Goal: Information Seeking & Learning: Learn about a topic

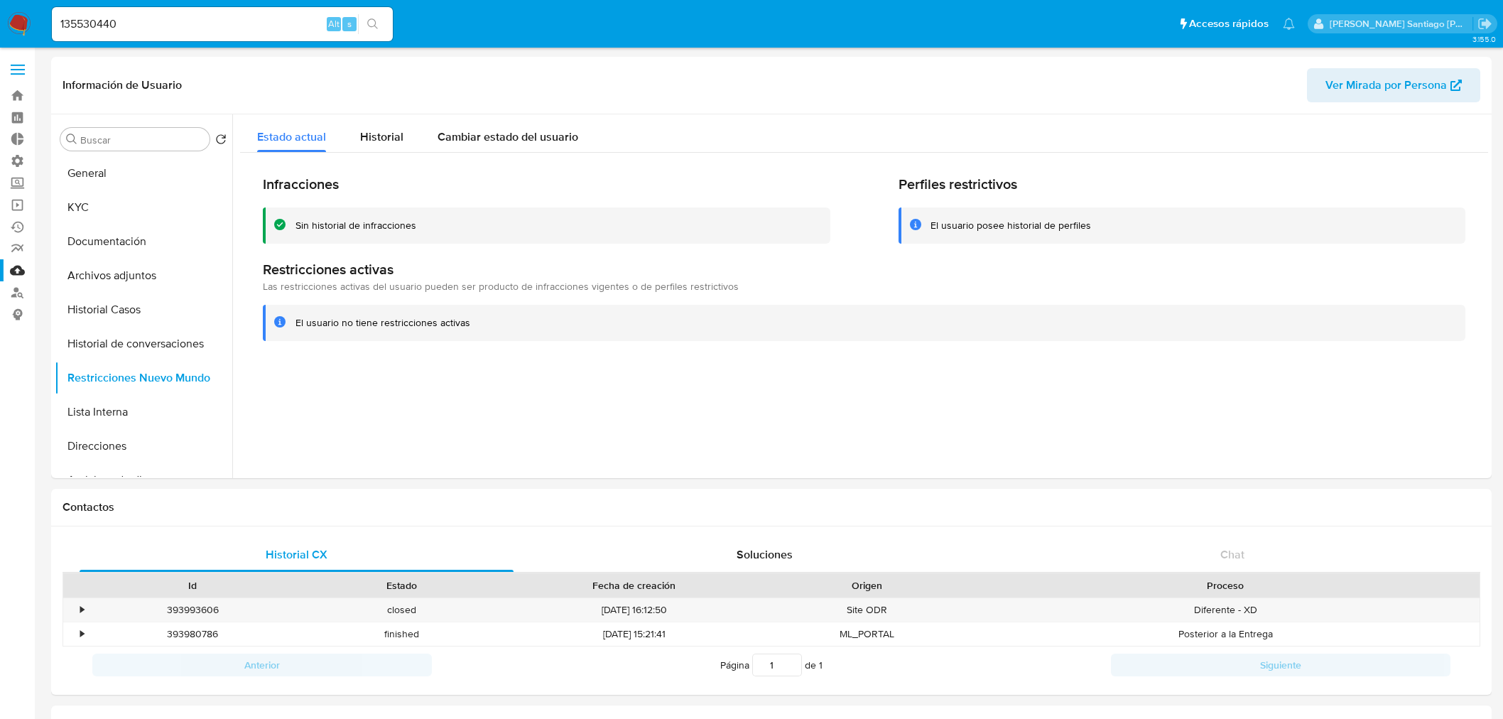
select select "10"
click at [144, 216] on button "KYC" at bounding box center [138, 207] width 166 height 34
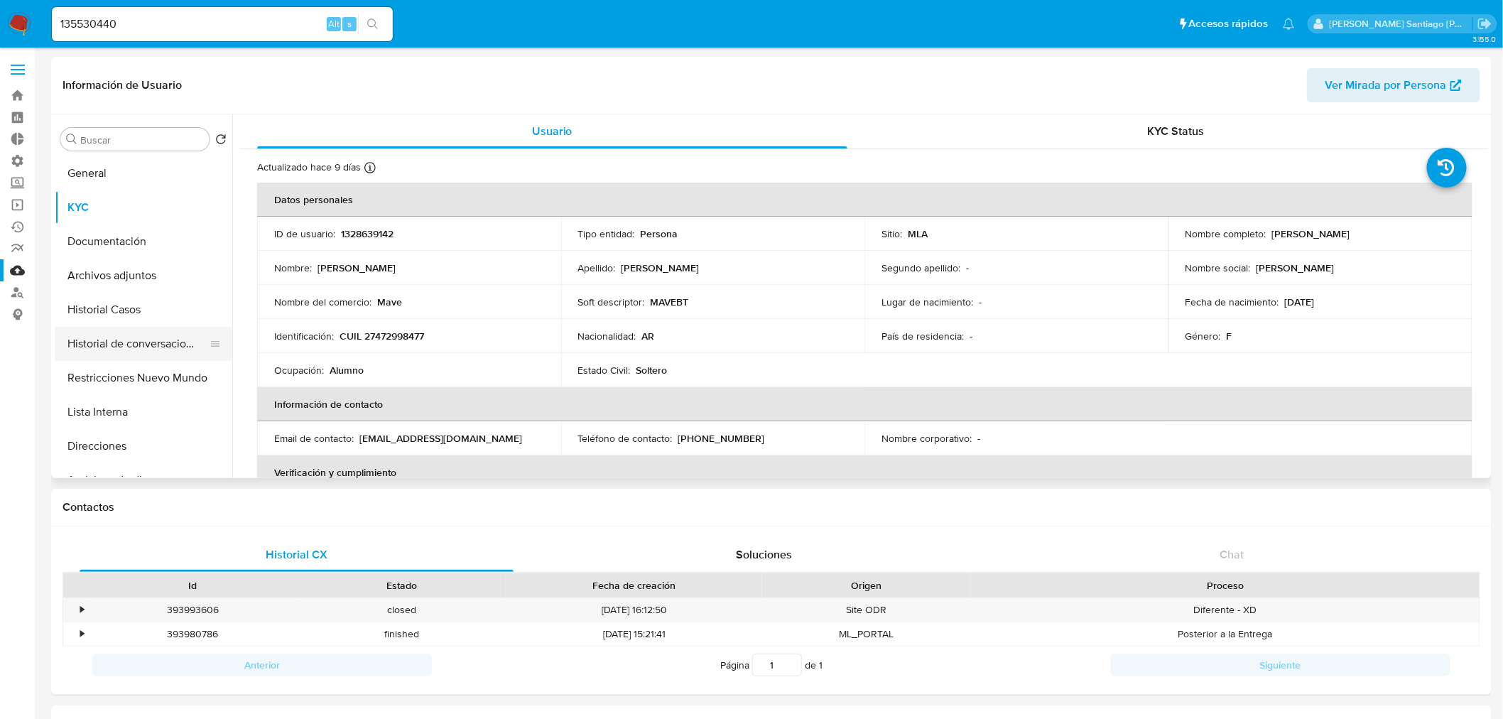
drag, startPoint x: 130, startPoint y: 338, endPoint x: 178, endPoint y: 334, distance: 48.4
click at [129, 338] on button "Historial de conversaciones" at bounding box center [138, 344] width 166 height 34
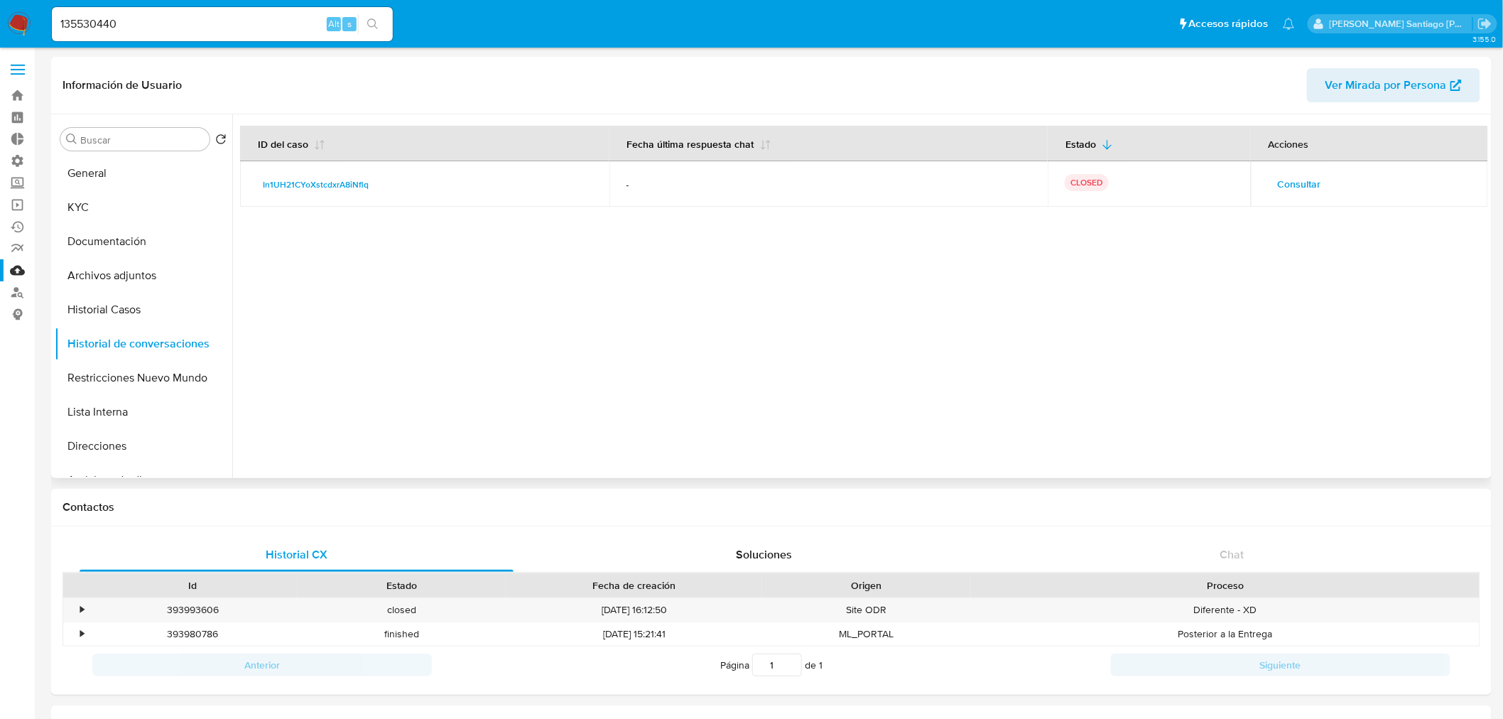
click at [1302, 180] on span "Consultar" at bounding box center [1299, 184] width 43 height 20
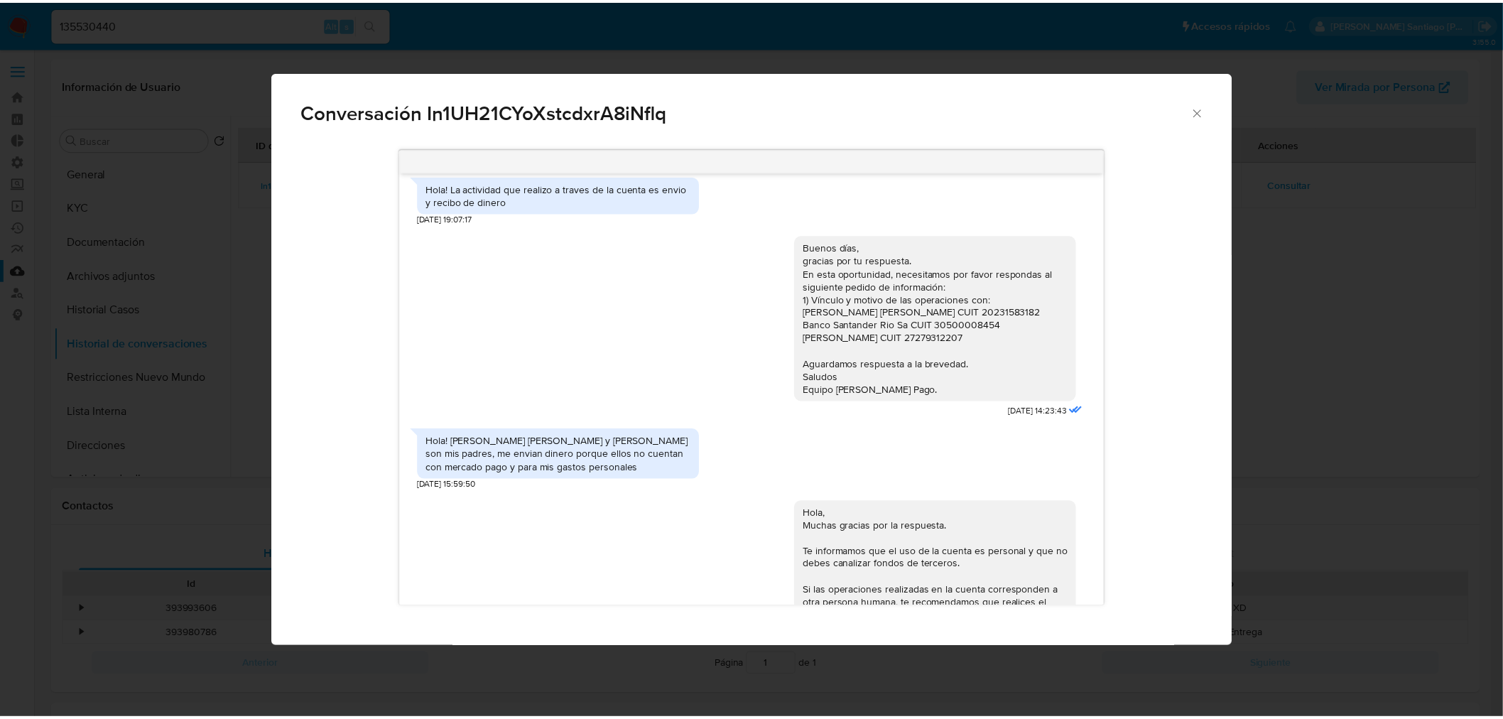
scroll to position [523, 0]
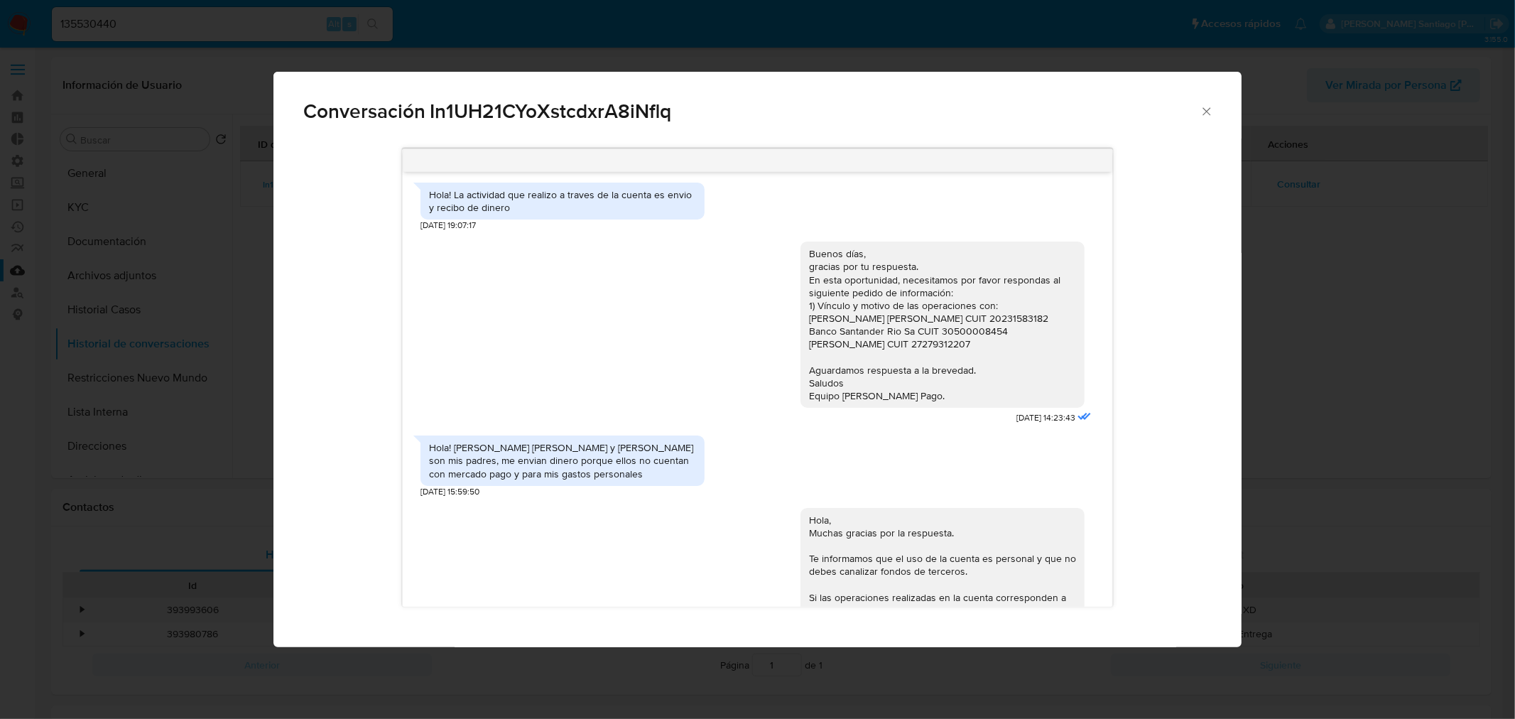
click at [152, 11] on div "Conversación In1UH21CYoXstcdxrA8iNflq 17/10/2024 19:05:22 Hola! La actividad qu…" at bounding box center [757, 359] width 1515 height 719
click at [152, 13] on div "135530440 Alt s" at bounding box center [222, 24] width 341 height 34
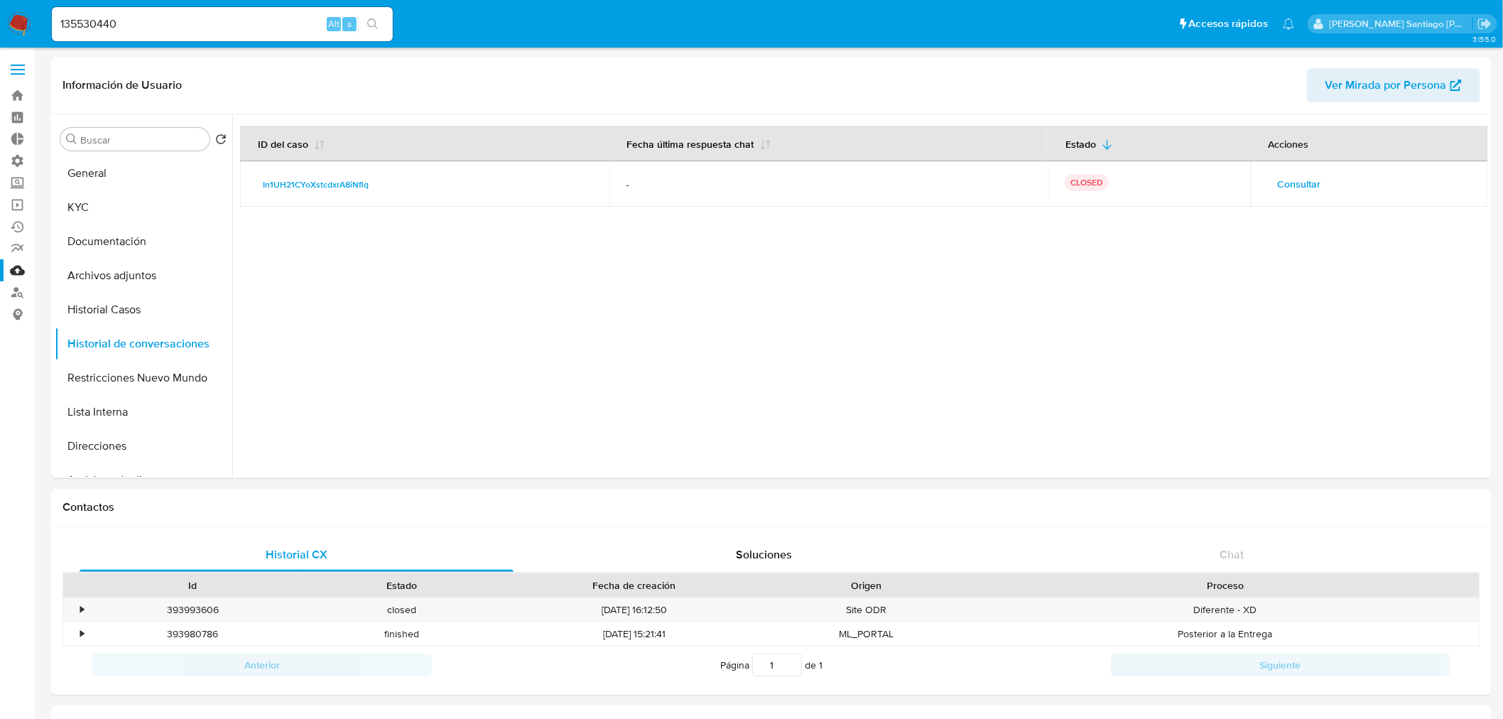
click at [152, 15] on input "135530440" at bounding box center [222, 24] width 341 height 18
paste input "2098295968"
type input "2098295968"
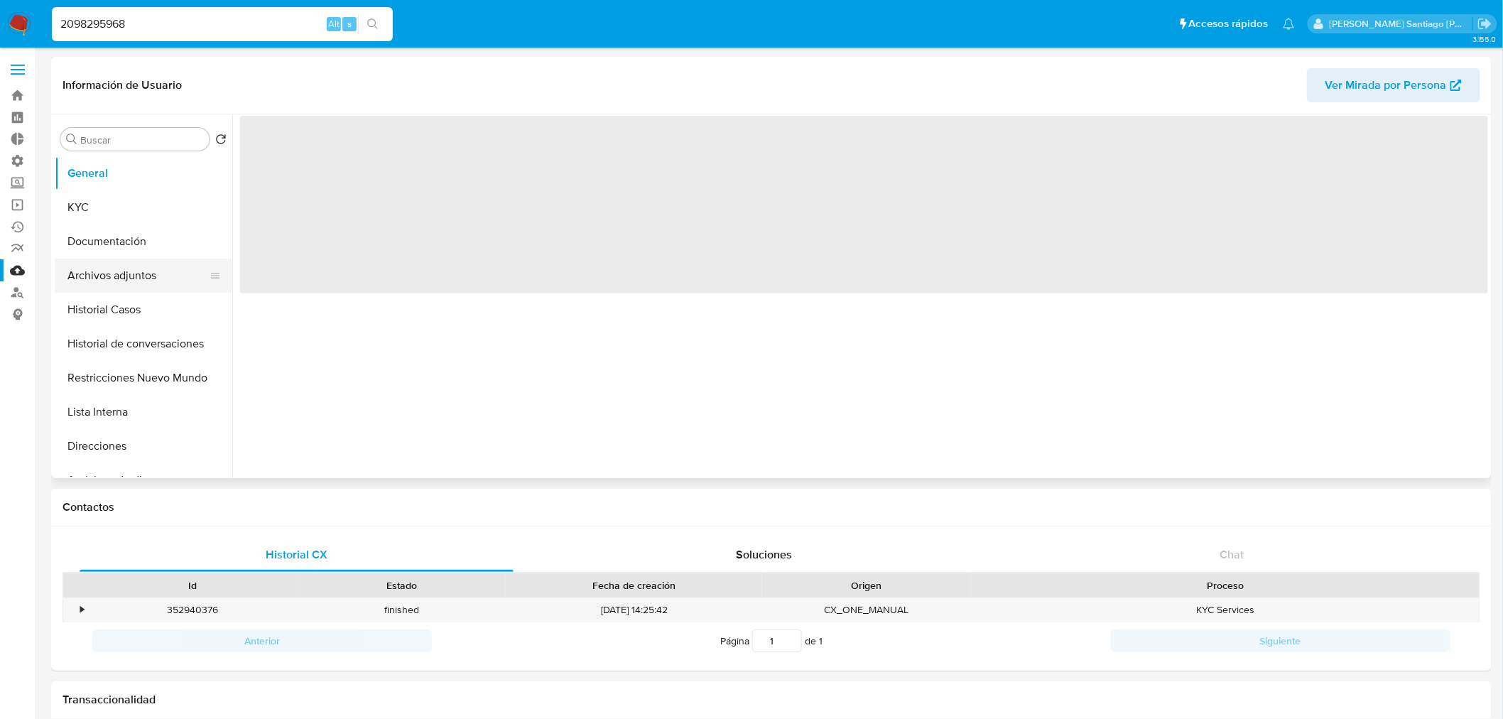
click at [114, 278] on button "Archivos adjuntos" at bounding box center [138, 275] width 166 height 34
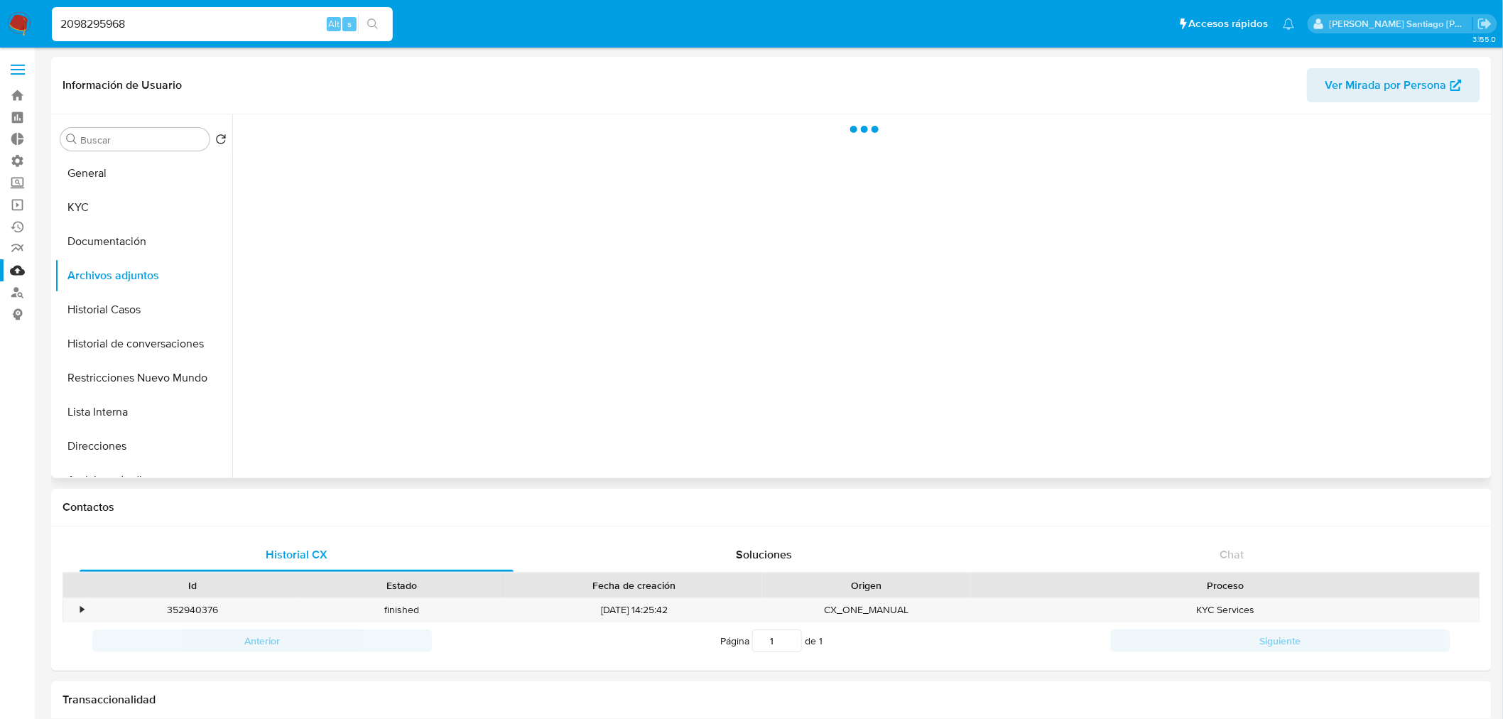
select select "10"
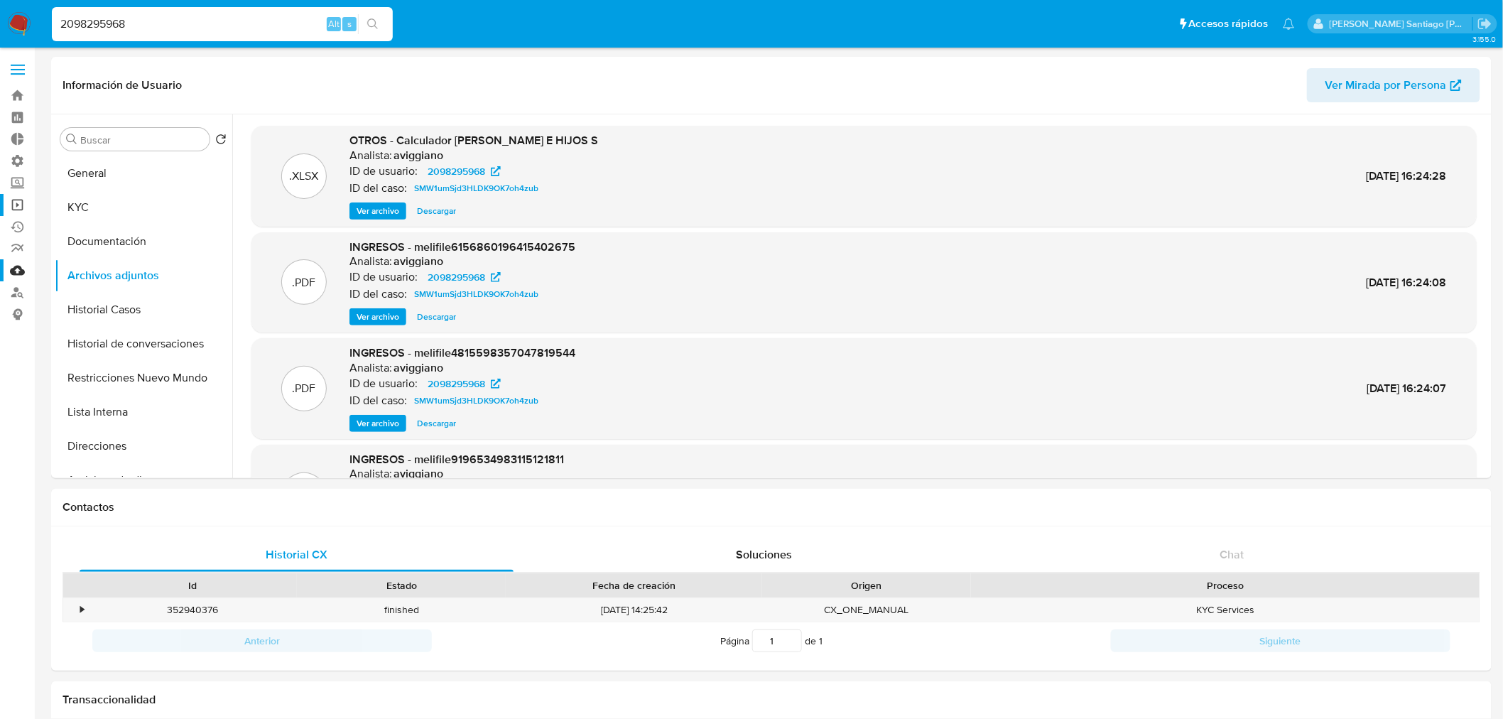
click at [22, 200] on link "Operaciones masivas" at bounding box center [84, 205] width 169 height 22
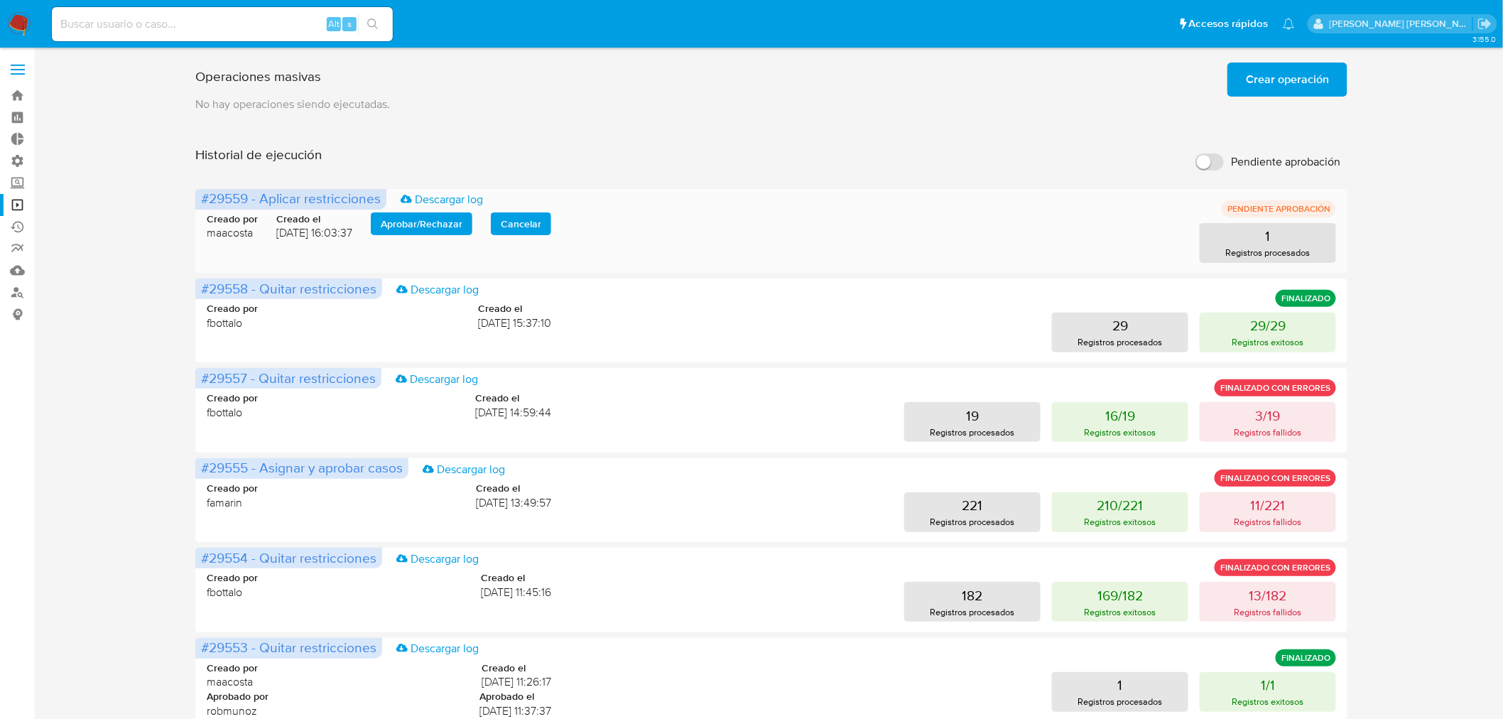
click at [401, 215] on span "Aprobar / Rechazar" at bounding box center [422, 224] width 82 height 20
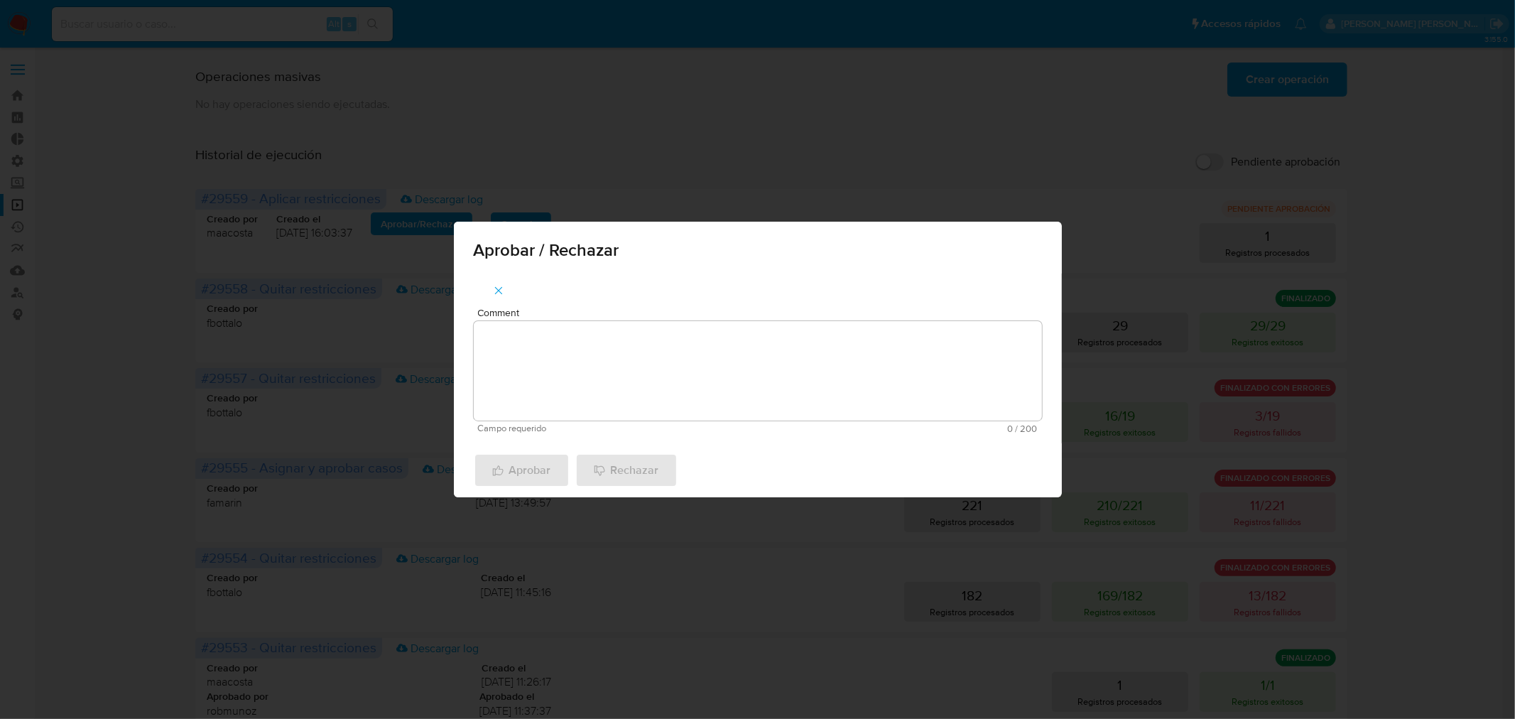
click at [548, 363] on textarea "Comment" at bounding box center [758, 370] width 568 height 99
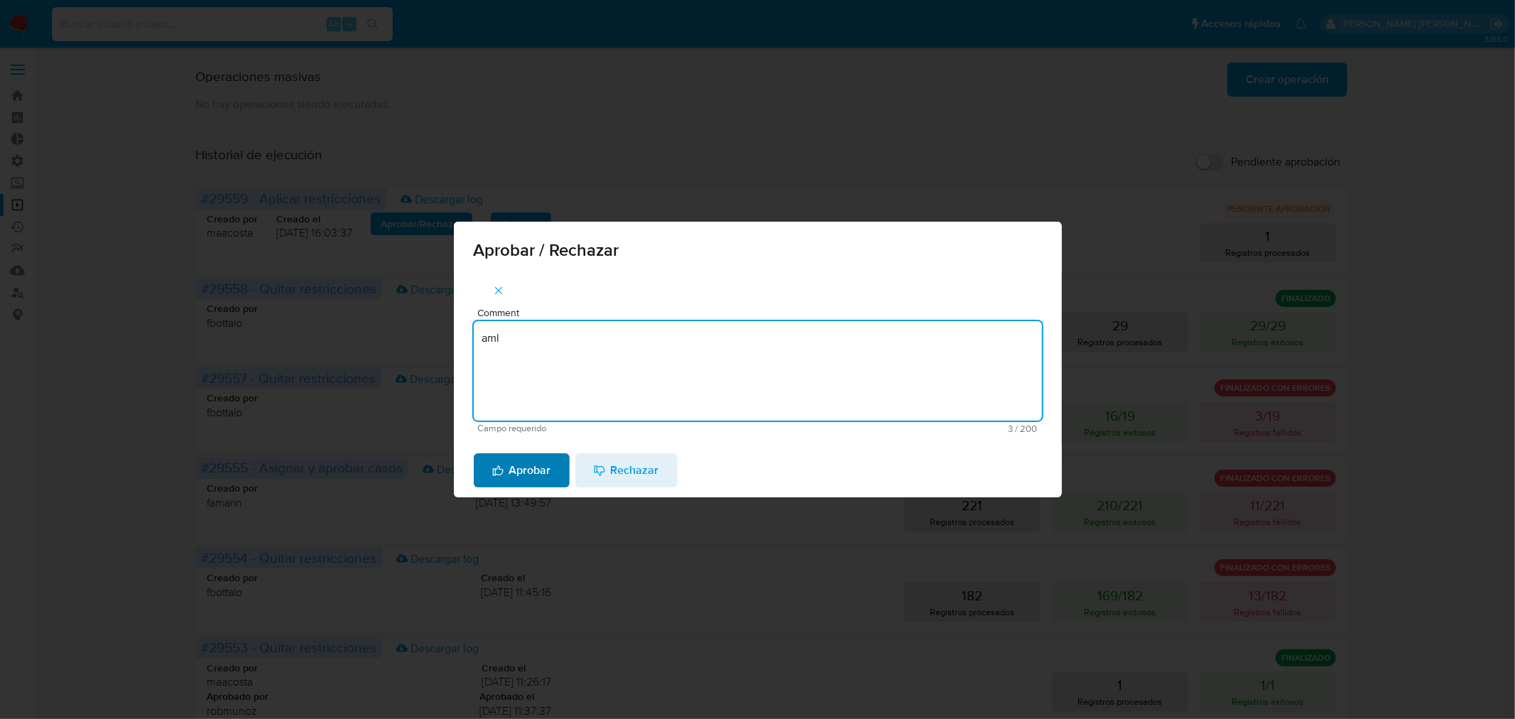
type textarea "aml"
click at [538, 479] on span "Aprobar" at bounding box center [521, 469] width 59 height 31
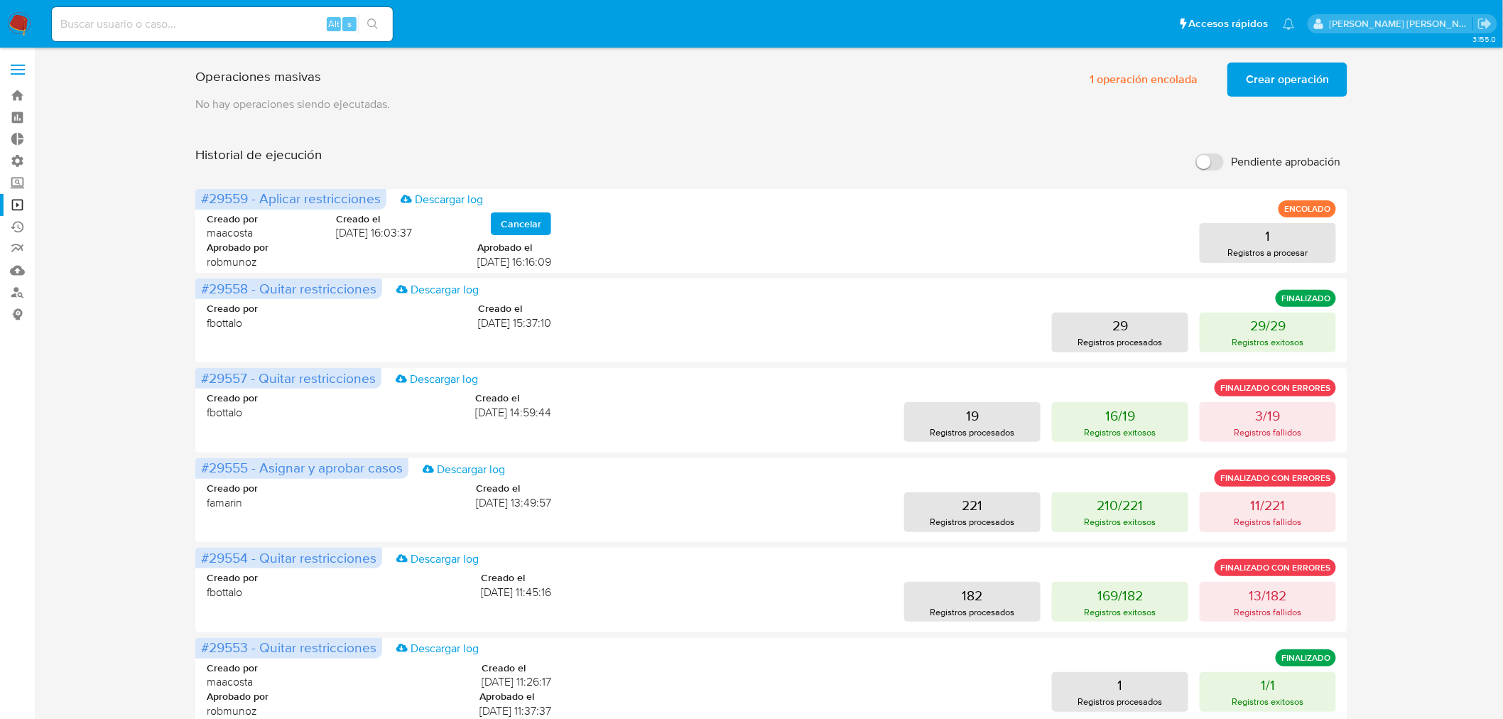
click at [239, 33] on div "Alt s" at bounding box center [222, 24] width 341 height 34
click at [244, 22] on input at bounding box center [222, 24] width 341 height 18
paste input "CR20240911203345"
type input "CR20240911203345"
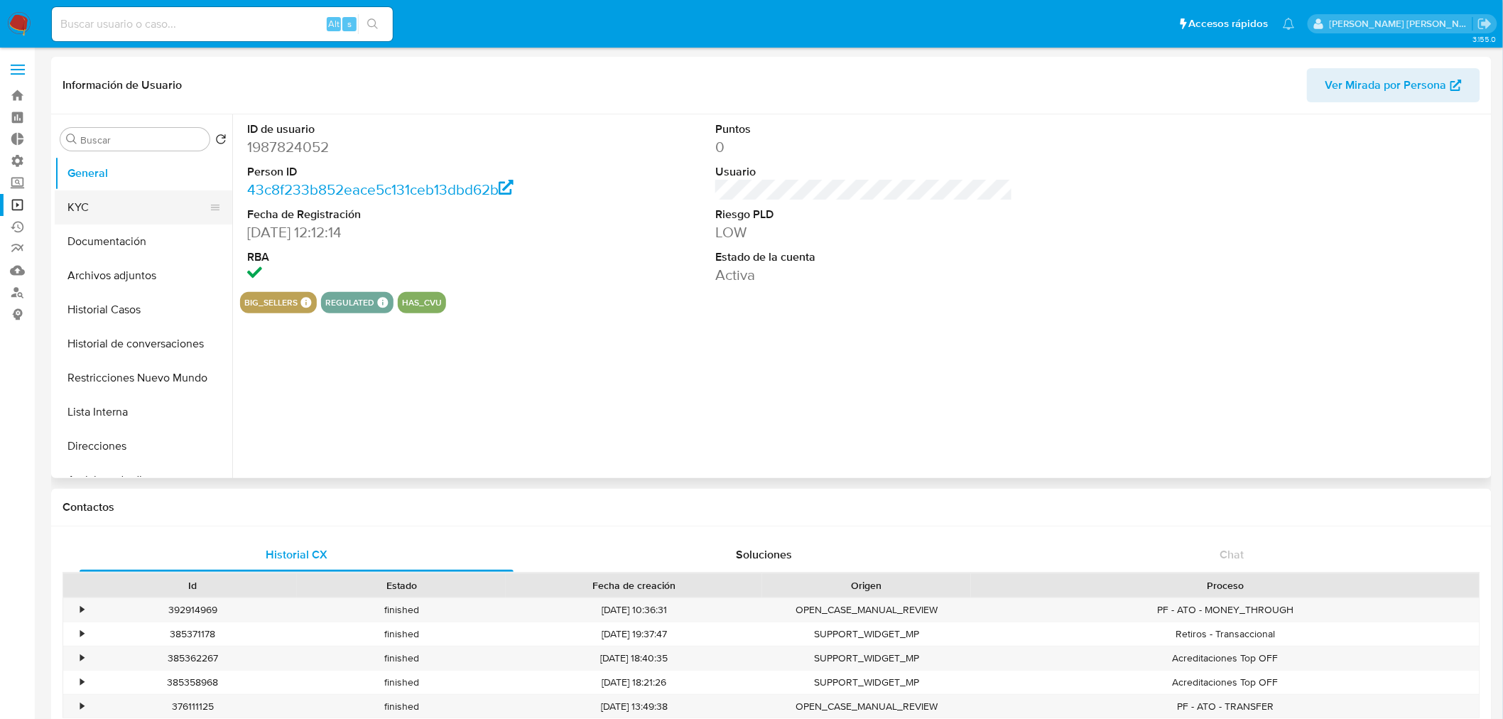
select select "10"
click at [130, 345] on button "Historial de conversaciones" at bounding box center [138, 344] width 166 height 34
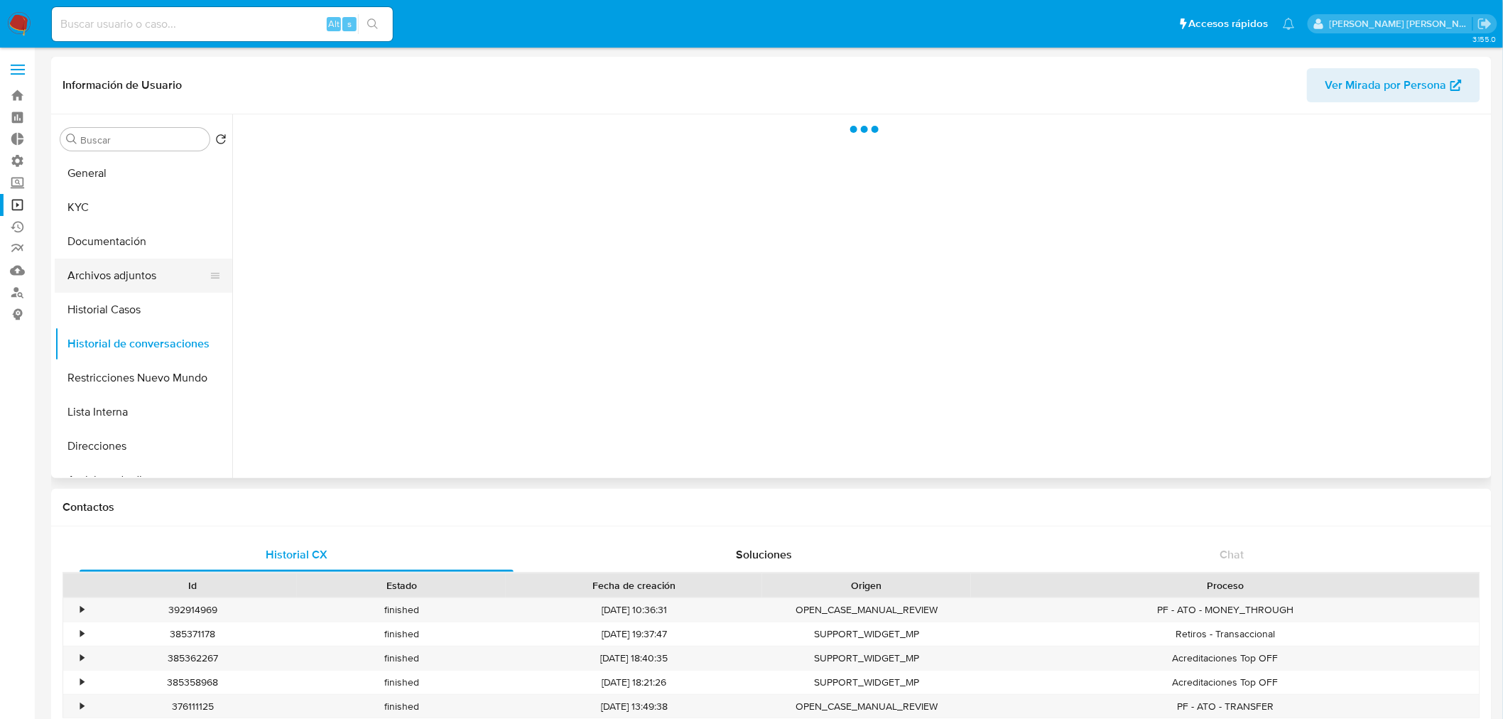
click at [126, 274] on button "Archivos adjuntos" at bounding box center [138, 275] width 166 height 34
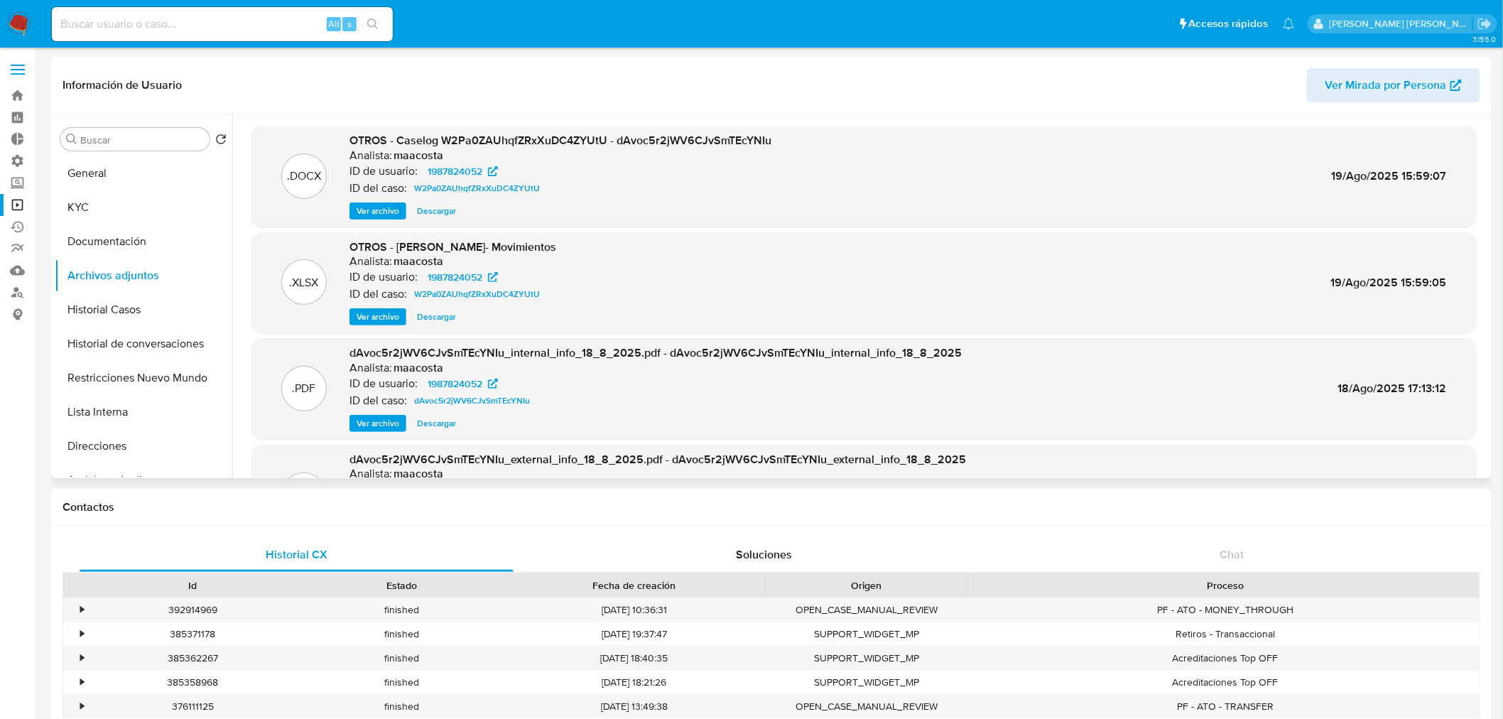
click at [389, 212] on span "Ver archivo" at bounding box center [377, 211] width 43 height 14
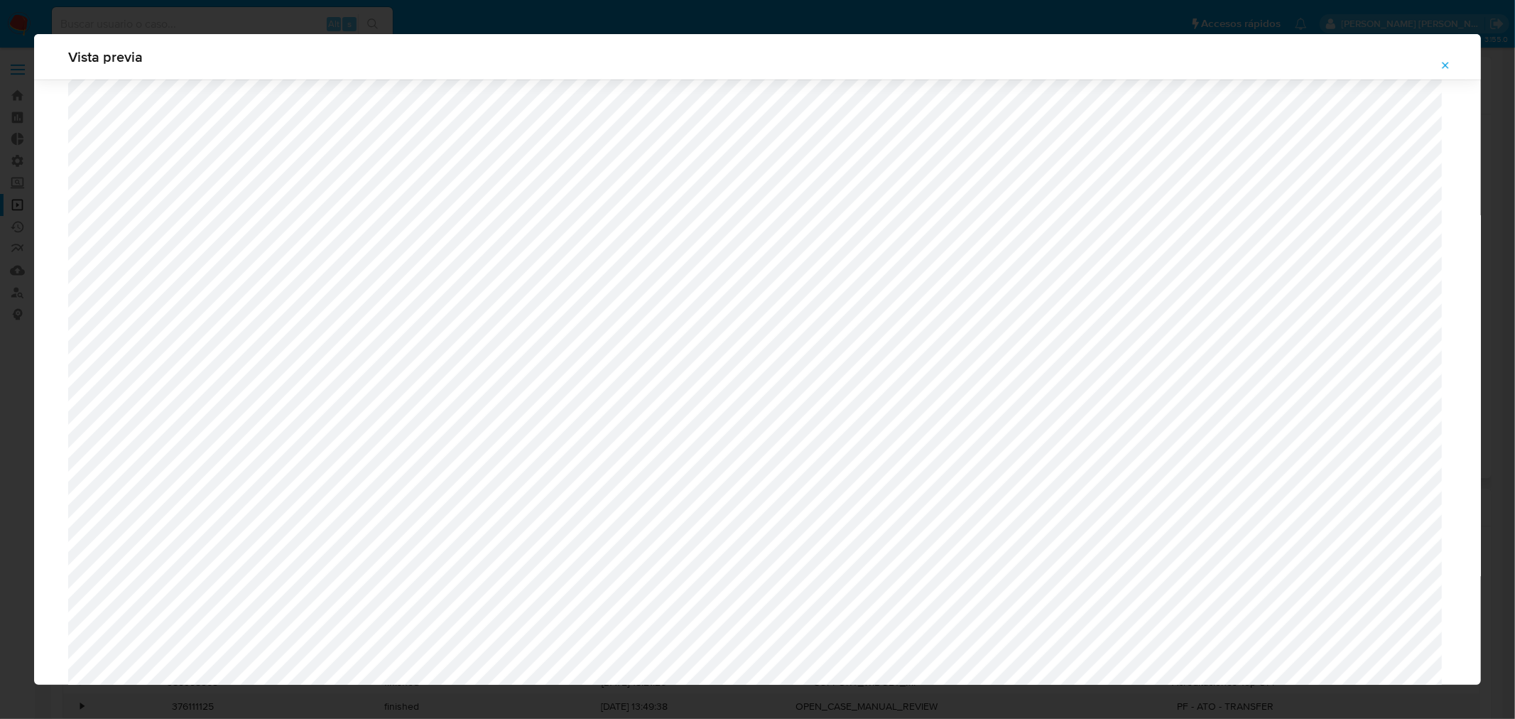
scroll to position [602, 0]
click at [1447, 70] on icon "Attachment preview" at bounding box center [1444, 65] width 11 height 11
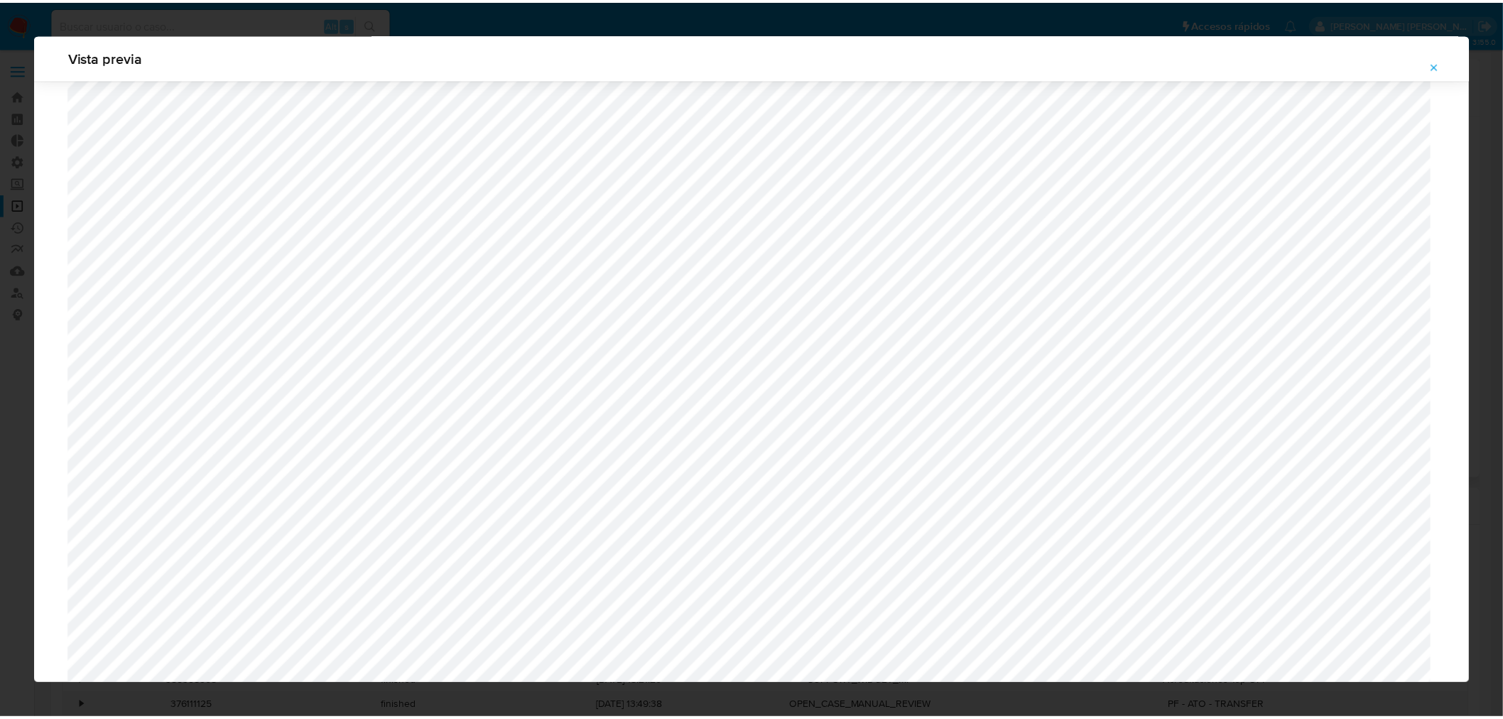
scroll to position [0, 0]
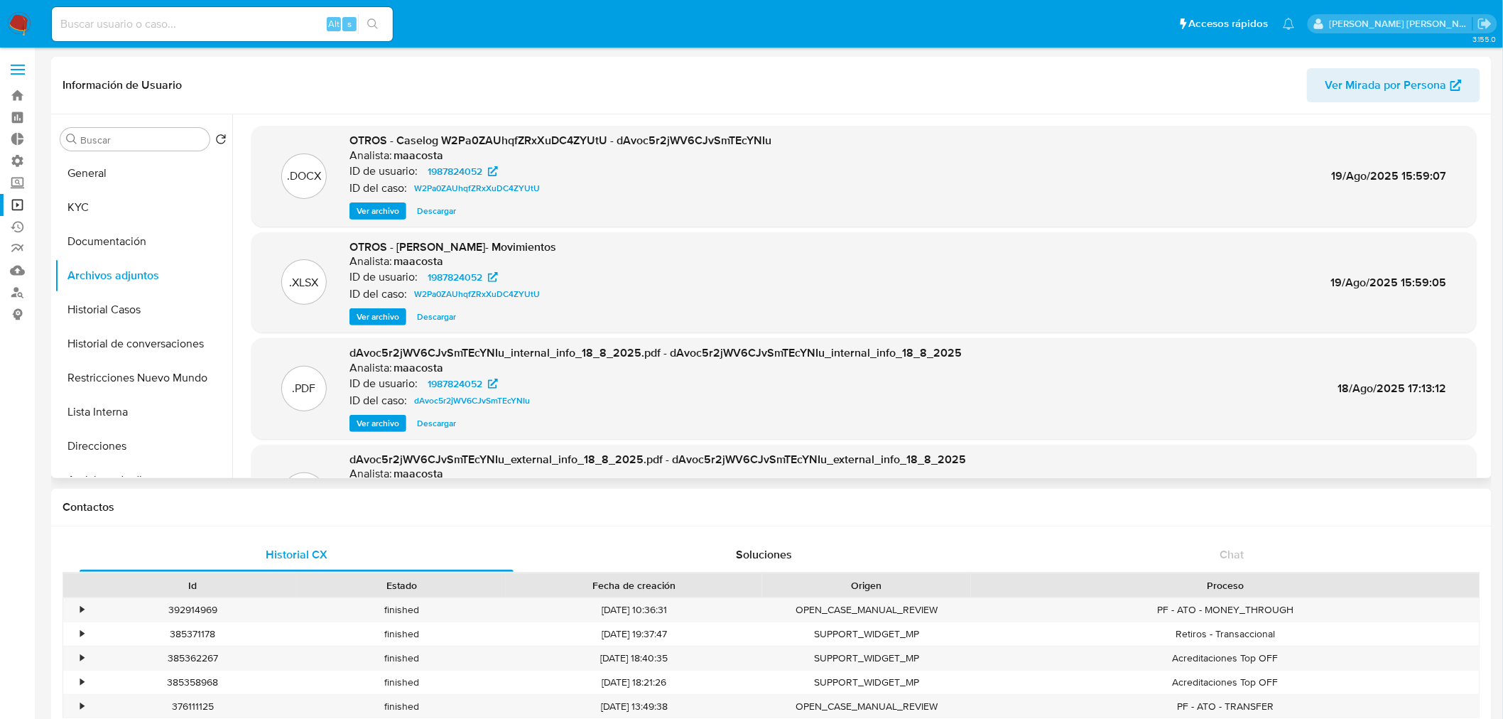
click at [27, 25] on img at bounding box center [19, 24] width 24 height 24
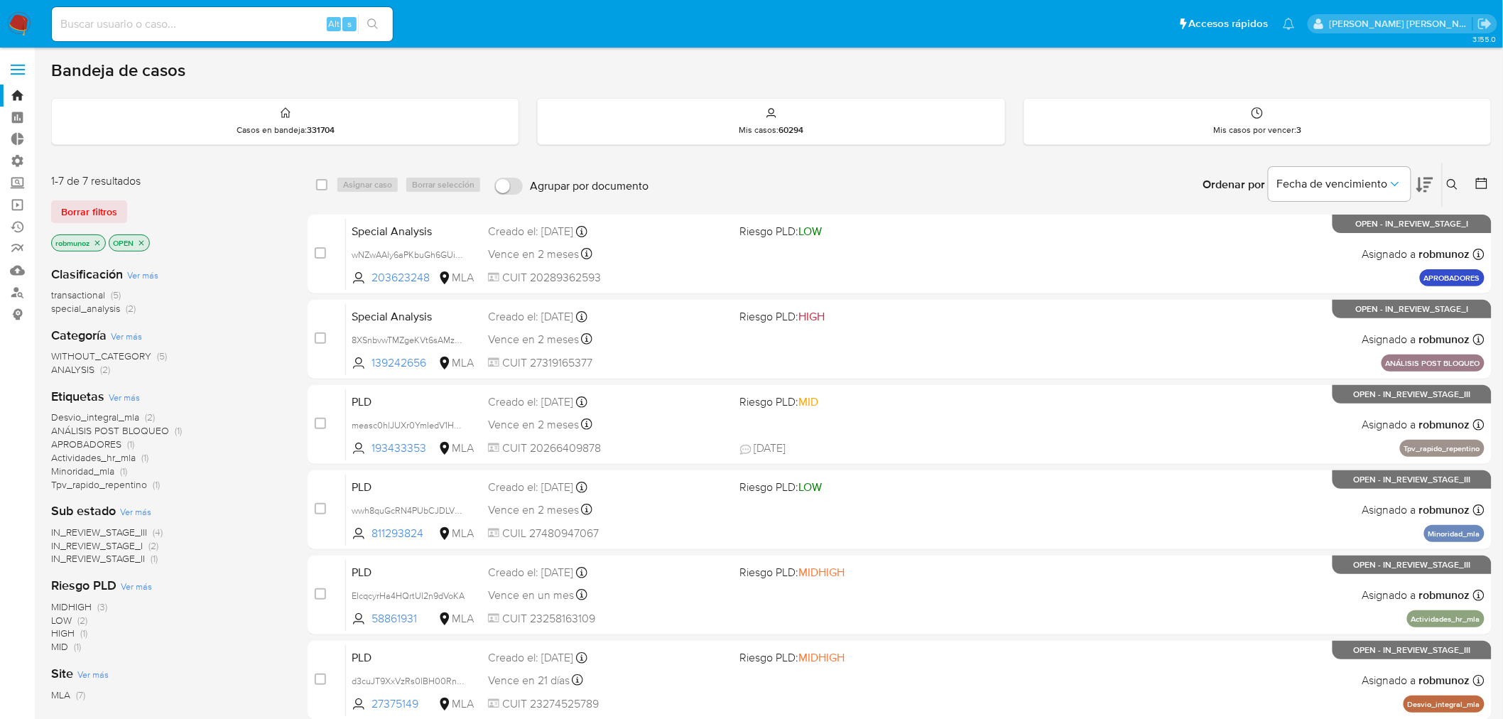
click at [214, 23] on input at bounding box center [222, 24] width 341 height 18
paste input "YvGmtgENBMInviwYthGtDUuP"
type input "YvGmtgENBMInviwYthGtDUuP"
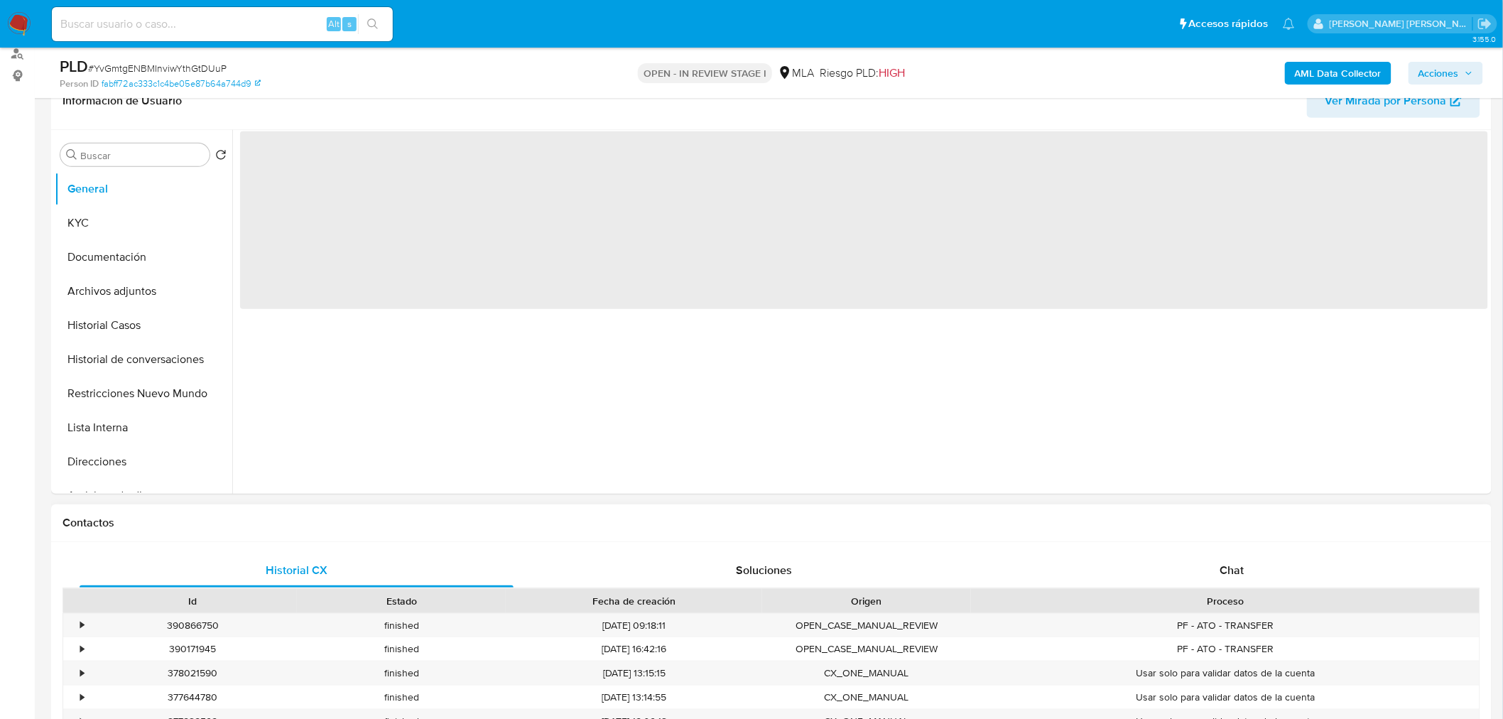
scroll to position [315, 0]
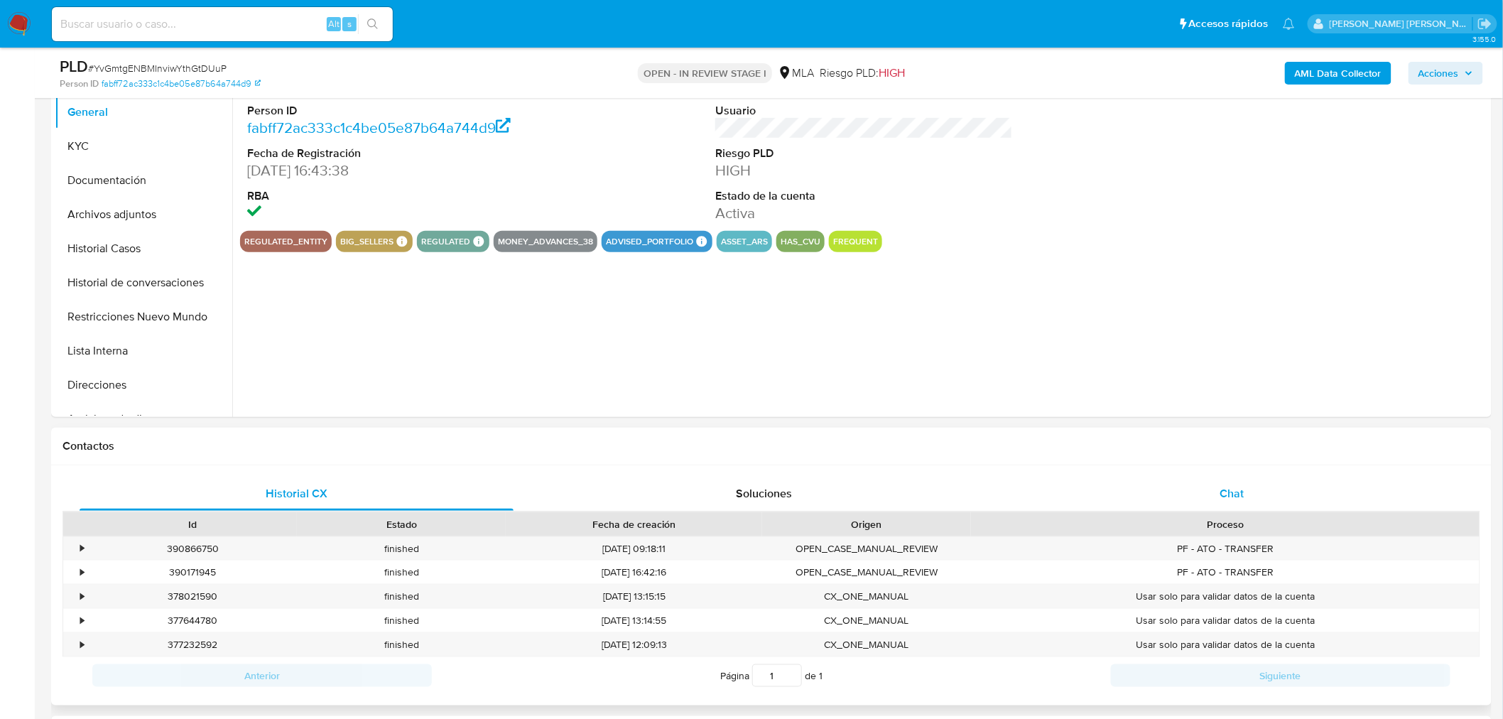
click at [1243, 504] on div "Chat" at bounding box center [1232, 494] width 434 height 34
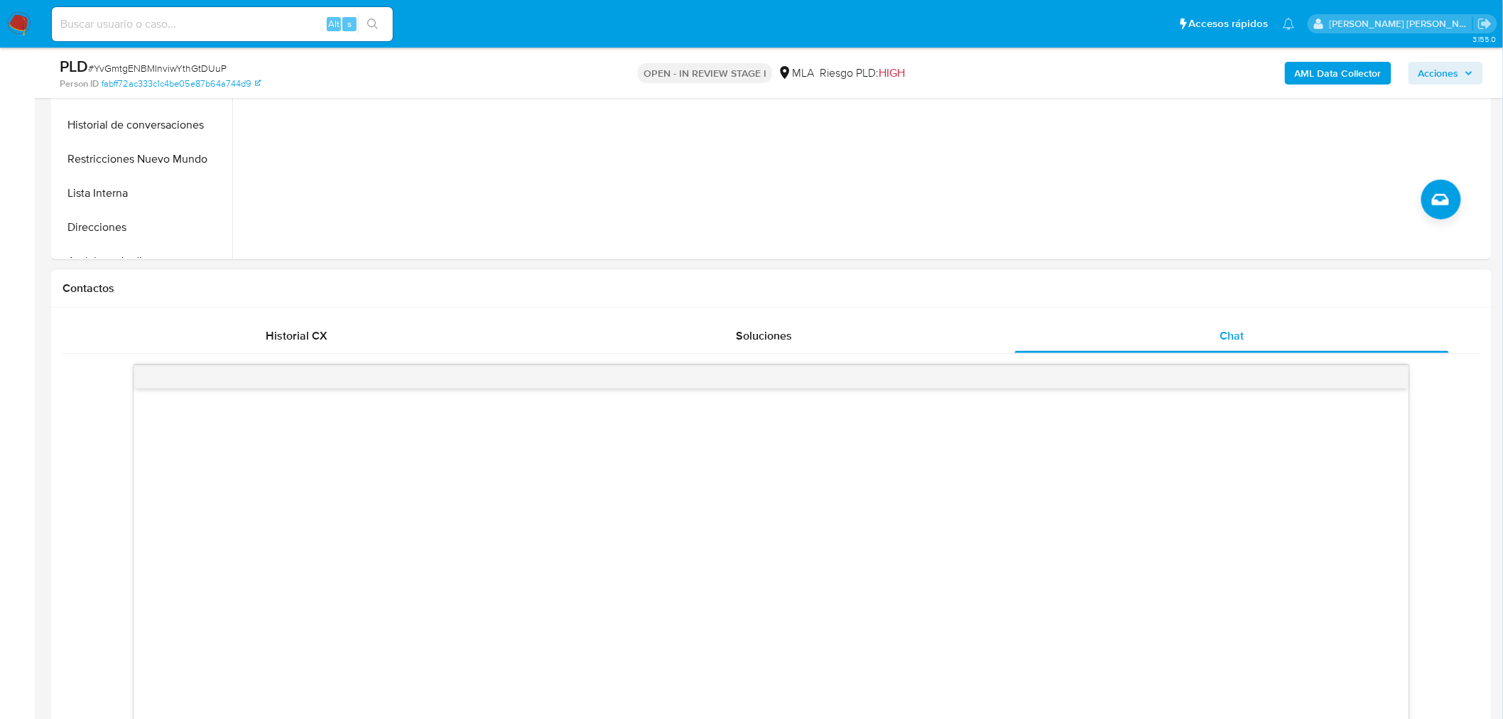
scroll to position [631, 0]
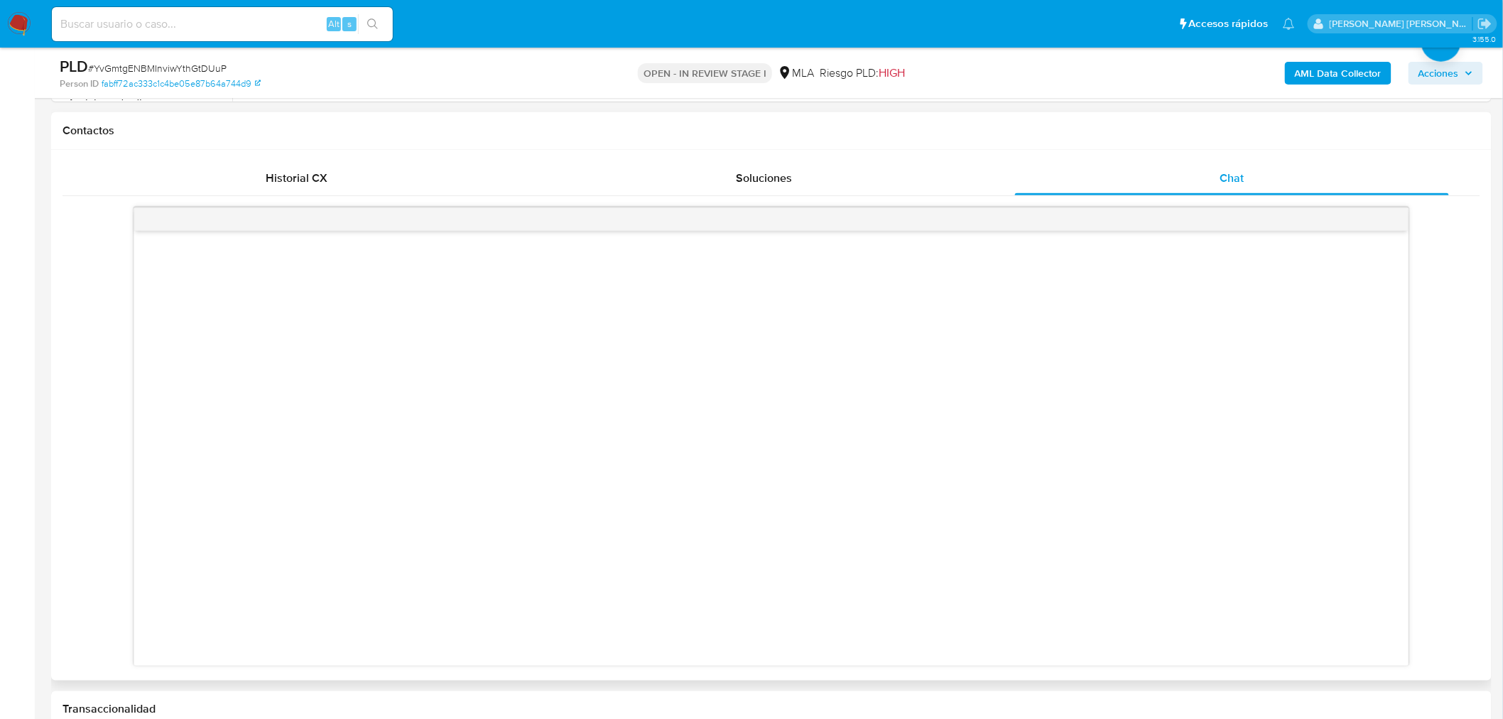
select select "10"
click at [991, 443] on div at bounding box center [771, 448] width 1274 height 435
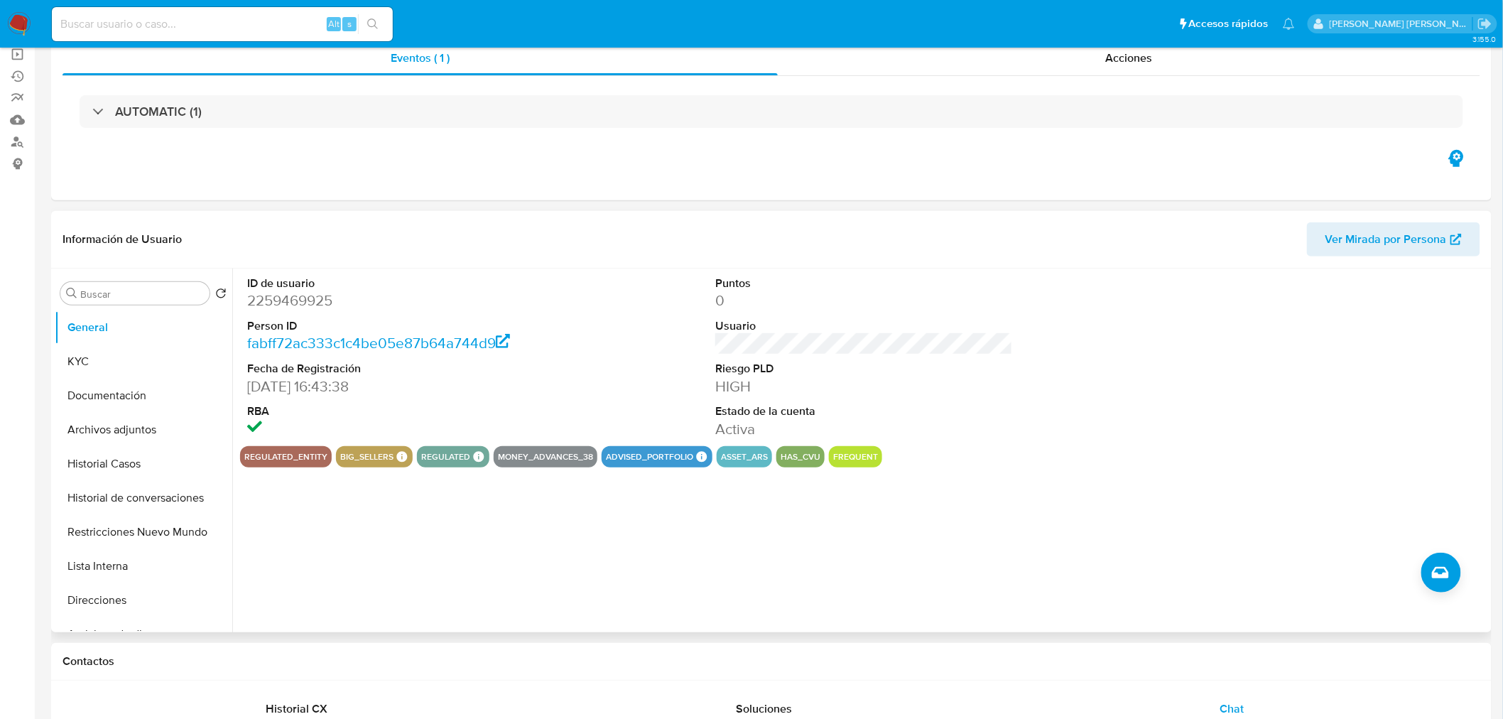
scroll to position [0, 0]
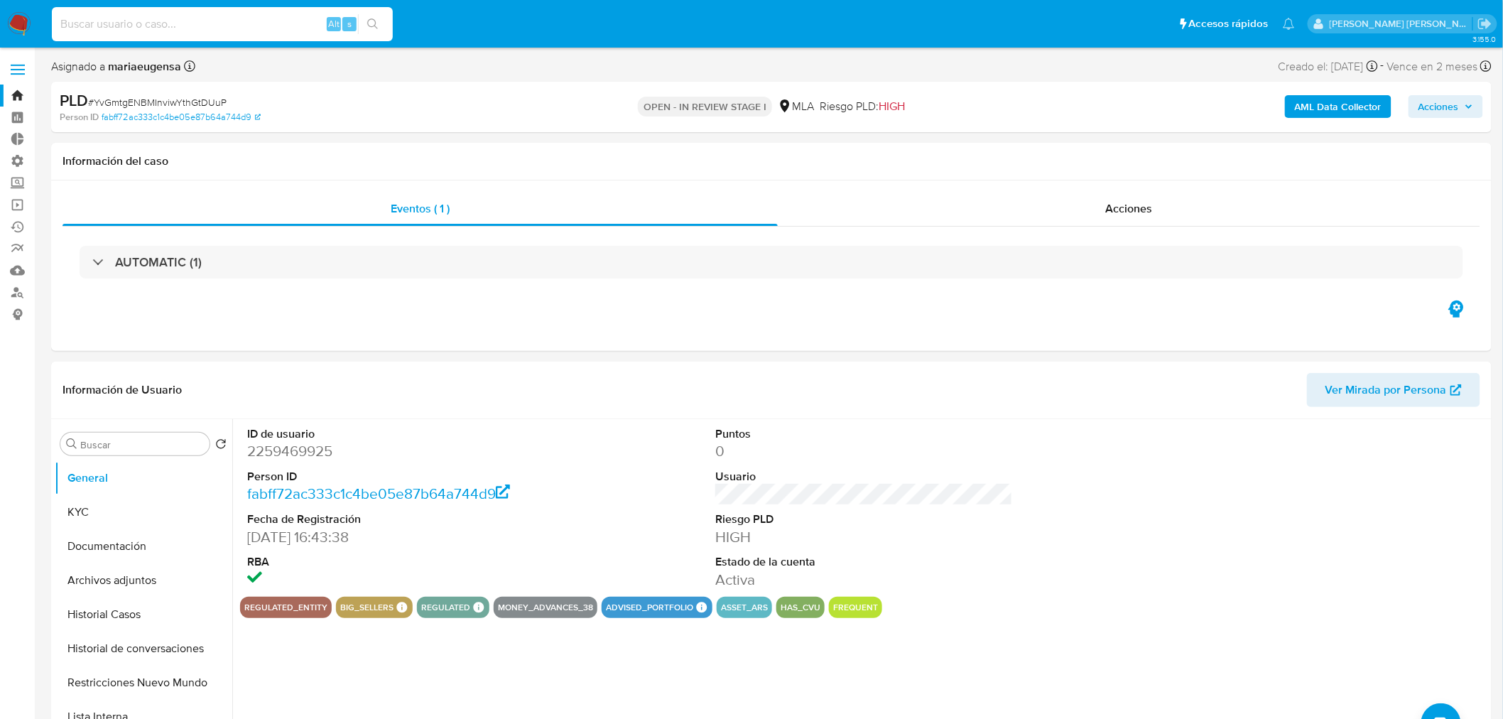
click at [155, 24] on input at bounding box center [222, 24] width 341 height 18
paste input "rP3VlbxLv1IS9fwGmwFkaRa3"
type input "rP3VlbxLv1IS9fwGmwFkaRa3"
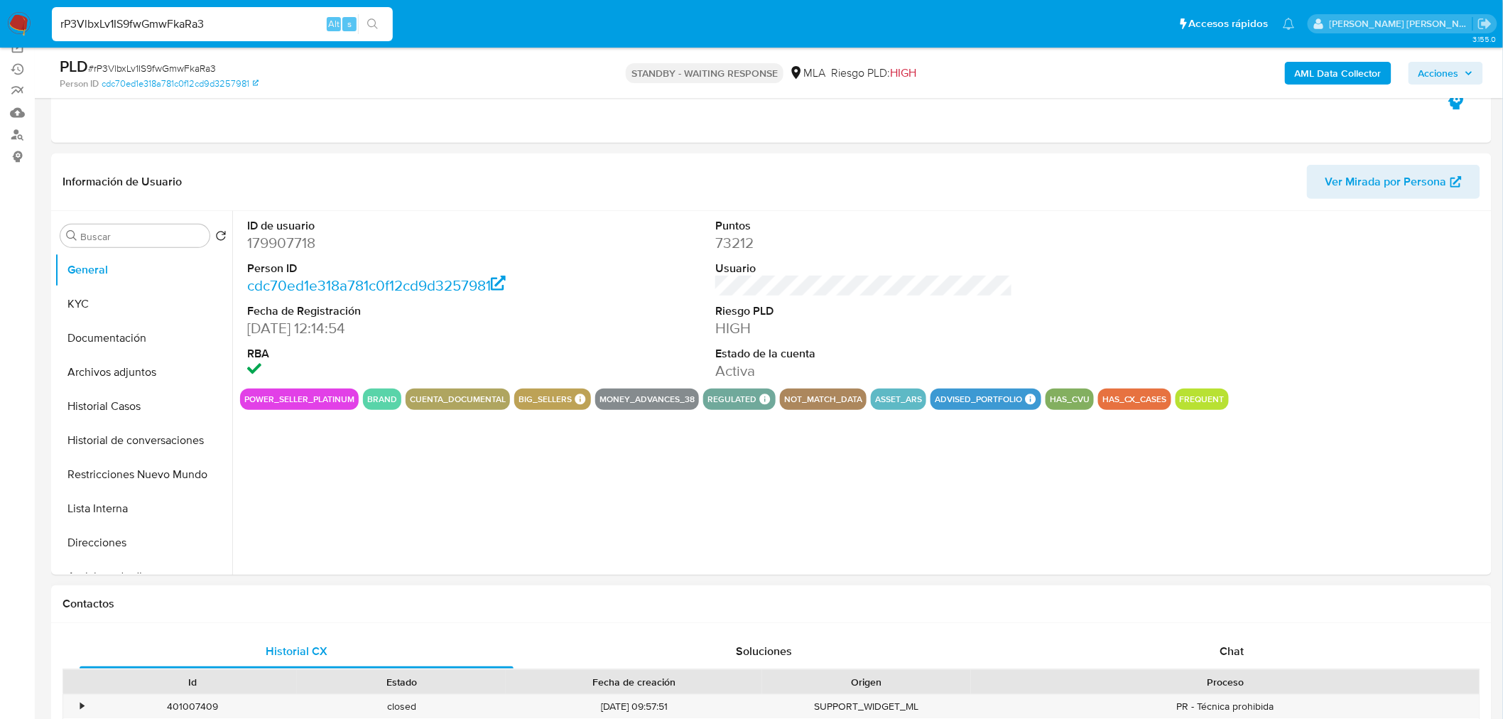
drag, startPoint x: 1256, startPoint y: 643, endPoint x: 1405, endPoint y: 632, distance: 149.5
click at [1255, 642] on div "Chat" at bounding box center [1232, 651] width 434 height 34
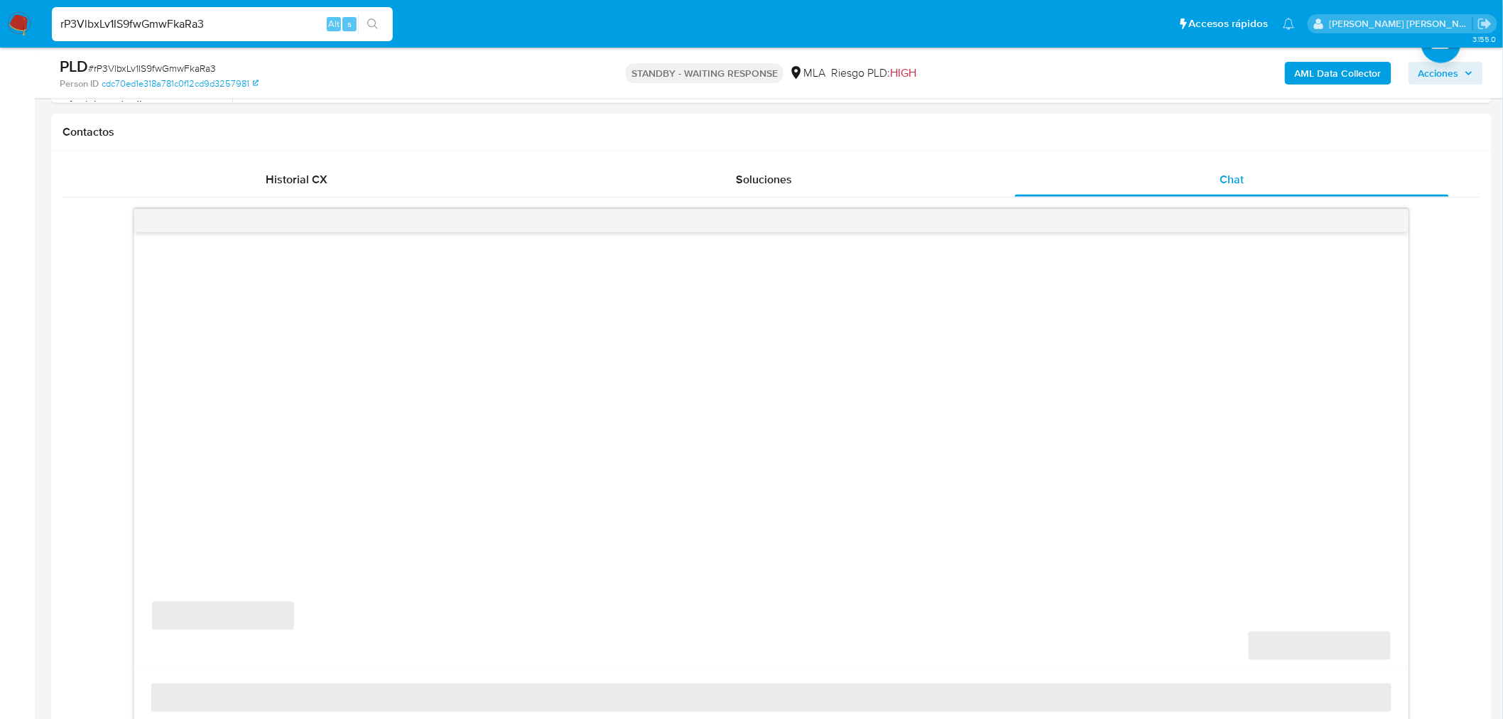
scroll to position [631, 0]
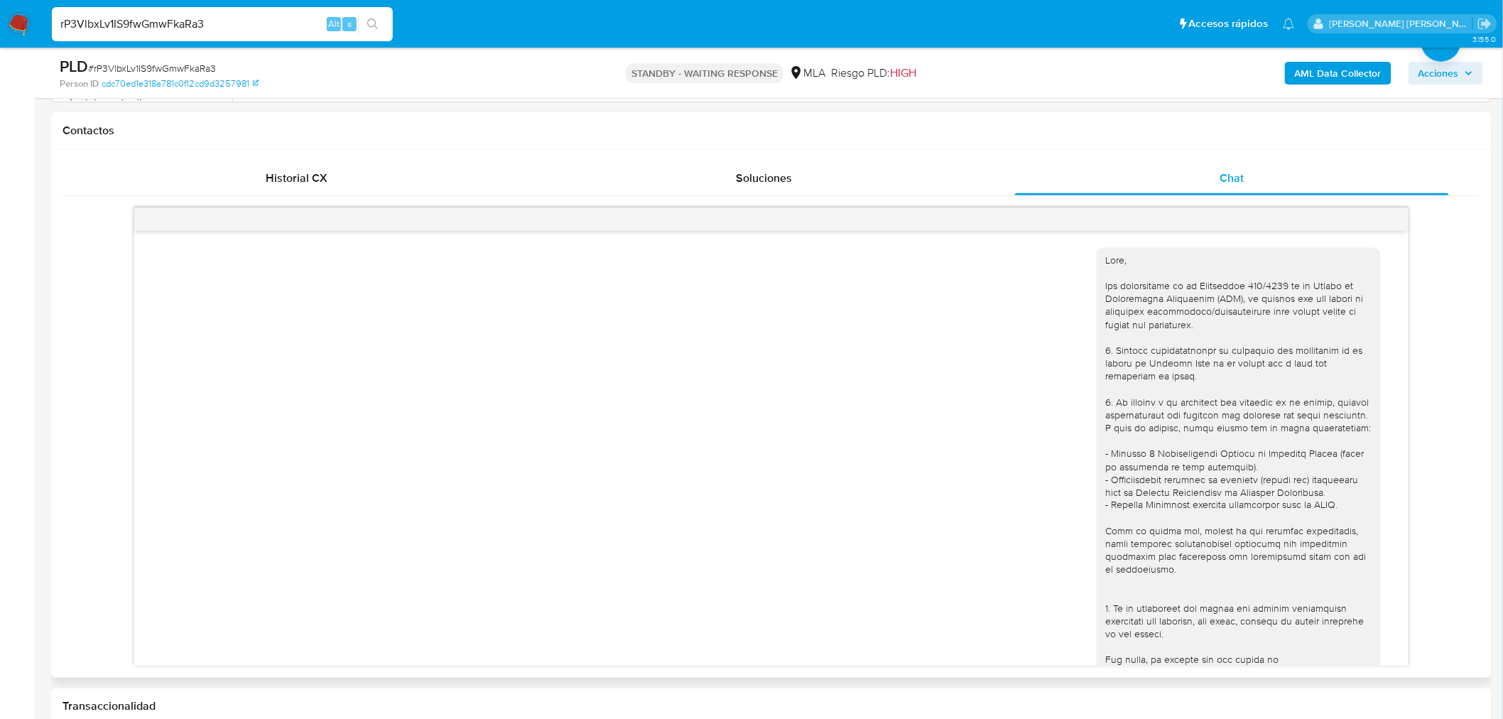
select select "10"
click at [178, 18] on input "rP3VlbxLv1IS9fwGmwFkaRa3" at bounding box center [222, 24] width 341 height 18
paste input "gumfuOttB5ilAXA7RmjosTlm"
type input "gumfuOttB5ilAXA7RmjosTlm"
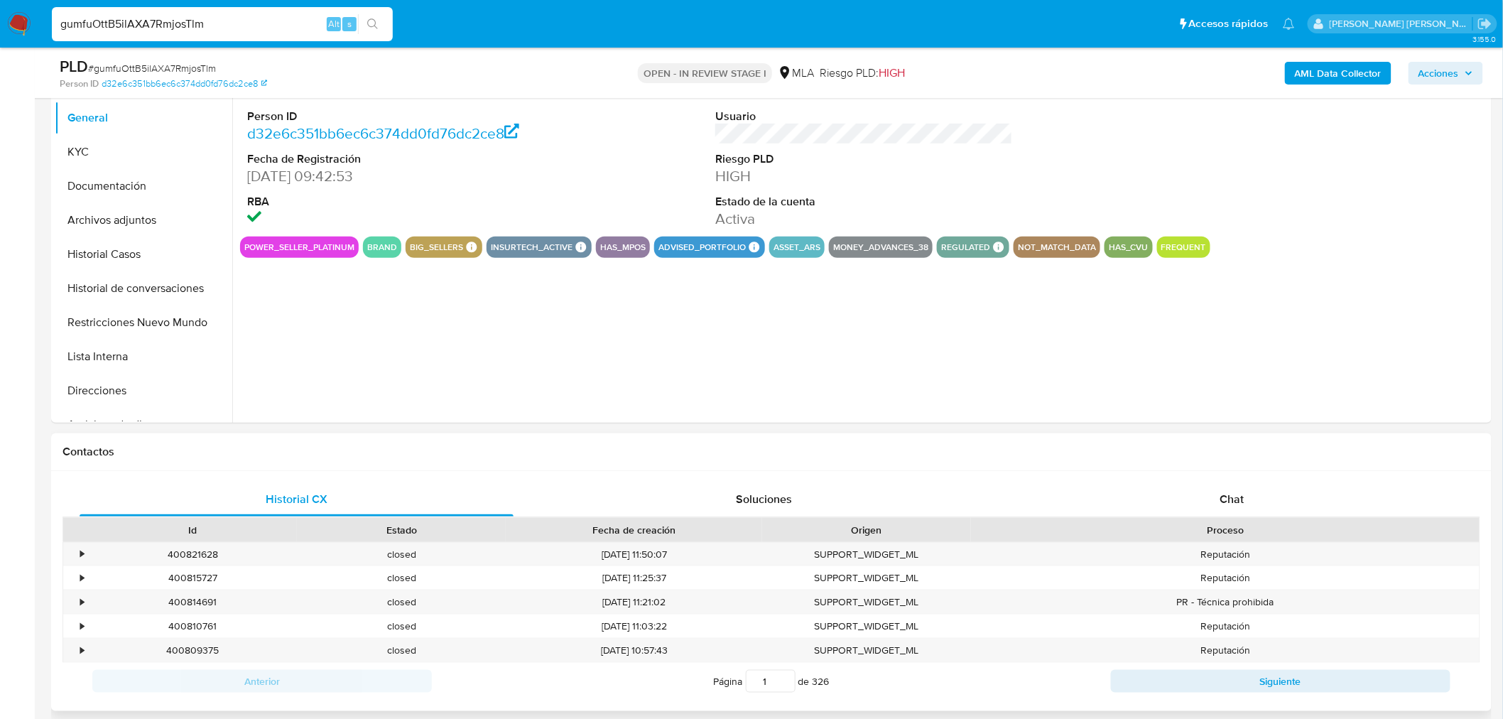
scroll to position [315, 0]
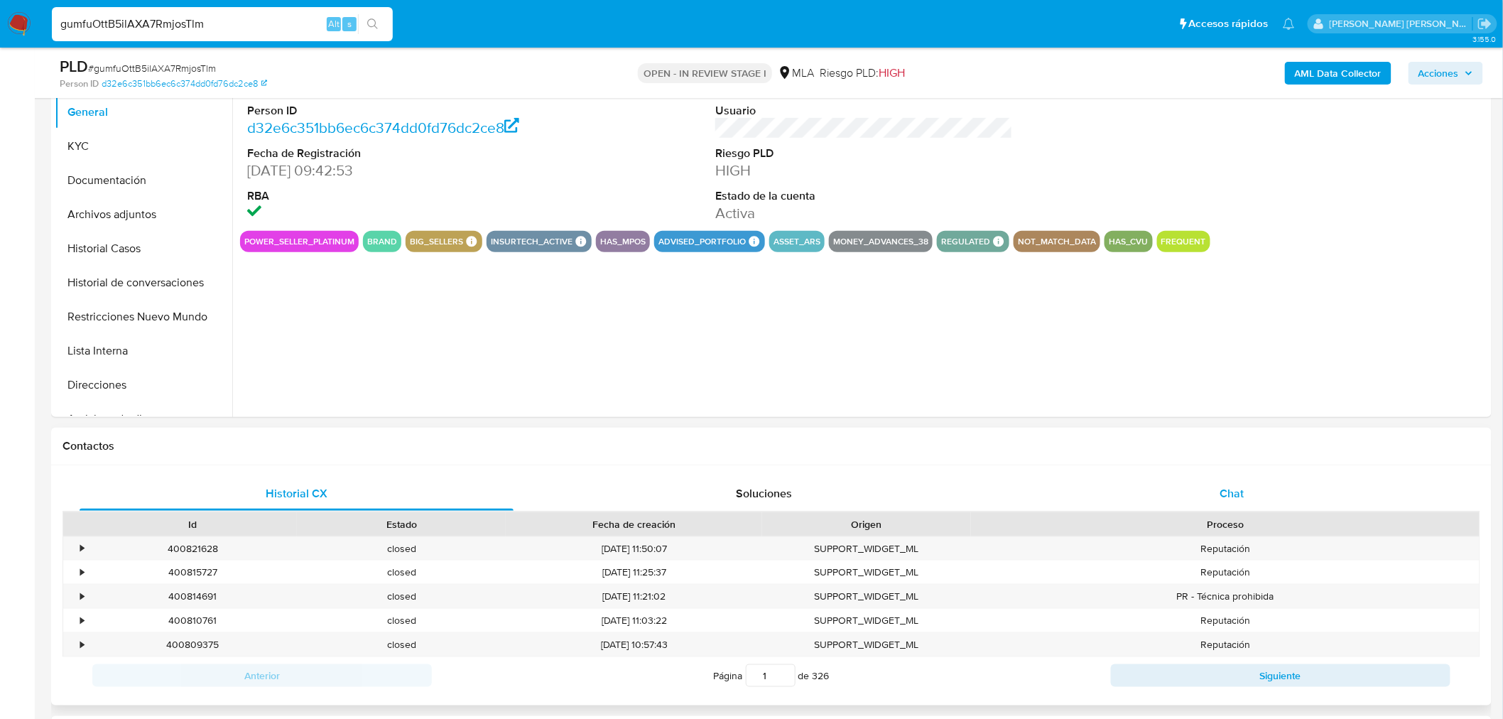
click at [1255, 492] on div "Chat" at bounding box center [1232, 494] width 434 height 34
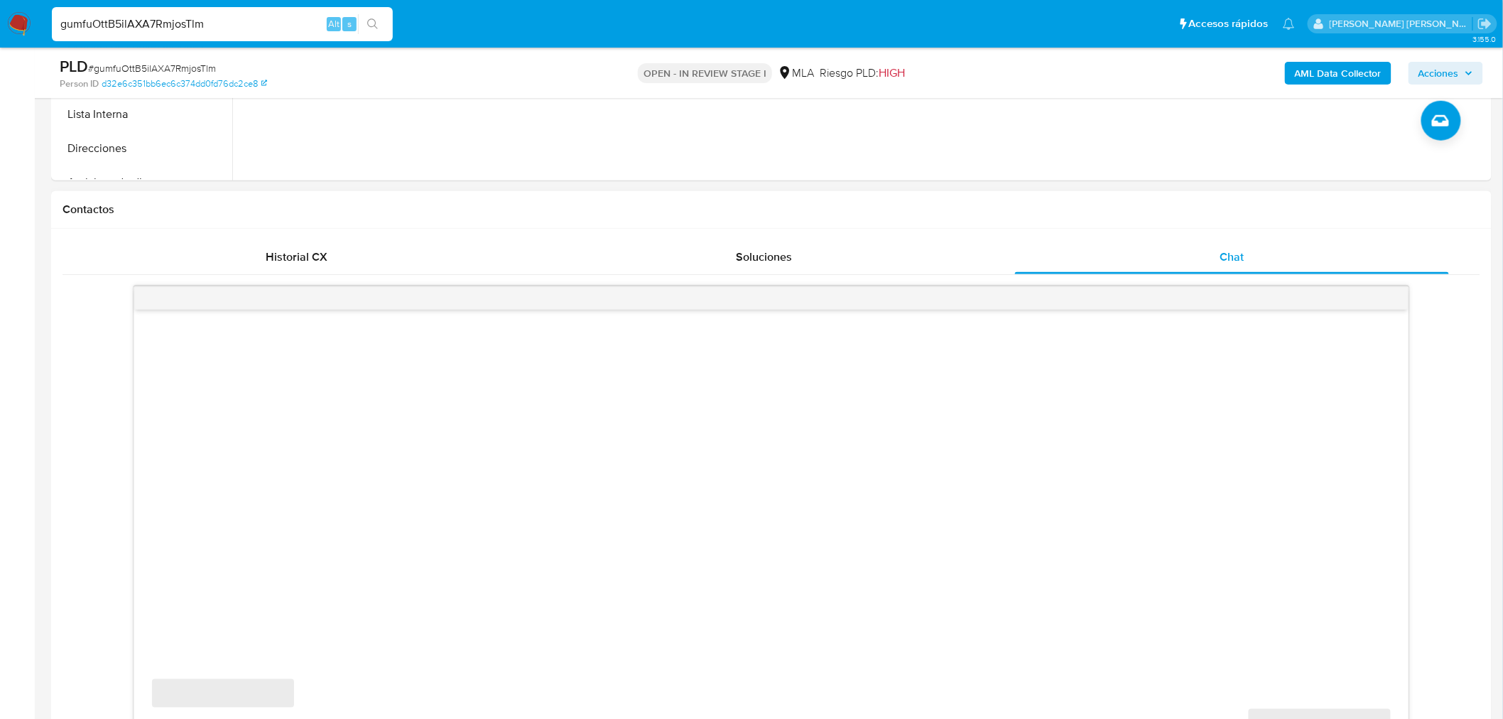
select select "10"
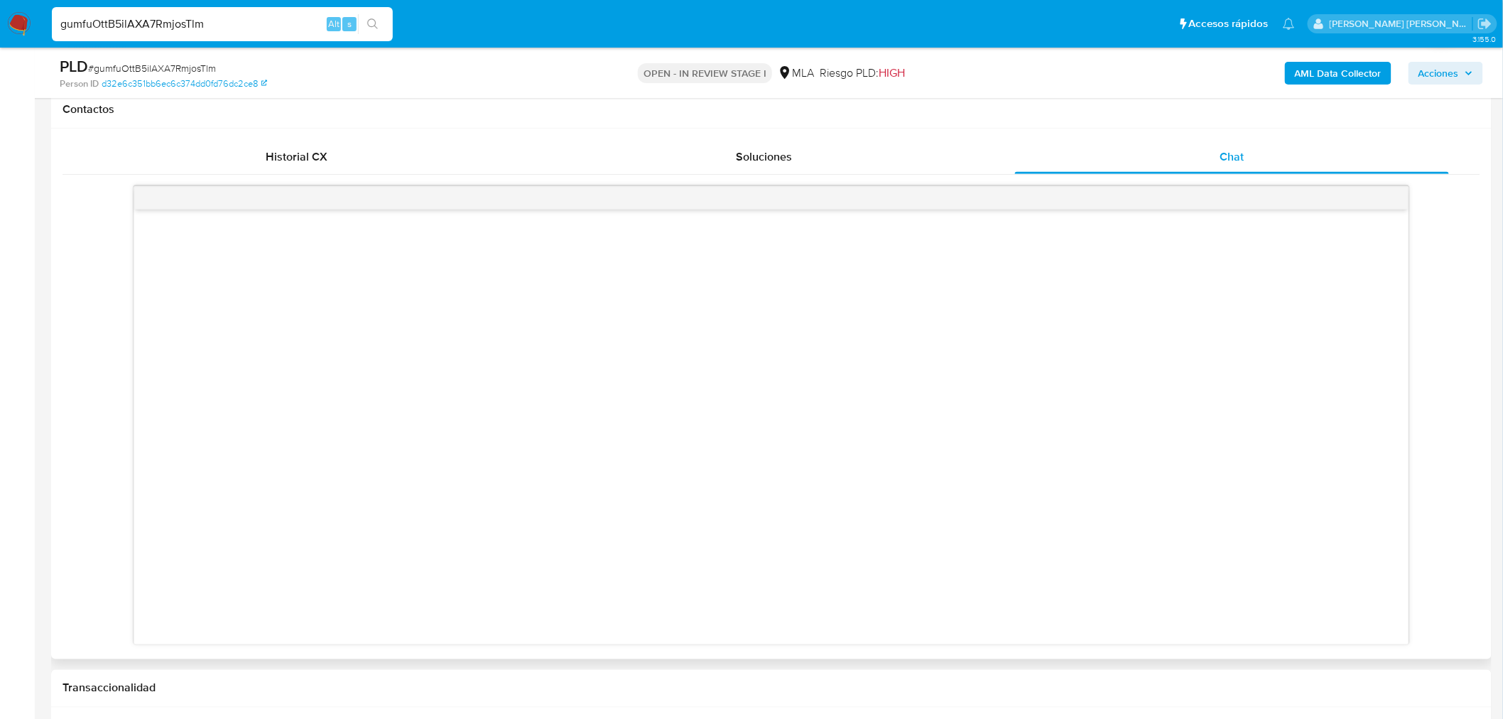
scroll to position [631, 0]
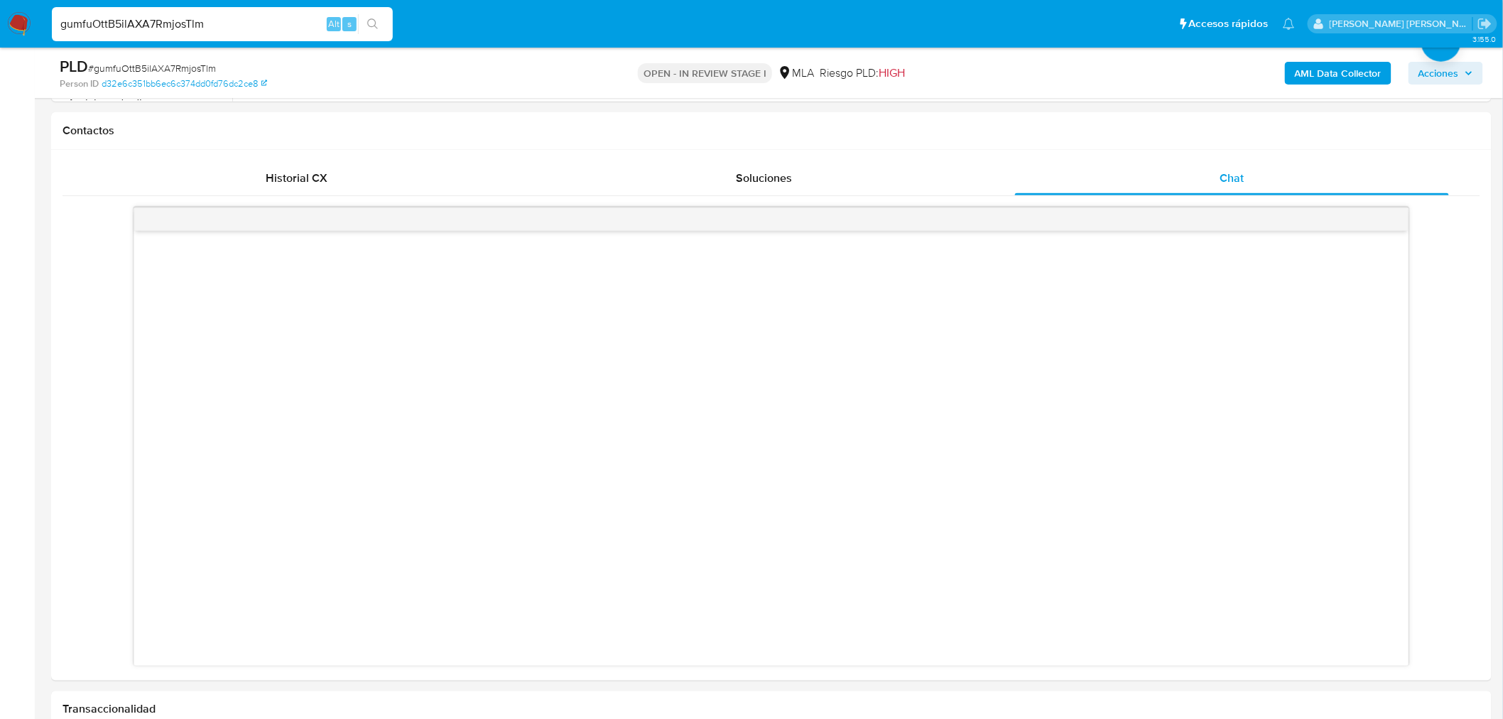
click at [206, 16] on input "gumfuOttB5ilAXA7RmjosTlm" at bounding box center [222, 24] width 341 height 18
paste input "juIeLteDvS3BpfqaDCJILtpj"
type input "juIeLteDvS3BpfqaDCJILtpj"
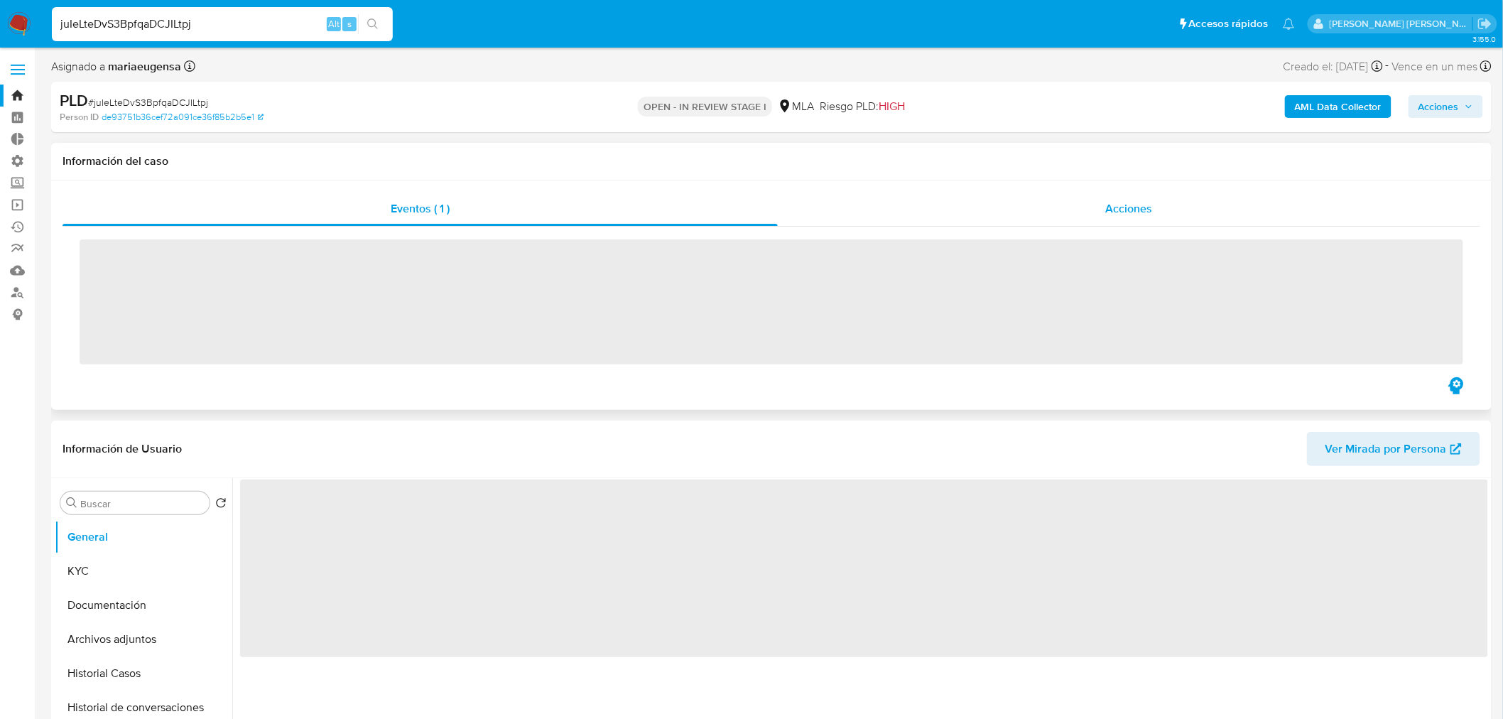
click at [1088, 201] on div "Acciones" at bounding box center [1129, 209] width 703 height 34
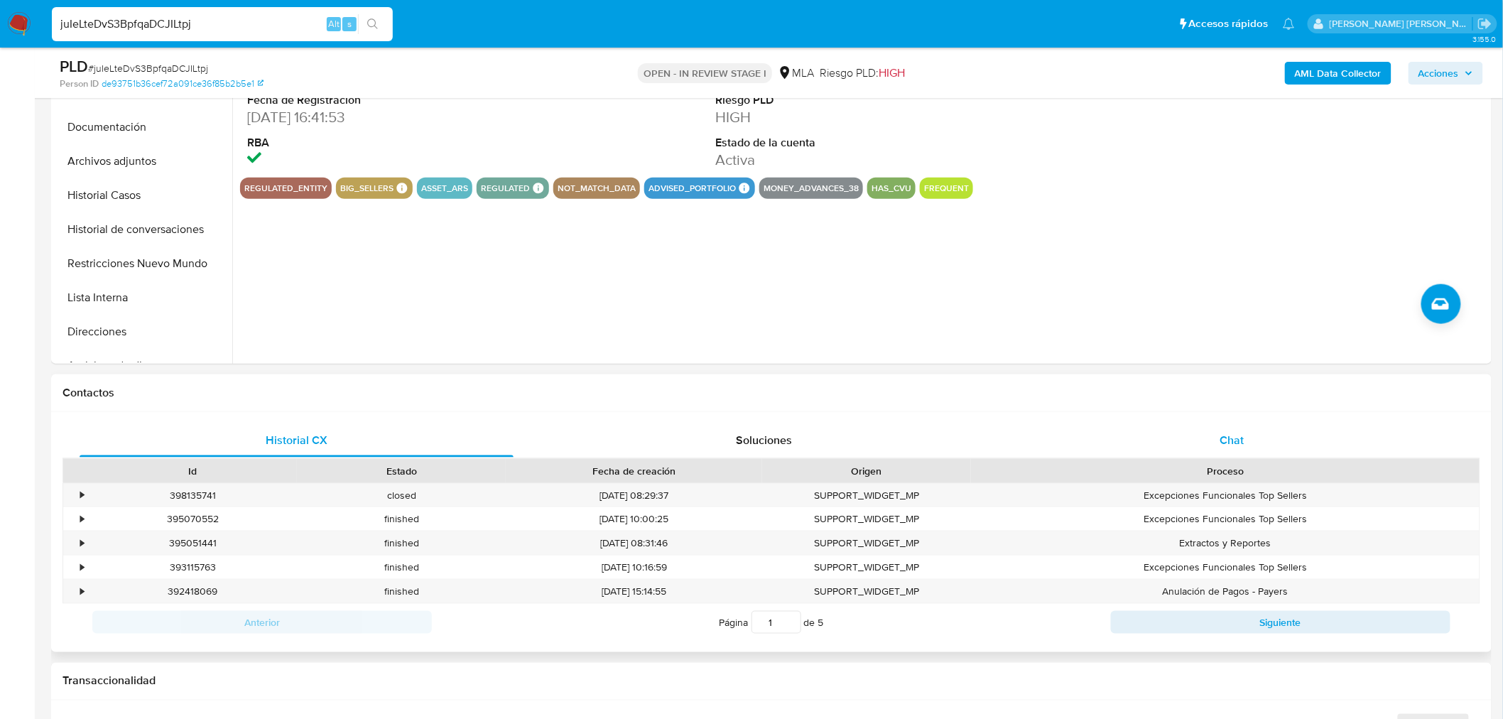
click at [1217, 435] on div "Chat" at bounding box center [1232, 440] width 434 height 34
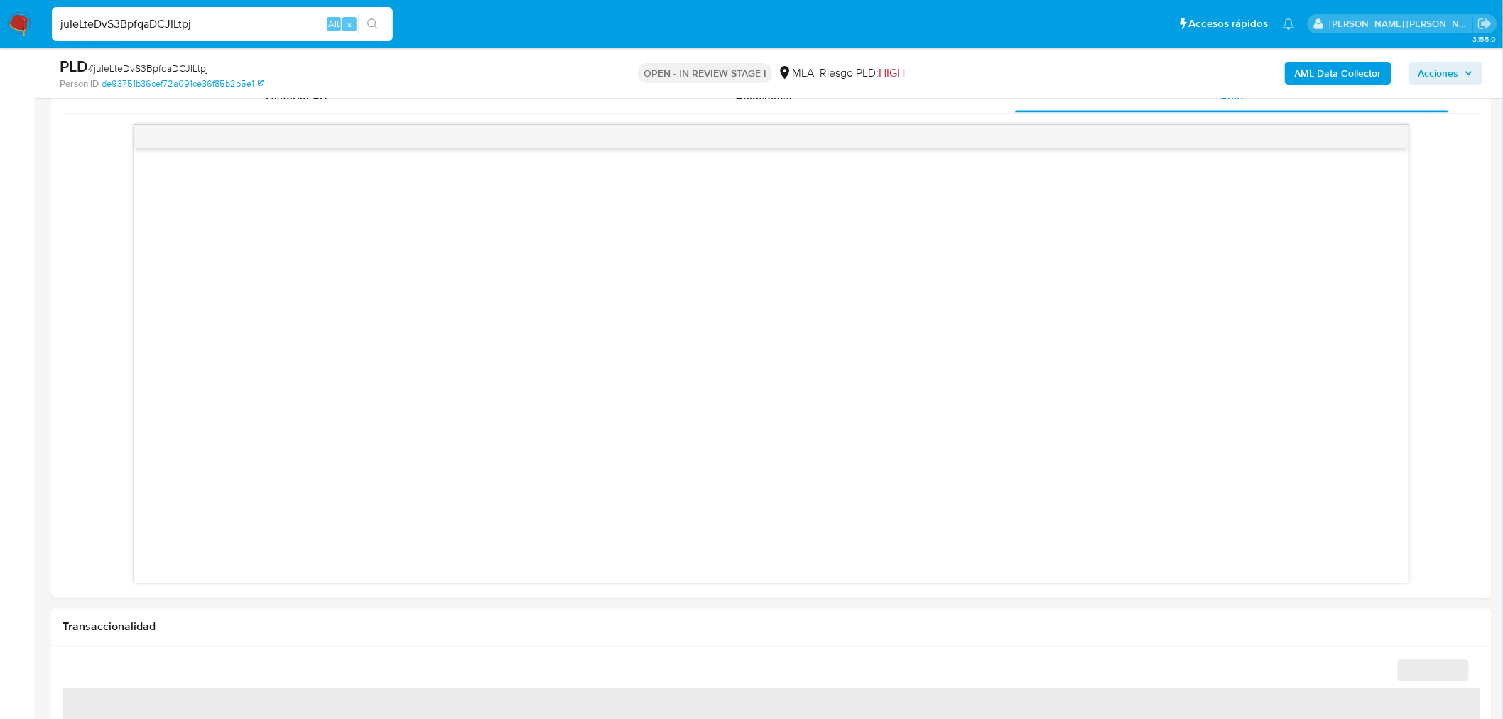
scroll to position [789, 0]
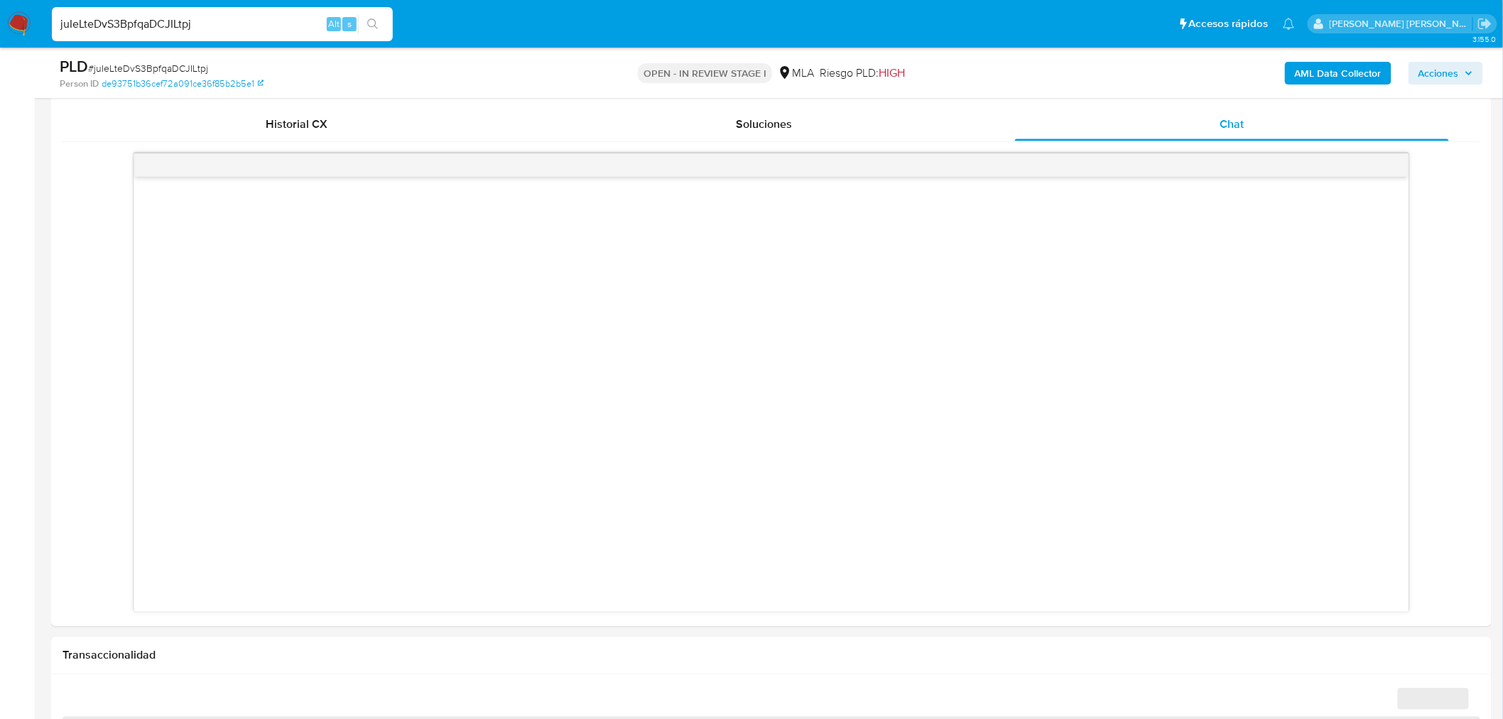
select select "10"
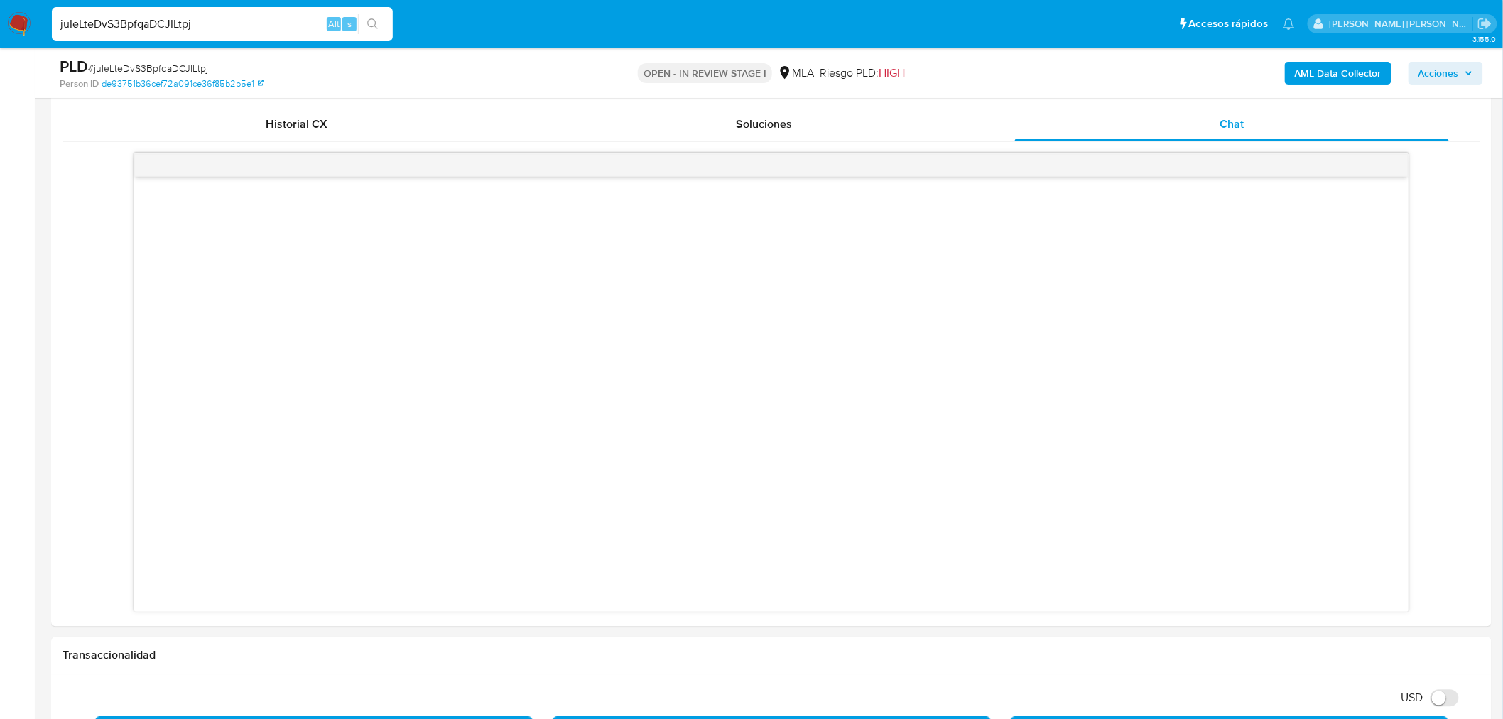
click at [153, 26] on input "juIeLteDvS3BpfqaDCJILtpj" at bounding box center [222, 24] width 341 height 18
paste input "wI3YQ9aE3CMn0R7QL1WUVxAw"
type input "wI3YQ9aE3CMn0R7QL1WUVxAw"
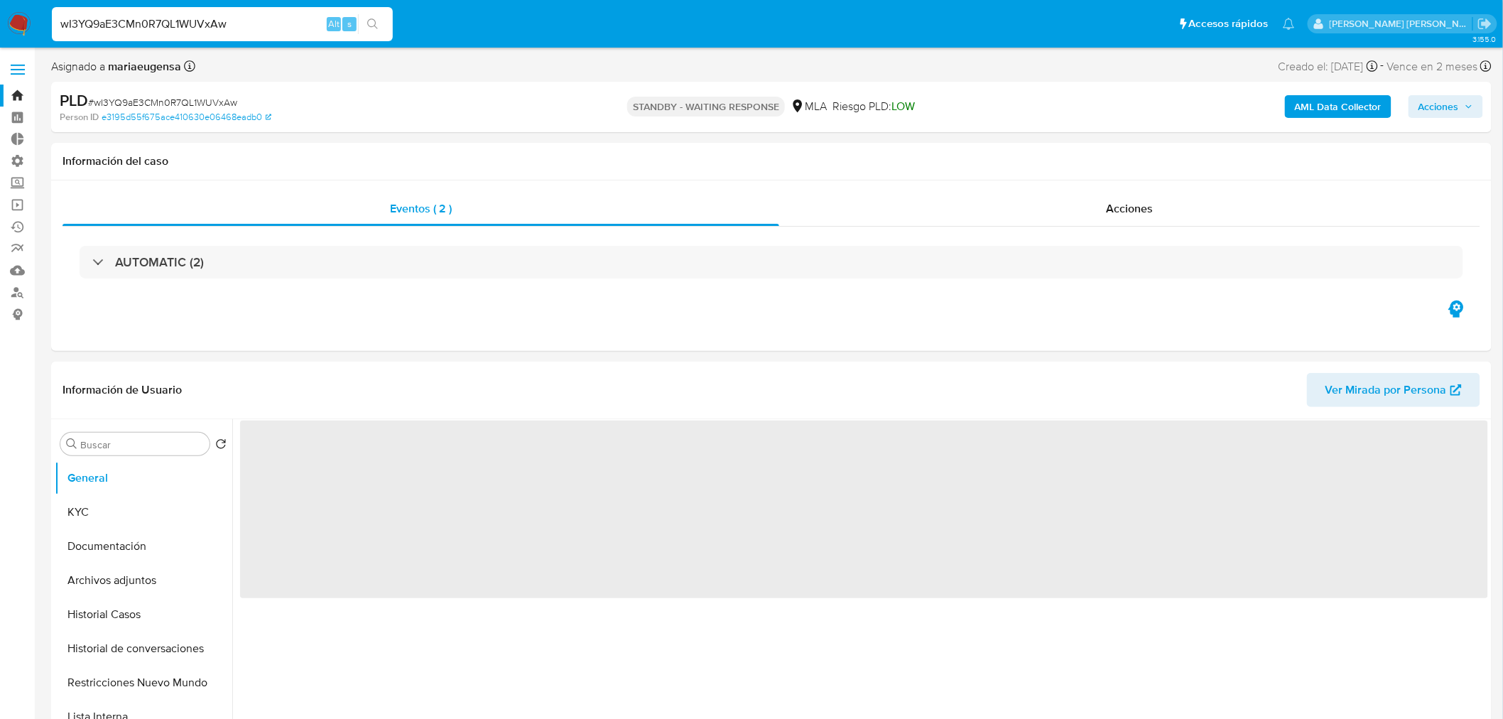
select select "10"
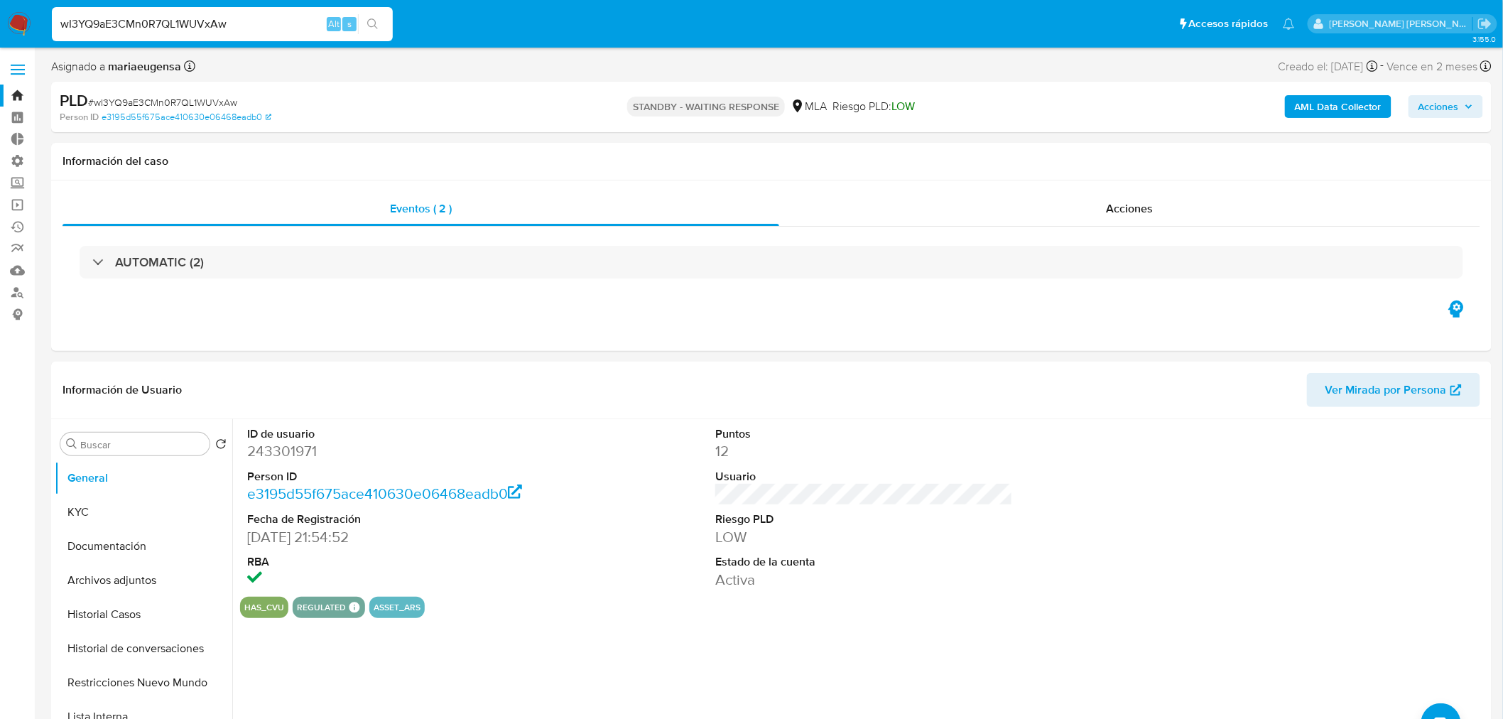
click at [102, 28] on input "wI3YQ9aE3CMn0R7QL1WUVxAw" at bounding box center [222, 24] width 341 height 18
click at [102, 27] on input "wI3YQ9aE3CMn0R7QL1WUVxAw" at bounding box center [222, 24] width 341 height 18
paste input "7JJ1eG0u6t78o87xvytGbZI4"
type input "7JJ1eG0u6t78o87xvytGbZI4"
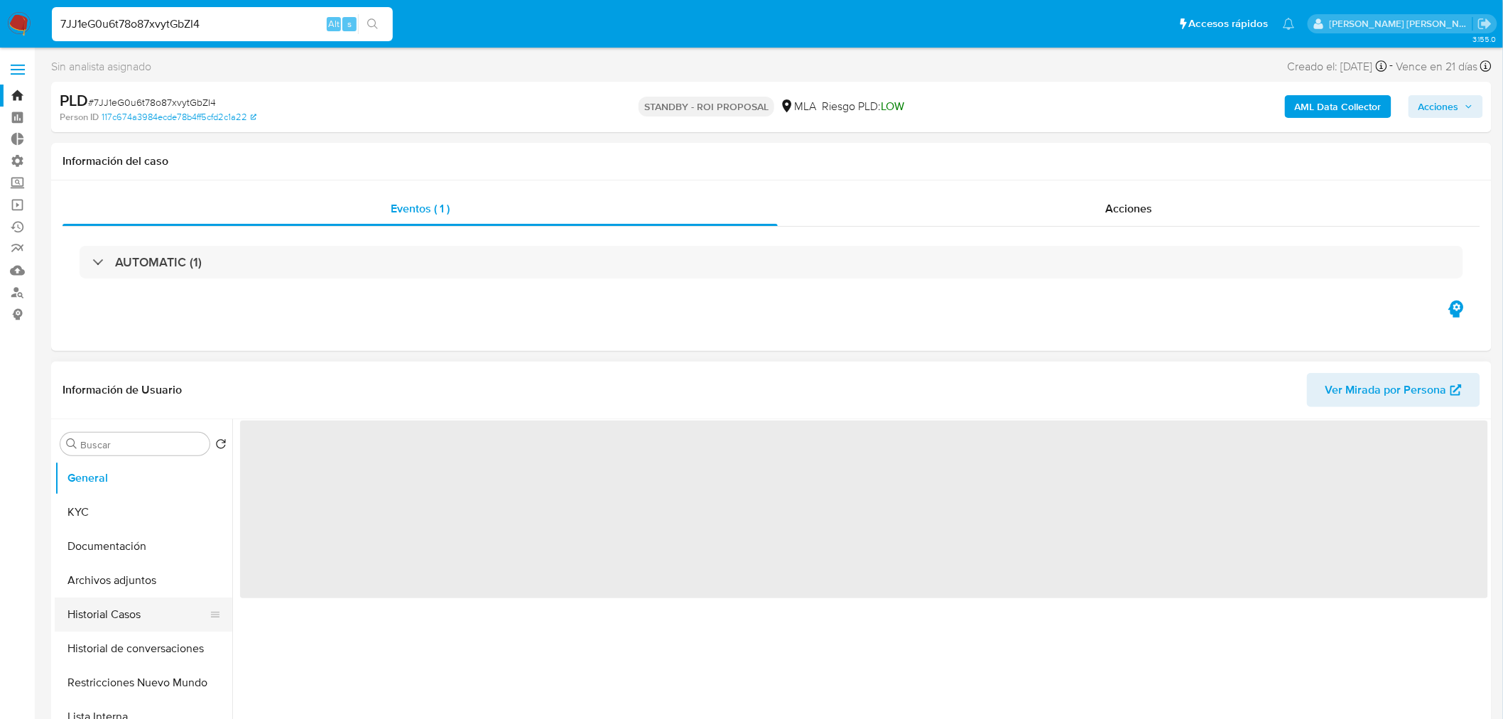
click at [115, 624] on button "Historial Casos" at bounding box center [138, 614] width 166 height 34
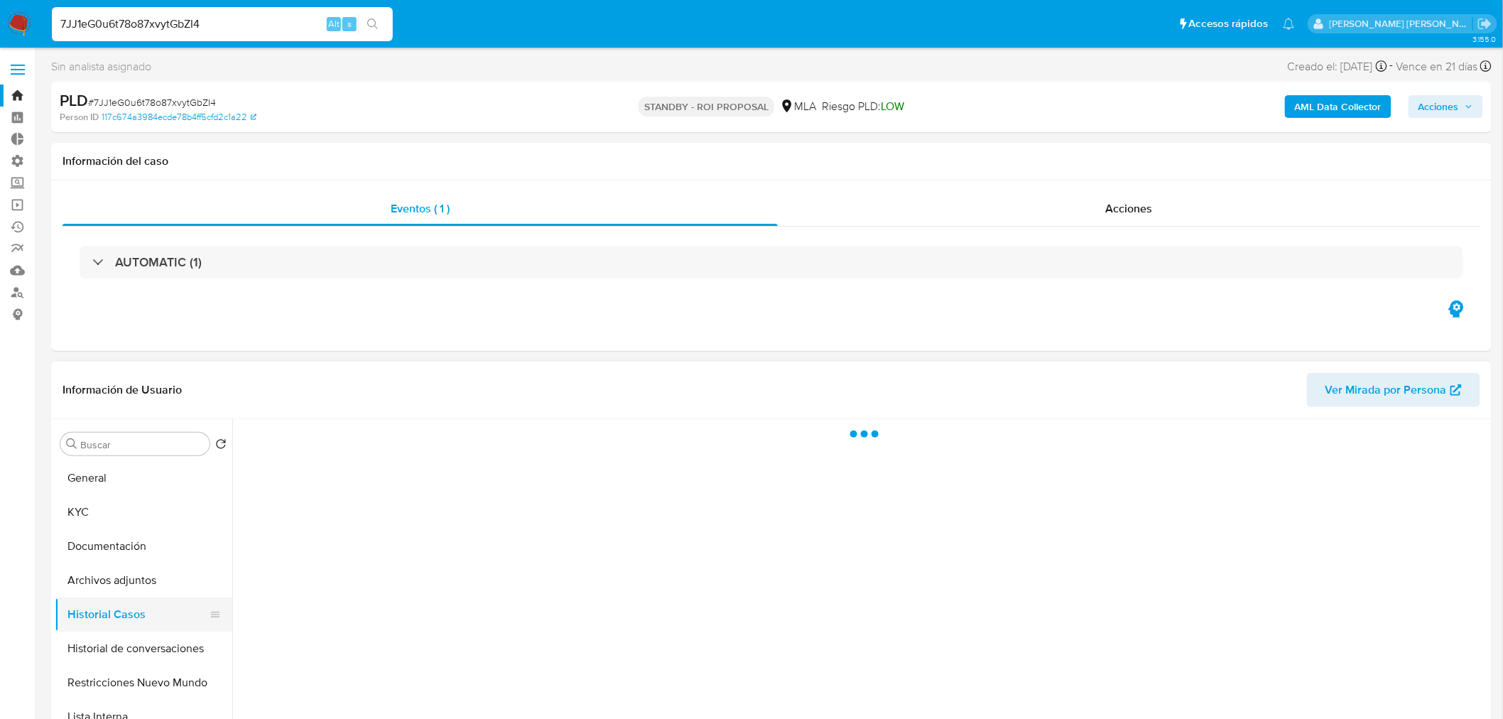
select select "10"
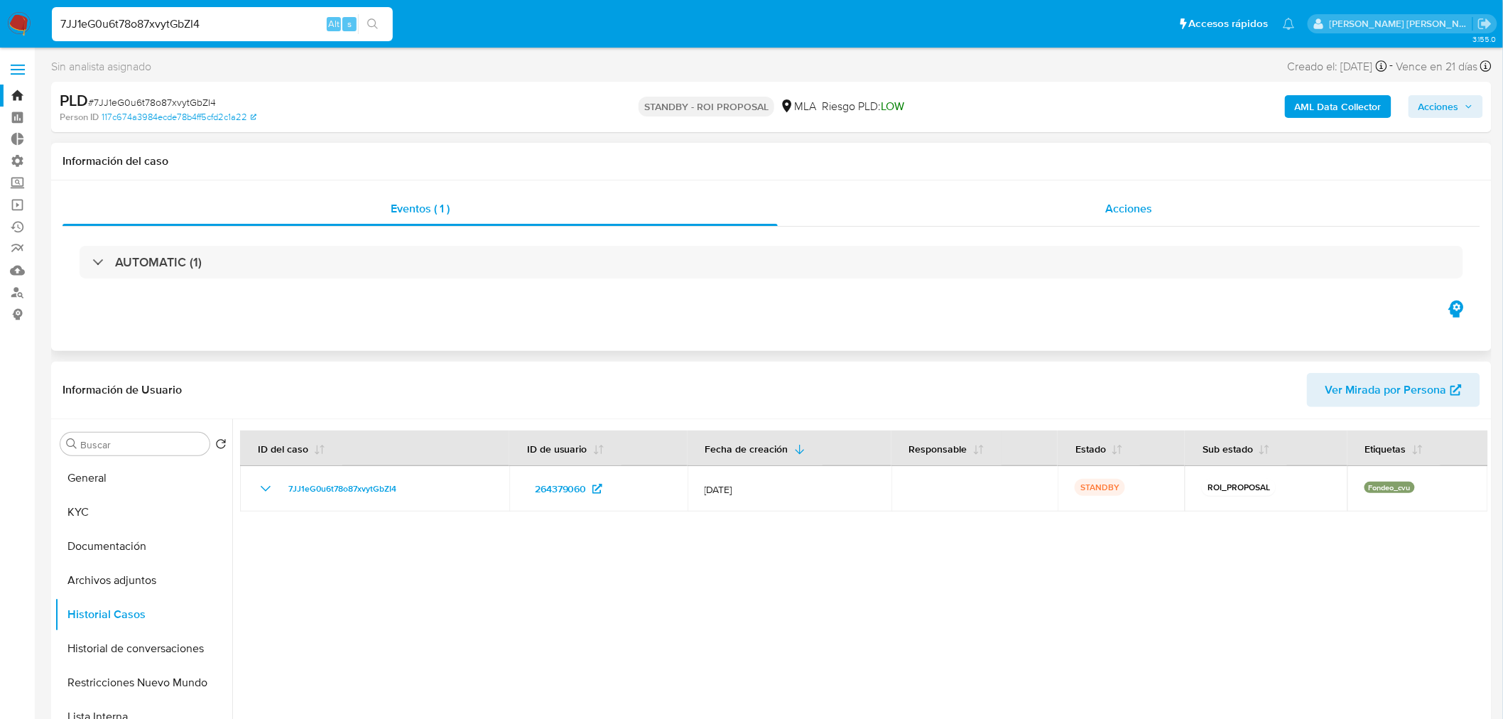
click at [1049, 197] on div "Acciones" at bounding box center [1129, 209] width 703 height 34
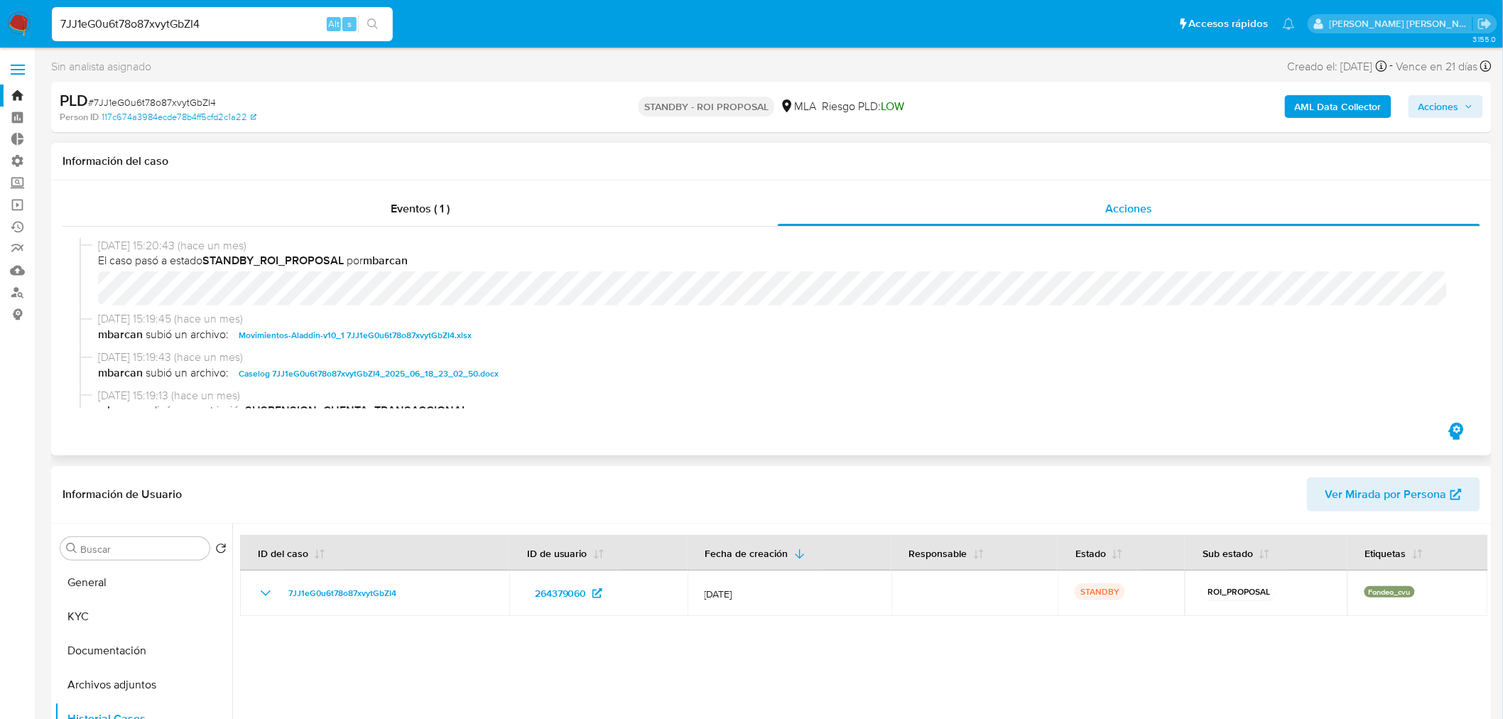
click at [405, 371] on span "Caselog 7JJ1eG0u6t78o87xvytGbZI4_2025_06_18_23_02_50.docx" at bounding box center [369, 373] width 260 height 17
click at [160, 25] on input "7JJ1eG0u6t78o87xvytGbZI4" at bounding box center [222, 24] width 341 height 18
click at [160, 24] on input "7JJ1eG0u6t78o87xvytGbZI4" at bounding box center [222, 24] width 341 height 18
paste input "Q27VL9bCrSHaHqB2MwkegZL1"
type input "Q27VL9bCrSHaHqB2MwkegZL1"
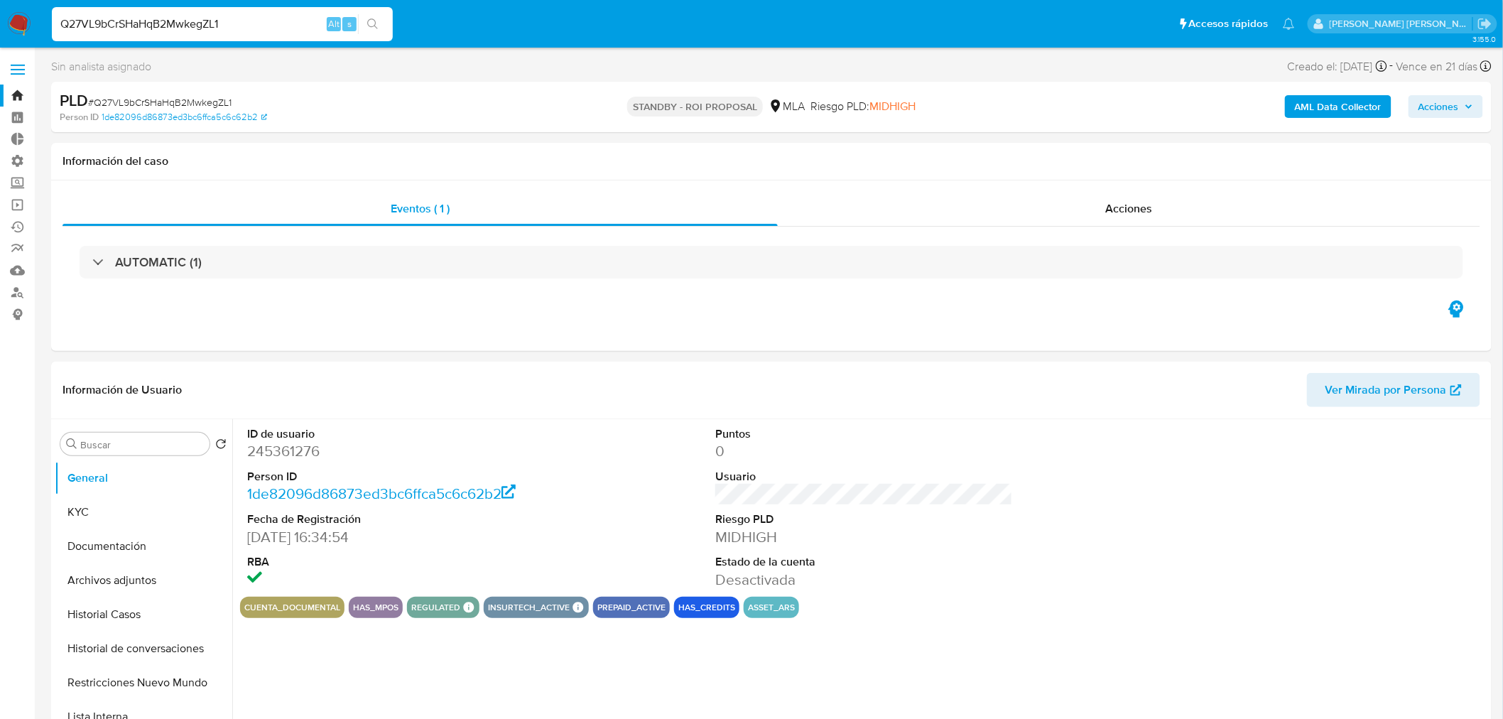
select select "10"
click at [1163, 224] on div "Acciones" at bounding box center [1129, 209] width 703 height 34
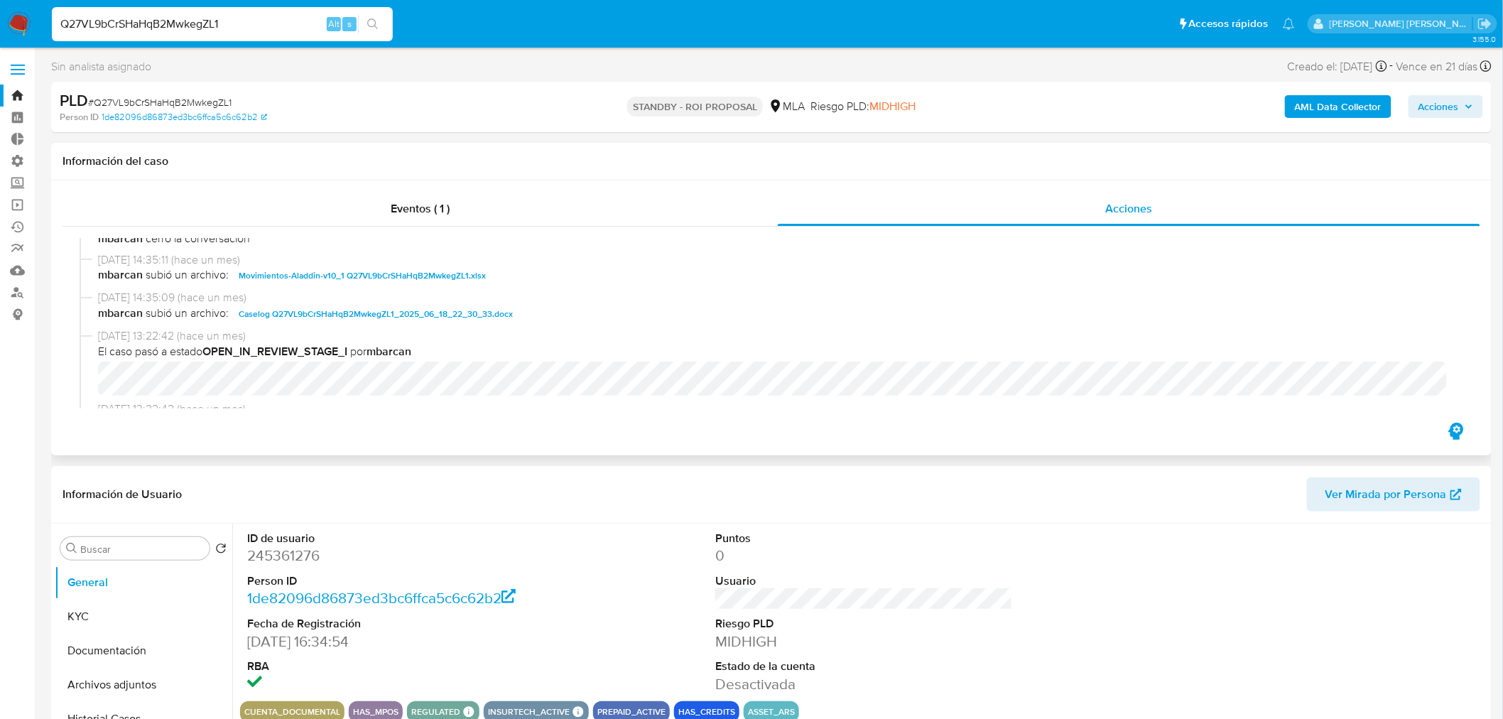
scroll to position [158, 0]
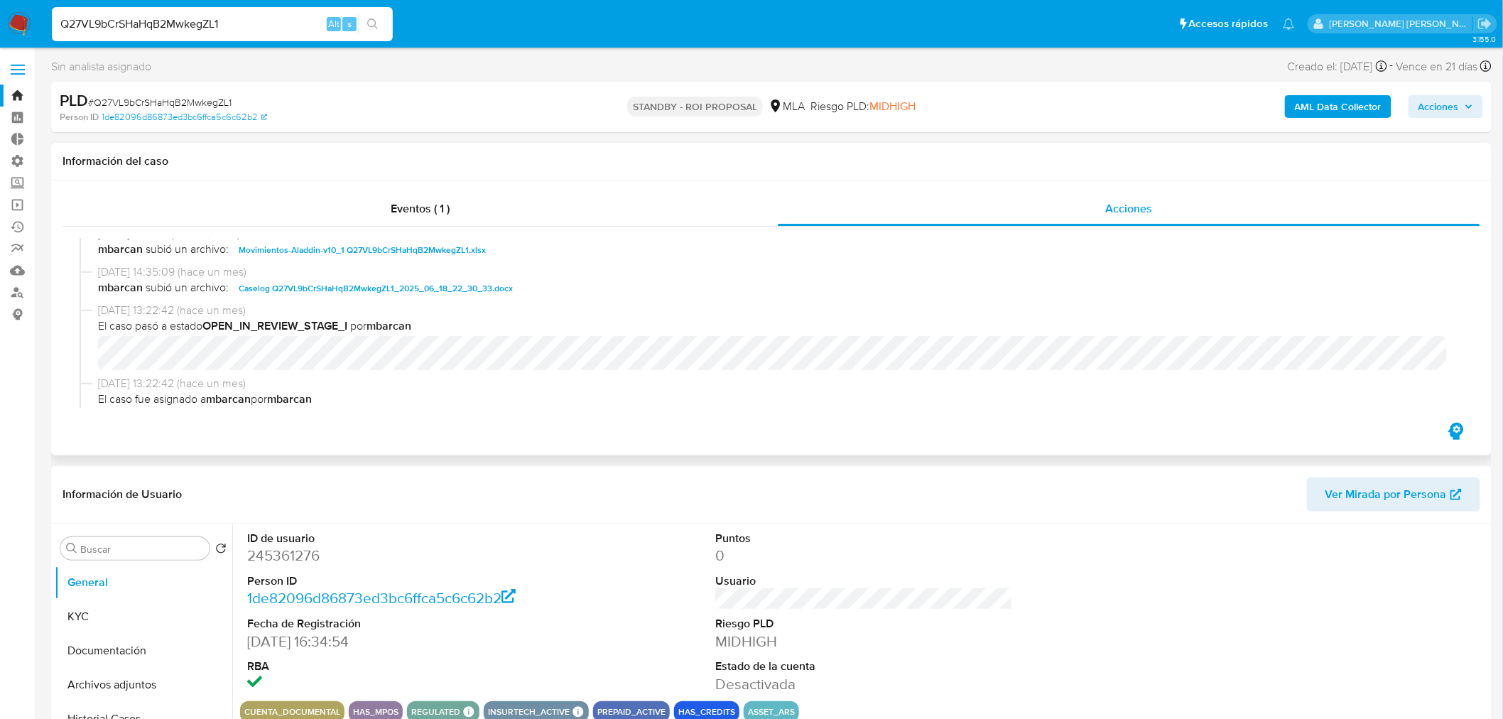
click at [501, 291] on span "Caselog Q27VL9bCrSHaHqB2MwkegZL1_2025_06_18_22_30_33.docx" at bounding box center [376, 288] width 274 height 17
click at [230, 21] on input "Q27VL9bCrSHaHqB2MwkegZL1" at bounding box center [222, 24] width 341 height 18
paste input "4OXp0x2H8Tf8durfbXoO0Kri"
type input "4OXp0x2H8Tf8durfbXoO0Kri"
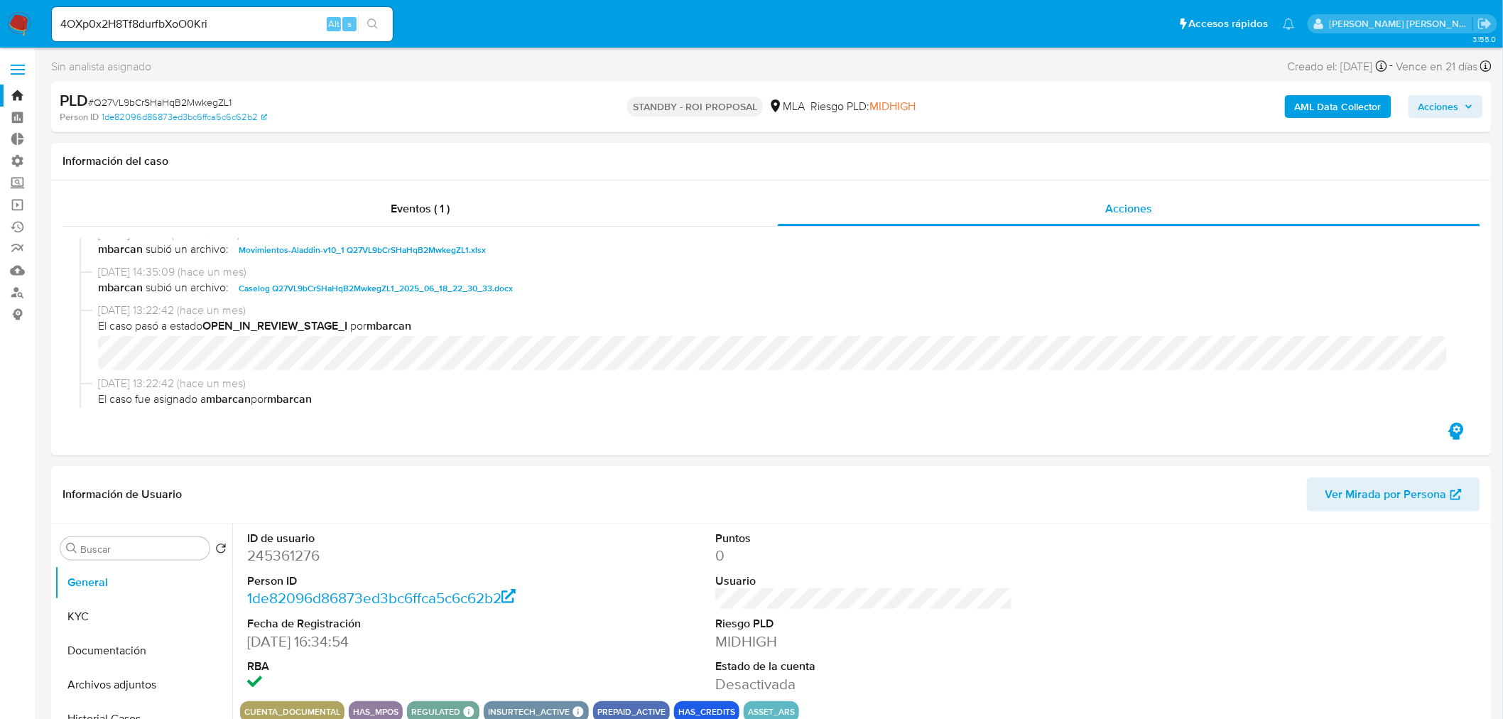
click at [375, 26] on icon "search-icon" at bounding box center [372, 23] width 11 height 11
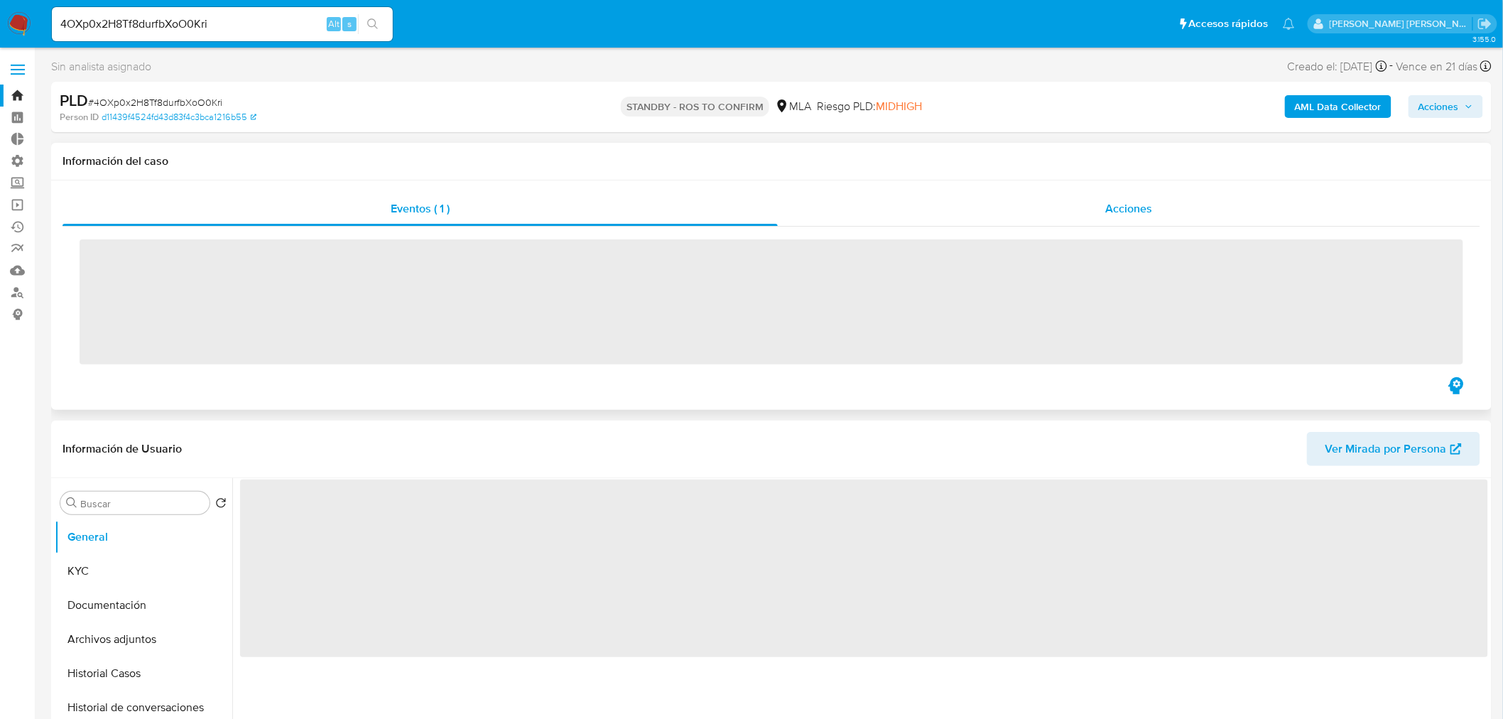
click at [1108, 202] on span "Acciones" at bounding box center [1128, 208] width 47 height 16
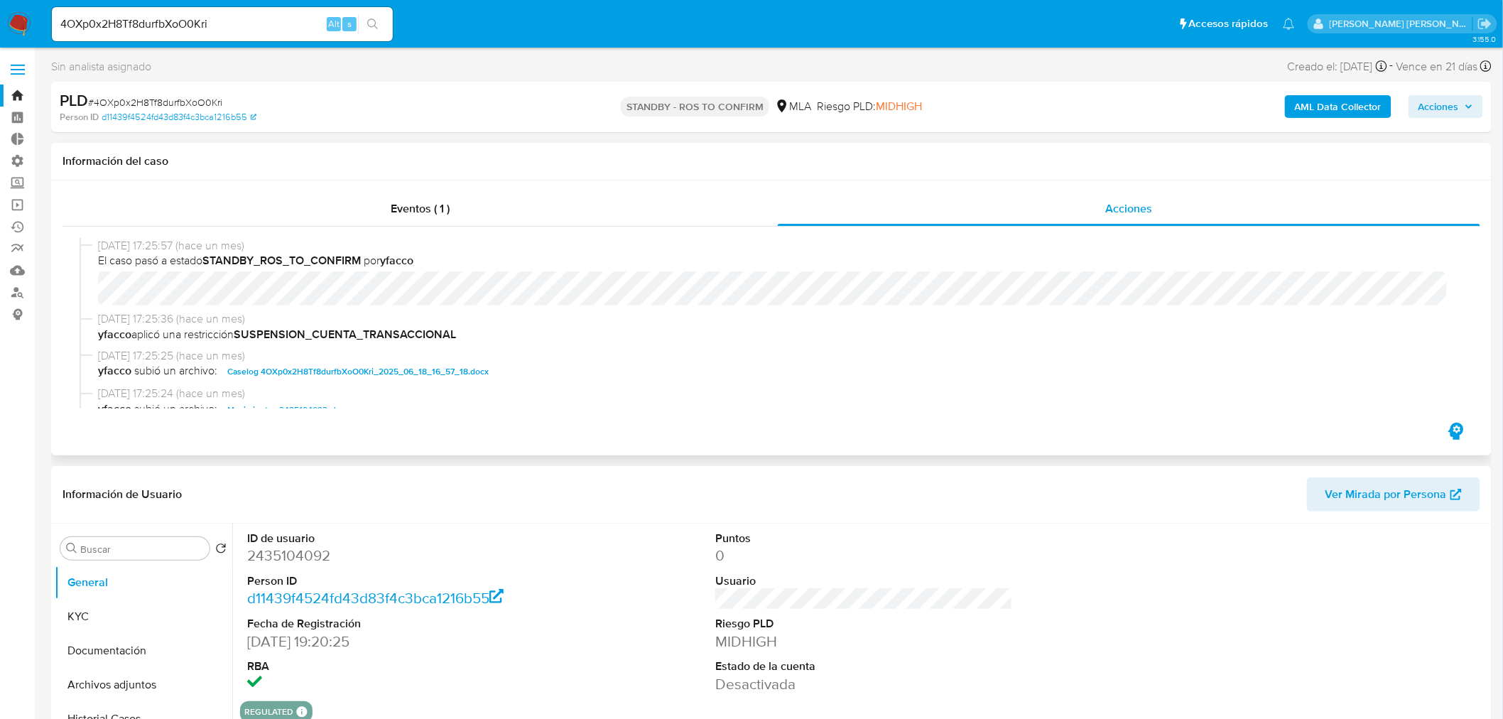
select select "10"
click at [469, 368] on span "Caselog 4OXp0x2H8Tf8durfbXoO0Kri_2025_06_18_16_57_18.docx" at bounding box center [357, 371] width 261 height 17
click at [183, 19] on input "4OXp0x2H8Tf8durfbXoO0Kri" at bounding box center [222, 24] width 341 height 18
click at [183, 18] on input "4OXp0x2H8Tf8durfbXoO0Kri" at bounding box center [222, 24] width 341 height 18
paste input "VaIHa6SX61vdxuXZy70Sh3Ky"
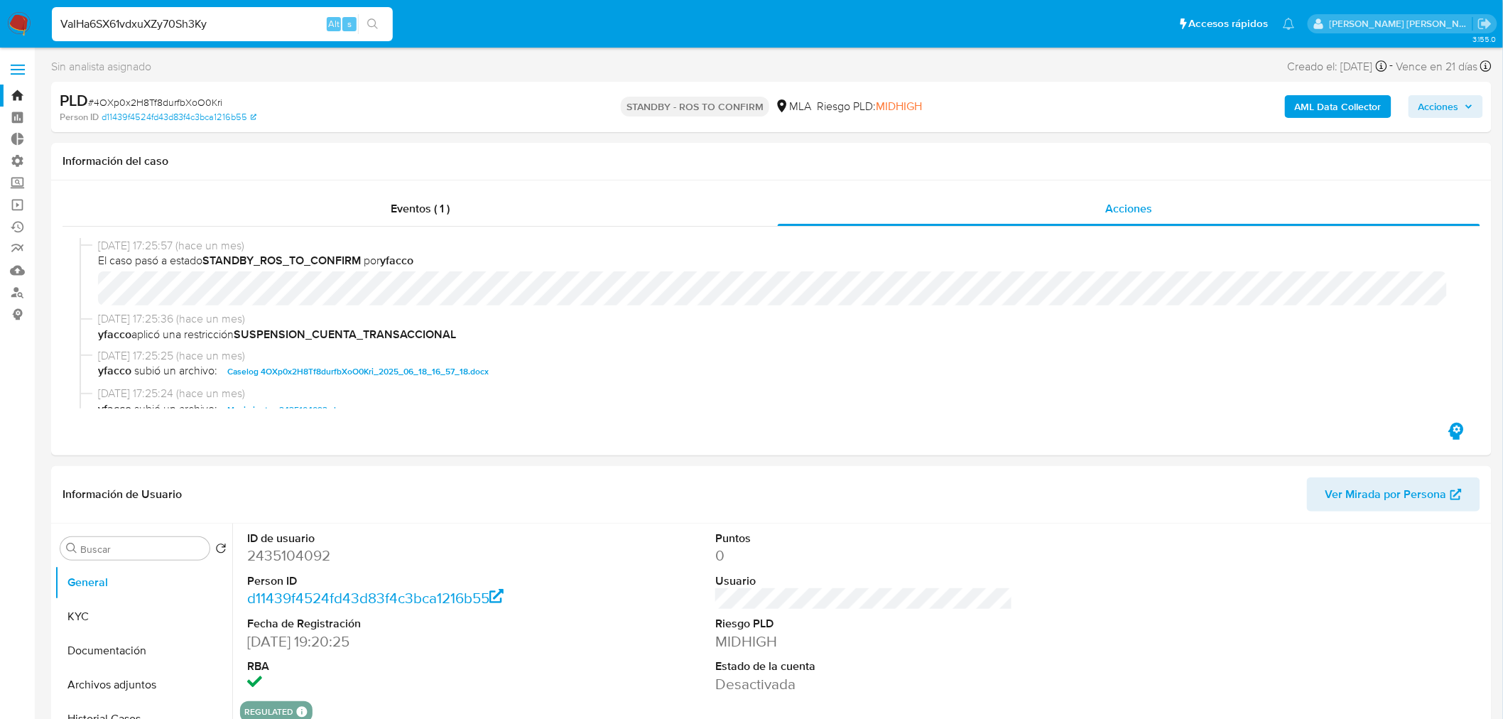
type input "VaIHa6SX61vdxuXZy70Sh3Ky"
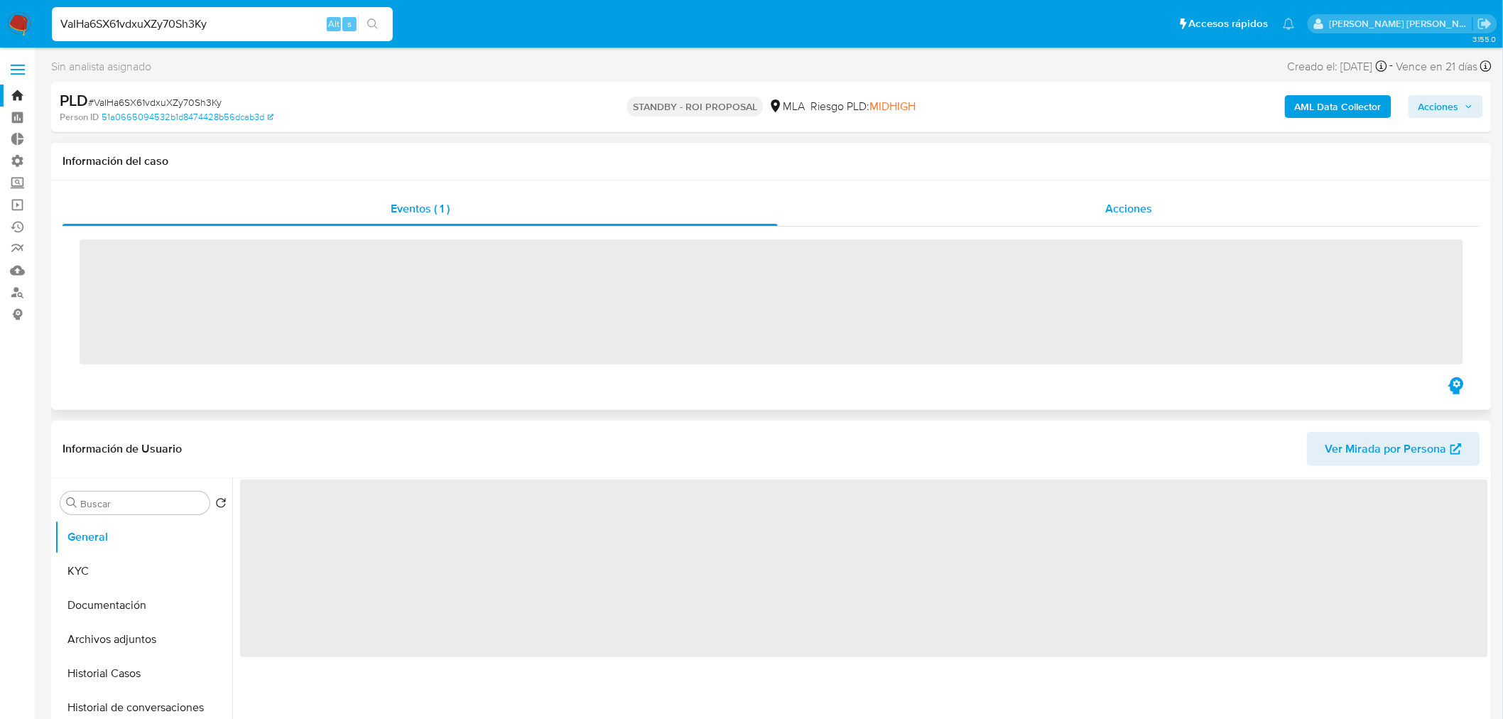
click at [1042, 211] on div "Acciones" at bounding box center [1129, 209] width 703 height 34
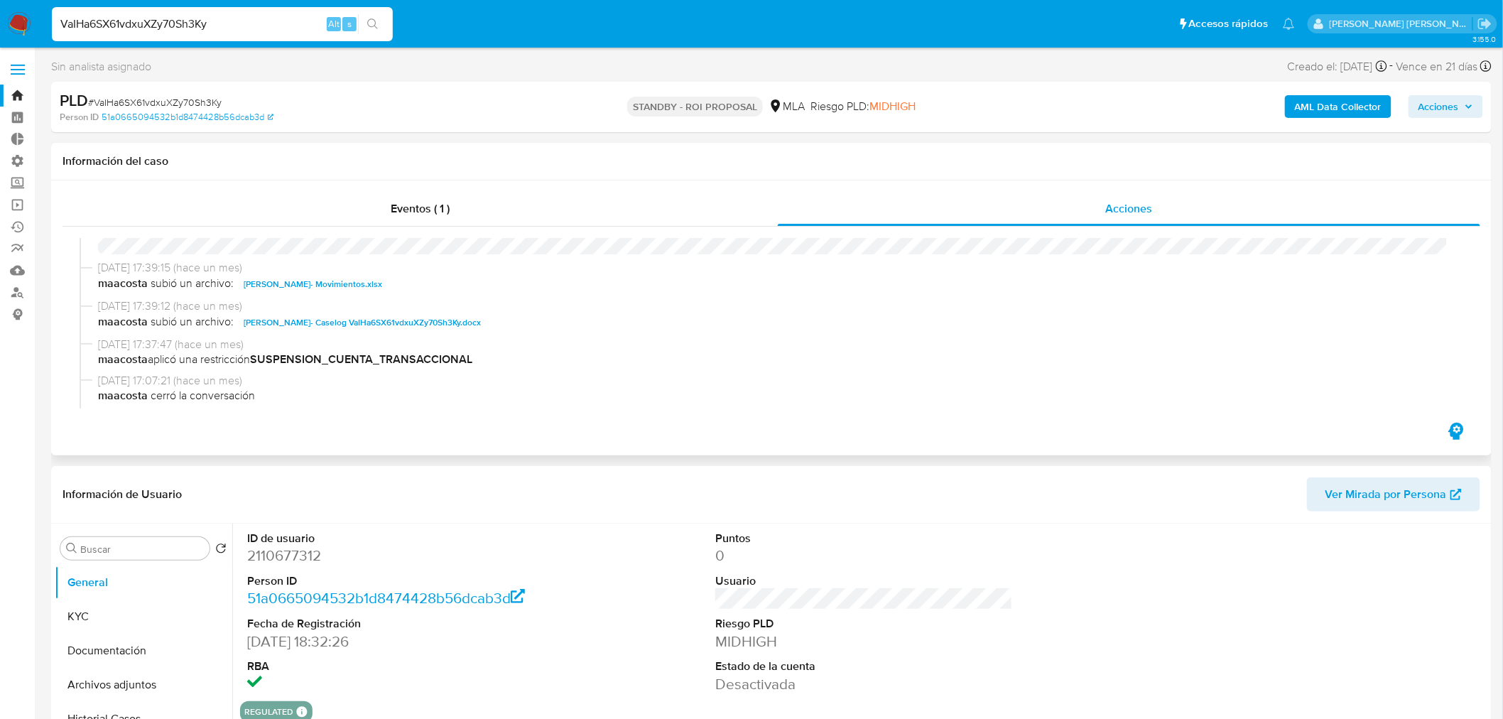
select select "10"
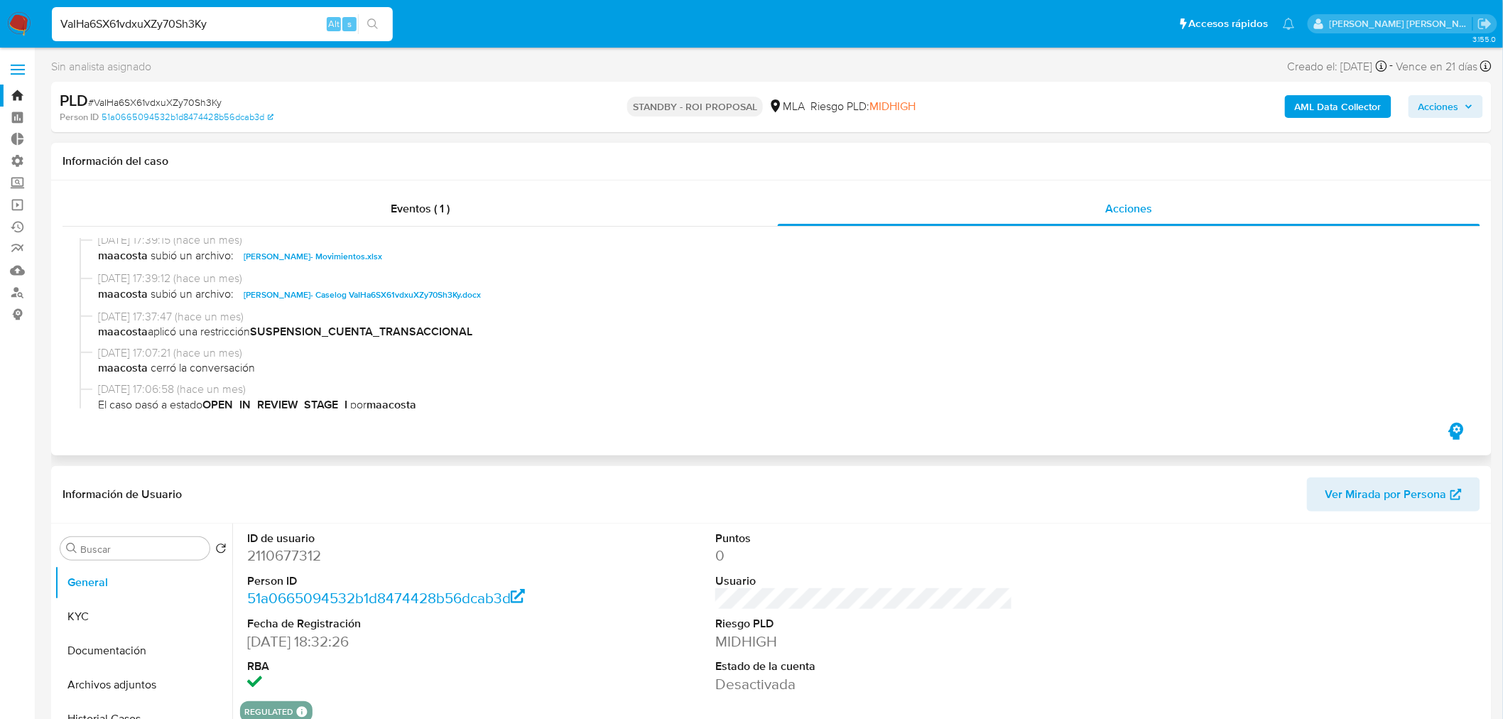
click at [481, 295] on span "Cristian Jordan Dominguez- Caselog VaIHa6SX61vdxuXZy70Sh3Ky.docx" at bounding box center [362, 294] width 237 height 17
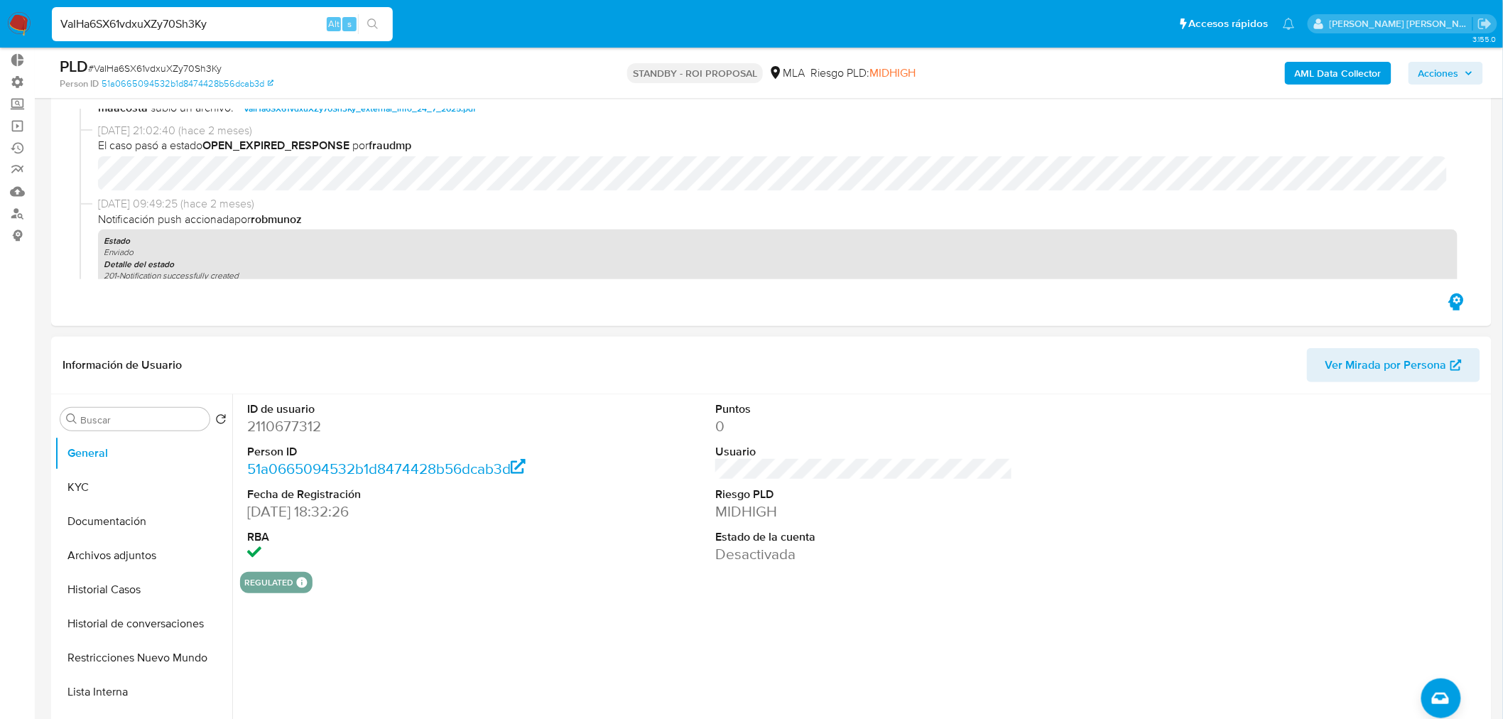
scroll to position [0, 0]
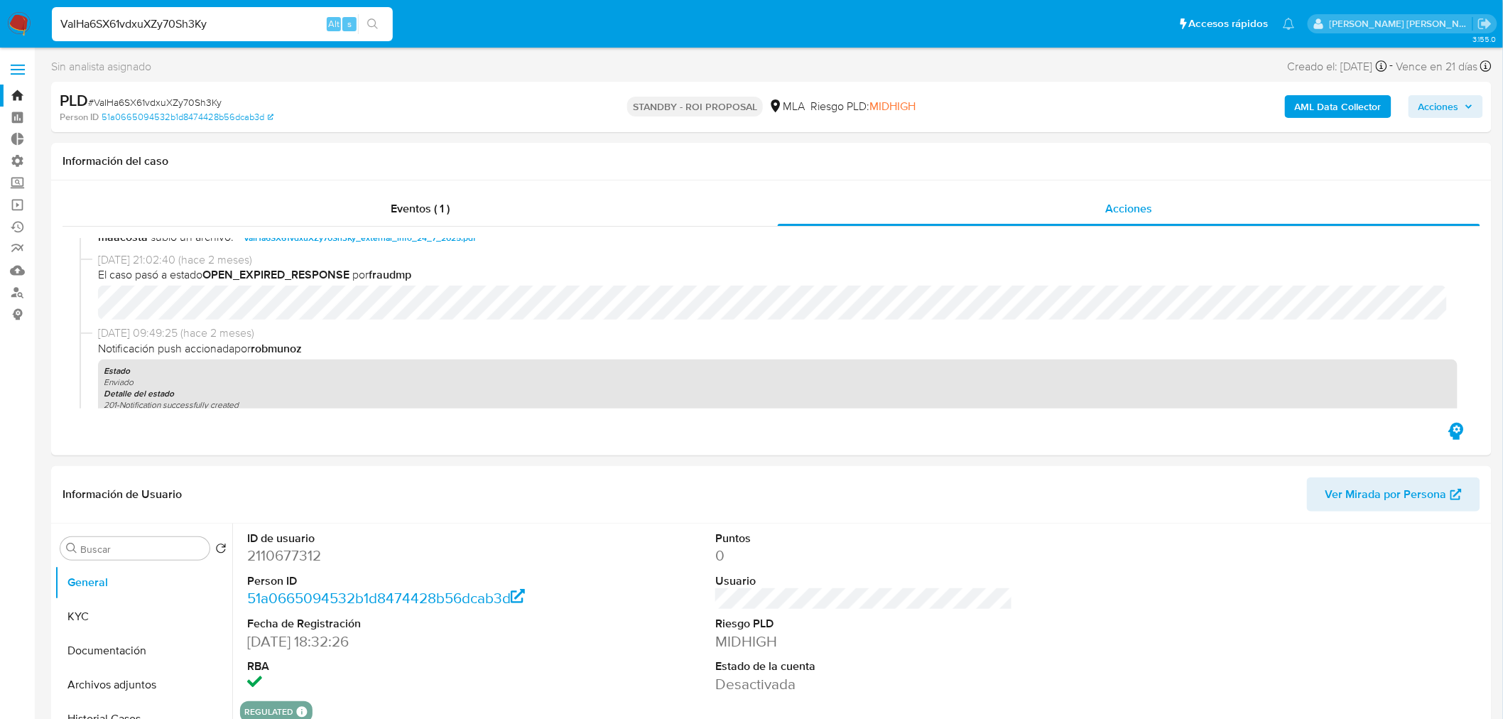
click at [199, 20] on input "VaIHa6SX61vdxuXZy70Sh3Ky" at bounding box center [222, 24] width 341 height 18
paste input "Hdk7se8X2g22jjdr6s3h7wpu"
type input "Hdk7se8X2g22jjdr6s3h7wpu"
click at [373, 11] on div "Hdk7se8X2g22jjdr6s3h7wpu Alt s" at bounding box center [222, 24] width 341 height 34
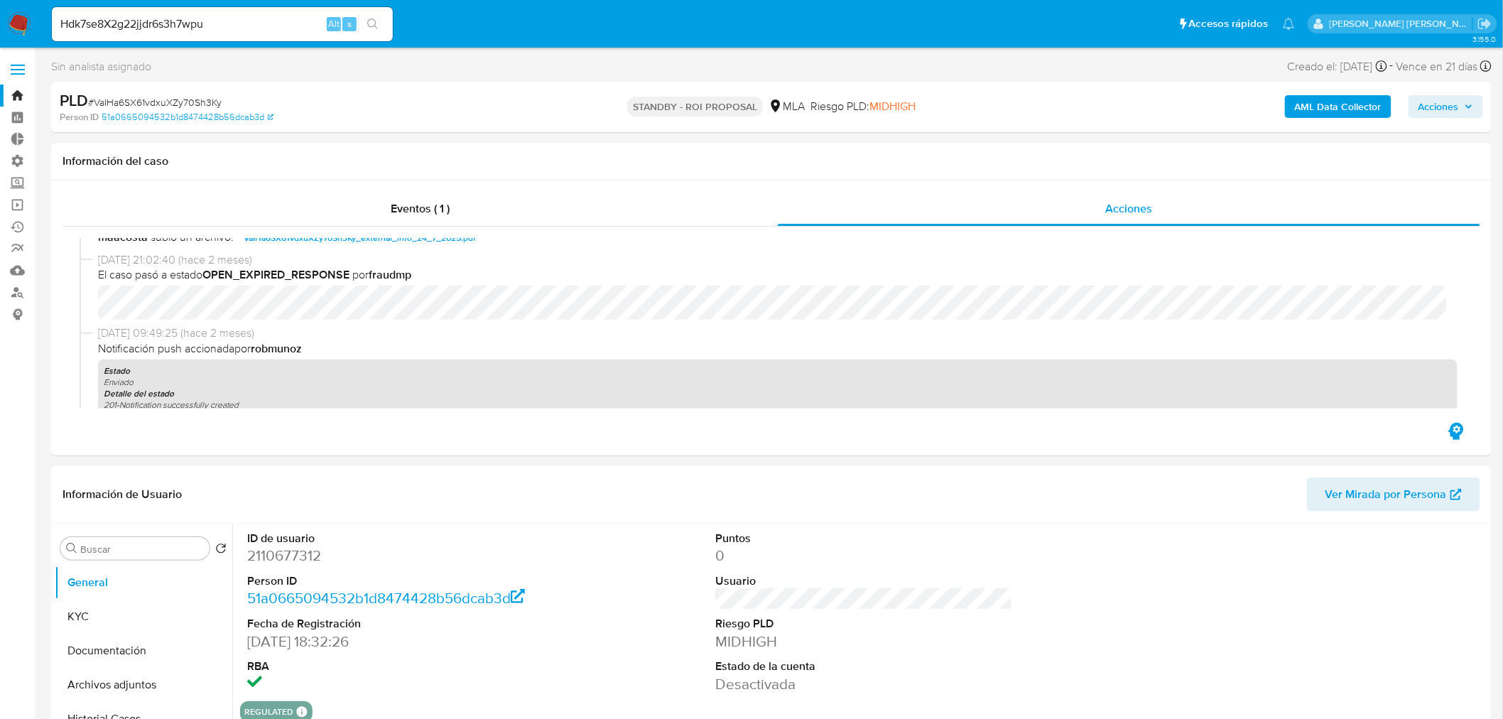
click at [379, 19] on button "search-icon" at bounding box center [372, 24] width 29 height 20
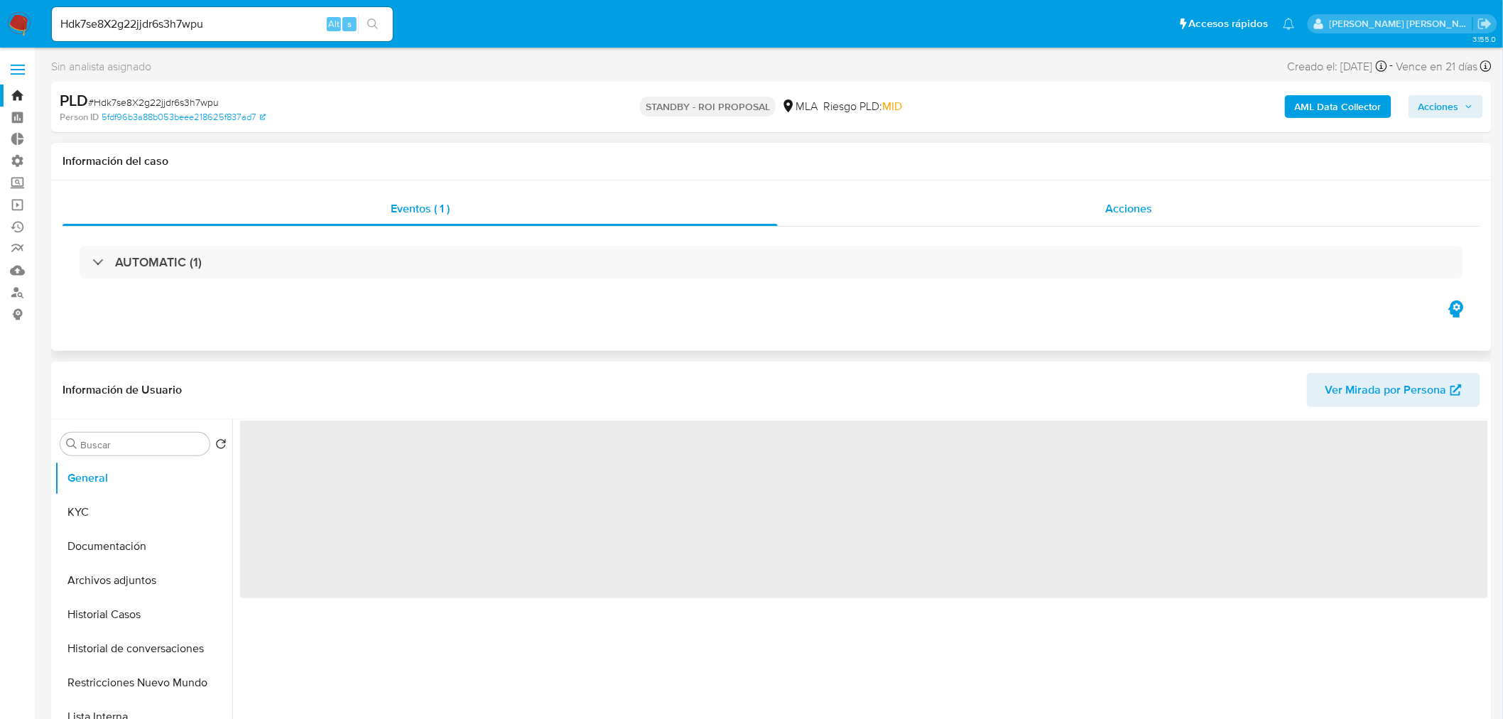
click at [1210, 214] on div "Acciones" at bounding box center [1129, 209] width 703 height 34
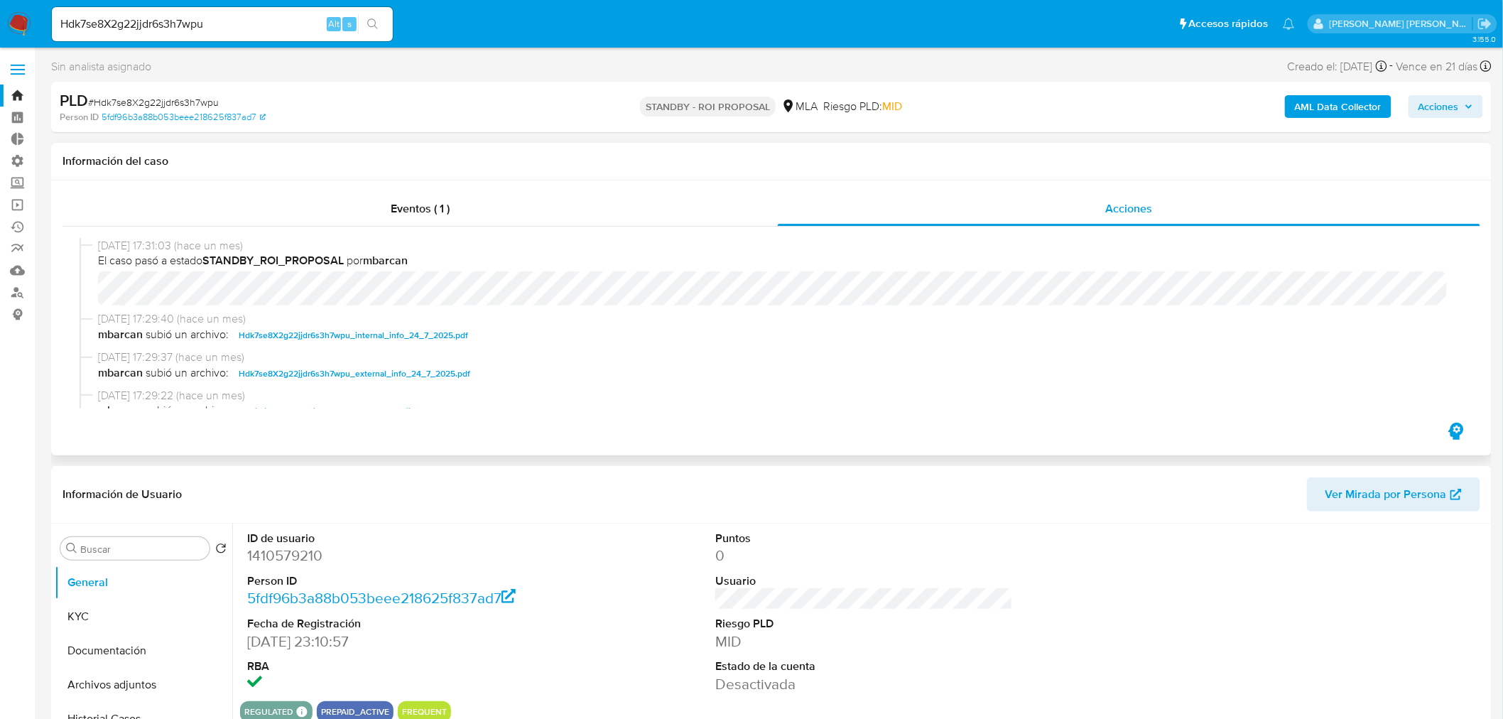
select select "10"
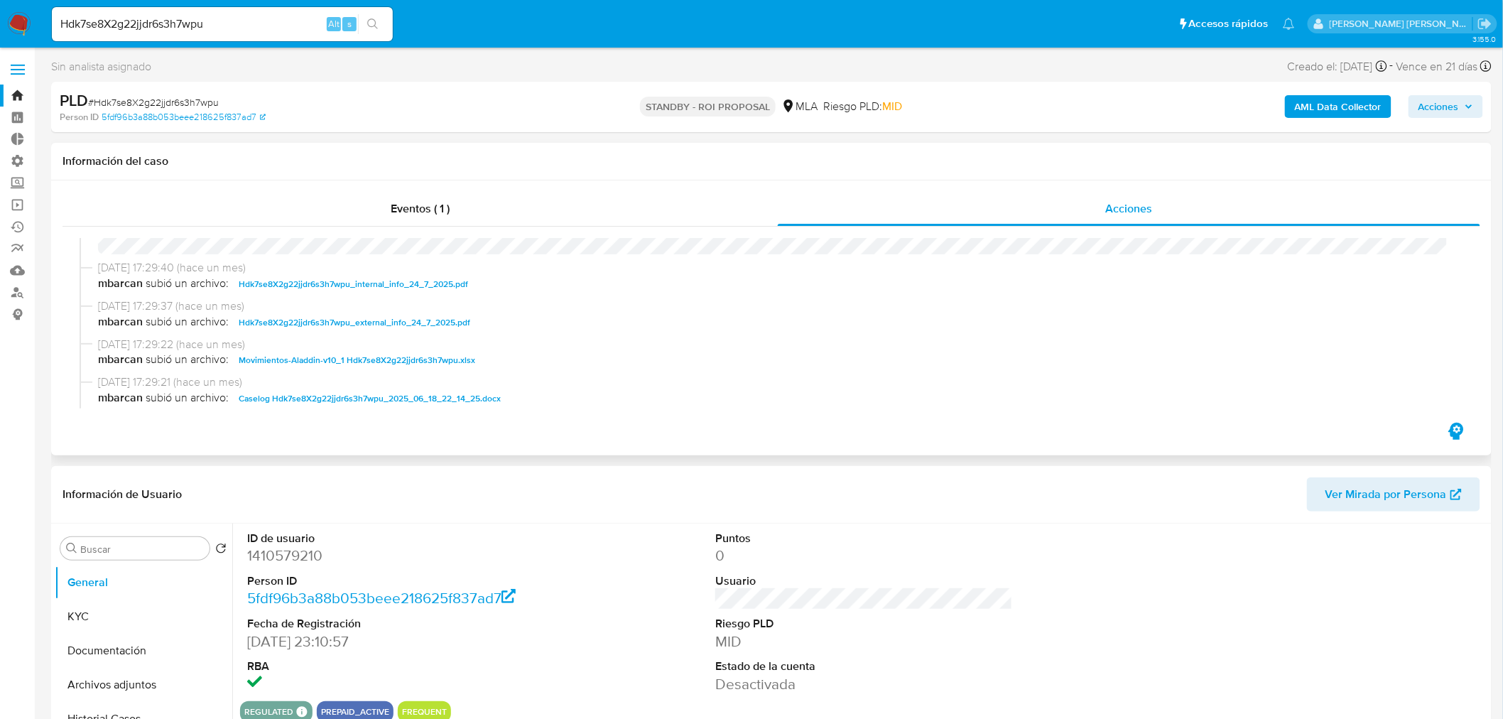
scroll to position [79, 0]
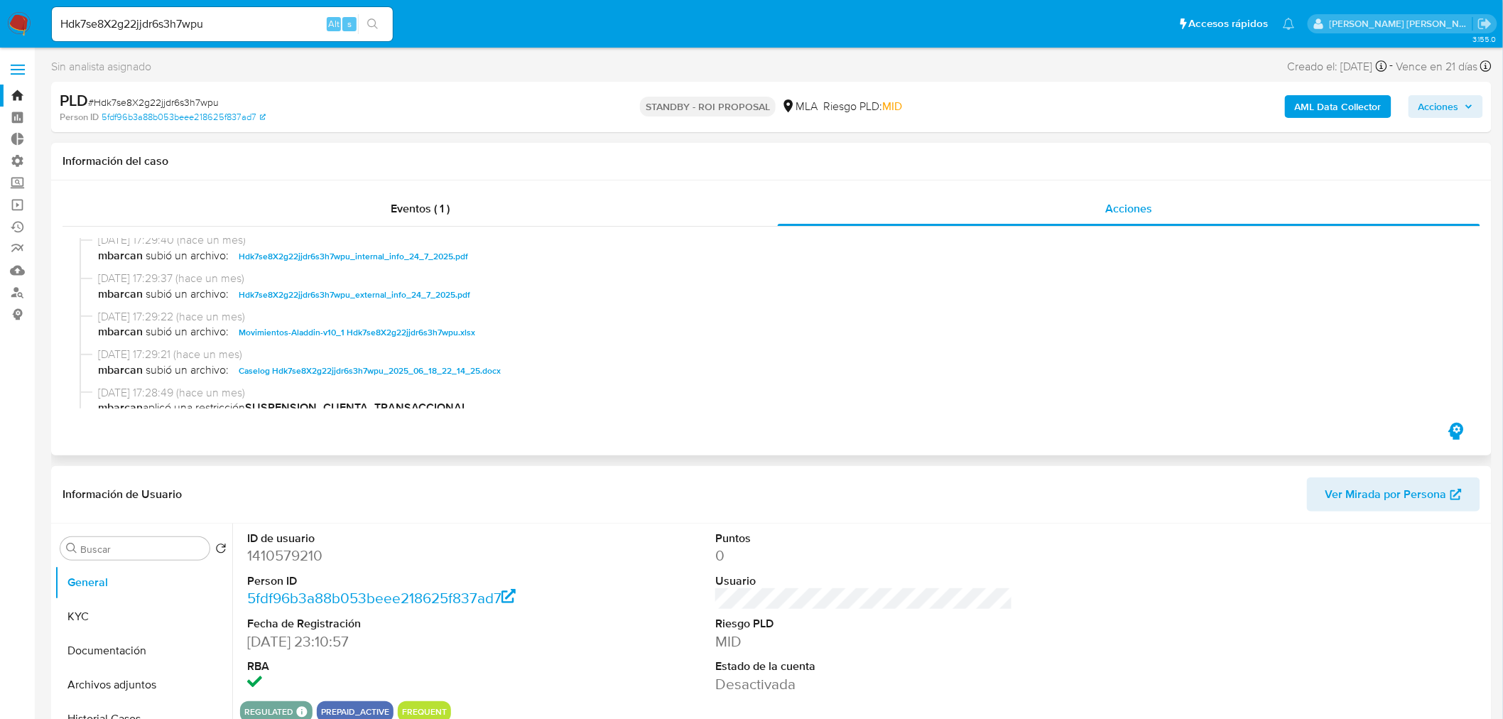
click at [479, 374] on span "Caselog Hdk7se8X2g22jjdr6s3h7wpu_2025_06_18_22_14_25.docx" at bounding box center [370, 370] width 262 height 17
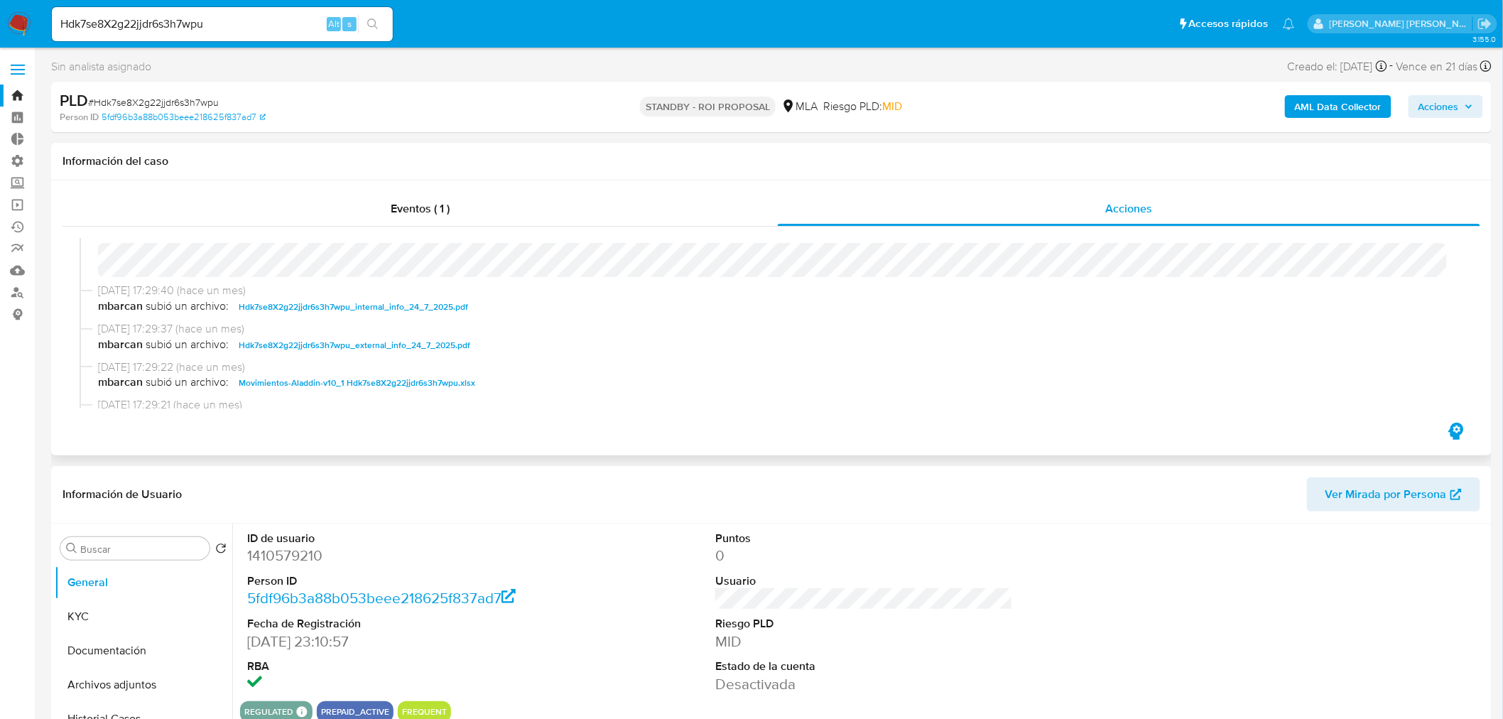
scroll to position [0, 0]
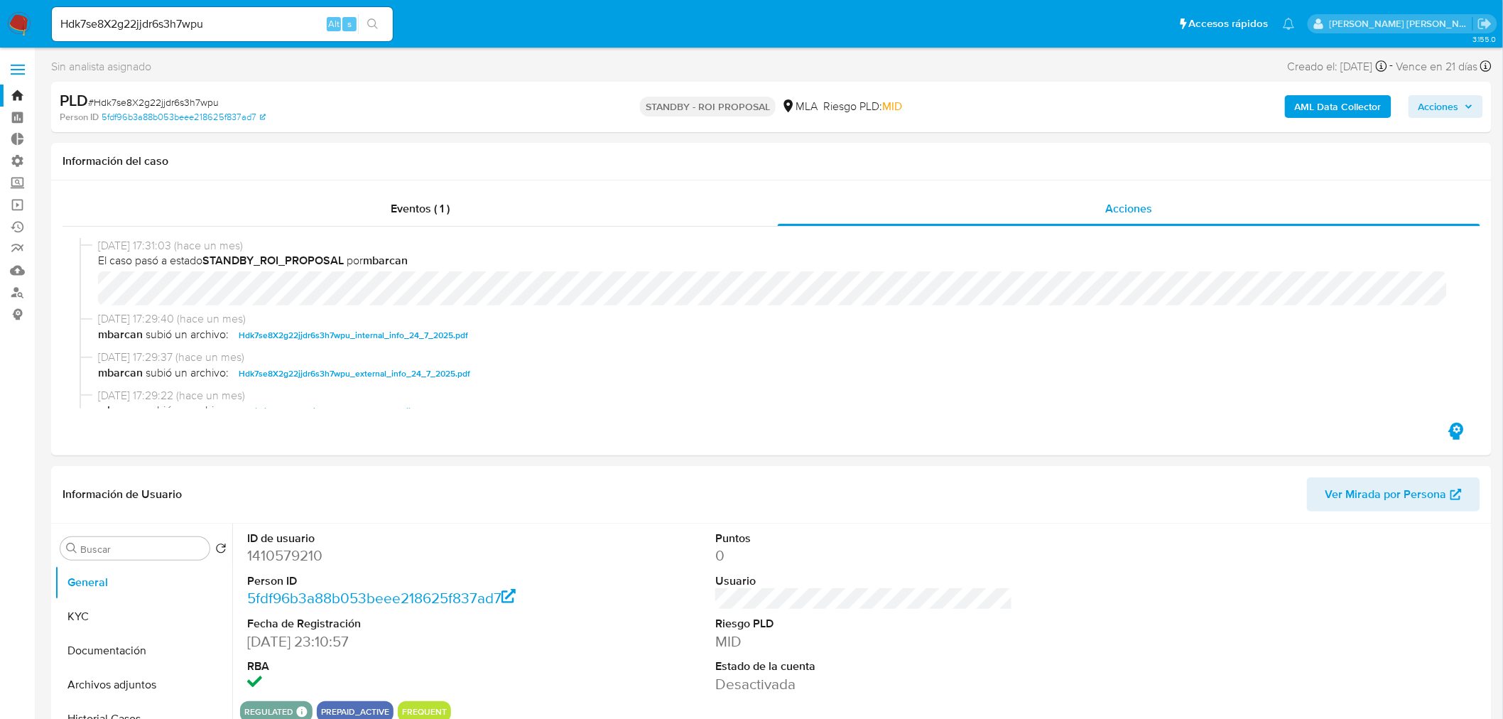
click at [180, 23] on input "Hdk7se8X2g22jjdr6s3h7wpu" at bounding box center [222, 24] width 341 height 18
paste input "mgJ0cF4k4LvZydceMZ6adihf"
type input "mgJ0cF4k4LvZydceMZ6adihf"
click at [384, 15] on button "search-icon" at bounding box center [372, 24] width 29 height 20
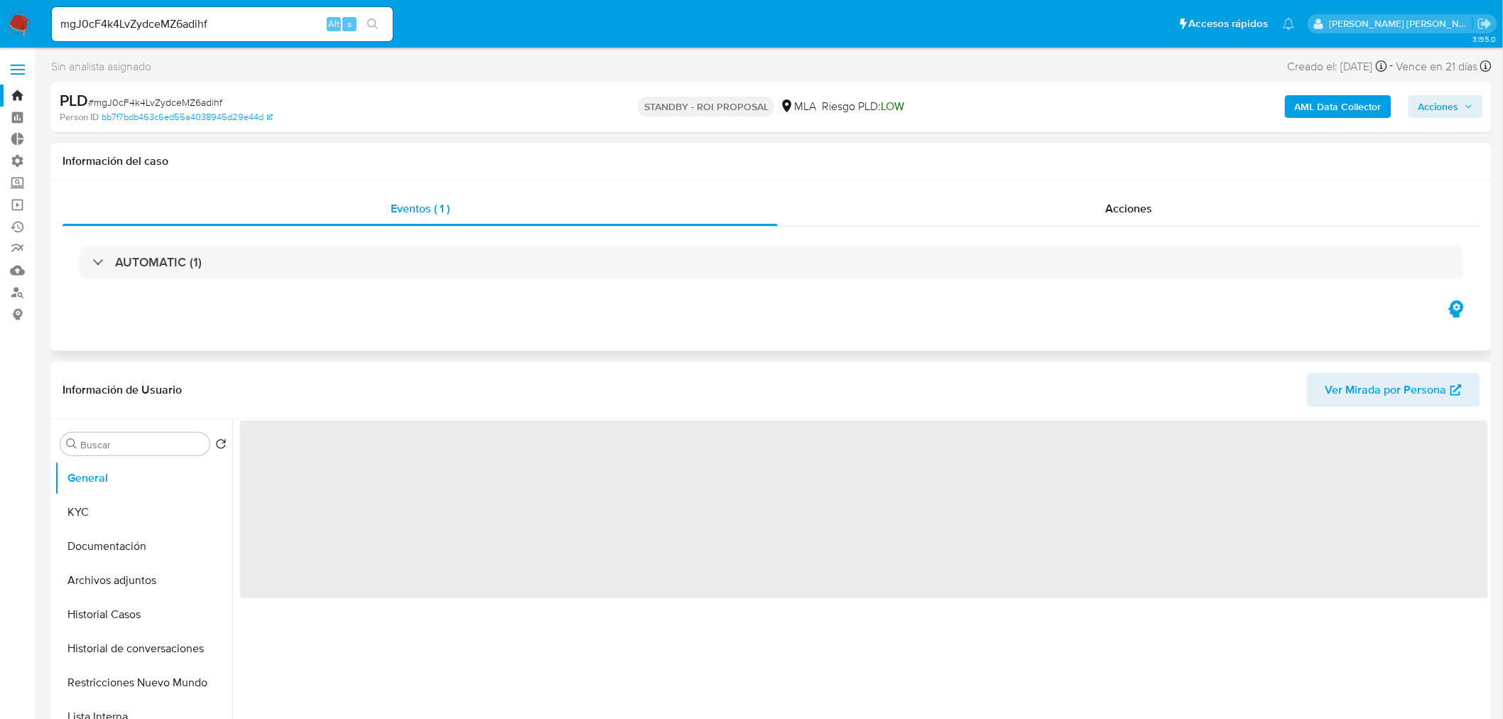
drag, startPoint x: 1223, startPoint y: 195, endPoint x: 1180, endPoint y: 231, distance: 55.5
click at [1222, 196] on div "Acciones" at bounding box center [1129, 209] width 703 height 34
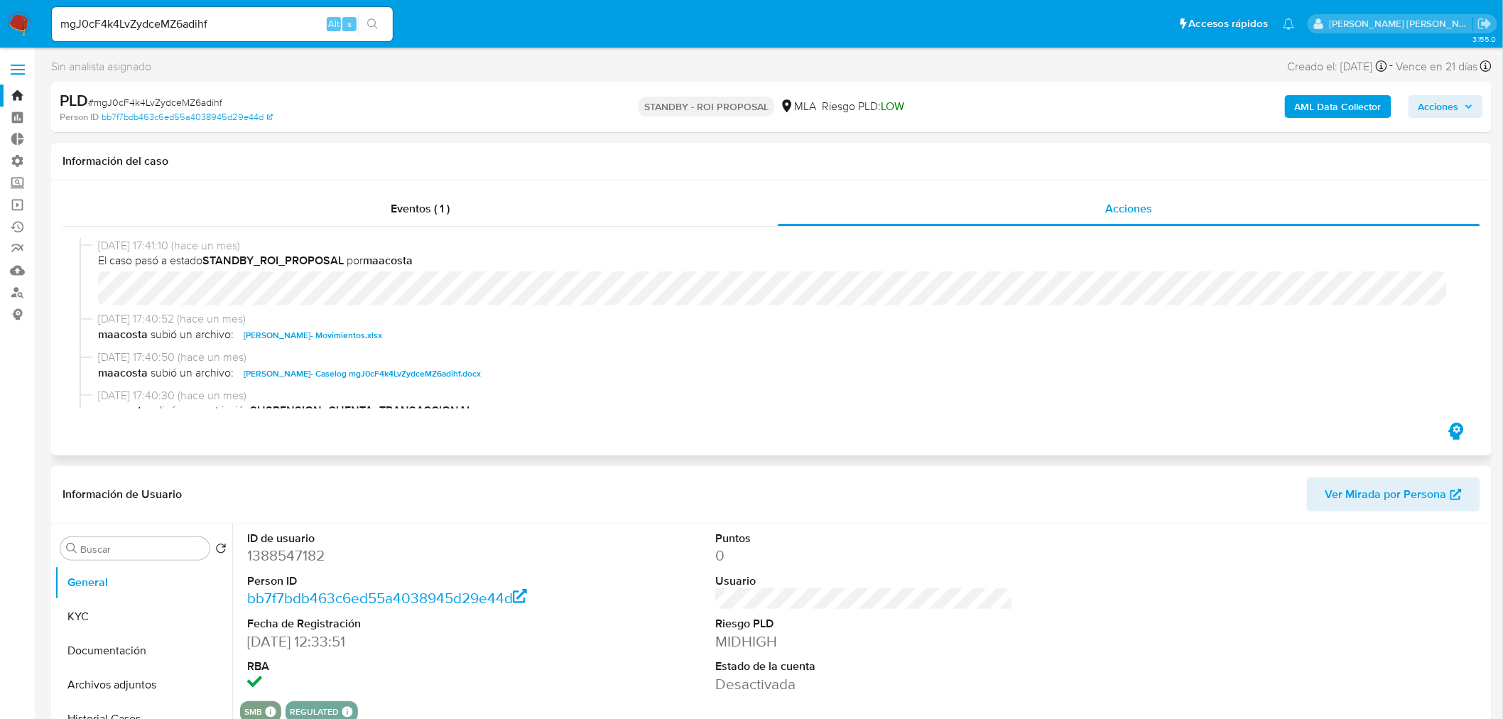
select select "10"
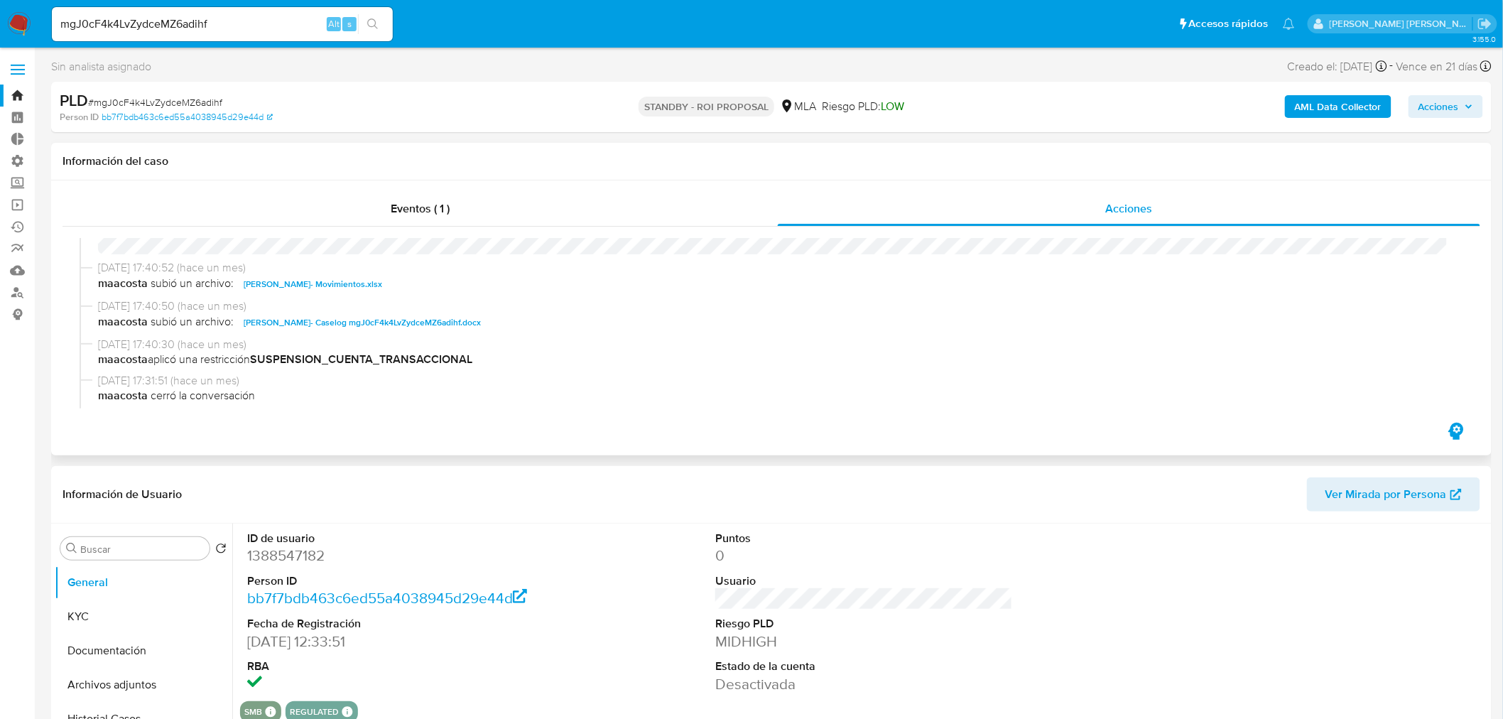
scroll to position [79, 0]
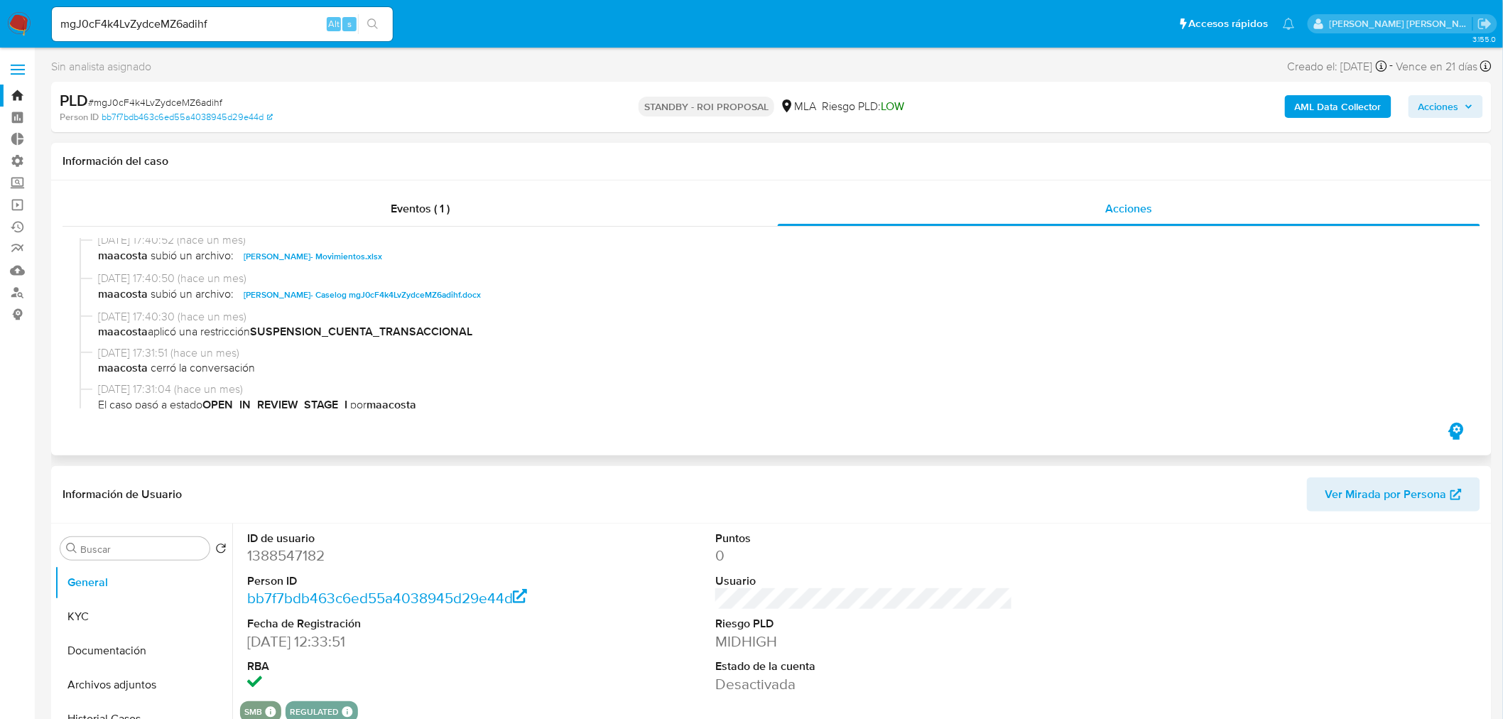
click at [481, 293] on span "Diego Agustin Alejo Velazquez- Caselog mgJ0cF4k4LvZydceMZ6adihf.docx" at bounding box center [362, 294] width 237 height 17
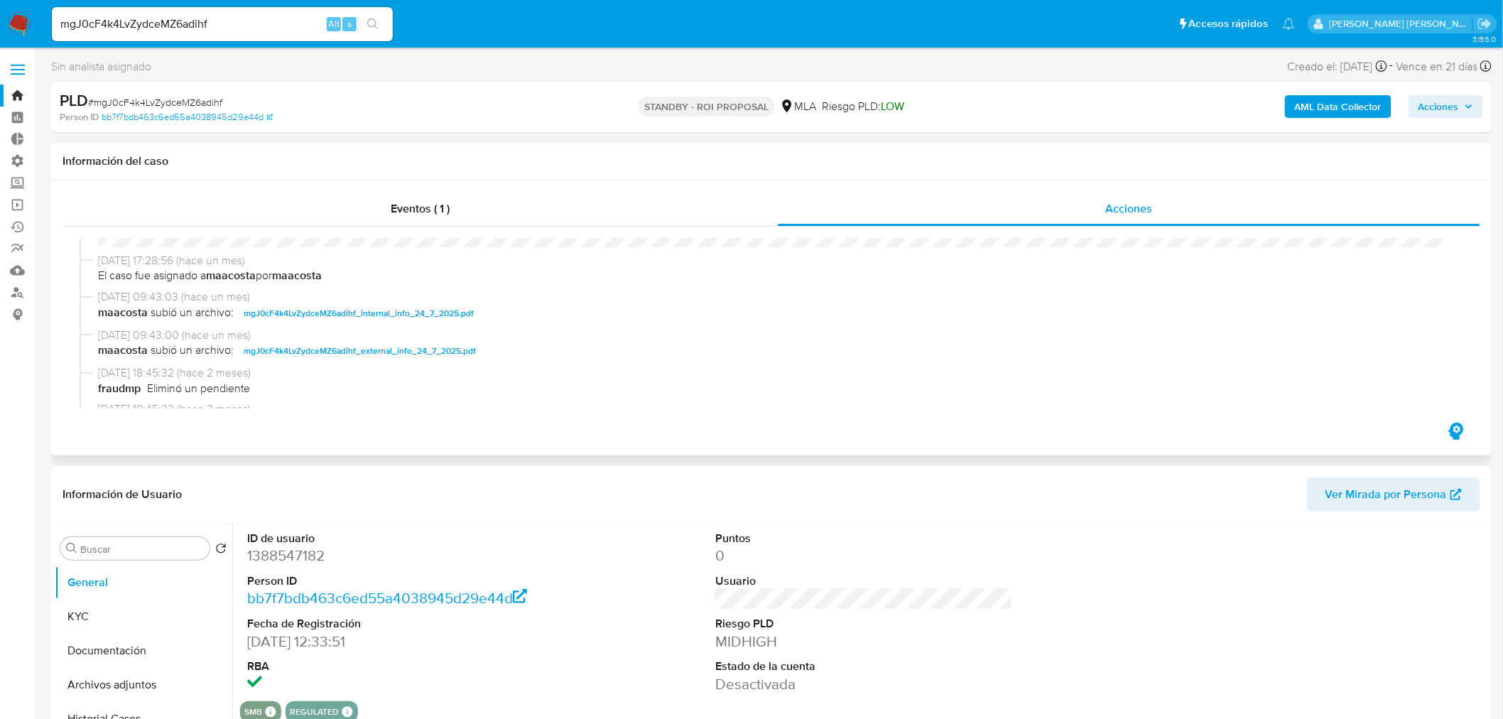
scroll to position [710, 0]
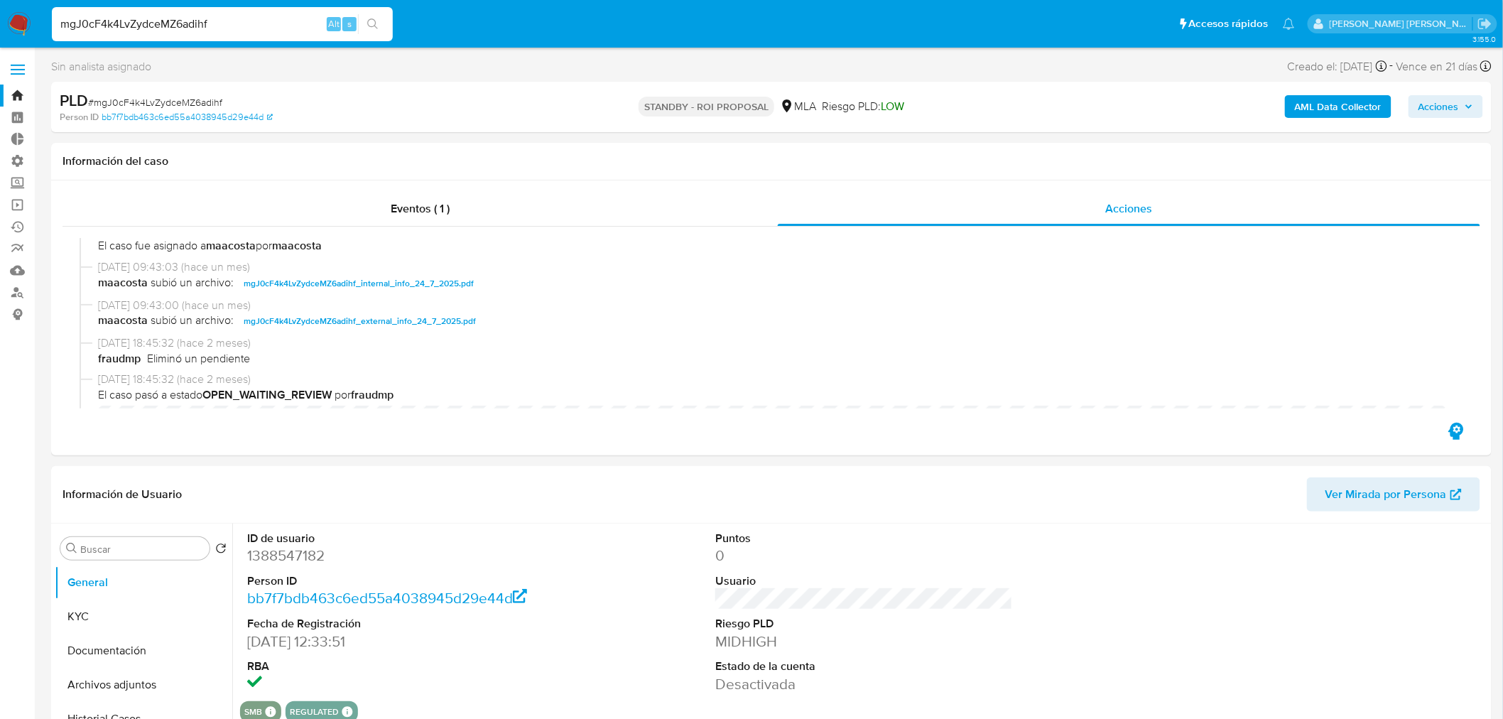
click at [243, 24] on input "mgJ0cF4k4LvZydceMZ6adihf" at bounding box center [222, 24] width 341 height 18
paste input "zVhfSt7feH6WbJuUlAgp767z"
type input "zVhfSt7feH6WbJuUlAgp767z"
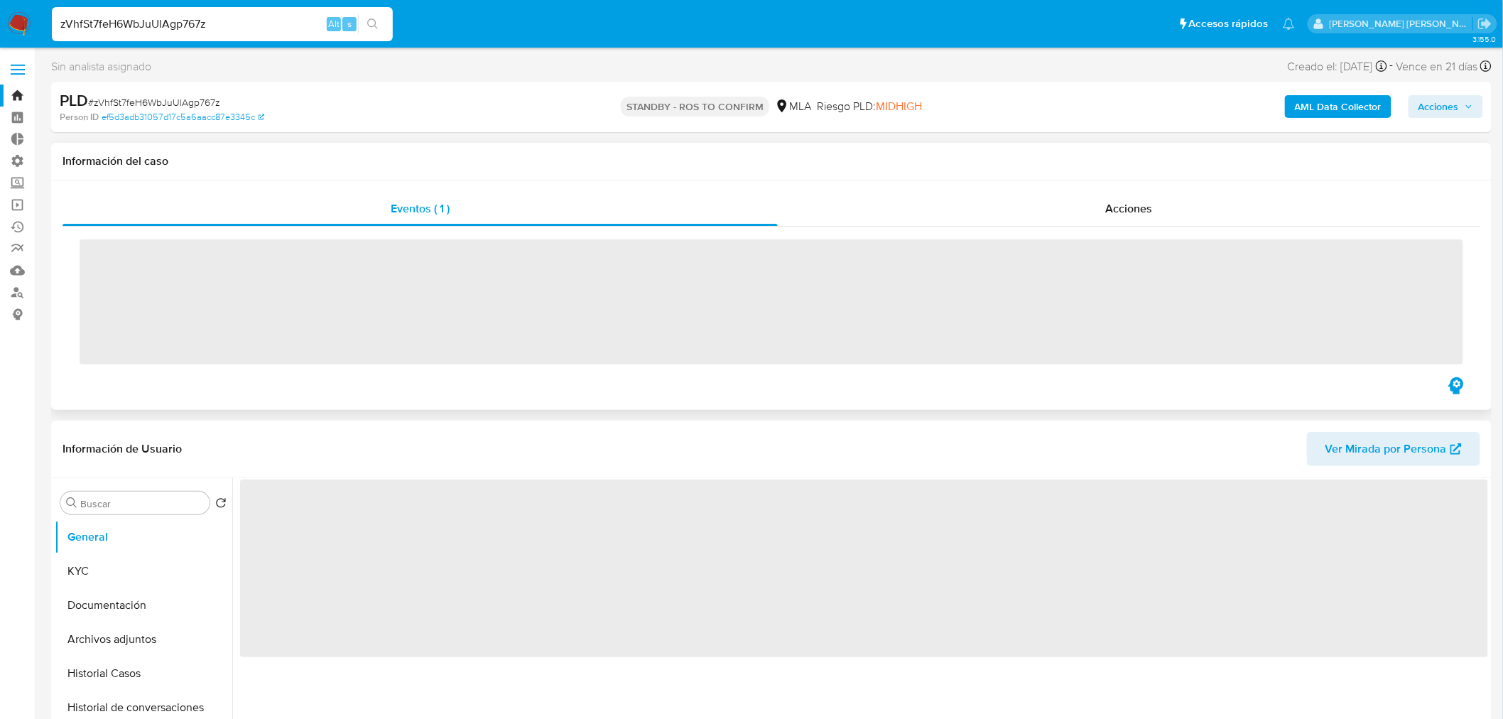
drag, startPoint x: 1087, startPoint y: 202, endPoint x: 1090, endPoint y: 236, distance: 34.9
click at [1088, 202] on div "Acciones" at bounding box center [1129, 209] width 703 height 34
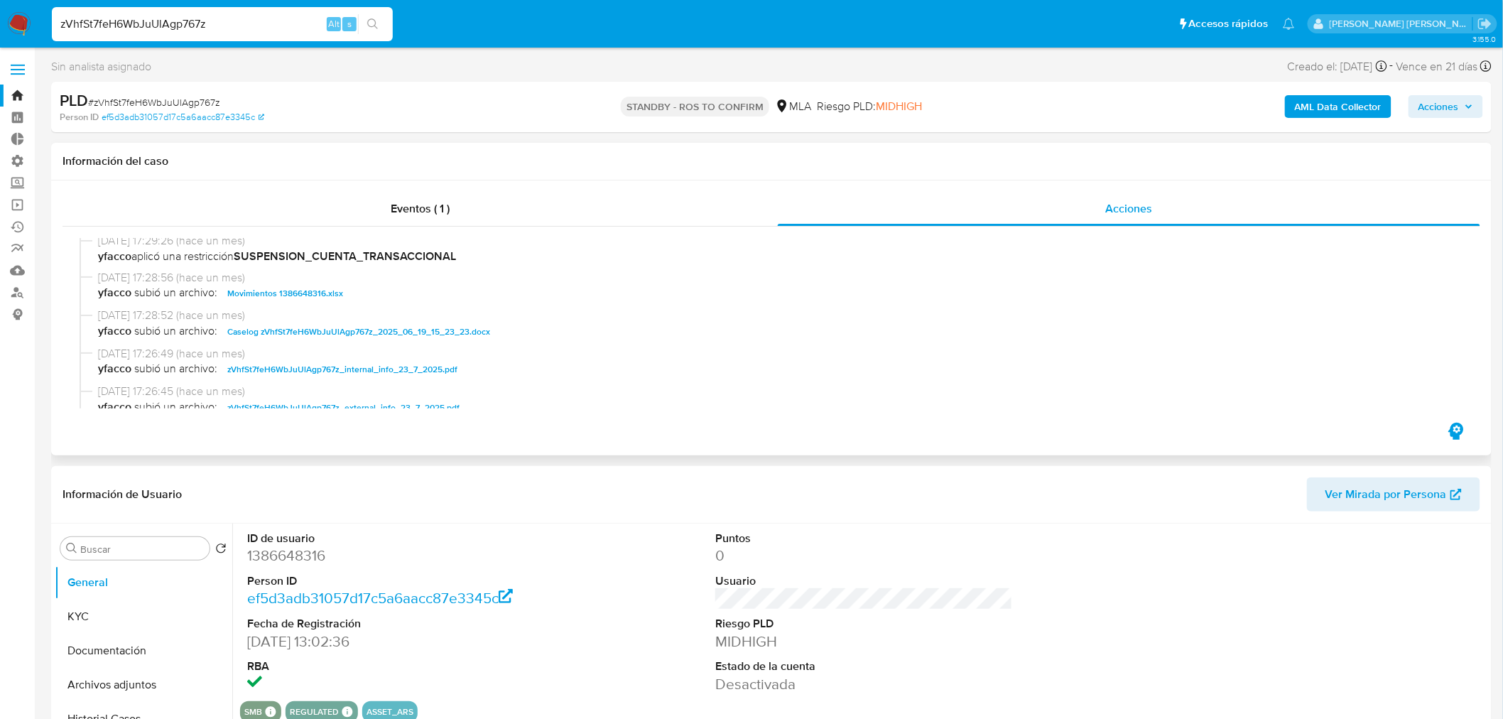
scroll to position [79, 0]
select select "10"
click at [364, 331] on span "Caselog zVhfSt7feH6WbJuUlAgp767z_2025_06_19_15_23_23.docx" at bounding box center [358, 330] width 263 height 17
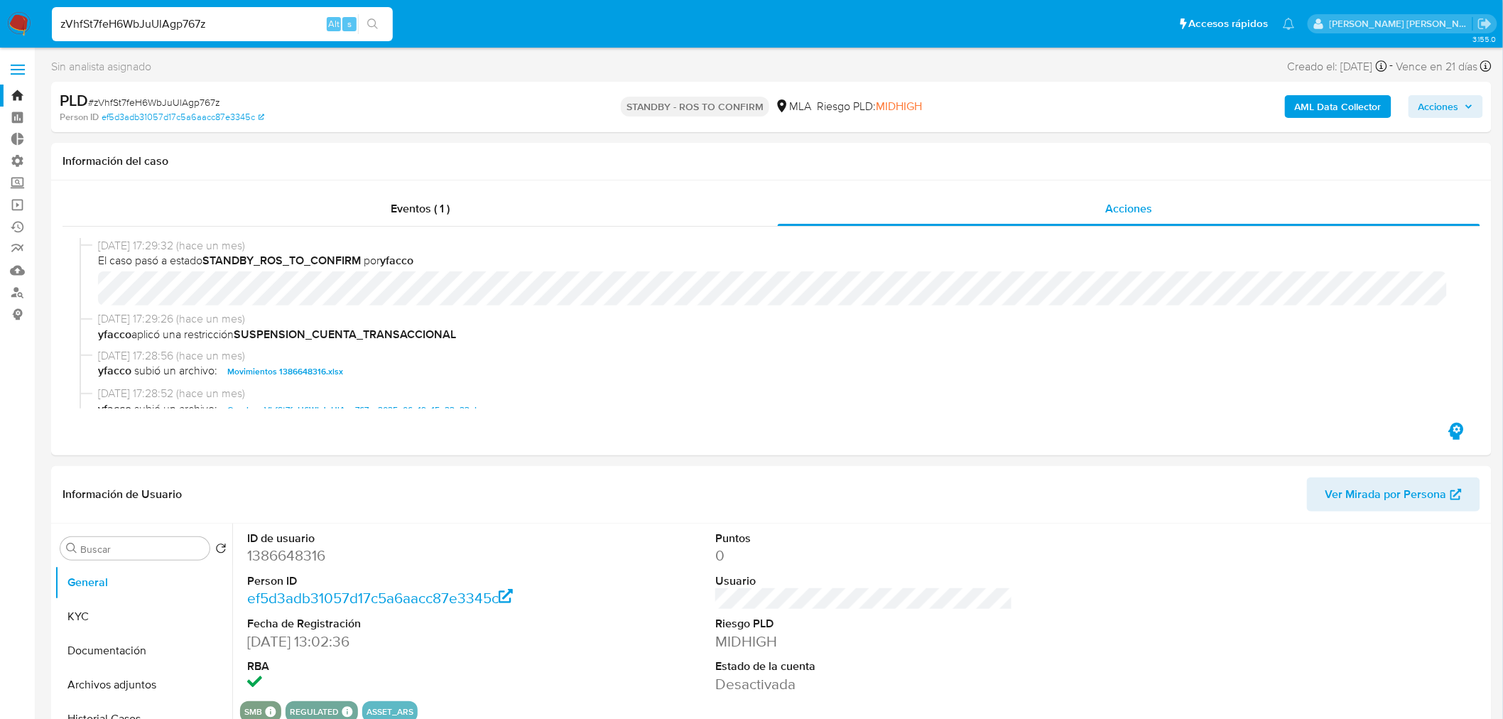
click at [251, 25] on input "zVhfSt7feH6WbJuUlAgp767z" at bounding box center [222, 24] width 341 height 18
paste input "Rv922BzhP03Frm68HbVW43y3"
type input "Rv922BzhP03Frm68HbVW43y3"
click at [378, 14] on button "search-icon" at bounding box center [372, 24] width 29 height 20
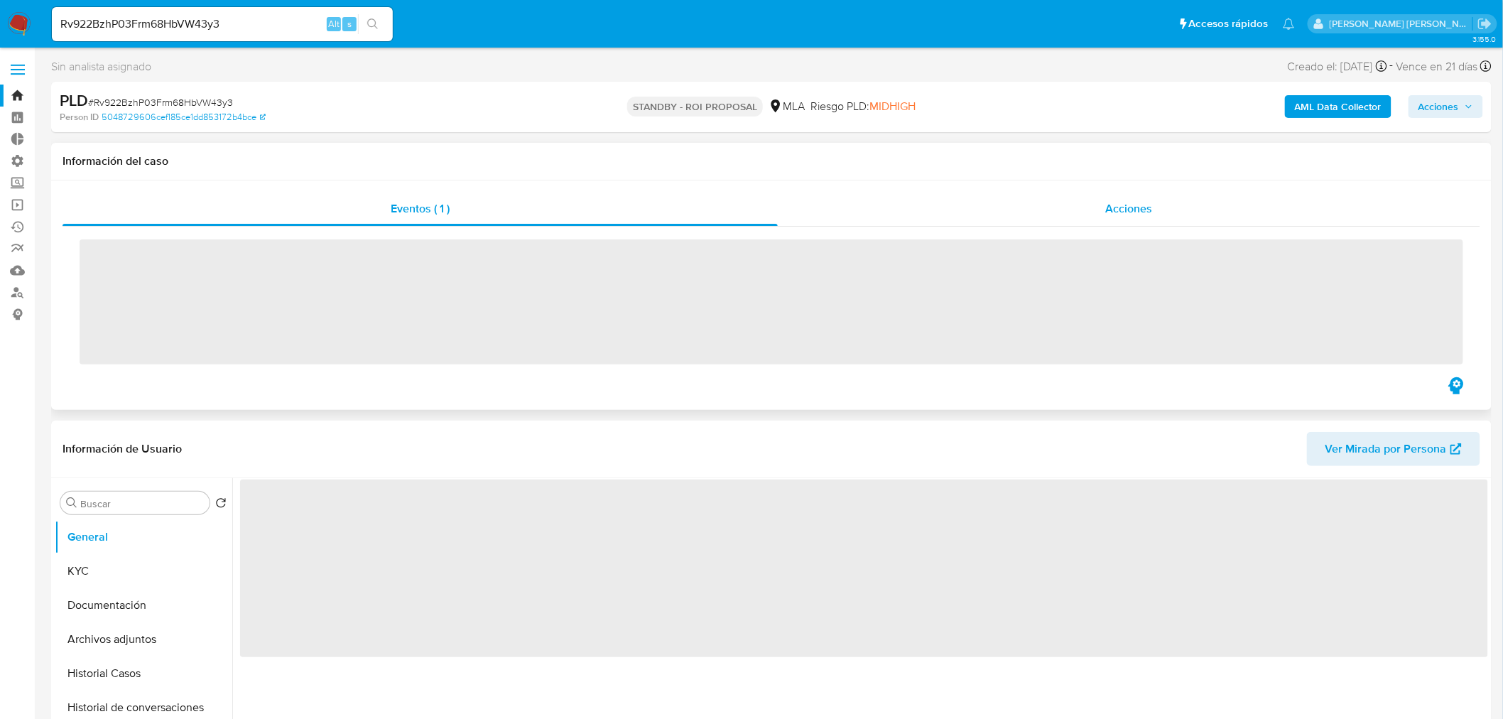
click at [1135, 217] on div "Acciones" at bounding box center [1129, 209] width 703 height 34
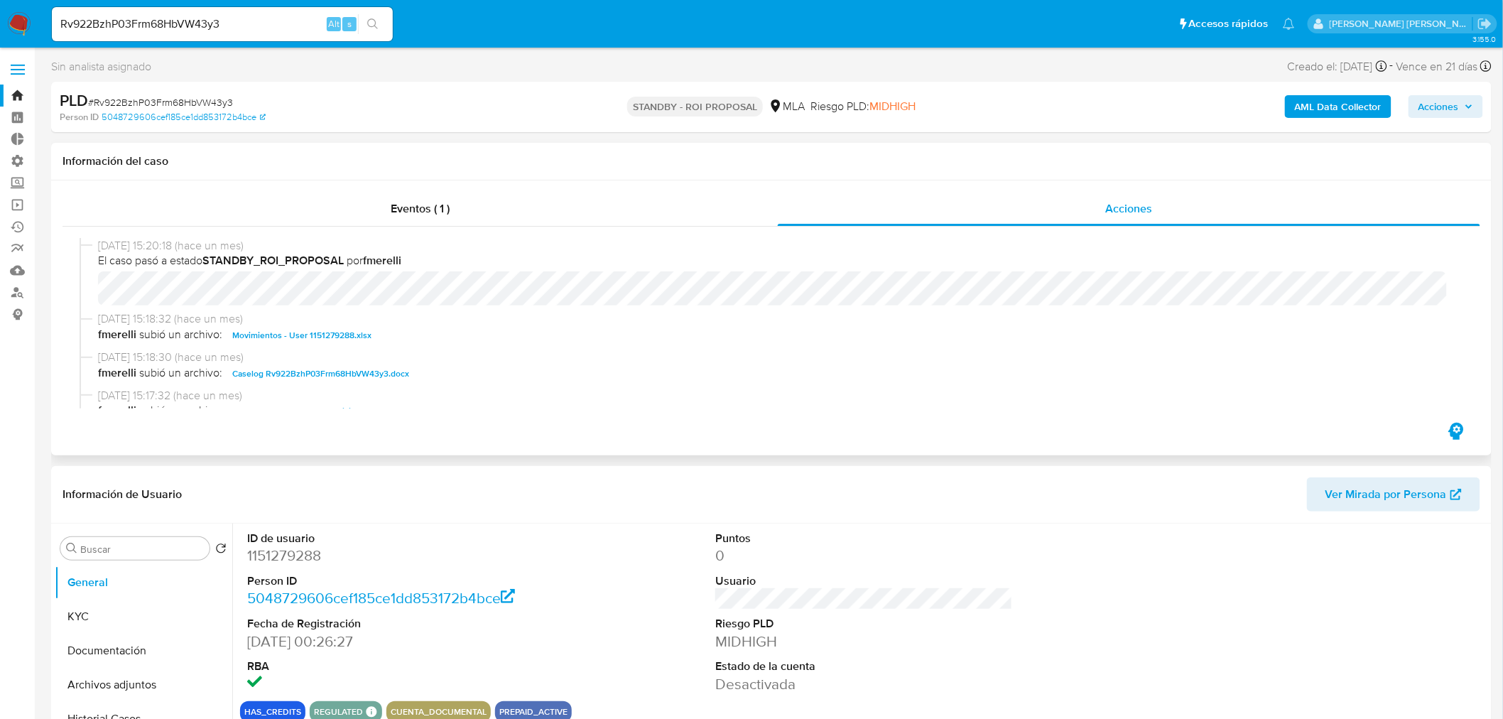
select select "10"
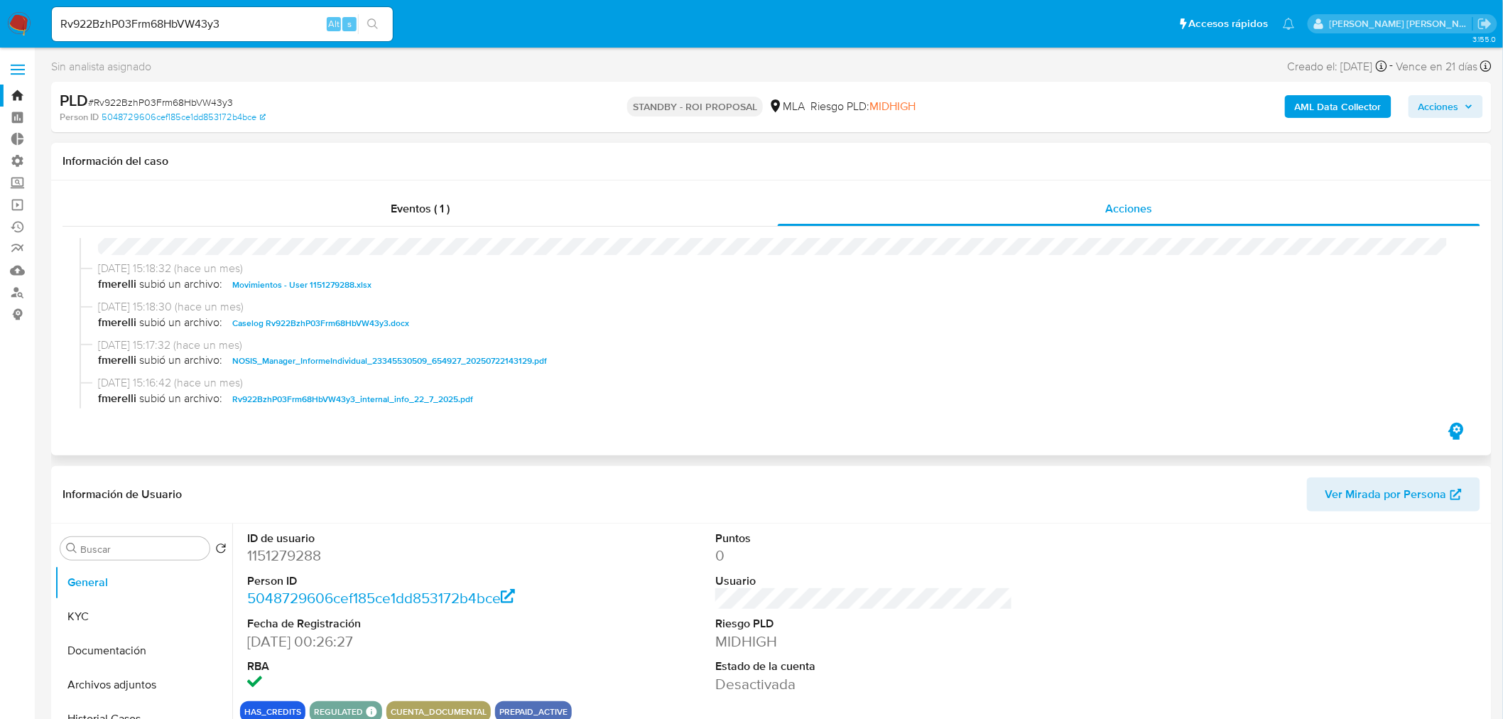
scroll to position [79, 0]
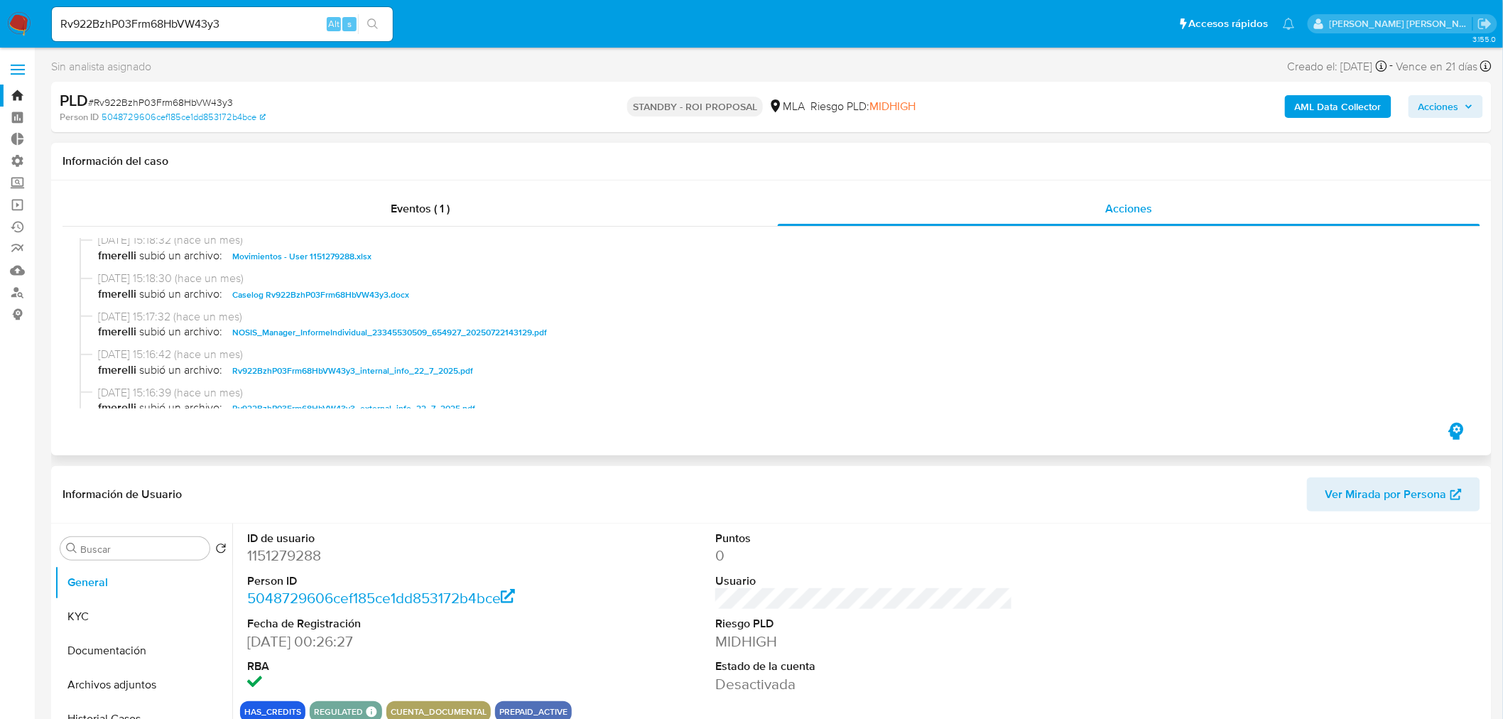
click at [359, 289] on span "Caselog Rv922BzhP03Frm68HbVW43y3.docx" at bounding box center [320, 294] width 177 height 17
click at [219, 26] on input "Rv922BzhP03Frm68HbVW43y3" at bounding box center [222, 24] width 341 height 18
paste input "DeF5iOunNrSxLWQzF0RUxzzq"
type input "DeF5iOunNrSxLWQzF0RUxzzq"
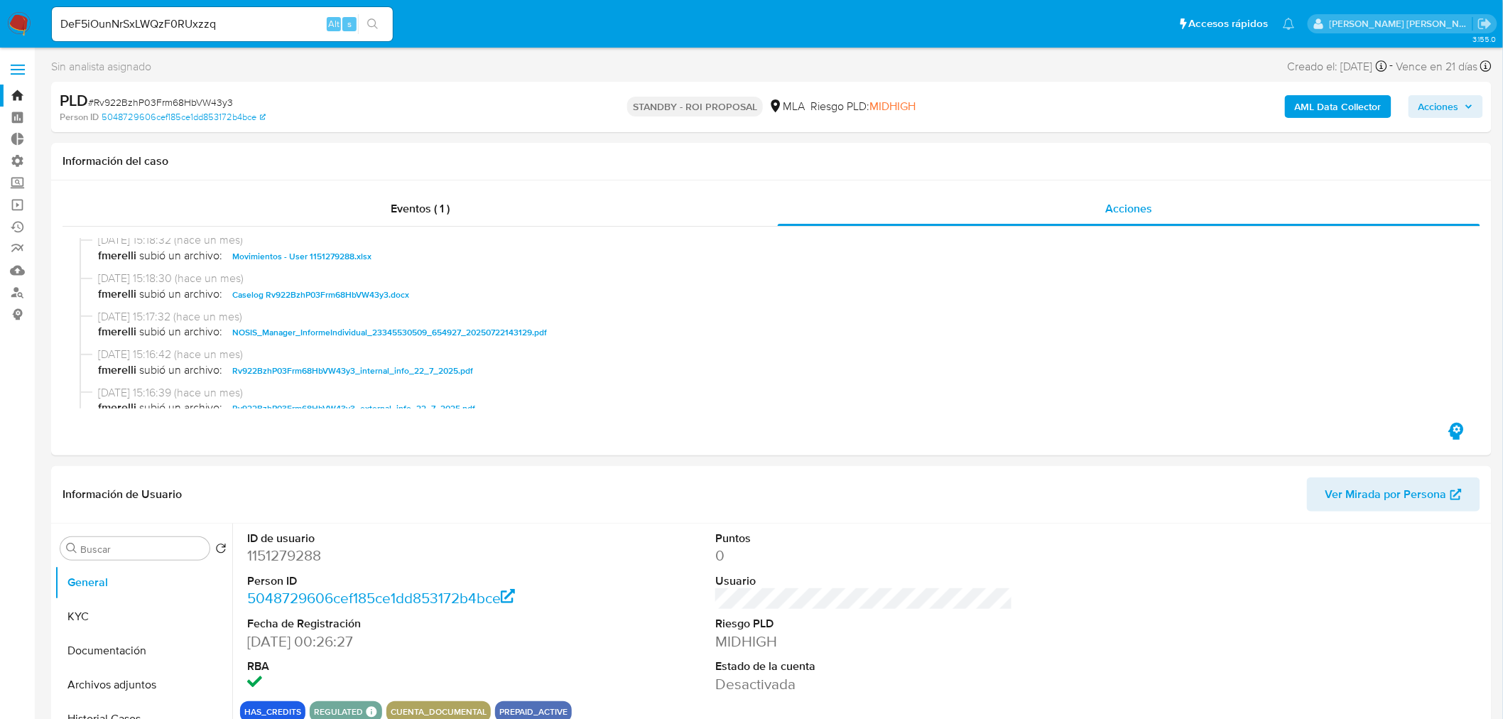
click at [374, 21] on icon "search-icon" at bounding box center [372, 23] width 11 height 11
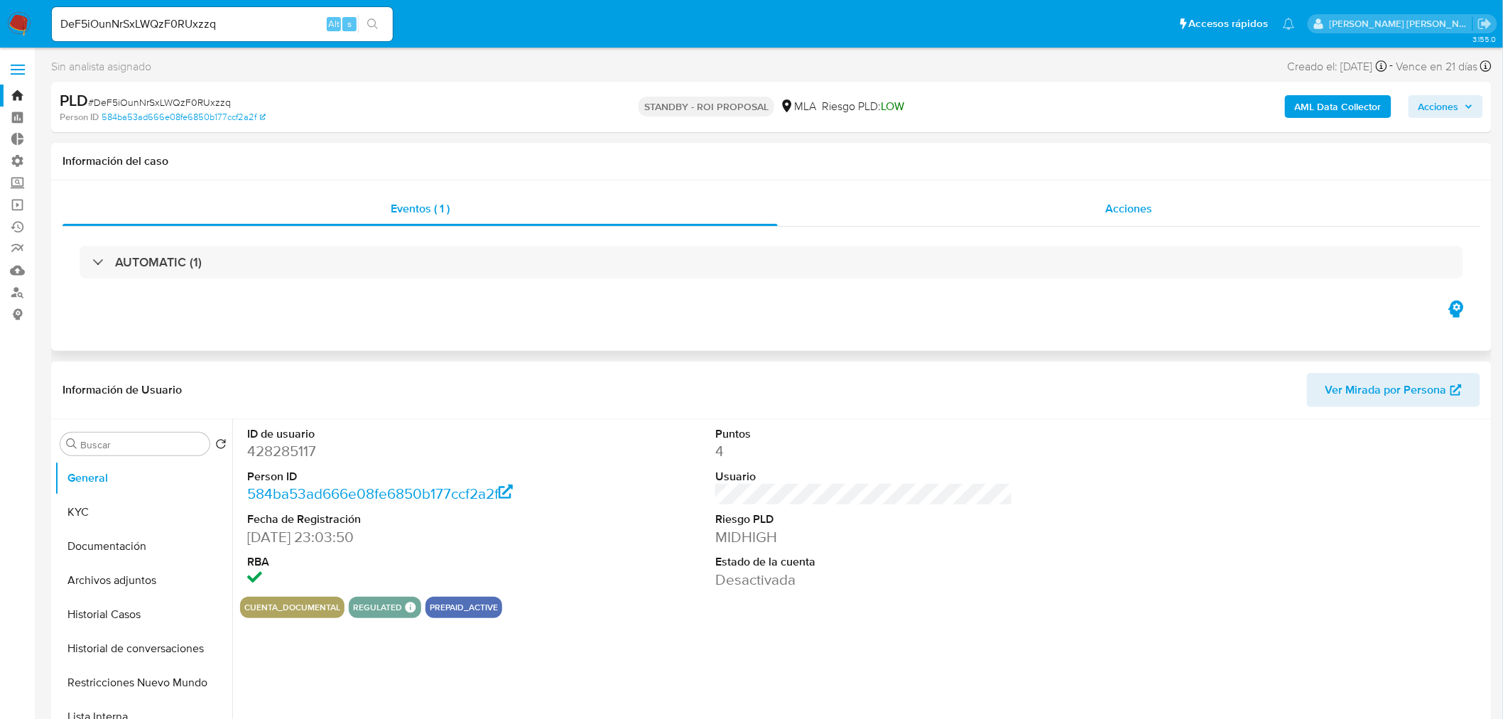
select select "10"
click at [1154, 207] on div "Acciones" at bounding box center [1129, 209] width 703 height 34
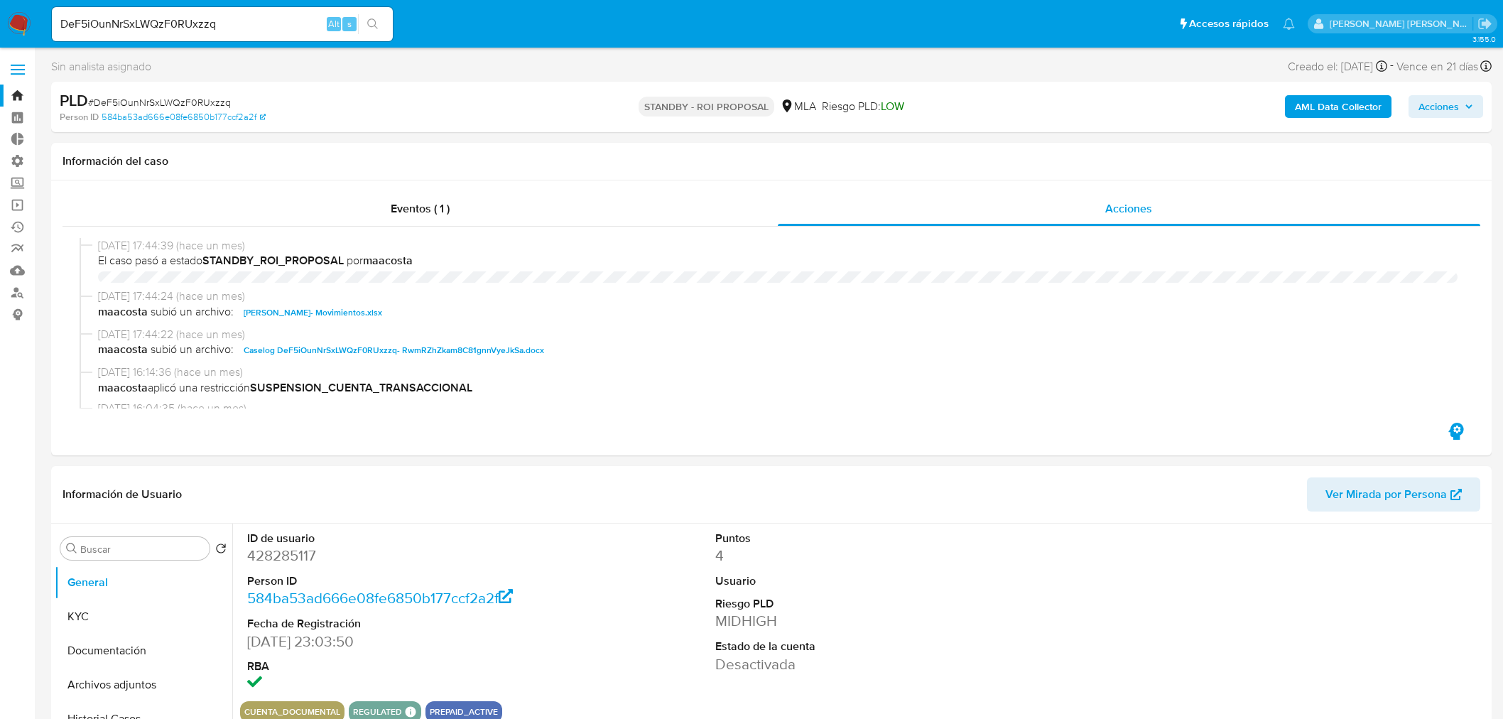
select select "10"
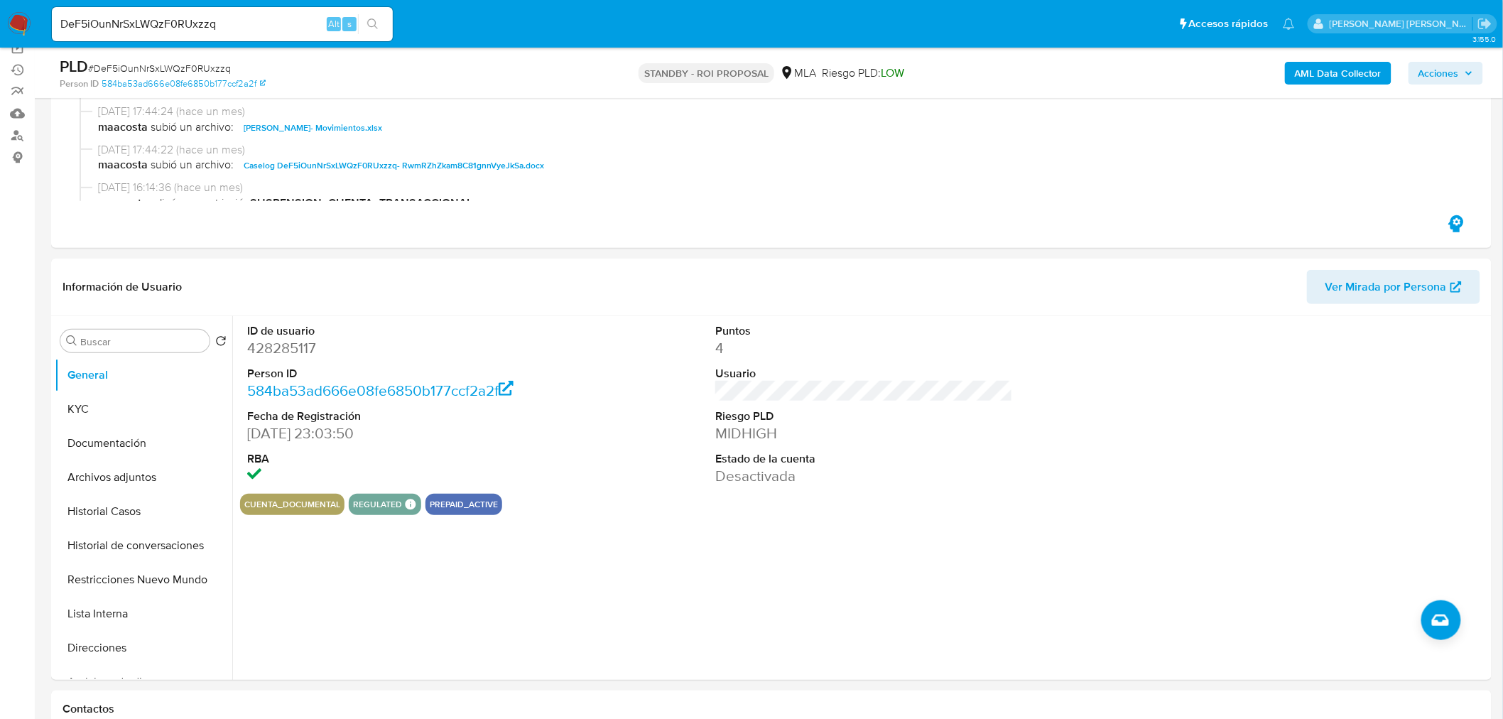
scroll to position [158, 0]
click at [82, 505] on button "Historial Casos" at bounding box center [138, 511] width 166 height 34
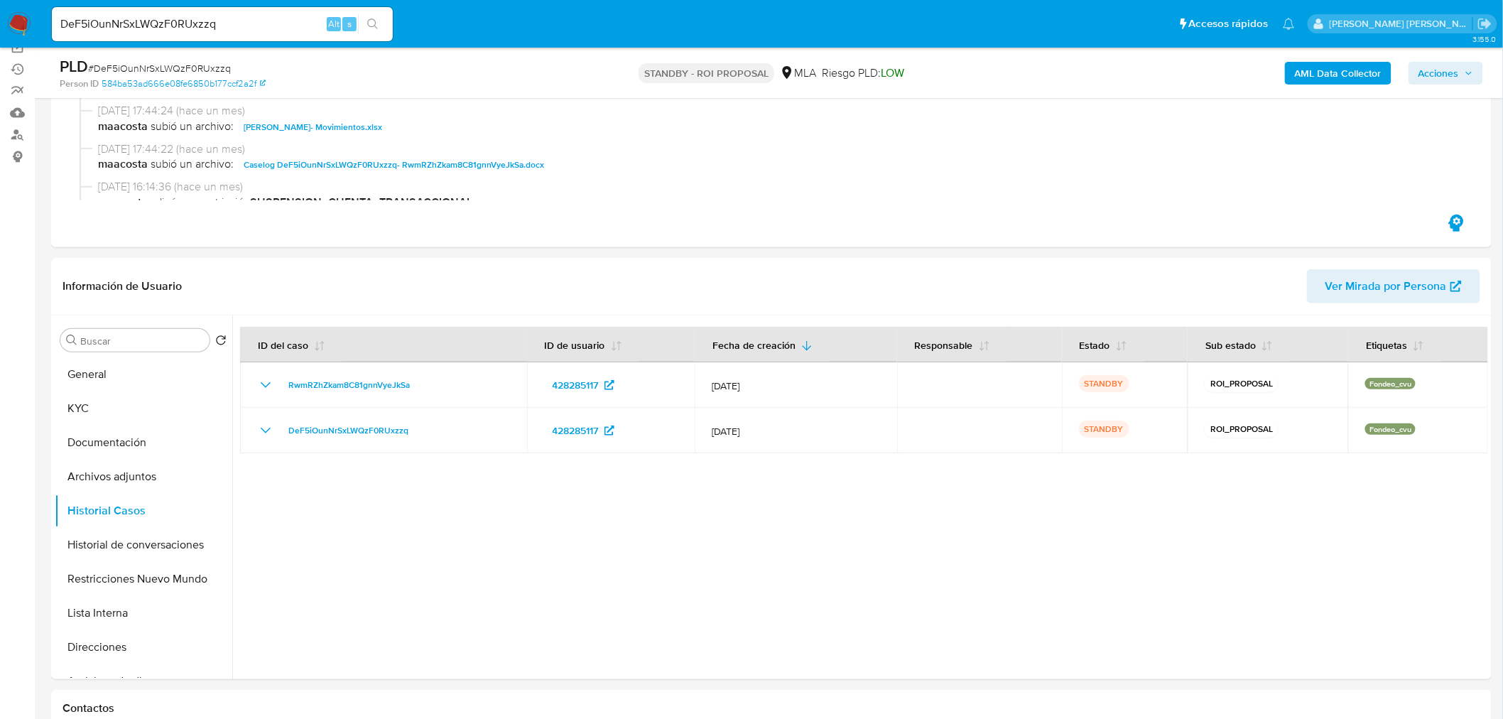
click at [222, 27] on input "DeF5iOunNrSxLWQzF0RUxzzq" at bounding box center [222, 24] width 341 height 18
click at [222, 26] on input "DeF5iOunNrSxLWQzF0RUxzzq" at bounding box center [222, 24] width 341 height 18
paste input "EjzeeHG98JlzJD5LlfUApJtk"
type input "EjzeeHG98JlzJD5LlfUApJtk"
click at [374, 18] on icon "search-icon" at bounding box center [372, 23] width 11 height 11
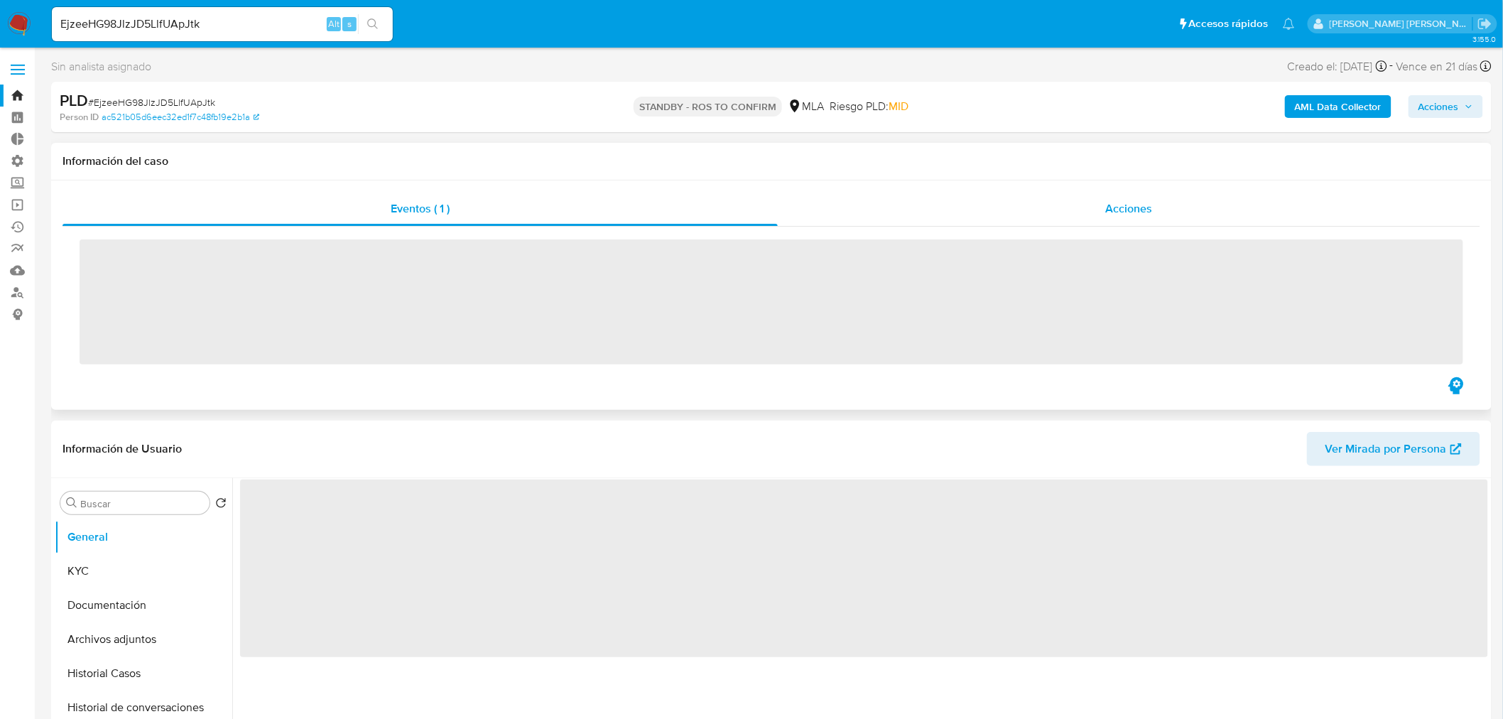
click at [1133, 206] on span "Acciones" at bounding box center [1128, 208] width 47 height 16
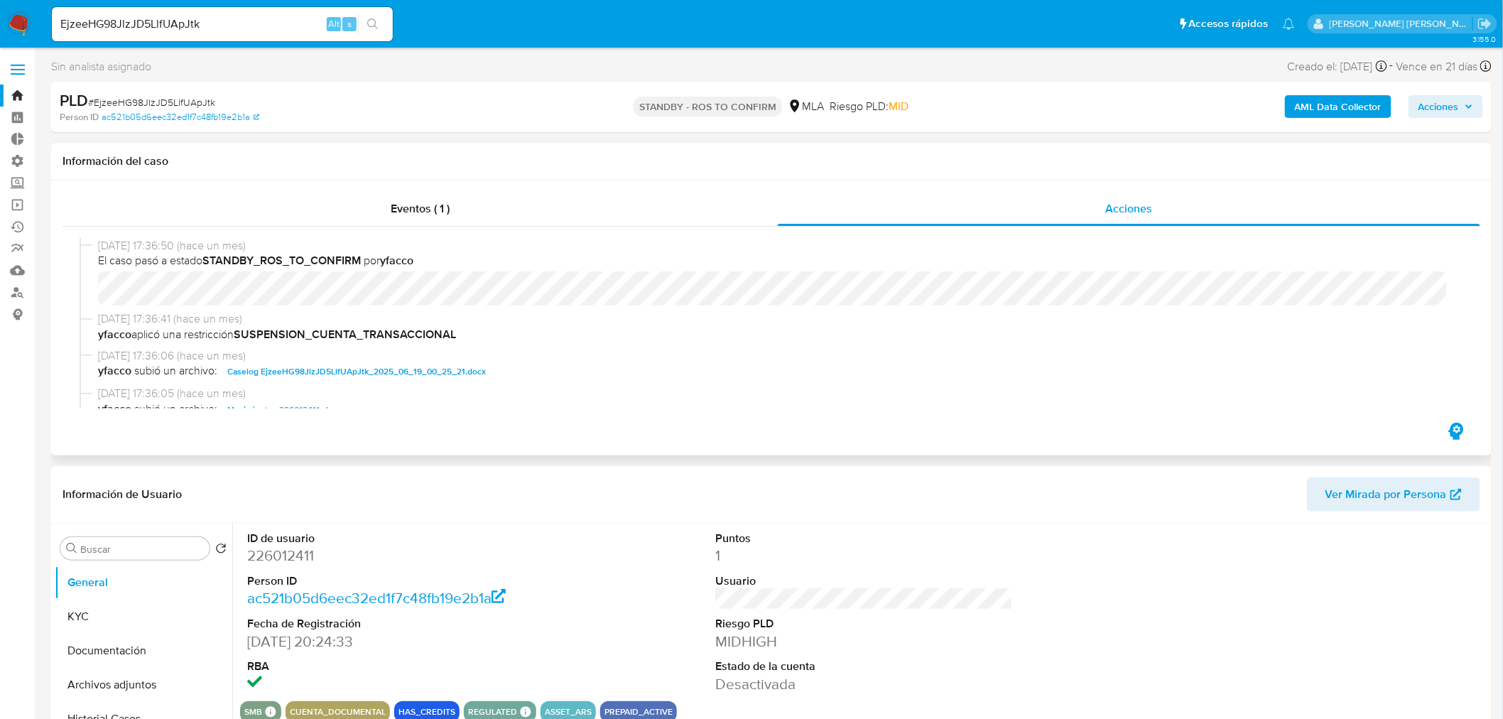
select select "10"
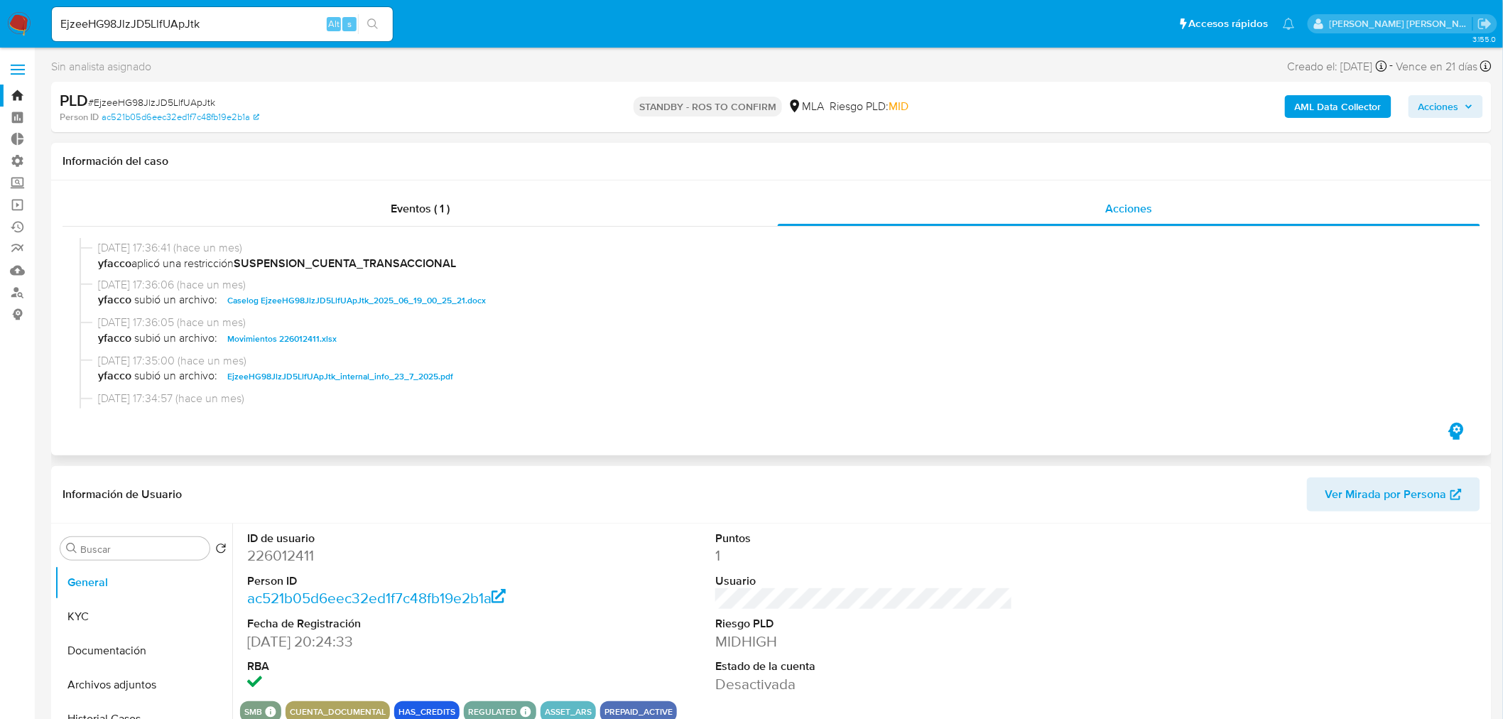
scroll to position [79, 0]
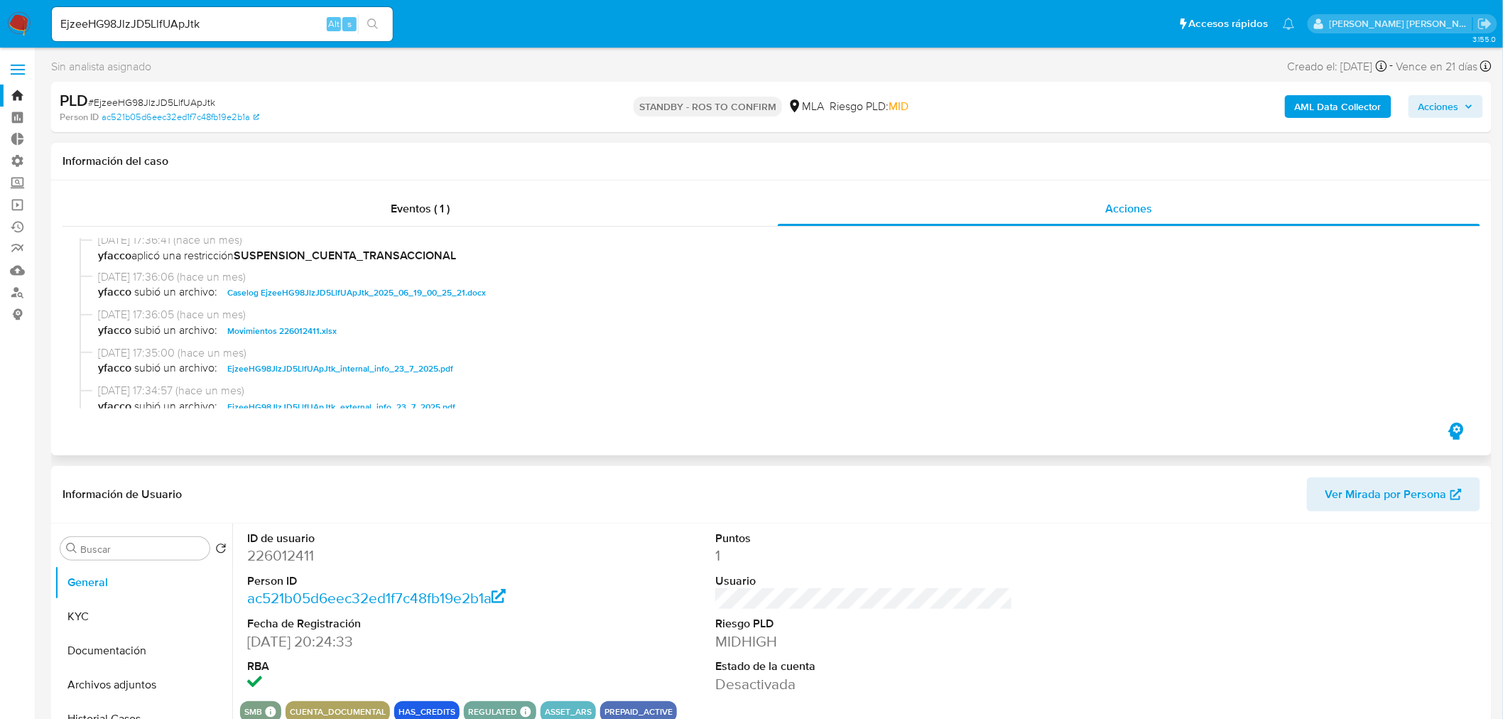
click at [464, 288] on span "Caselog EjzeeHG98JlzJD5LlfUApJtk_2025_06_19_00_25_21.docx" at bounding box center [356, 292] width 258 height 17
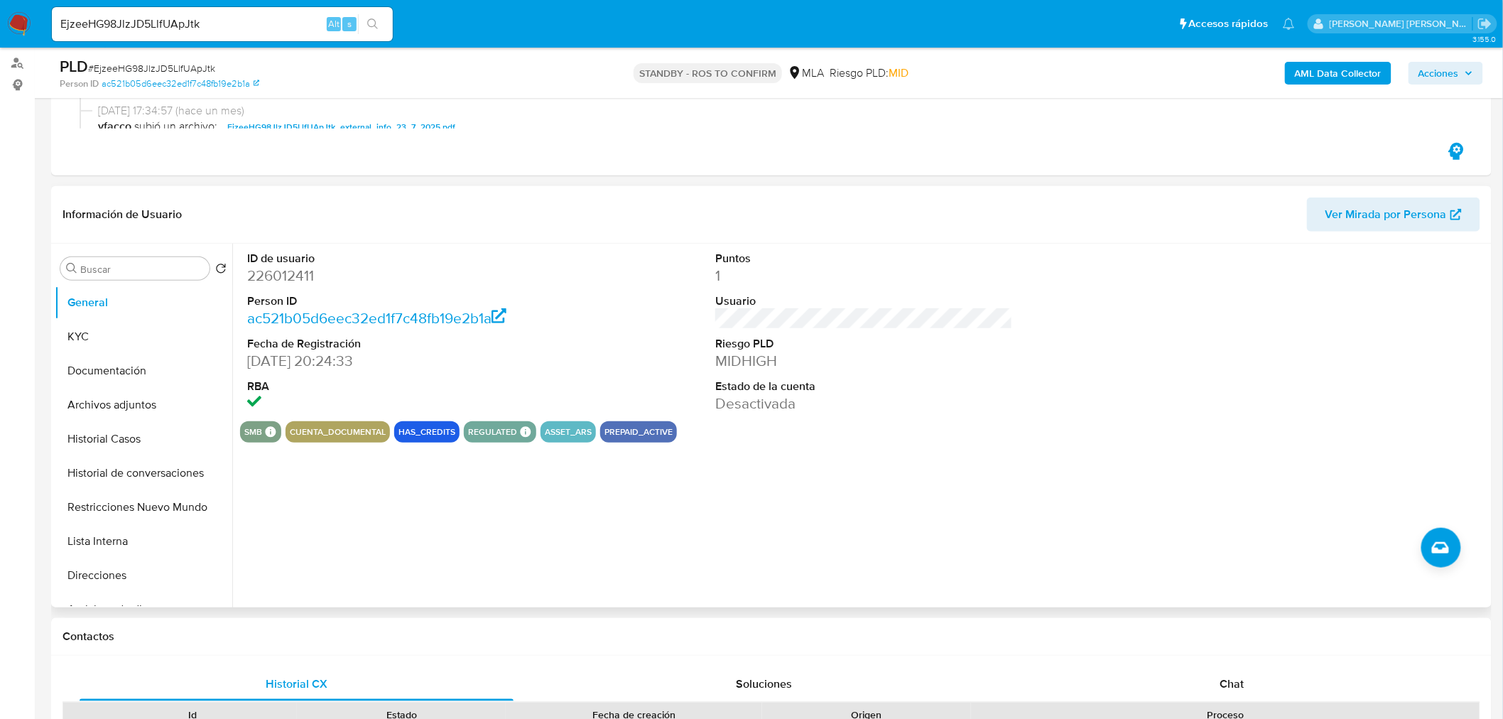
scroll to position [236, 0]
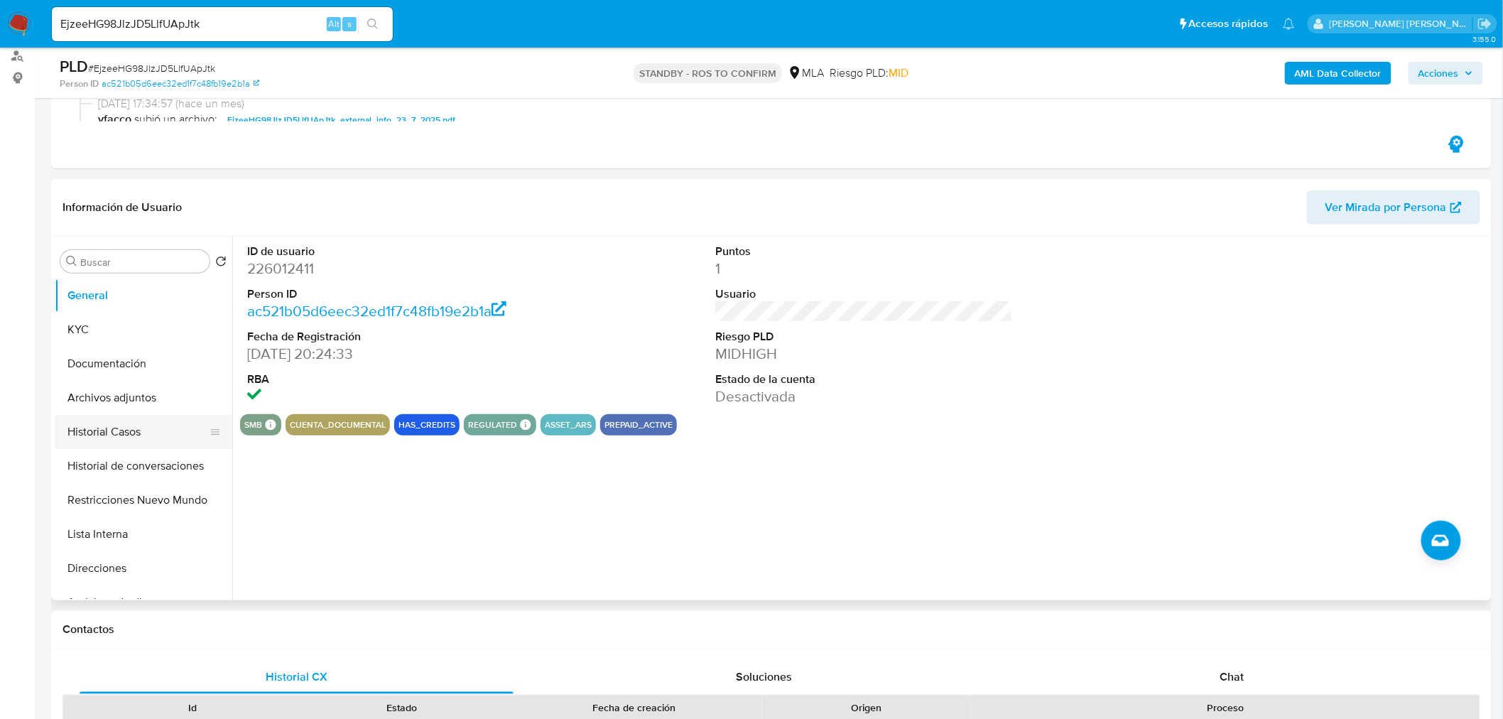
click at [140, 427] on button "Historial Casos" at bounding box center [138, 432] width 166 height 34
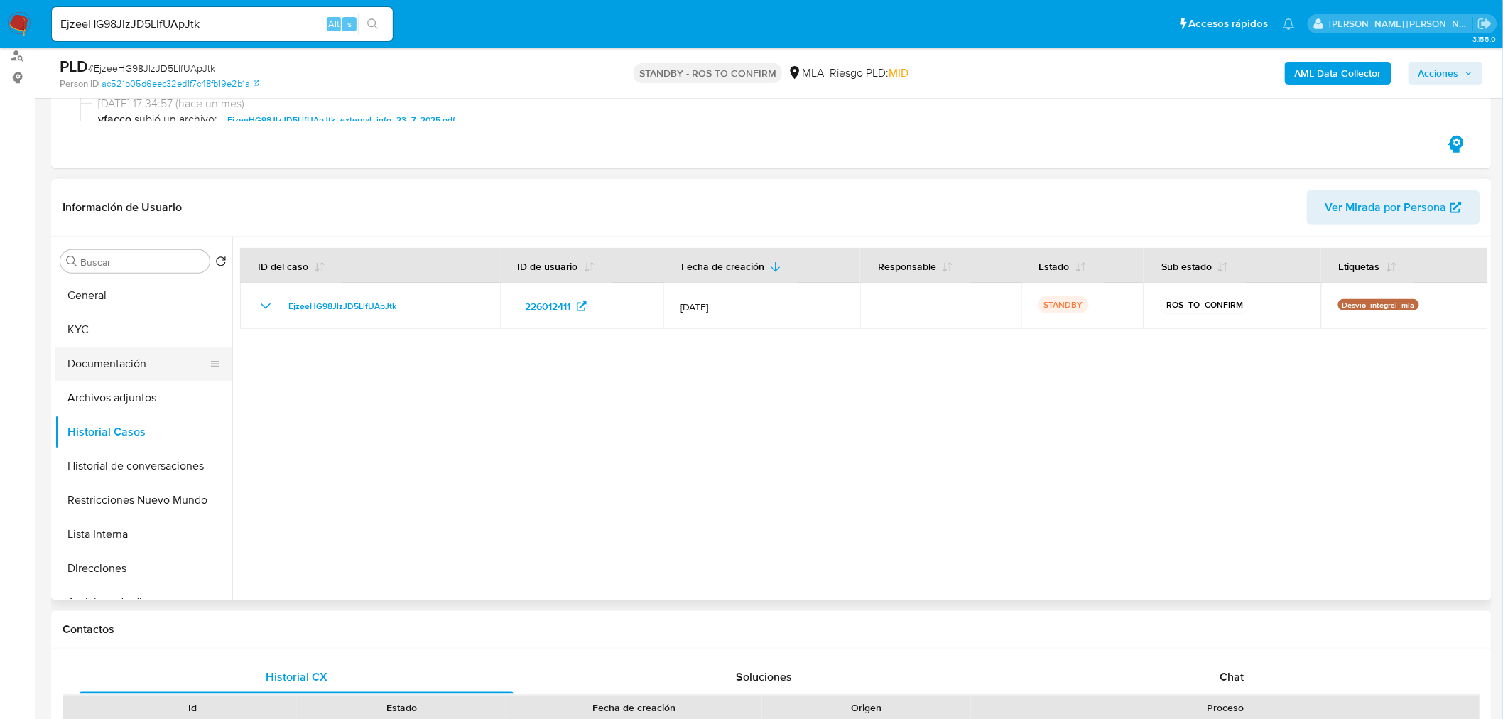
click at [116, 347] on button "Documentación" at bounding box center [138, 364] width 166 height 34
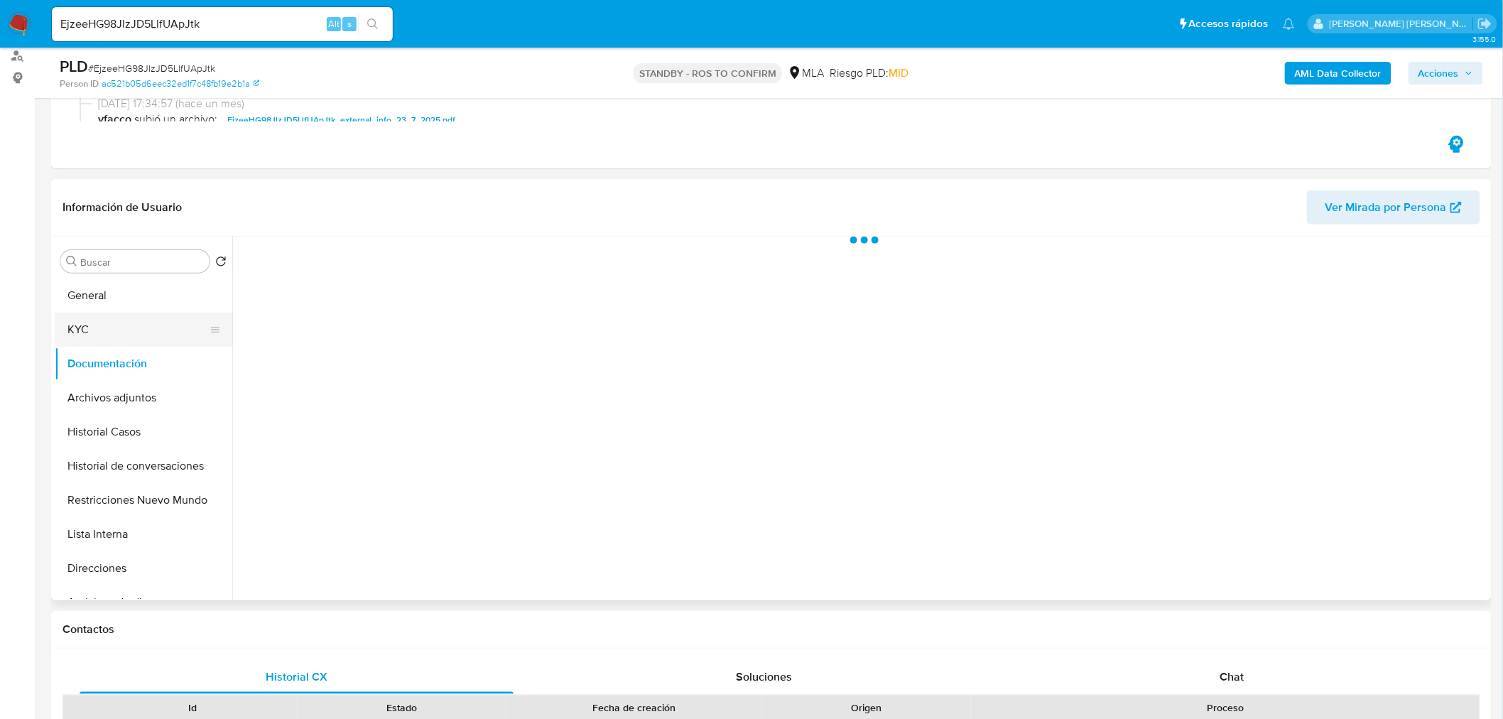
drag, startPoint x: 109, startPoint y: 330, endPoint x: 152, endPoint y: 323, distance: 43.1
click at [109, 329] on button "KYC" at bounding box center [138, 329] width 166 height 34
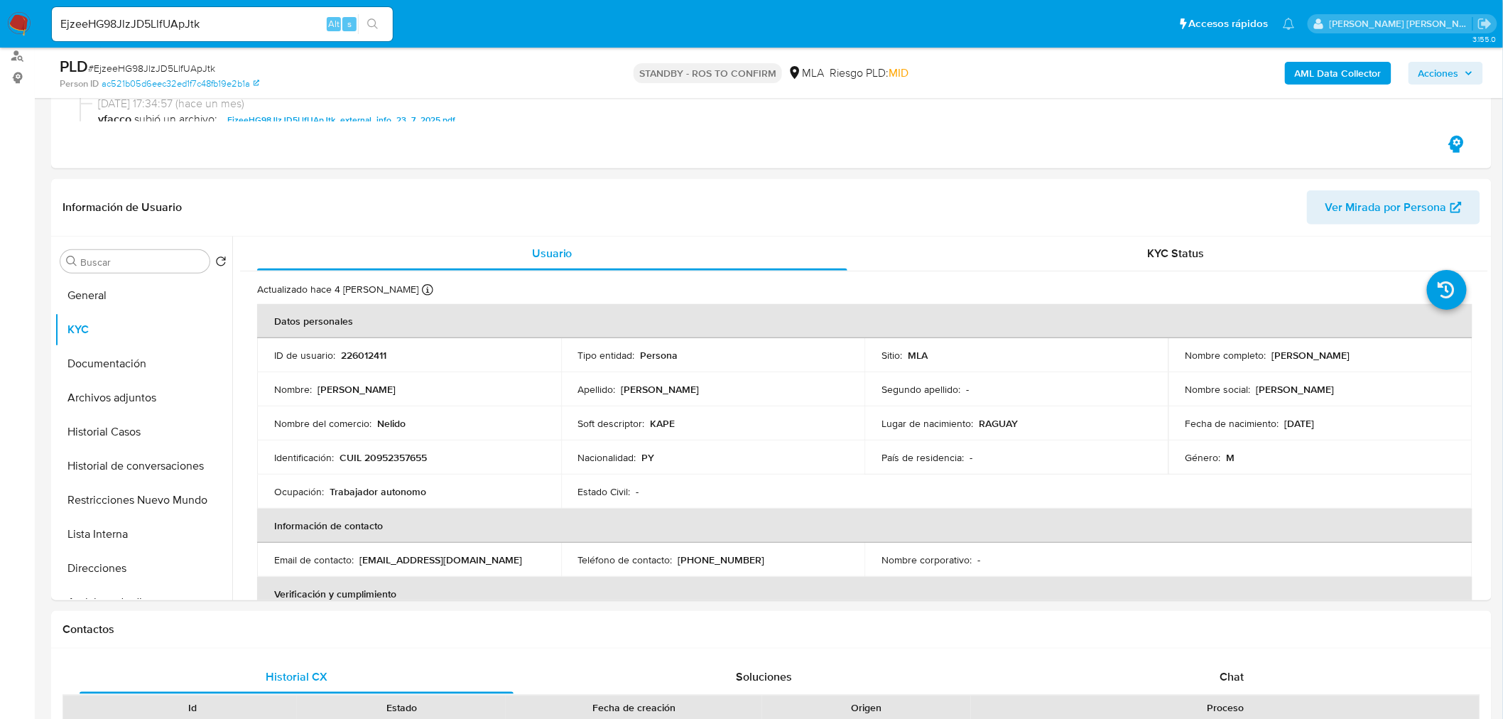
click at [295, 11] on div "EjzeeHG98JlzJD5LlfUApJtk Alt s" at bounding box center [222, 24] width 341 height 34
click at [295, 10] on div "EjzeeHG98JlzJD5LlfUApJtk Alt s" at bounding box center [222, 24] width 341 height 34
click at [290, 20] on input "EjzeeHG98JlzJD5LlfUApJtk" at bounding box center [222, 24] width 341 height 18
click at [185, 19] on input "EjzeeHG98JlzJD5LlfUApJtk" at bounding box center [222, 24] width 341 height 18
click at [185, 18] on input "EjzeeHG98JlzJD5LlfUApJtk" at bounding box center [222, 24] width 341 height 18
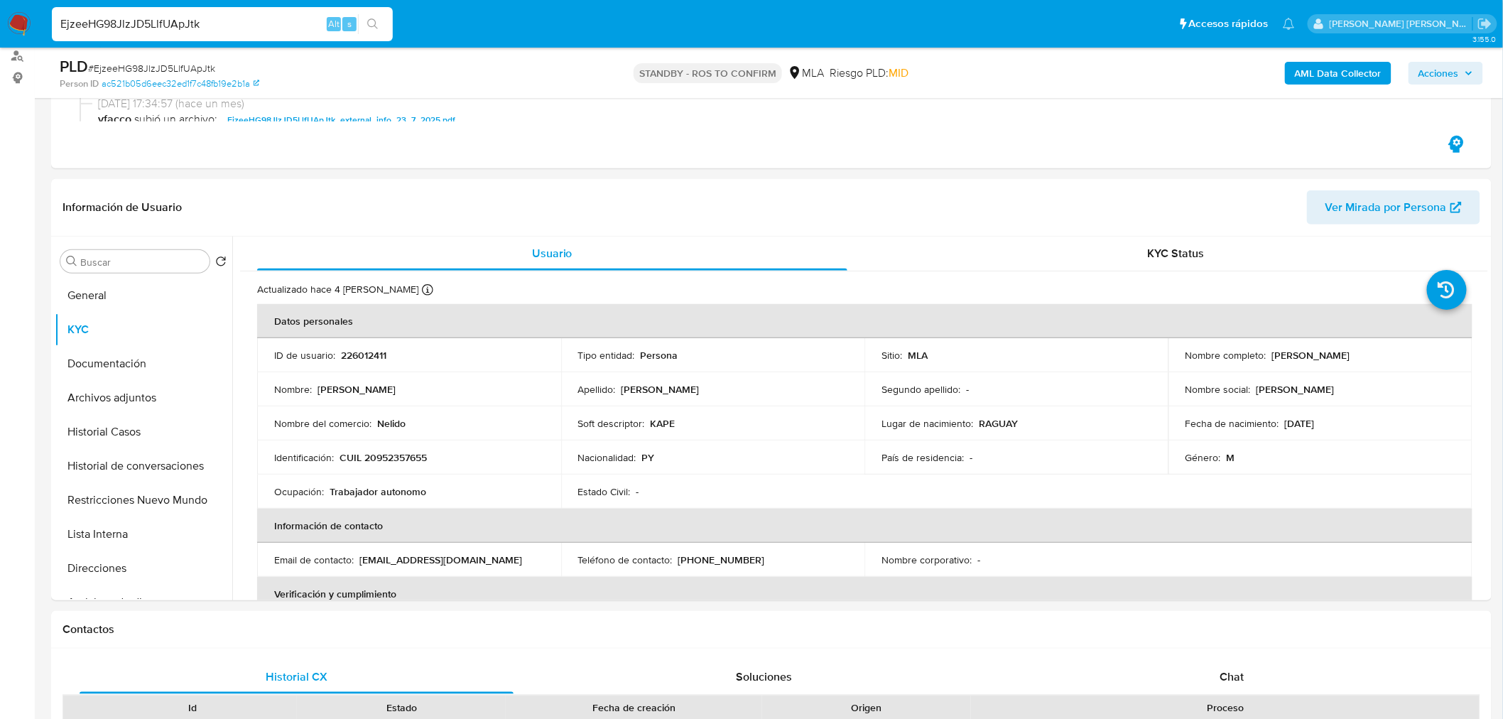
paste input "Oed88d9Ucx3bjrYgNttR7cJ"
type input "Oed88d9Ucx3bjrYgNttR7cJk"
click at [376, 24] on icon "search-icon" at bounding box center [372, 23] width 11 height 11
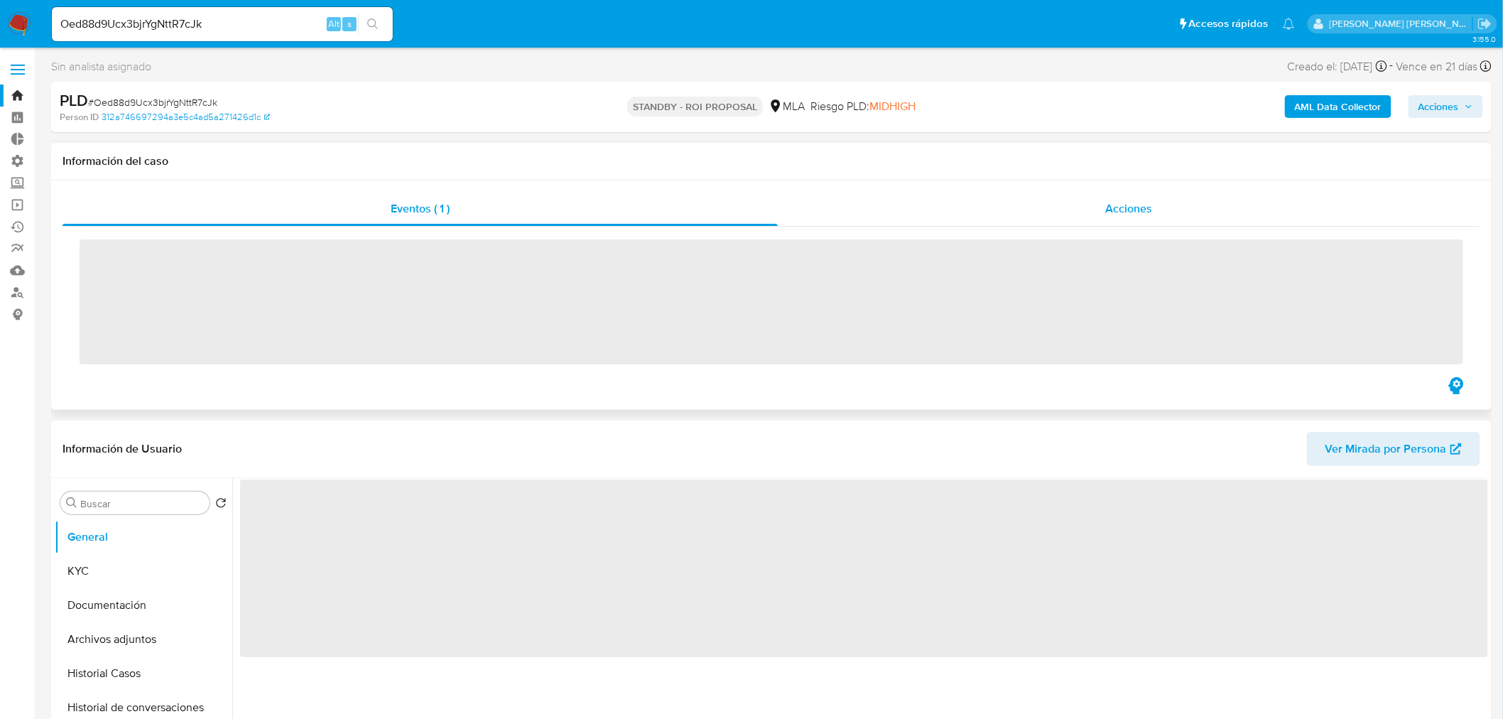
click at [1195, 214] on div "Acciones" at bounding box center [1129, 209] width 703 height 34
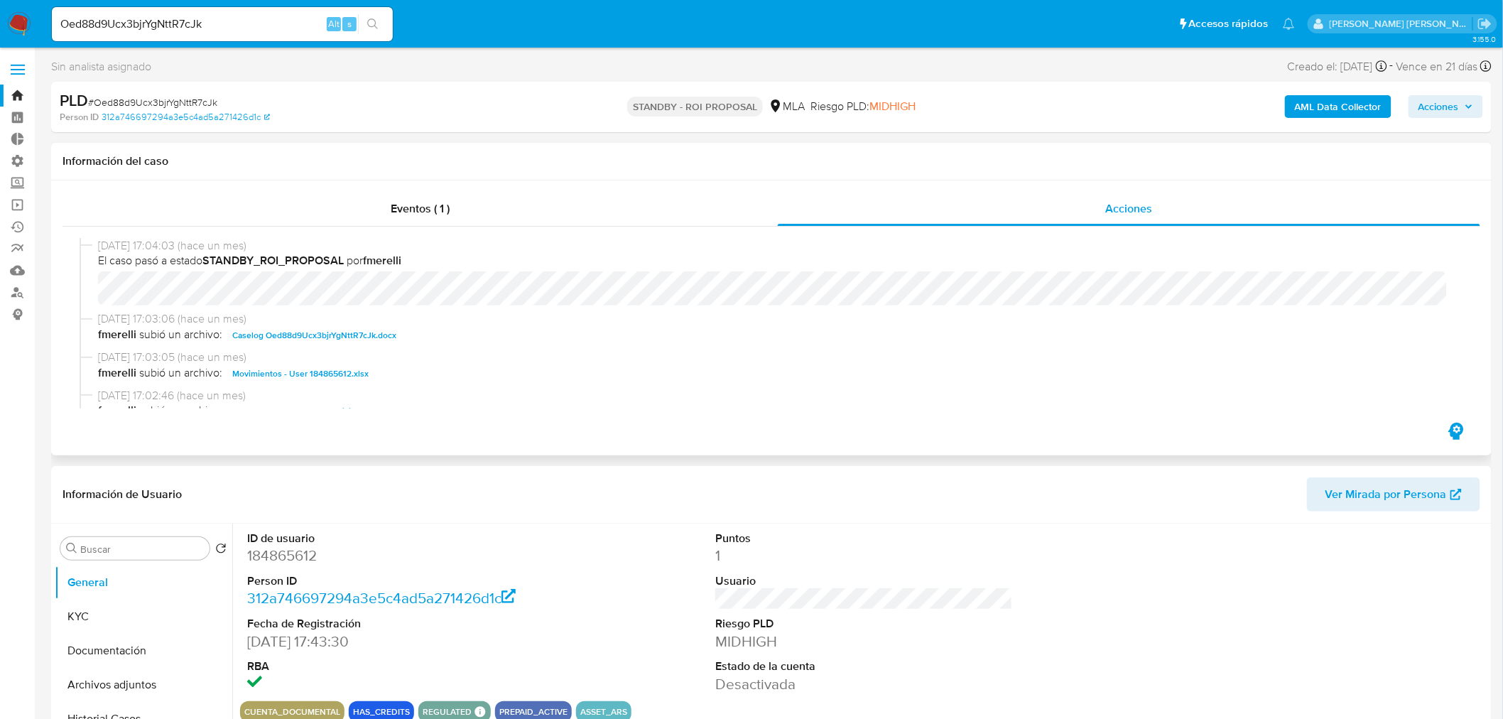
click at [351, 336] on span "Caselog Oed88d9Ucx3bjrYgNttR7cJk.docx" at bounding box center [314, 335] width 164 height 17
select select "10"
click at [24, 17] on img at bounding box center [19, 24] width 24 height 24
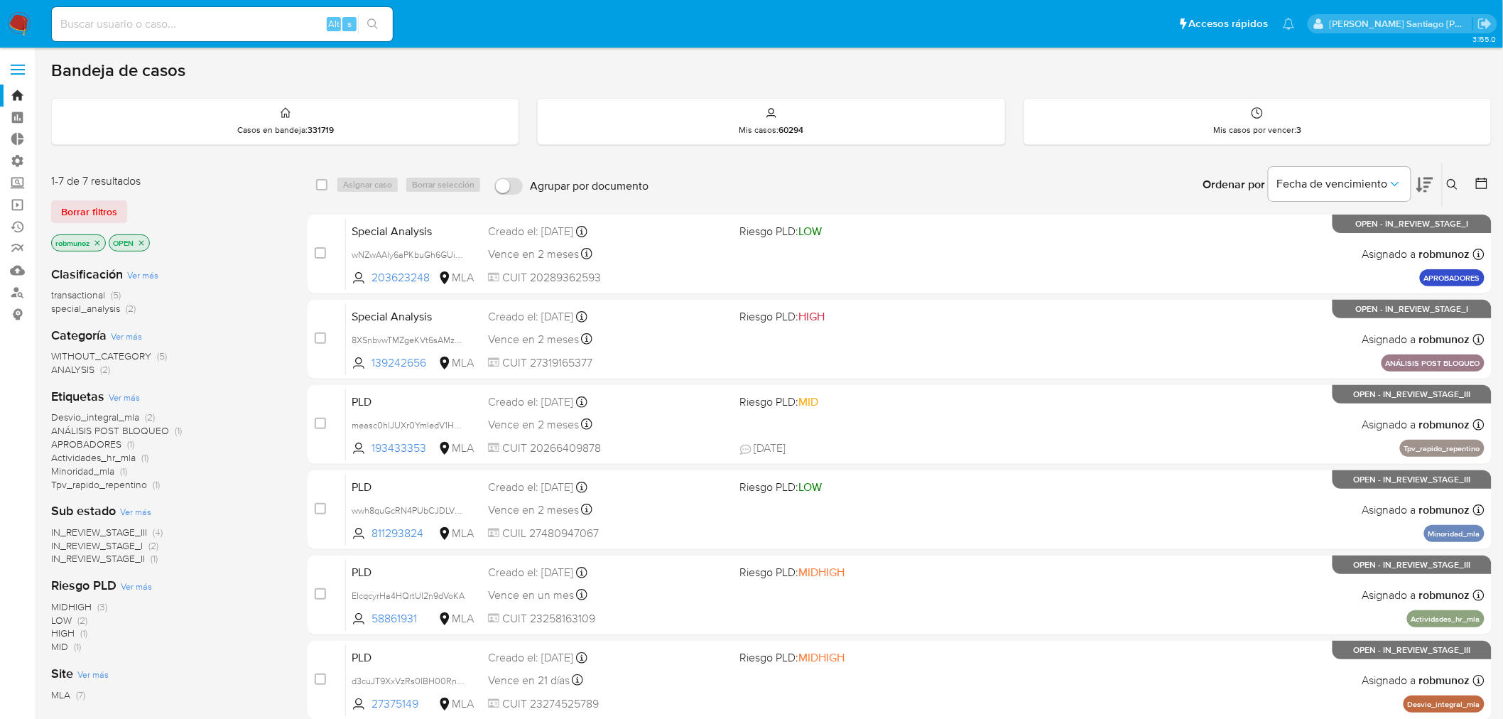
click at [176, 22] on input at bounding box center [222, 24] width 341 height 18
paste input "In1UH21CYoXstcdxrA8iNflq"
type input "In1UH21CYoXstcdxrA8iNflq"
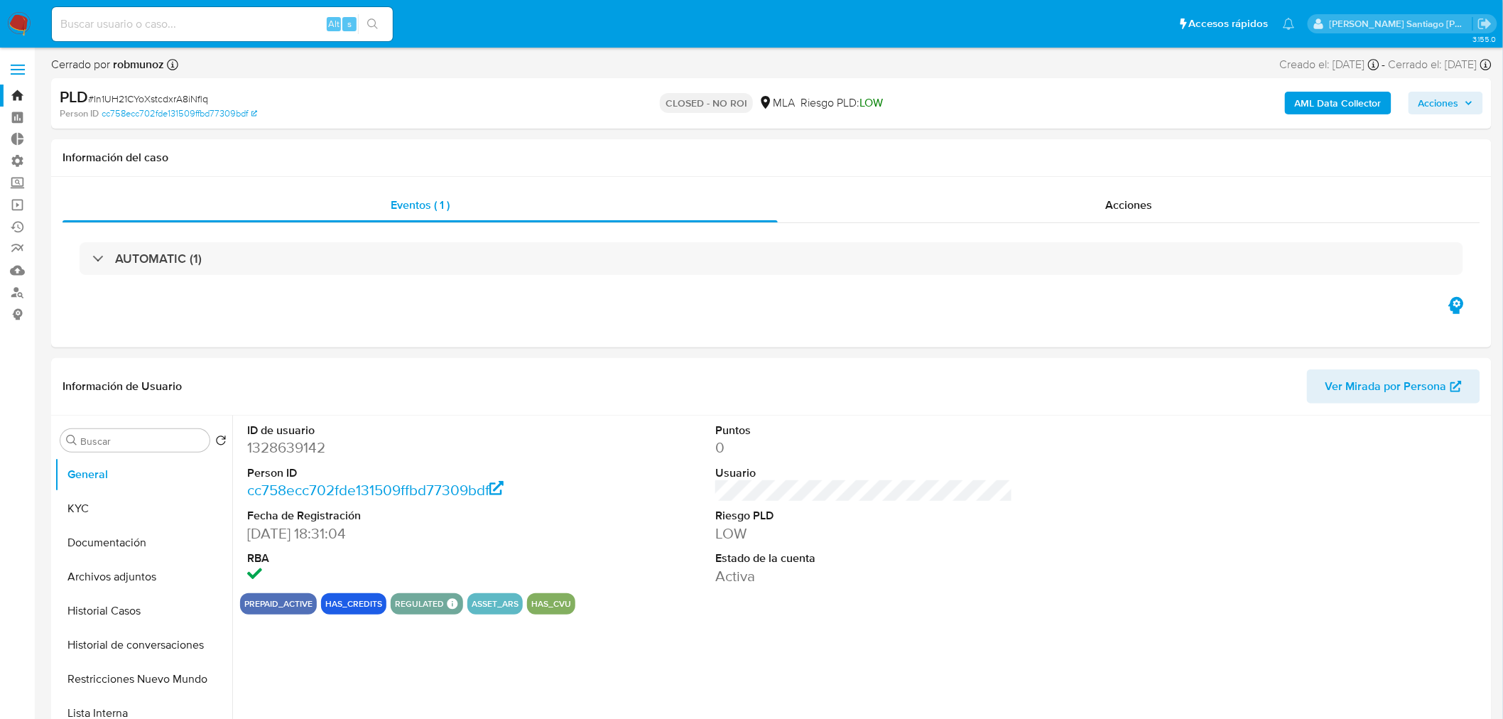
select select "10"
click at [1152, 209] on span "Acciones" at bounding box center [1128, 205] width 47 height 16
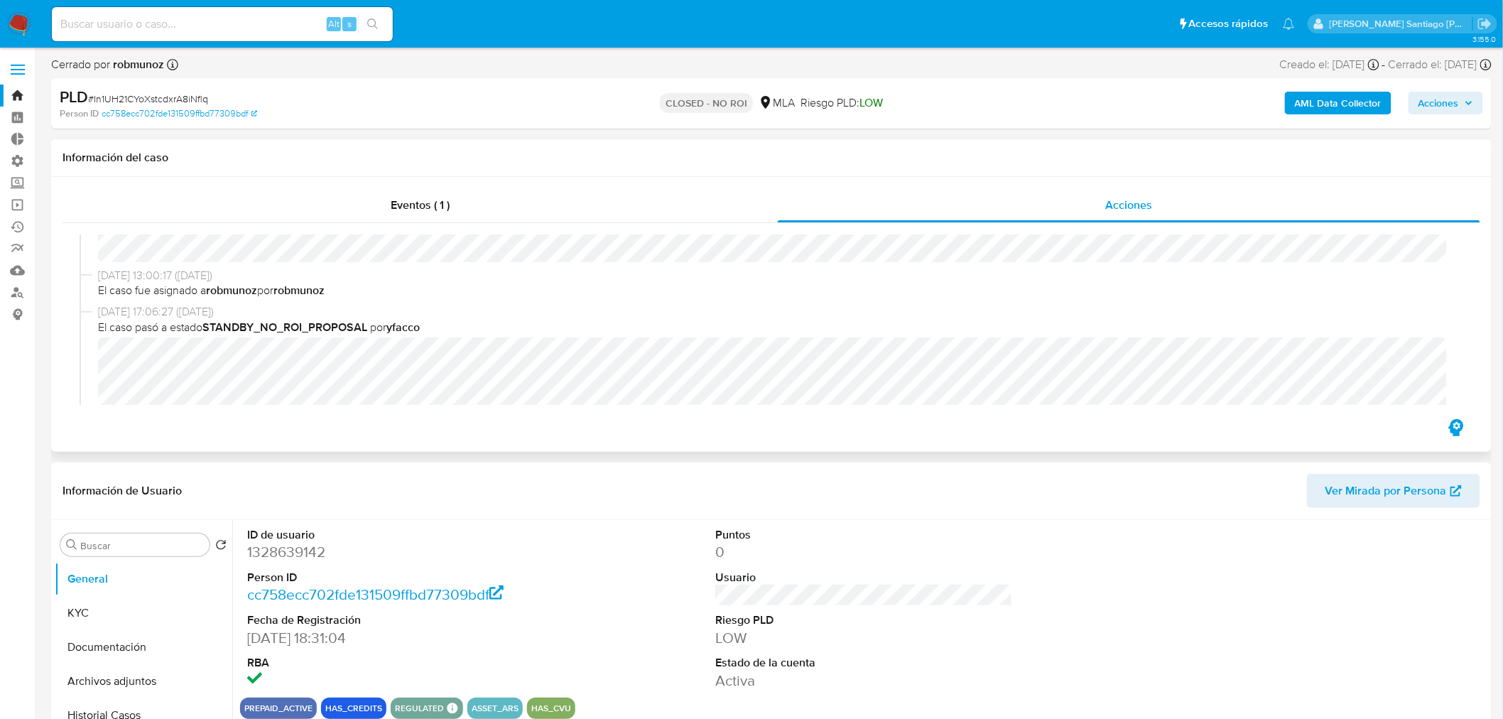
scroll to position [158, 0]
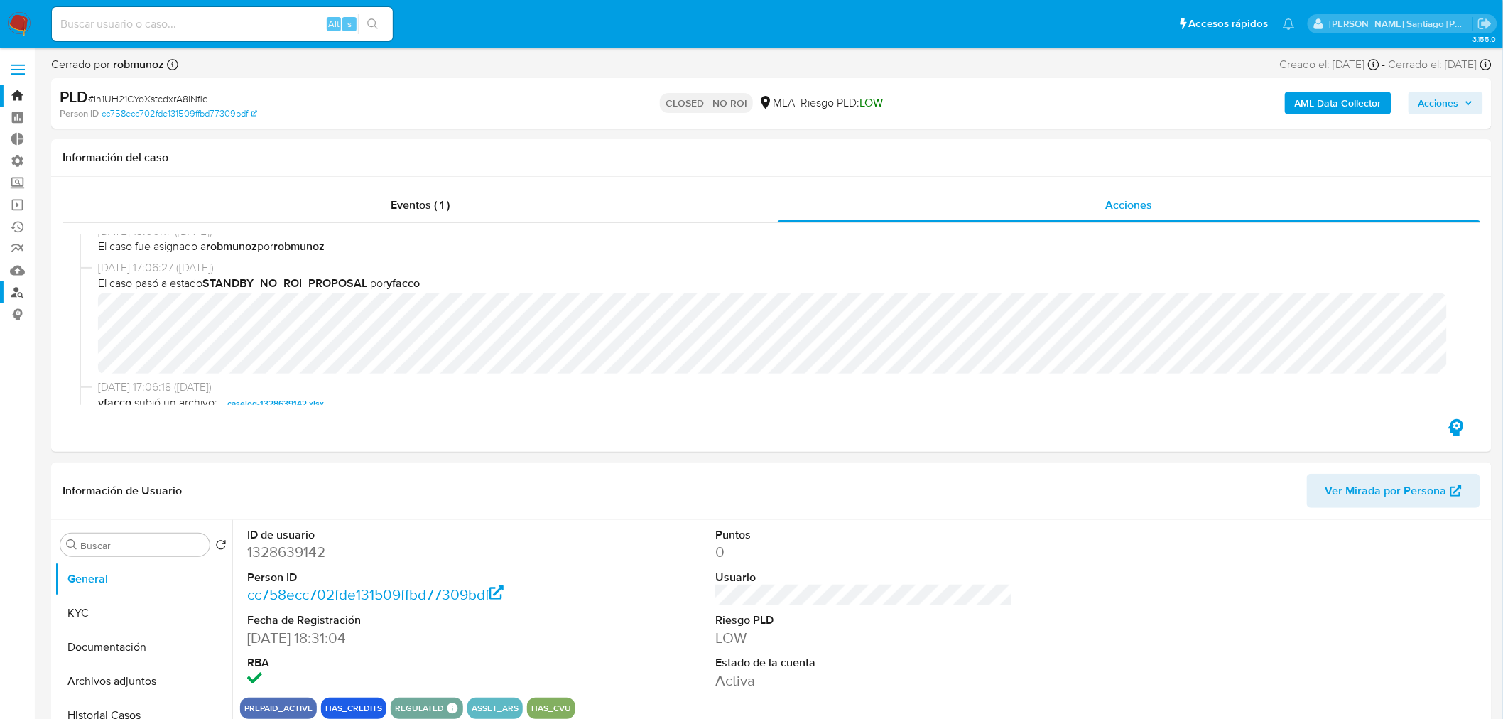
click at [7, 300] on link "Buscador de personas" at bounding box center [84, 292] width 169 height 22
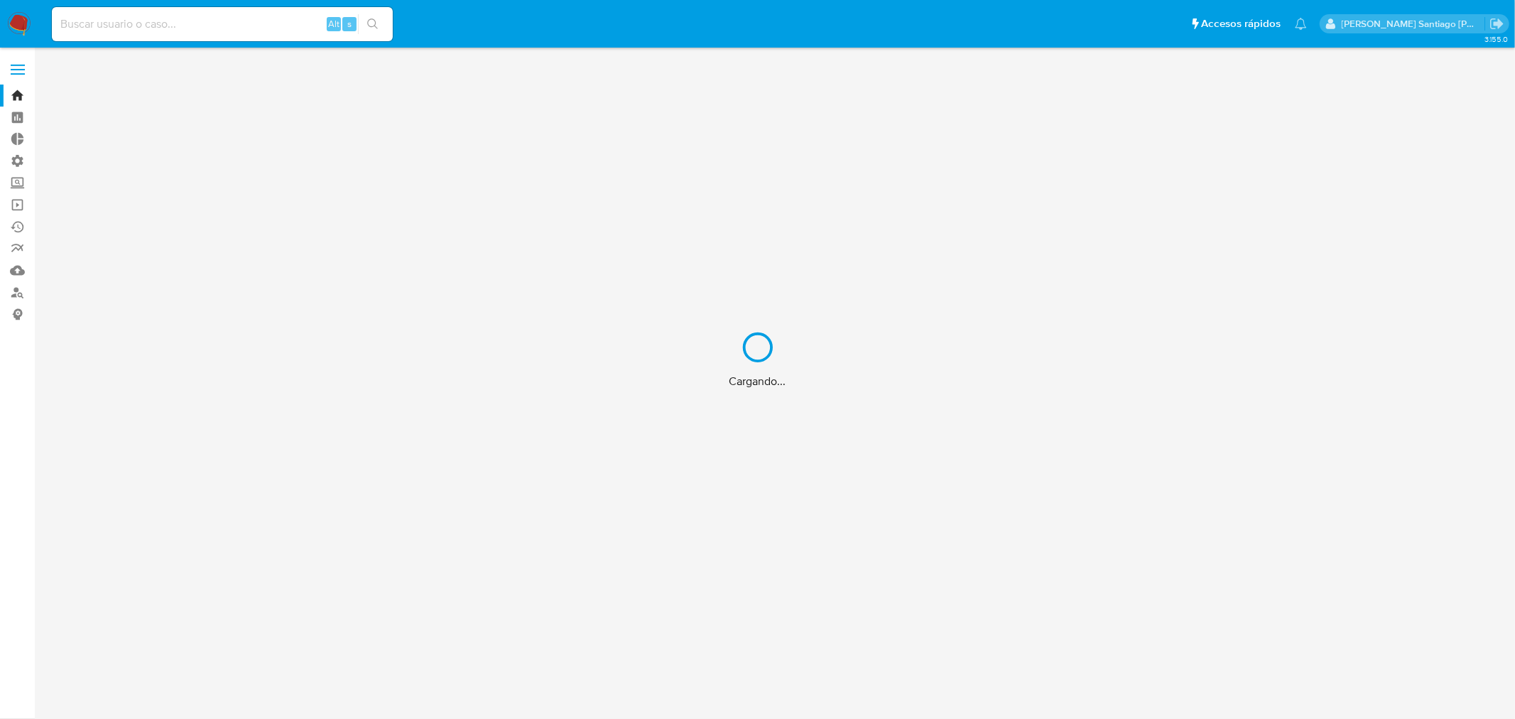
click at [17, 291] on div "Cargando..." at bounding box center [757, 359] width 1515 height 719
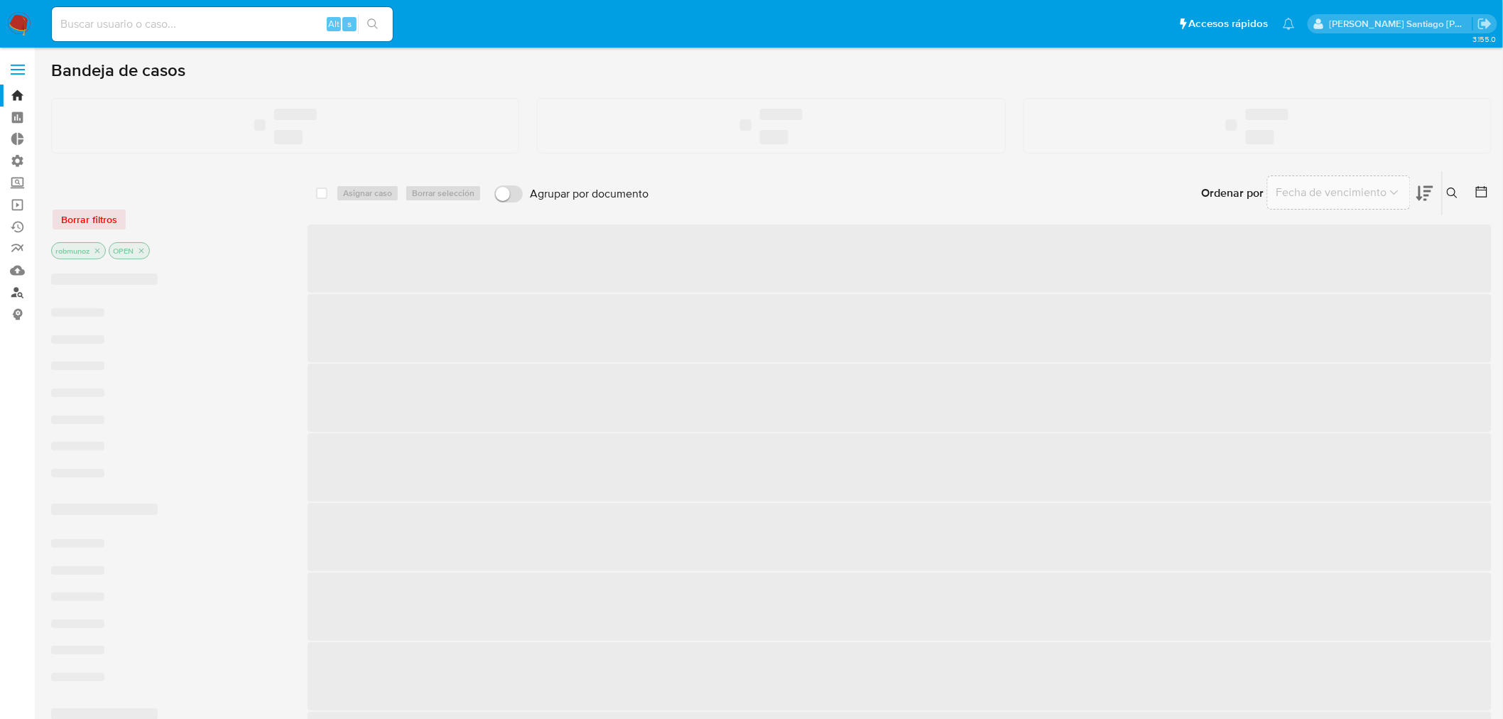
click at [17, 291] on link "Buscador de personas" at bounding box center [84, 292] width 169 height 22
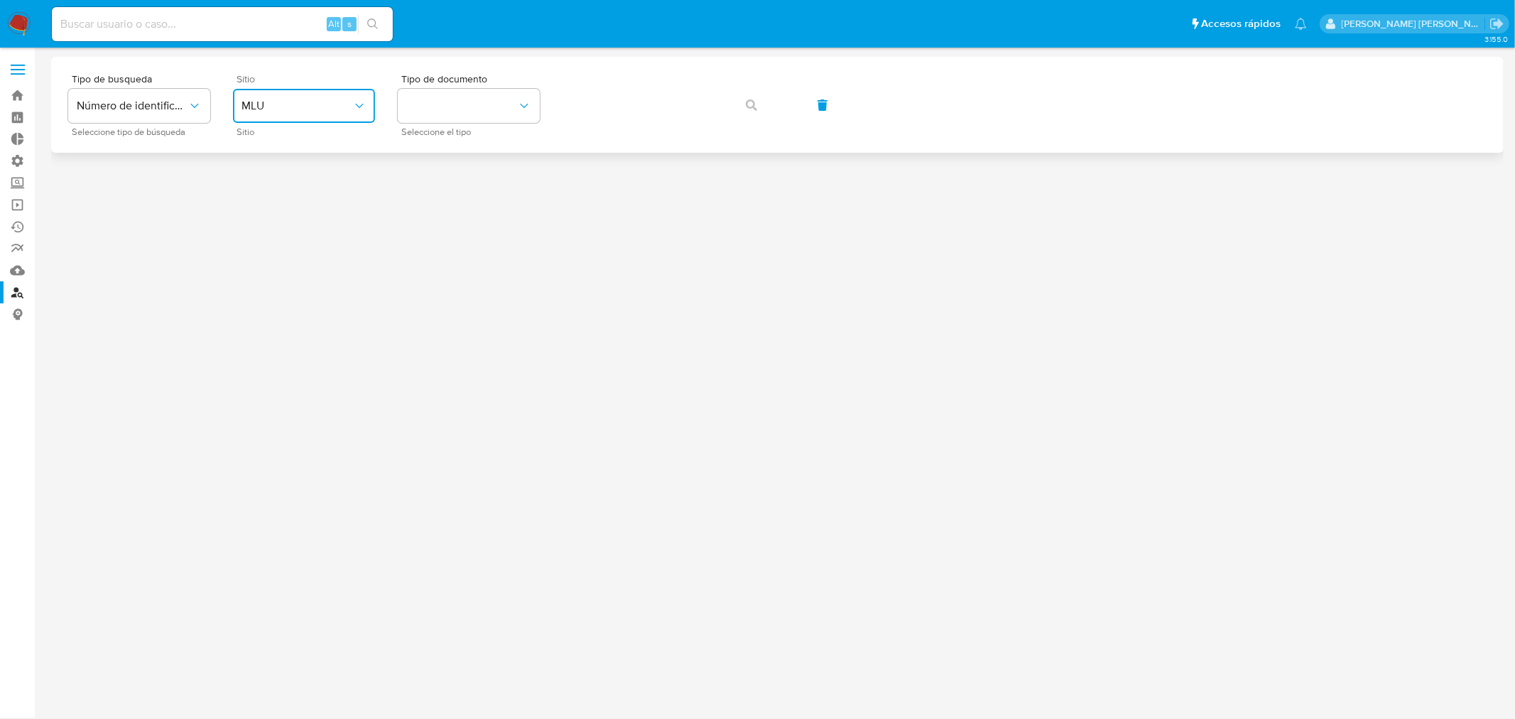
click at [310, 97] on button "MLU" at bounding box center [304, 106] width 142 height 34
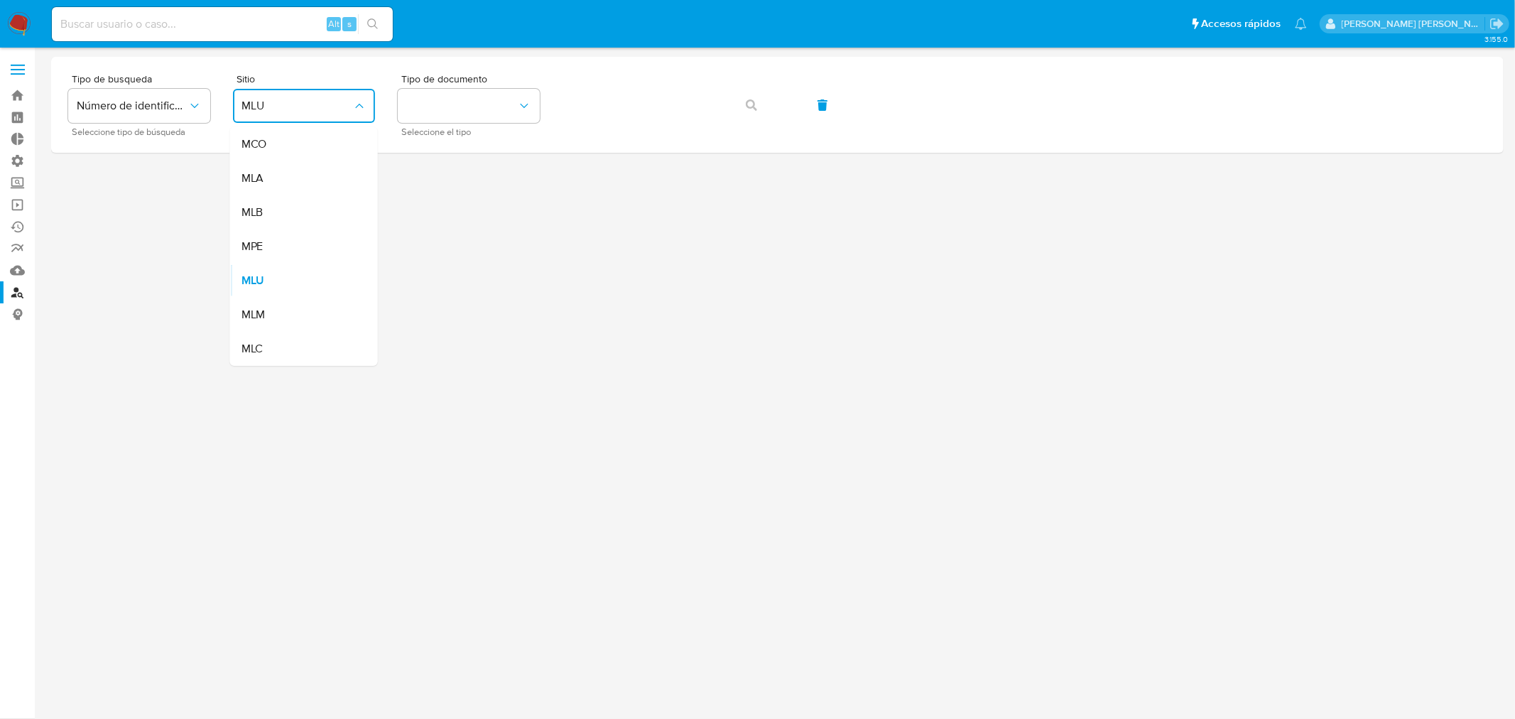
drag, startPoint x: 286, startPoint y: 180, endPoint x: 230, endPoint y: 160, distance: 59.8
click at [273, 178] on div "MLA" at bounding box center [299, 178] width 116 height 34
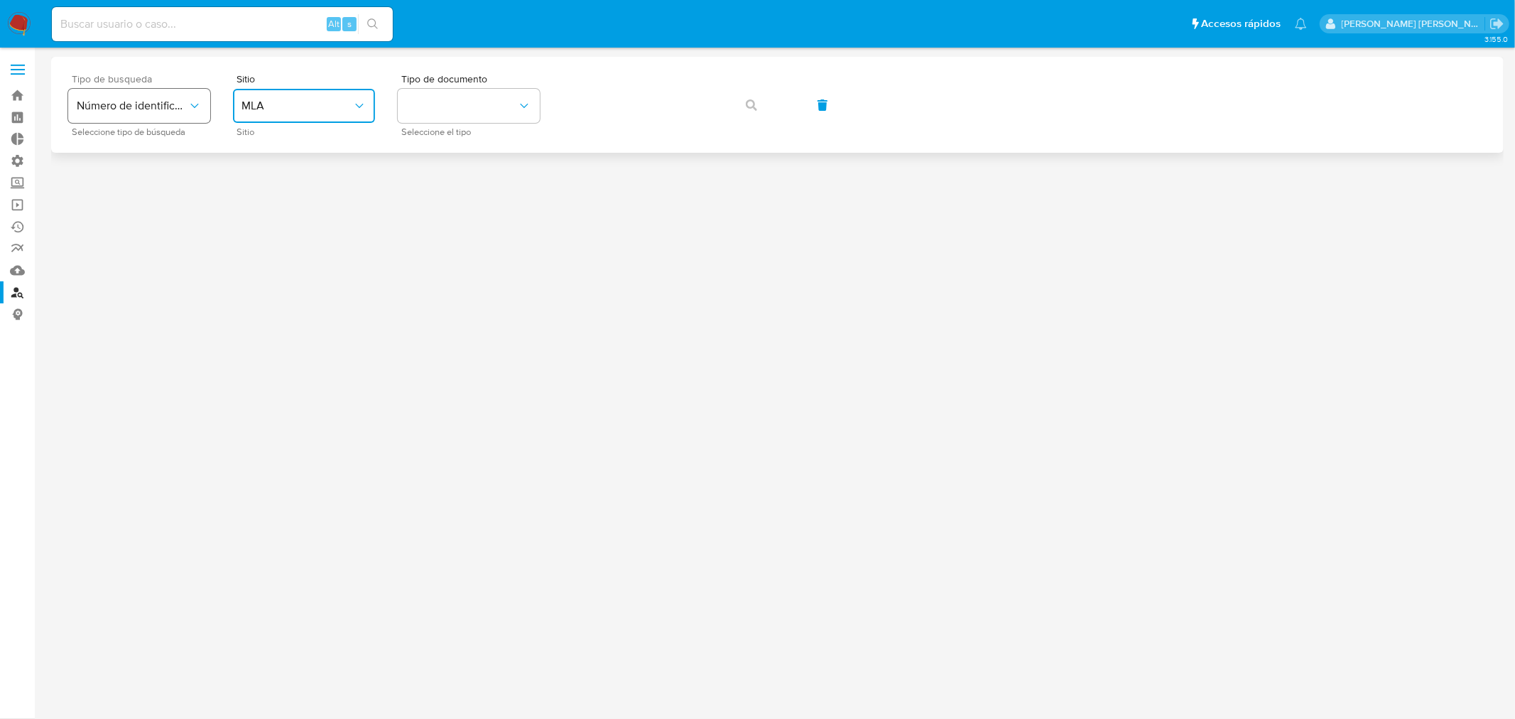
click at [162, 100] on span "Número de identificación" at bounding box center [132, 106] width 111 height 14
drag, startPoint x: 148, startPoint y: 196, endPoint x: 187, endPoint y: 185, distance: 41.2
click at [147, 195] on div "User ID" at bounding box center [135, 192] width 116 height 34
click at [171, 105] on span "User ID" at bounding box center [132, 106] width 111 height 14
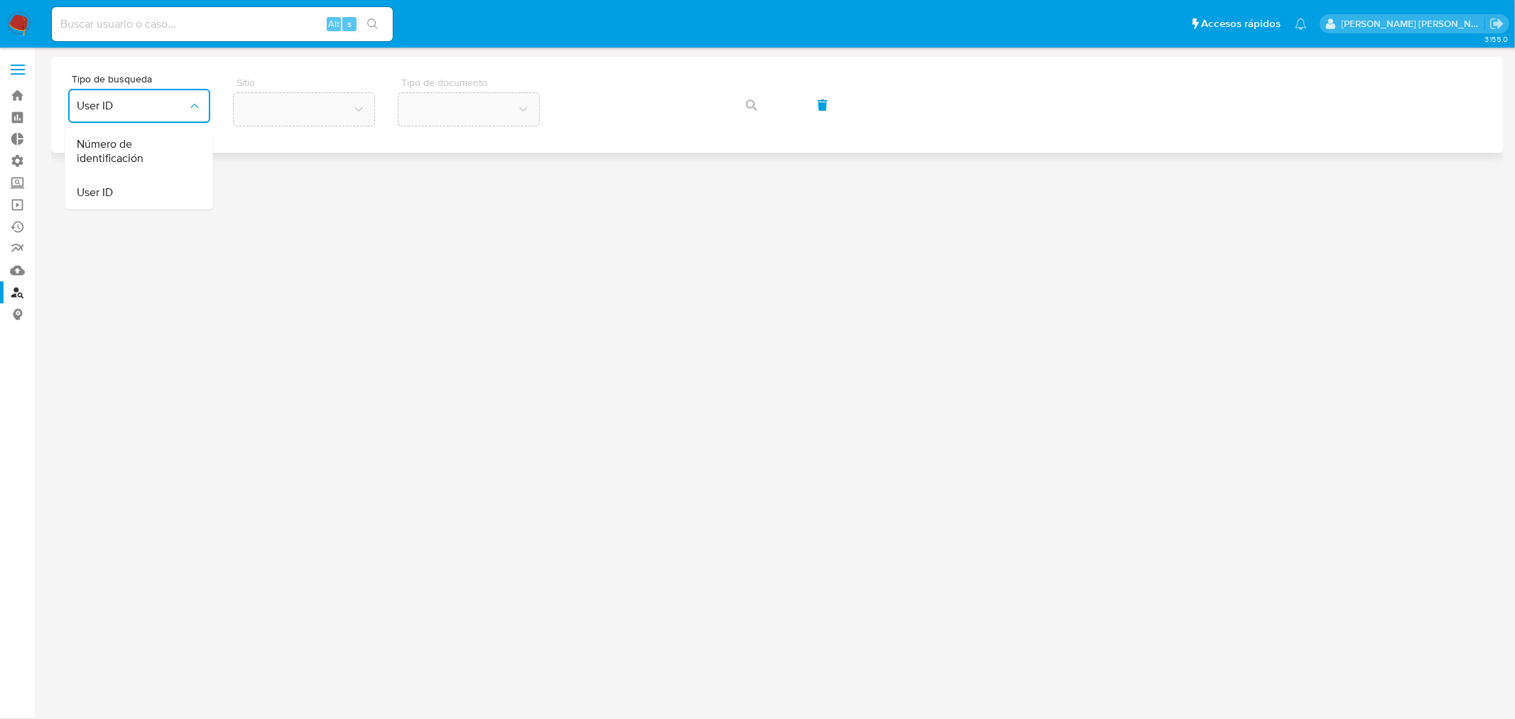
drag, startPoint x: 147, startPoint y: 143, endPoint x: 233, endPoint y: 139, distance: 86.0
click at [150, 143] on span "Número de identificación" at bounding box center [135, 151] width 116 height 28
click at [283, 124] on div "Sitio Sitio" at bounding box center [304, 105] width 142 height 62
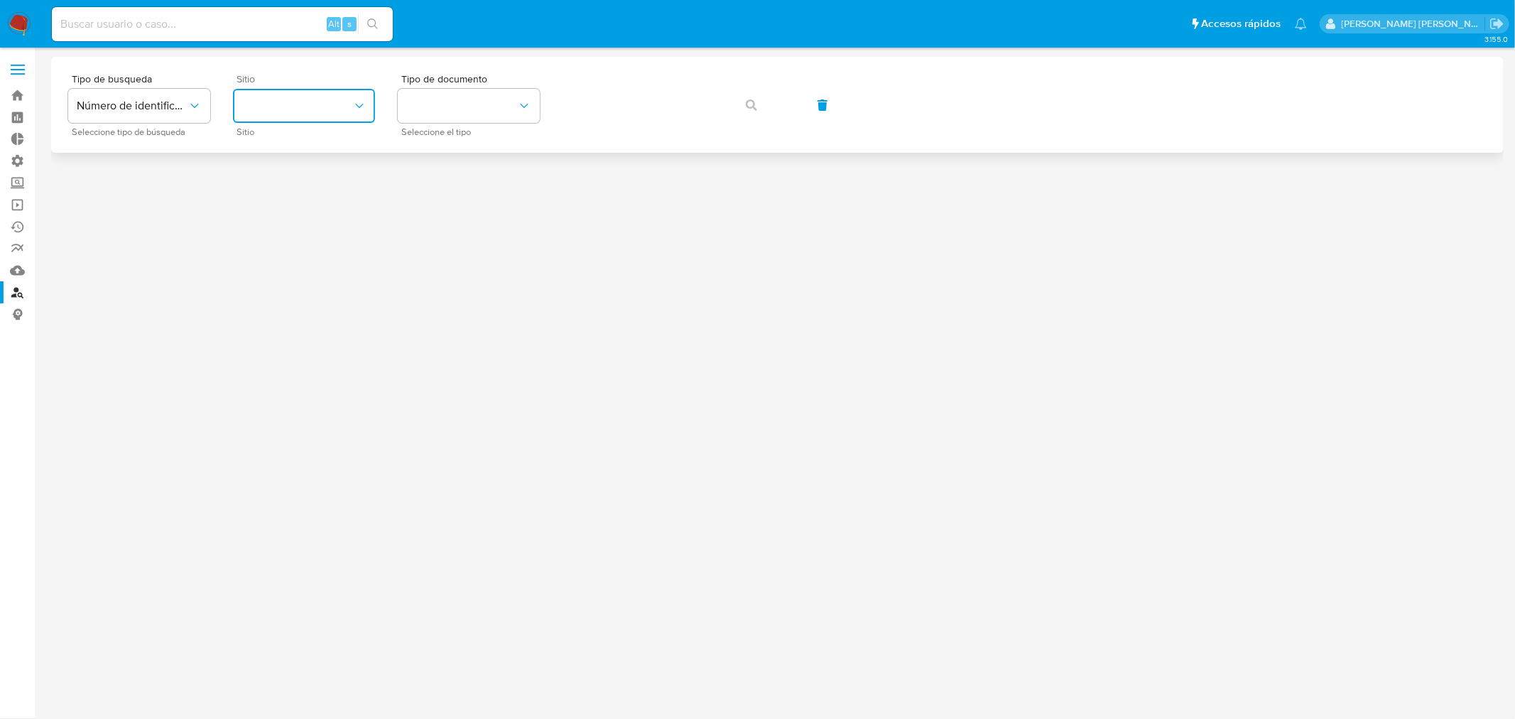
click at [282, 110] on button "site_id" at bounding box center [304, 106] width 142 height 34
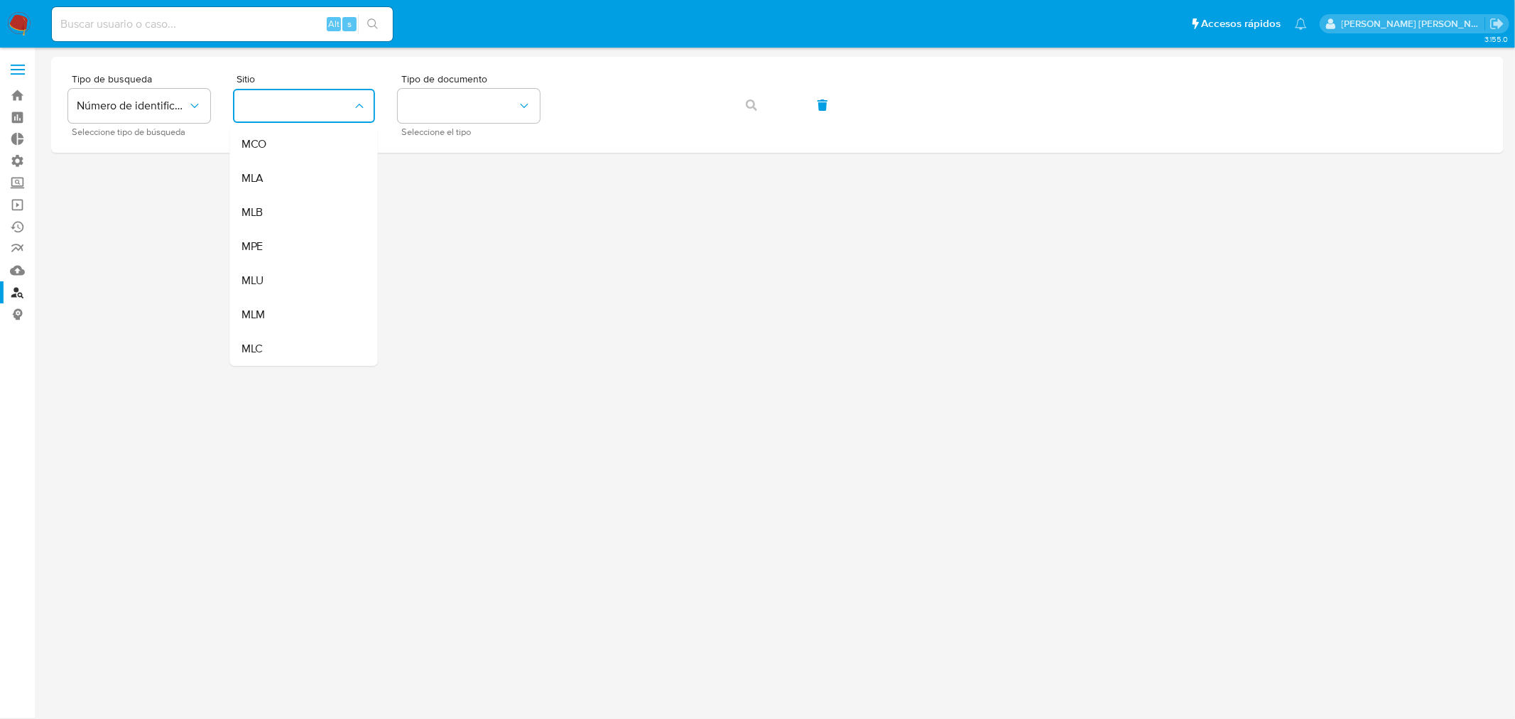
drag, startPoint x: 293, startPoint y: 172, endPoint x: 317, endPoint y: 162, distance: 26.8
click at [294, 173] on div "MLA" at bounding box center [299, 178] width 116 height 34
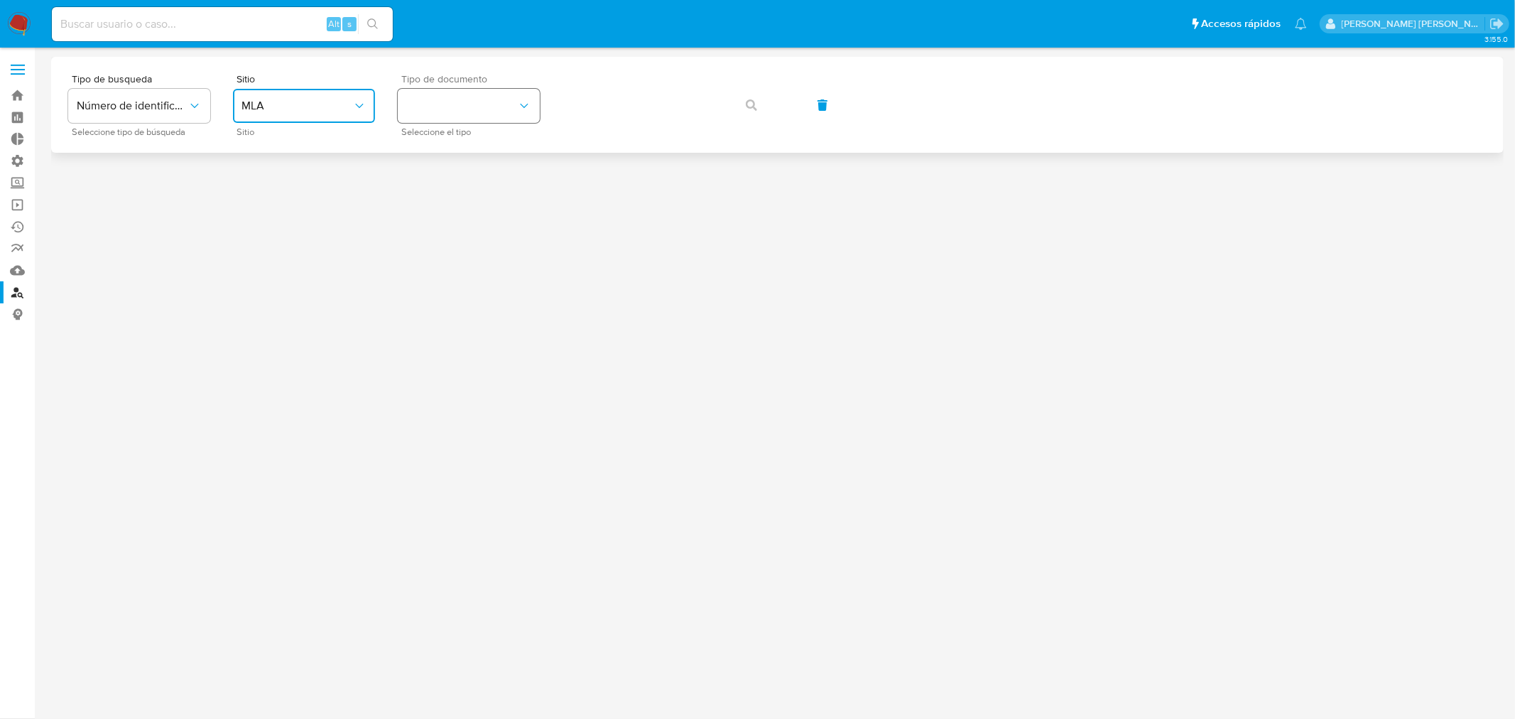
click at [457, 104] on button "identificationType" at bounding box center [469, 106] width 142 height 34
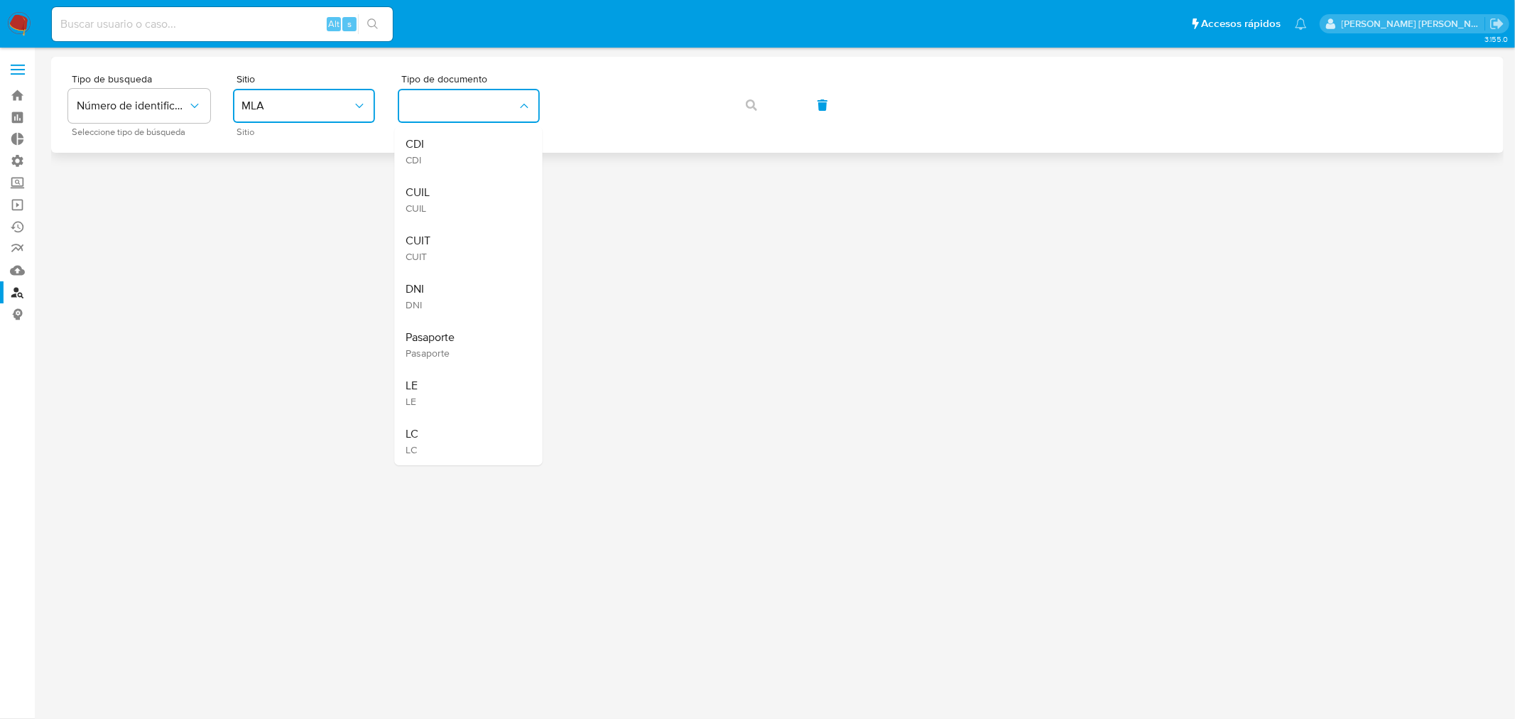
drag, startPoint x: 479, startPoint y: 186, endPoint x: 555, endPoint y: 132, distance: 93.8
click at [480, 185] on div "CUIL CUIL" at bounding box center [464, 199] width 116 height 48
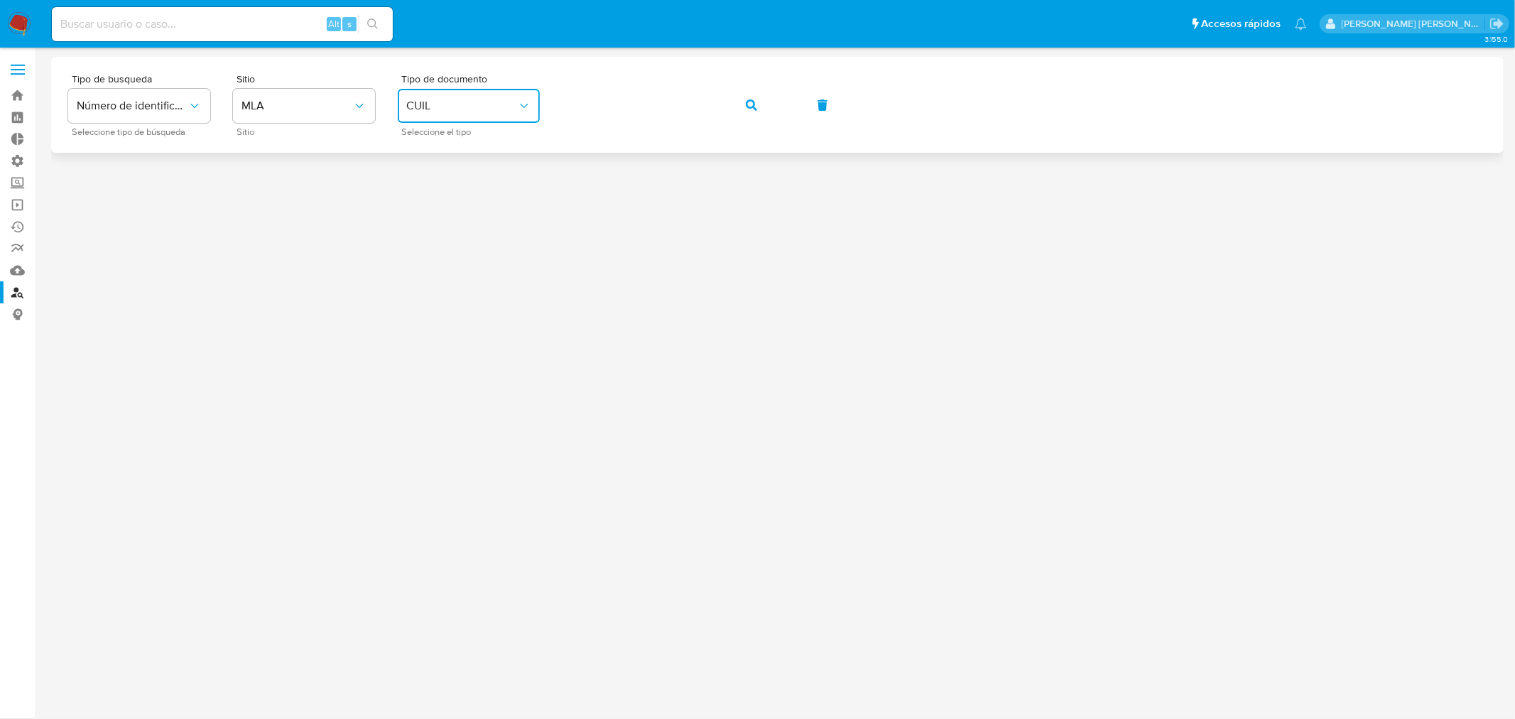
click at [743, 108] on button "button" at bounding box center [751, 105] width 48 height 34
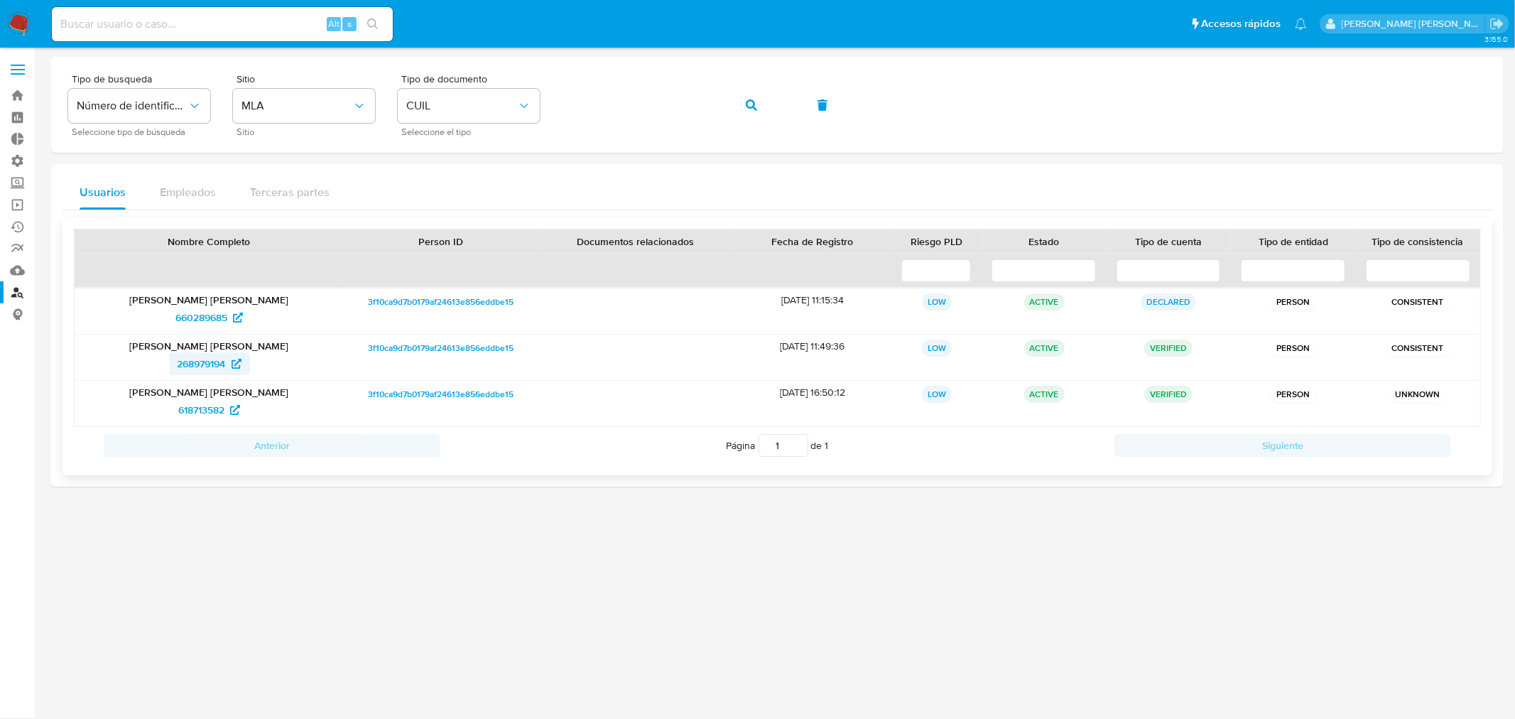
click at [194, 368] on span "268979194" at bounding box center [202, 363] width 48 height 23
drag, startPoint x: 763, startPoint y: 94, endPoint x: 696, endPoint y: 78, distance: 69.4
click at [758, 92] on button "button" at bounding box center [751, 105] width 48 height 34
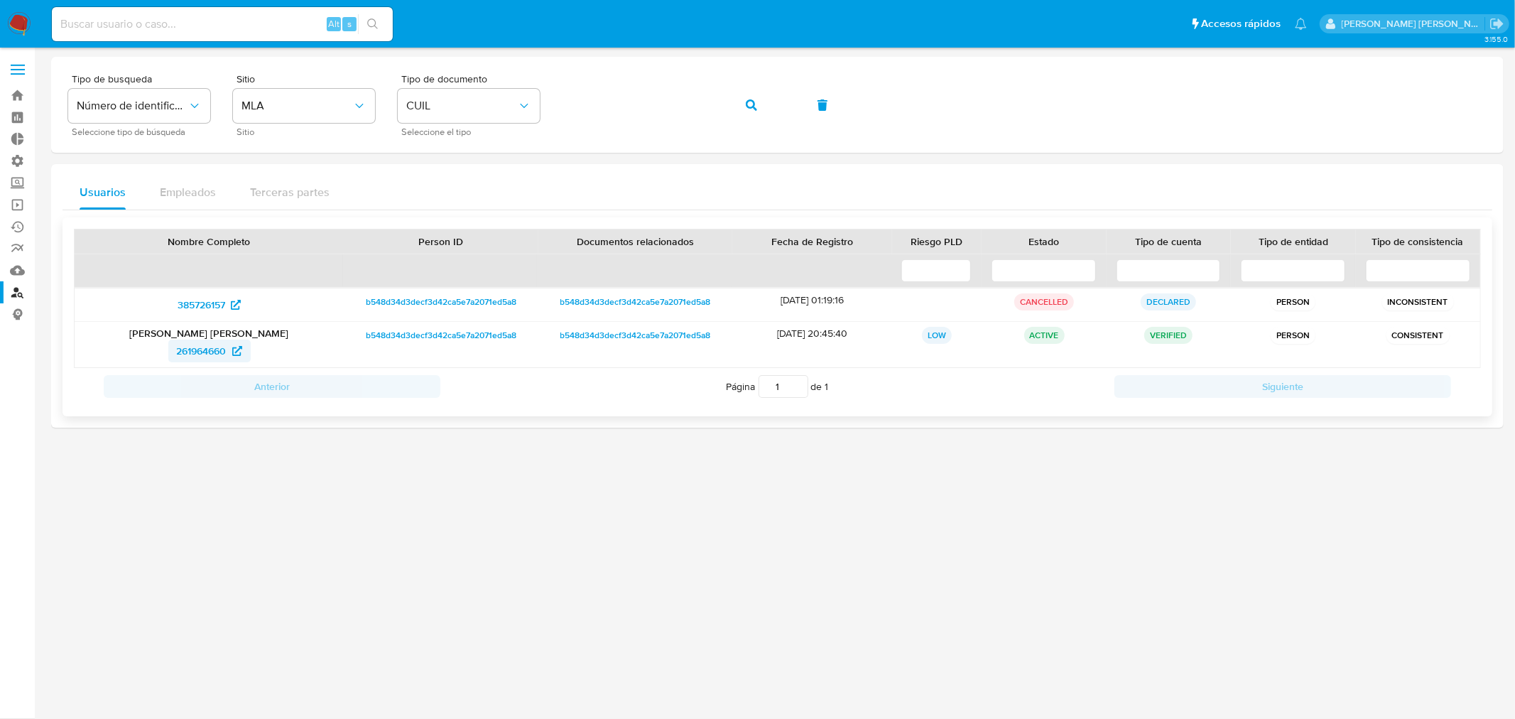
drag, startPoint x: 555, startPoint y: 96, endPoint x: 214, endPoint y: 352, distance: 426.7
click at [214, 352] on span "261964660" at bounding box center [202, 350] width 50 height 23
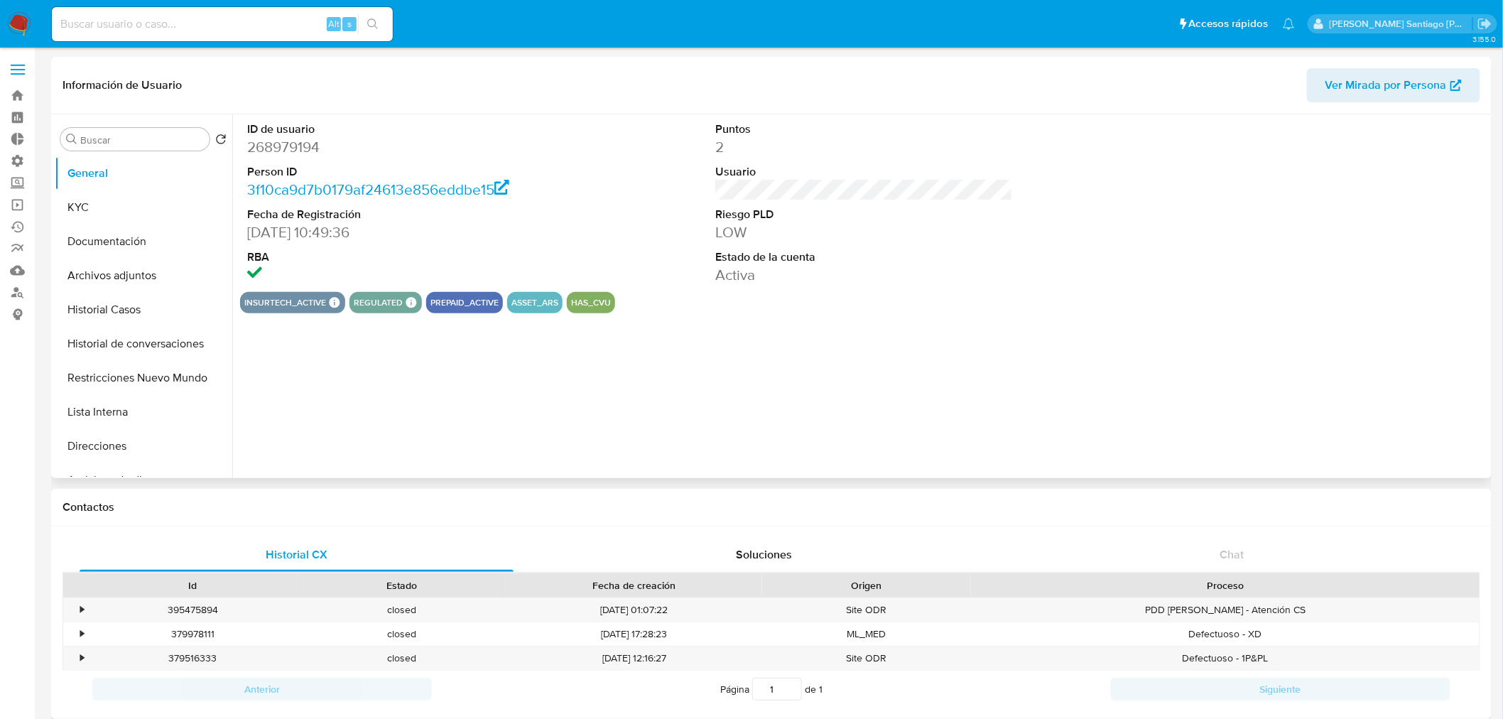
select select "10"
click at [119, 306] on button "Historial Casos" at bounding box center [138, 310] width 166 height 34
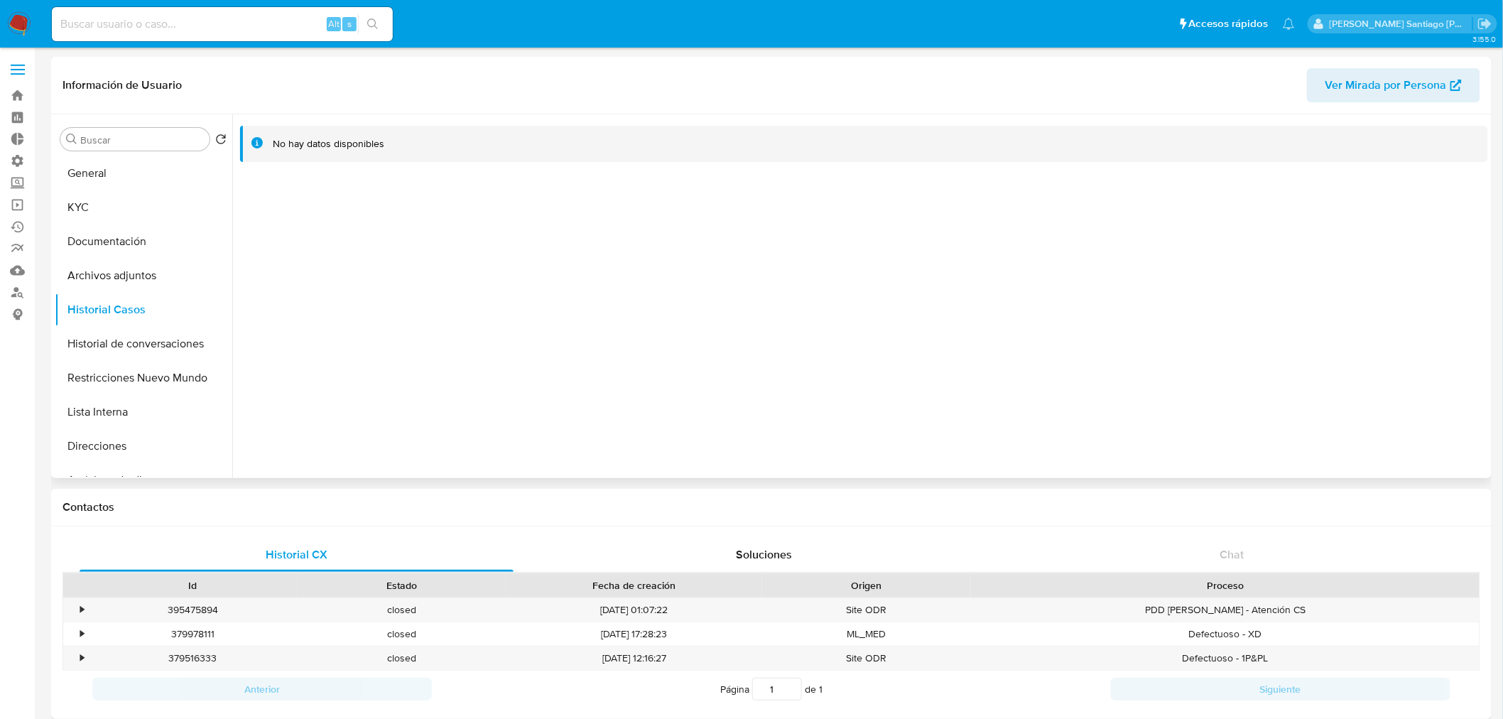
click at [1412, 96] on span "Ver Mirada por Persona" at bounding box center [1385, 85] width 121 height 34
click at [98, 208] on button "KYC" at bounding box center [138, 207] width 166 height 34
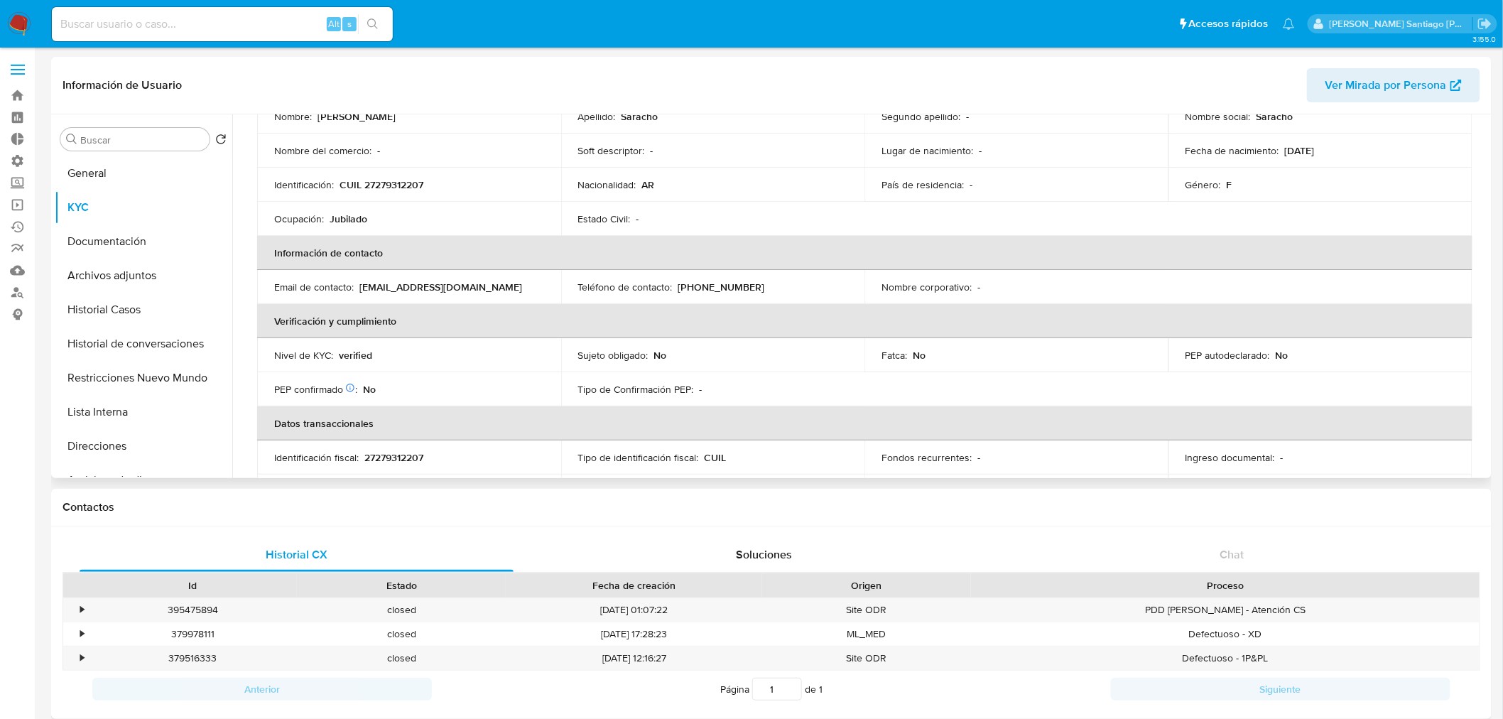
scroll to position [158, 0]
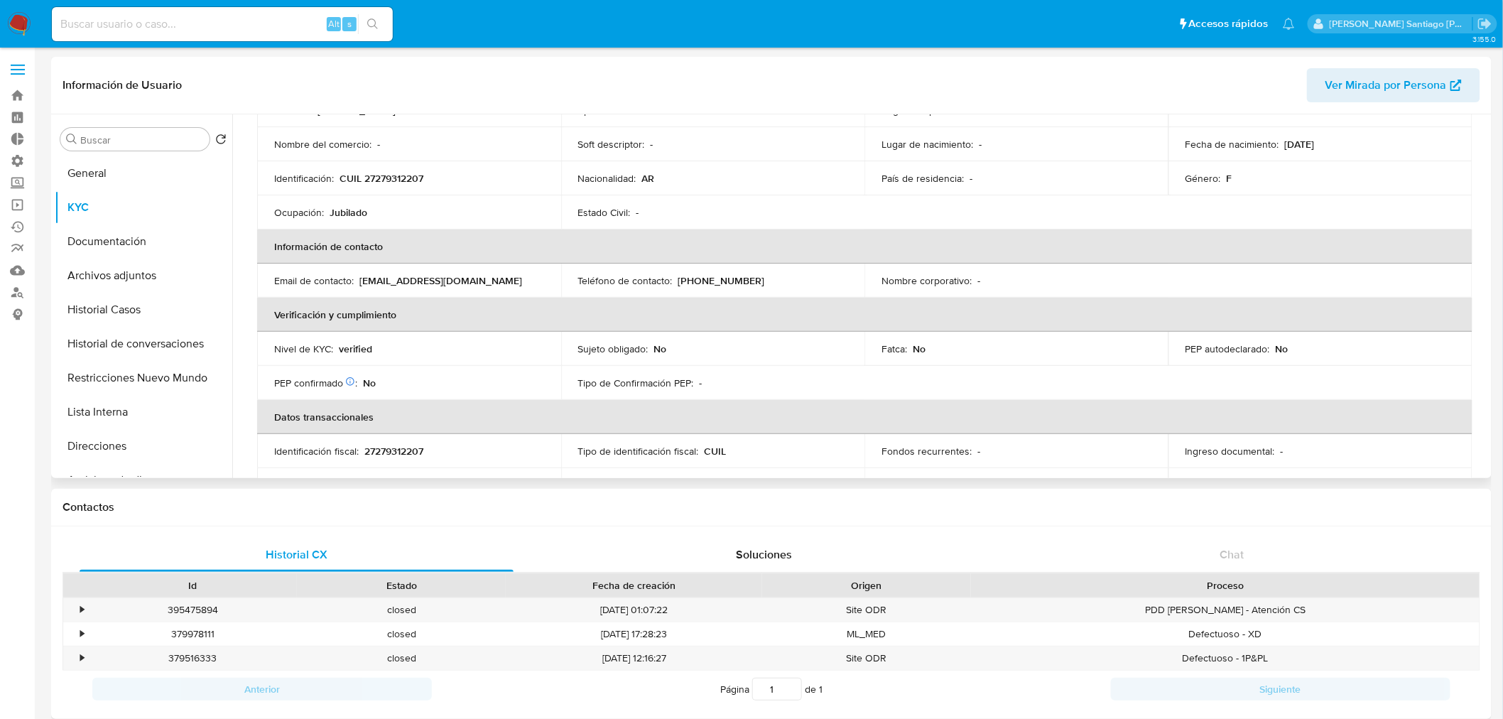
click at [424, 275] on p "[EMAIL_ADDRESS][DOMAIN_NAME]" at bounding box center [440, 280] width 163 height 13
click at [426, 282] on p "[EMAIL_ADDRESS][DOMAIN_NAME]" at bounding box center [440, 280] width 163 height 13
drag, startPoint x: 359, startPoint y: 281, endPoint x: 502, endPoint y: 279, distance: 142.8
click at [502, 278] on div "Email de contacto : [EMAIL_ADDRESS][DOMAIN_NAME]" at bounding box center [409, 280] width 270 height 13
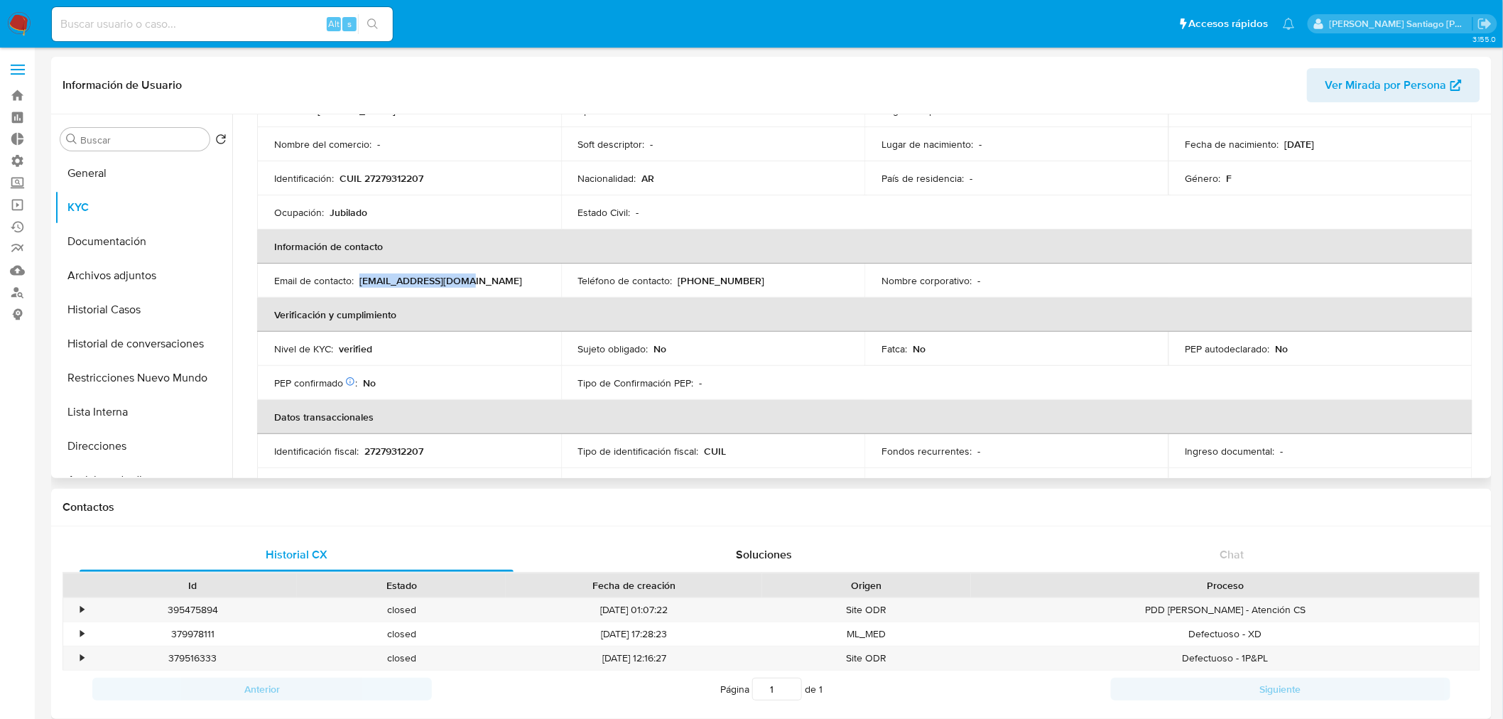
copy p "[EMAIL_ADDRESS][DOMAIN_NAME]"
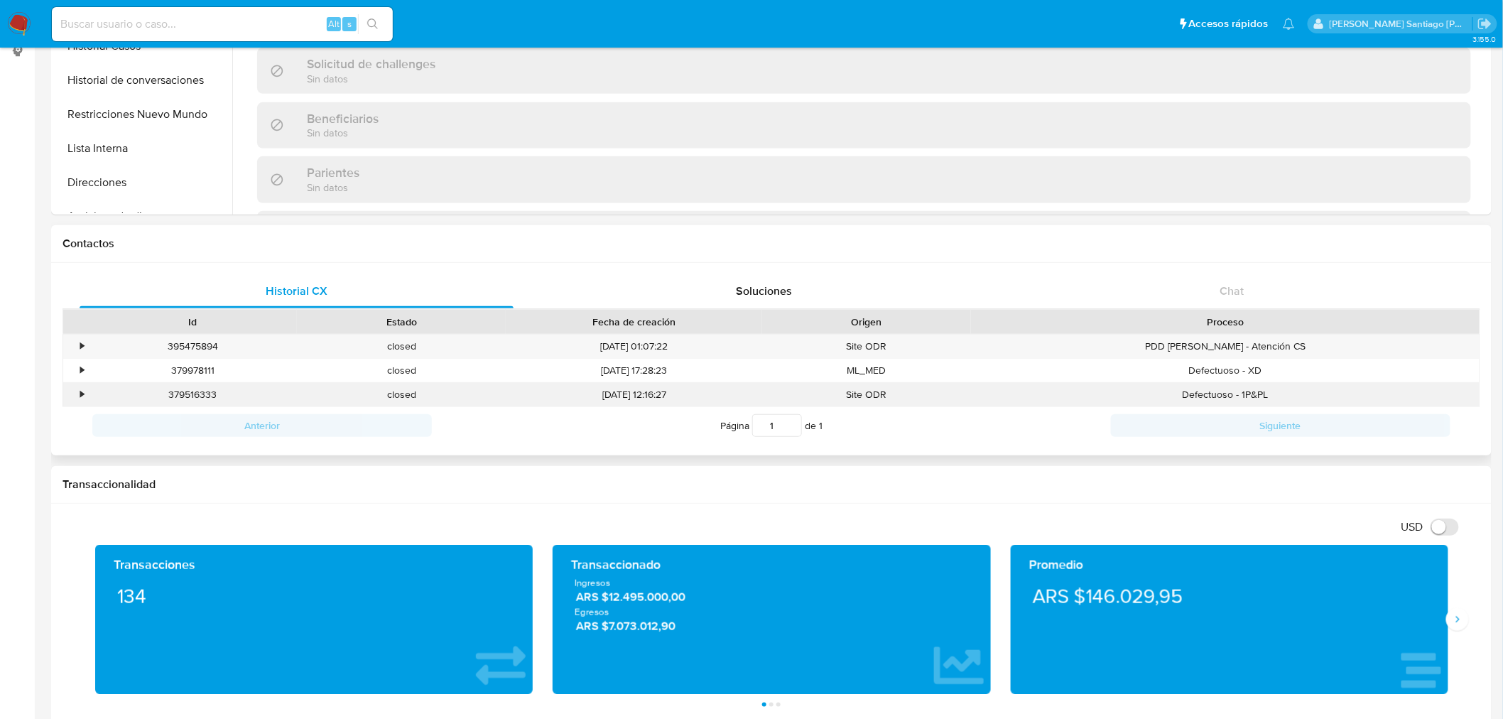
scroll to position [394, 0]
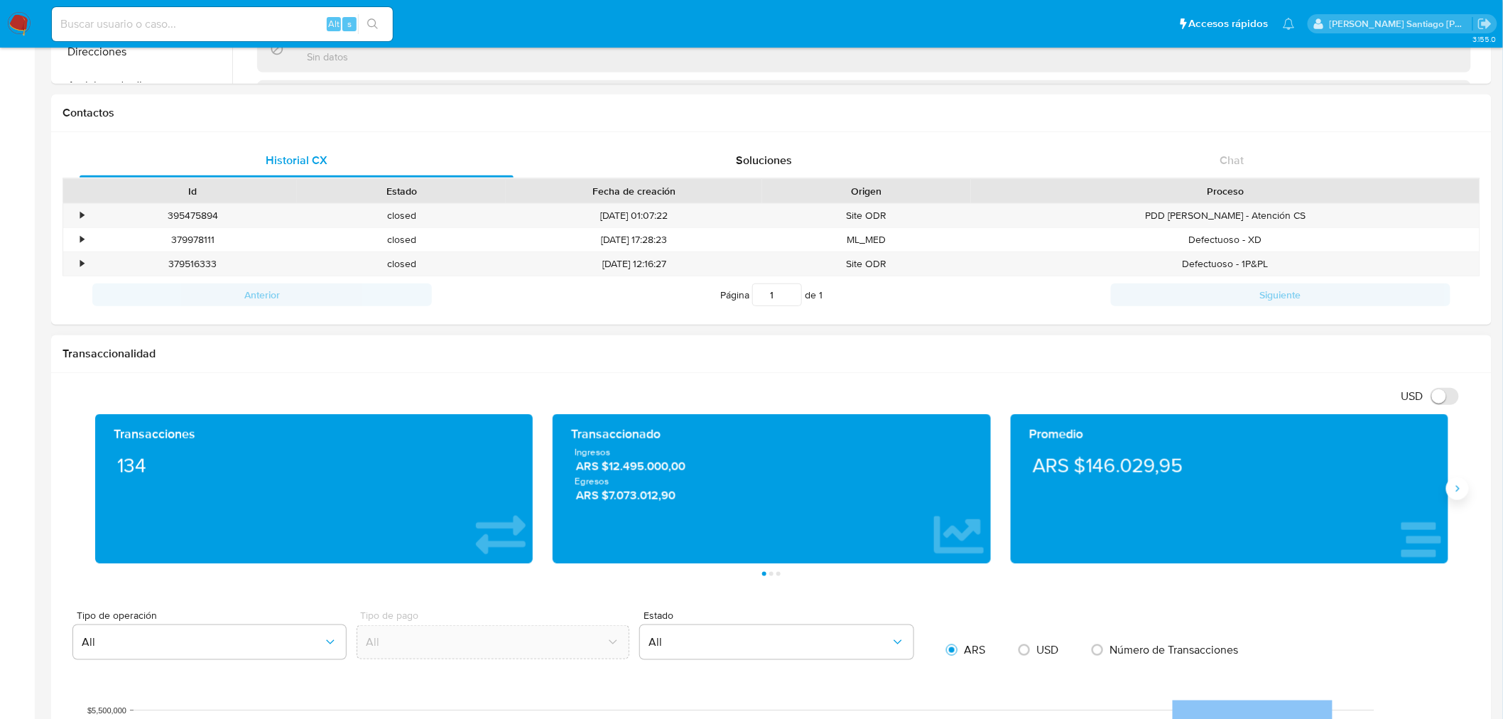
click at [1469, 490] on div "Transacciones 134 Transaccionado Ingresos ARS $12.495.000,00 Egresos ARS $7.073…" at bounding box center [770, 495] width 1417 height 162
click at [1453, 495] on button "Siguiente" at bounding box center [1457, 488] width 23 height 23
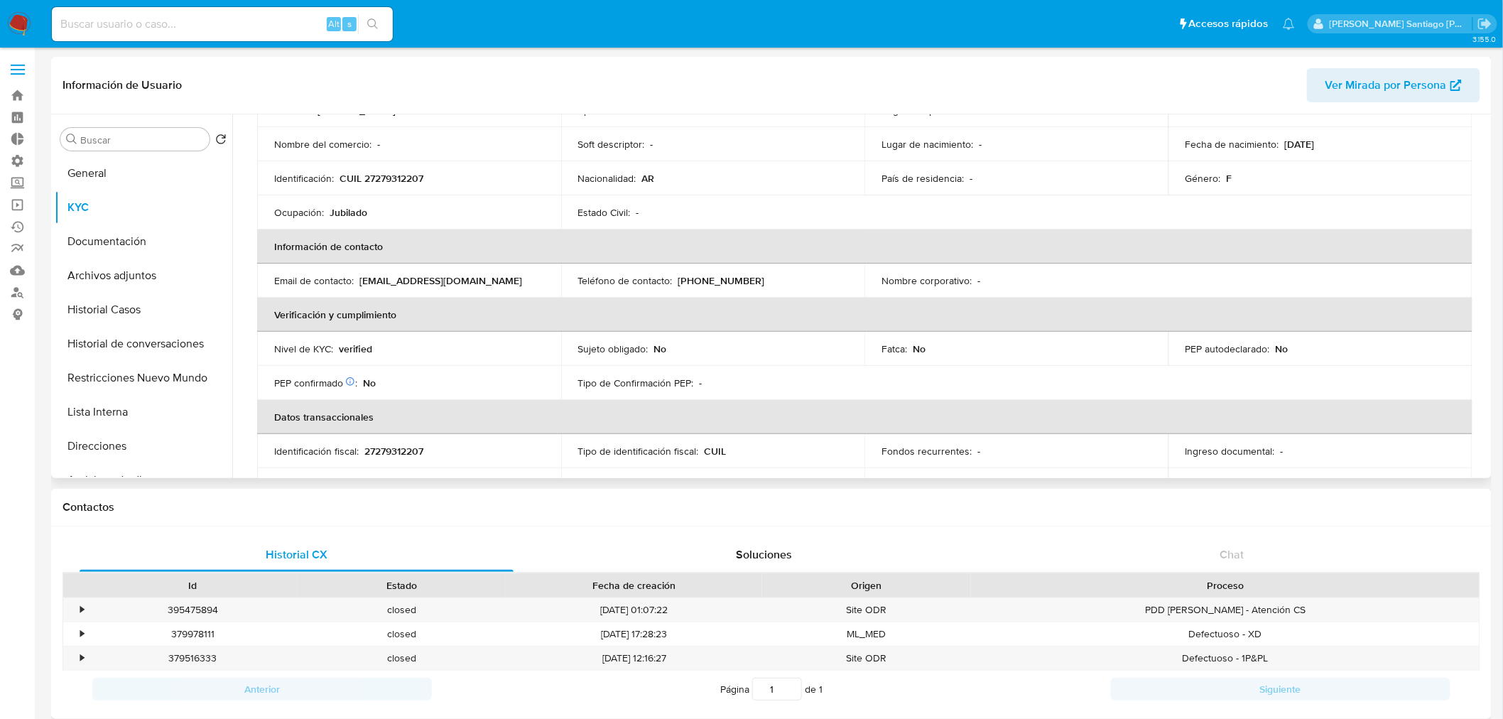
scroll to position [0, 0]
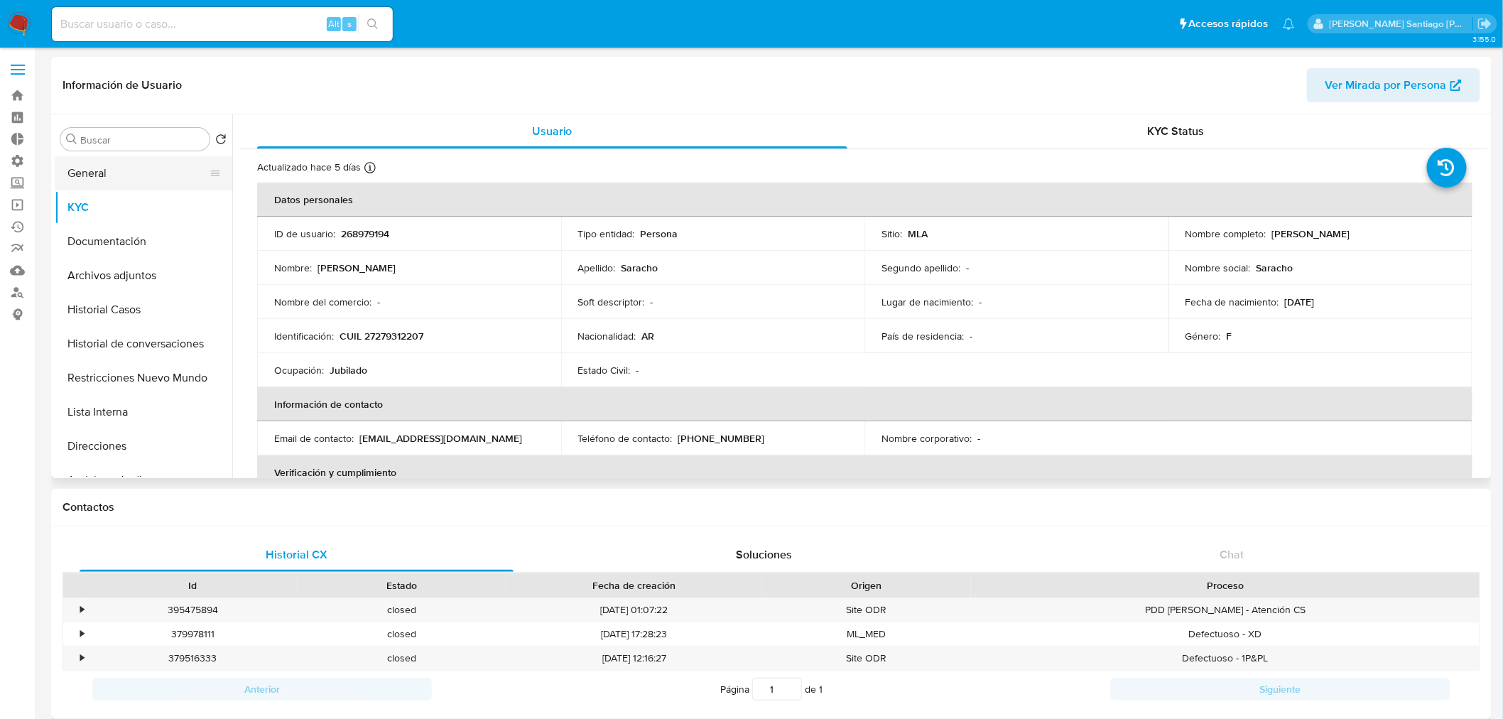
drag, startPoint x: 153, startPoint y: 182, endPoint x: 178, endPoint y: 188, distance: 25.0
click at [153, 182] on button "General" at bounding box center [138, 173] width 166 height 34
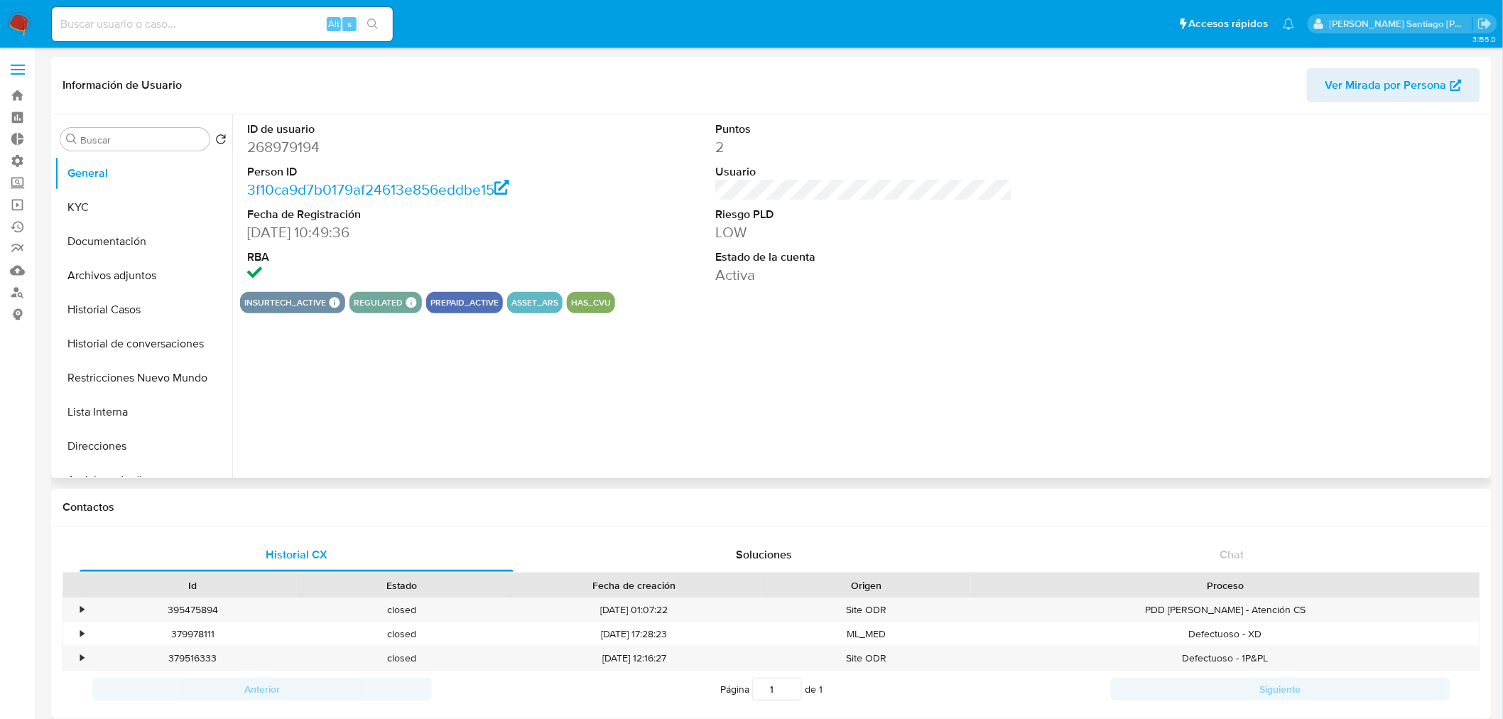
click at [304, 143] on dd "268979194" at bounding box center [396, 147] width 298 height 20
click at [304, 142] on dd "268979194" at bounding box center [396, 147] width 298 height 20
copy dd "268979194"
click at [123, 207] on button "KYC" at bounding box center [138, 207] width 166 height 34
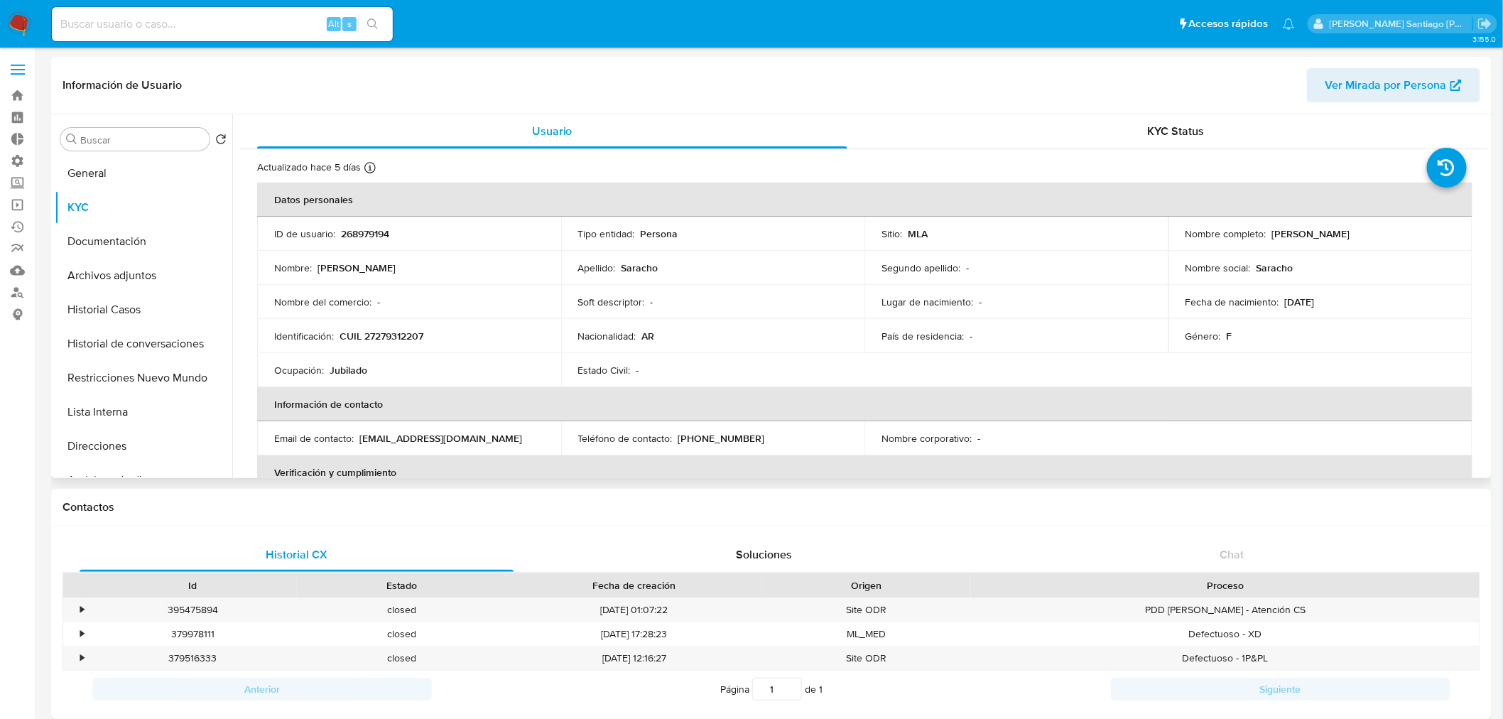
click at [389, 339] on p "CUIL 27279312207" at bounding box center [381, 336] width 84 height 13
click at [389, 338] on p "CUIL 27279312207" at bounding box center [381, 336] width 84 height 13
copy p "27279312207"
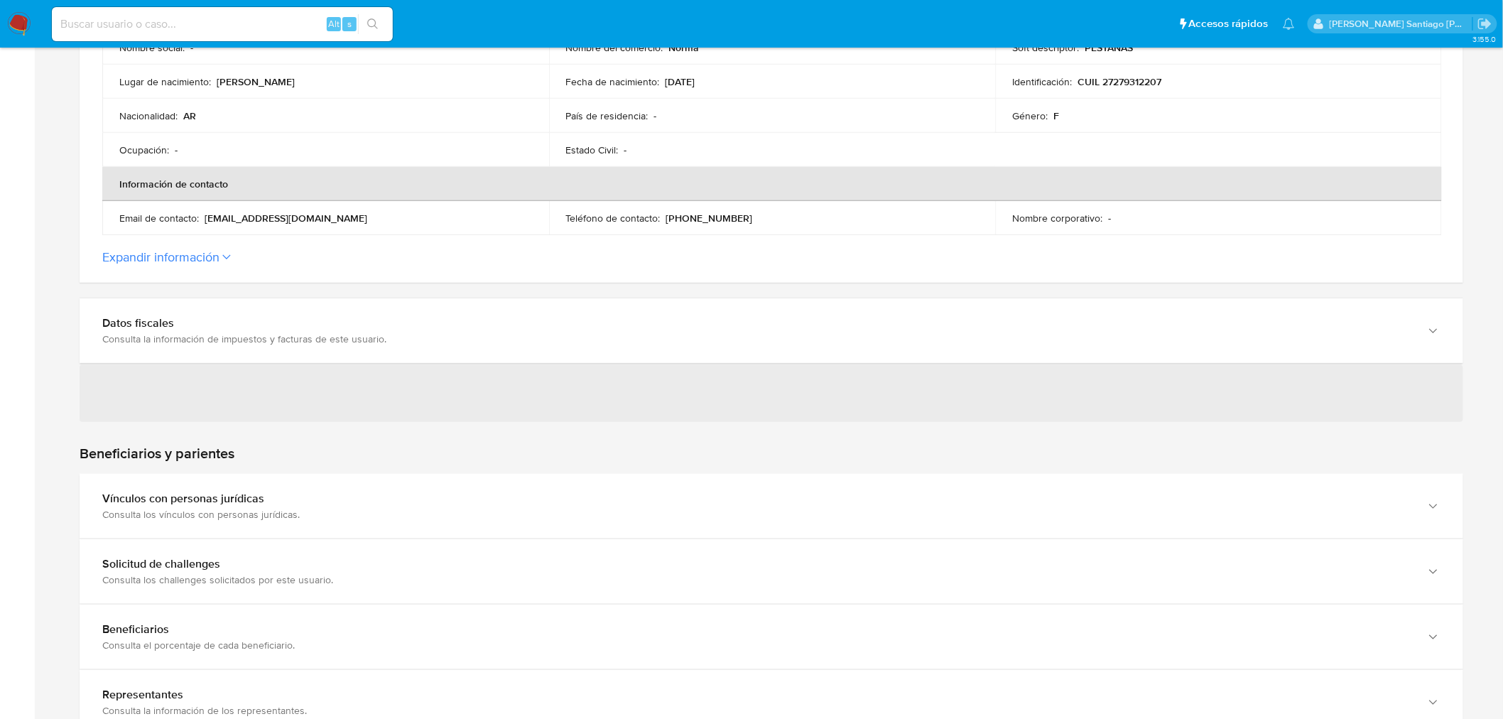
scroll to position [710, 0]
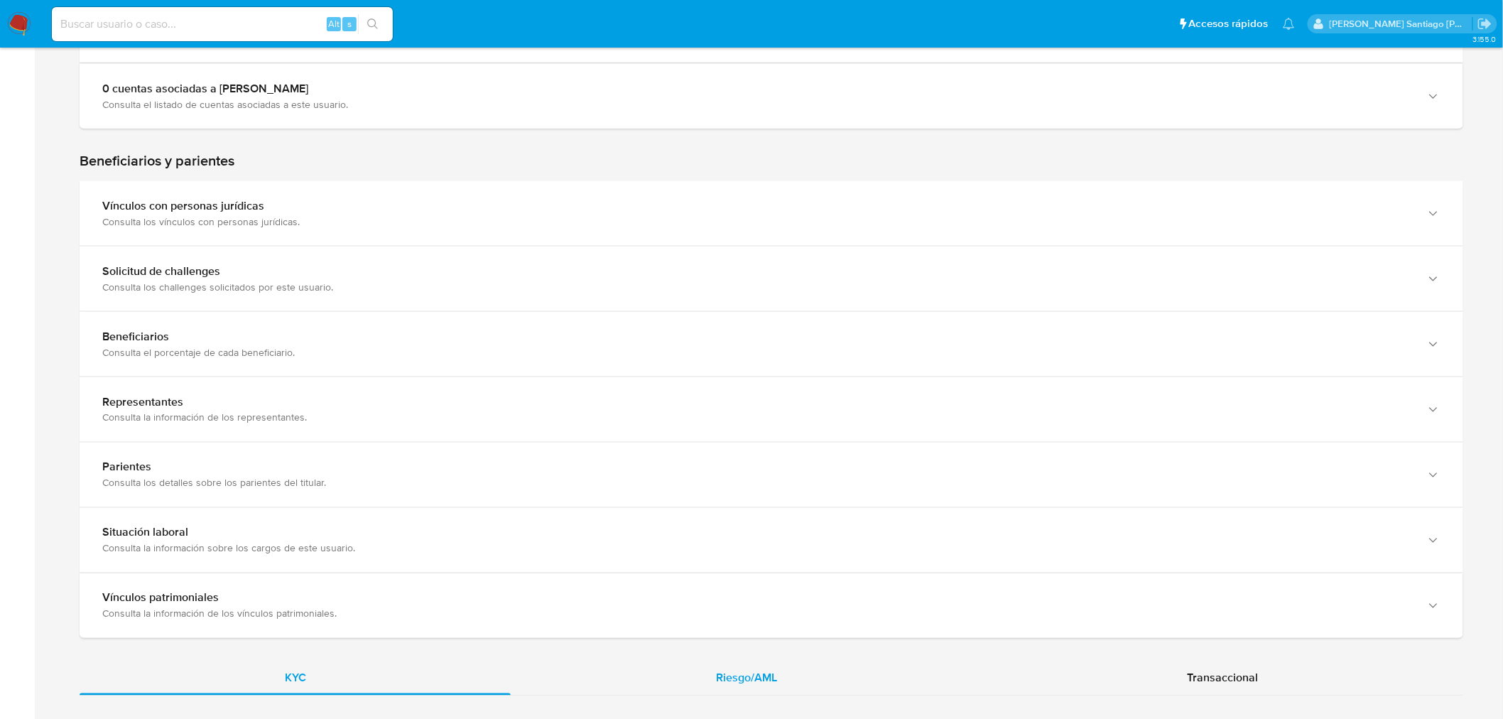
click at [777, 678] on span "Riesgo/AML" at bounding box center [746, 678] width 61 height 16
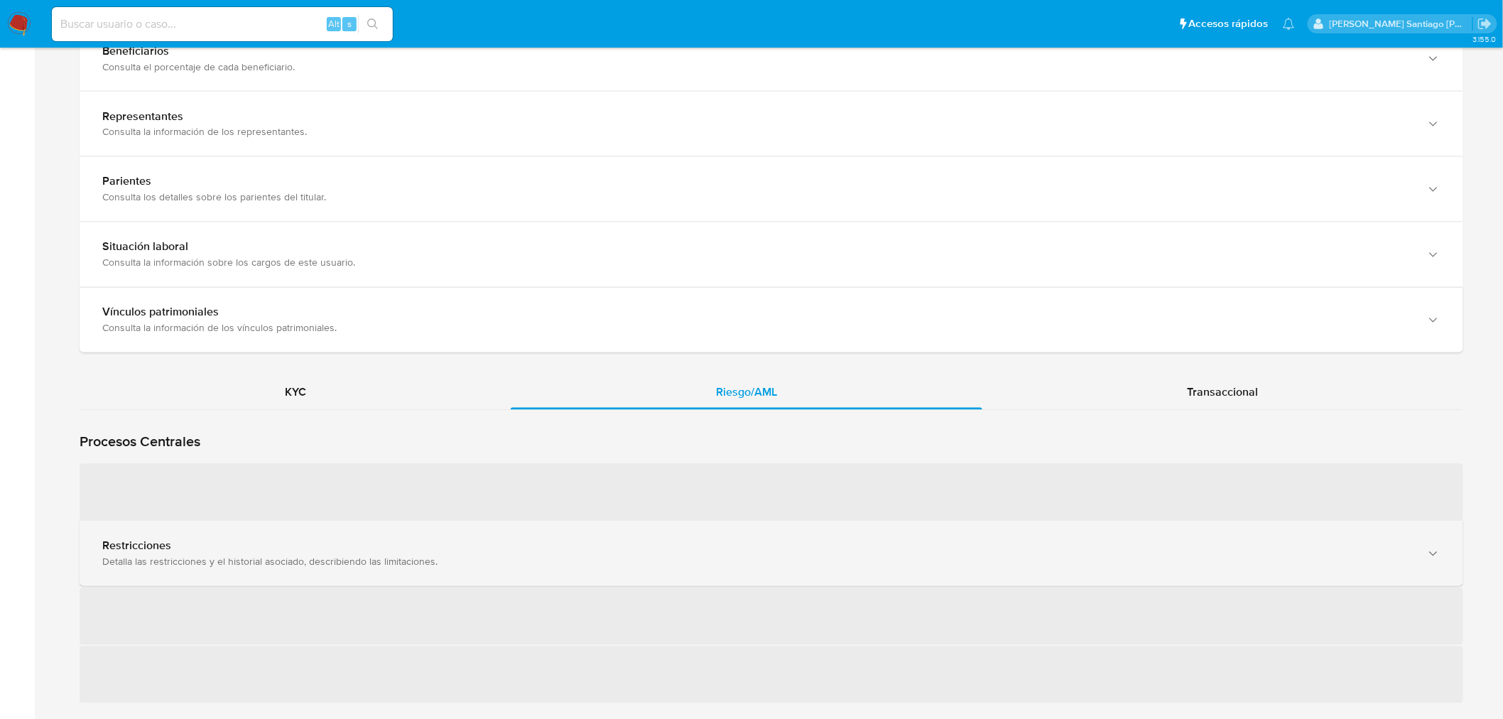
scroll to position [1104, 0]
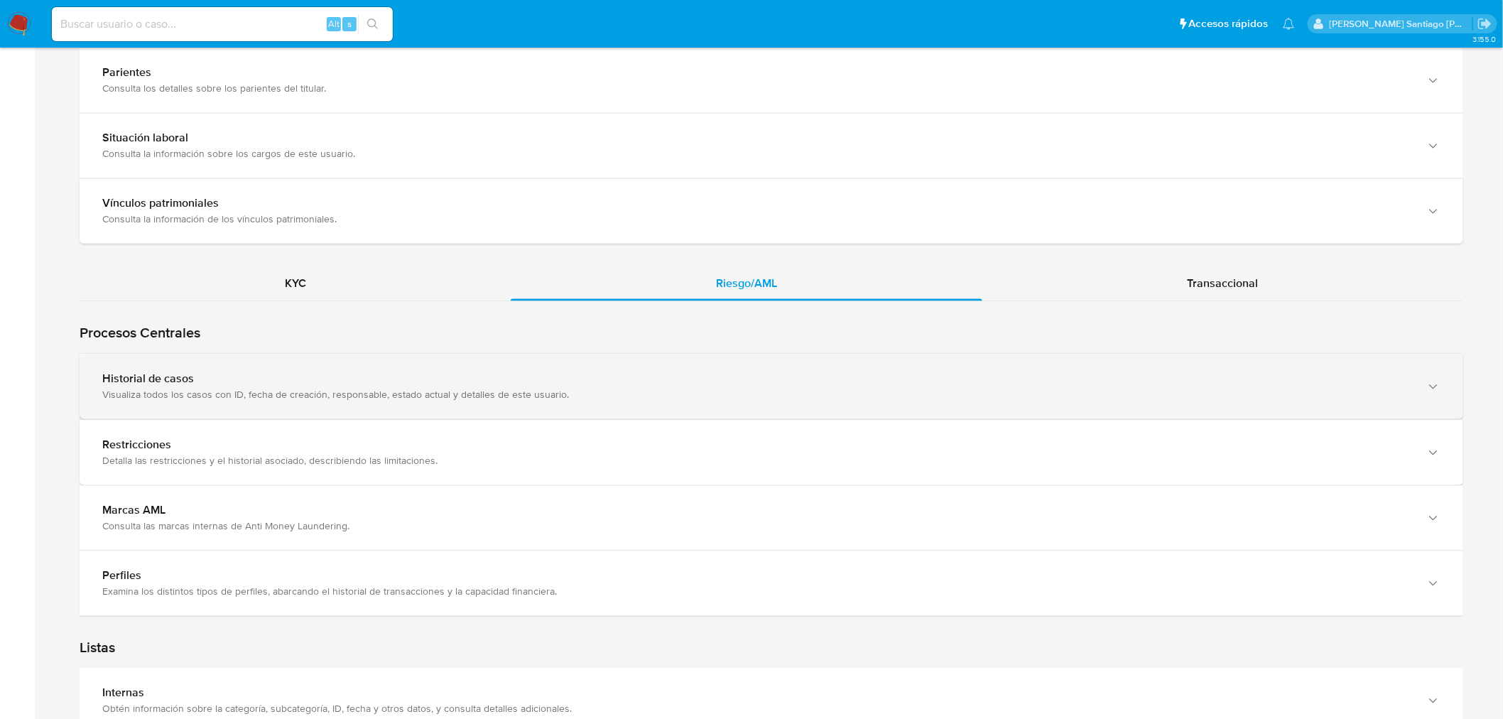
click at [552, 401] on div "Historial de casos Visualiza todos los casos con ID, fecha de creación, respons…" at bounding box center [771, 386] width 1383 height 65
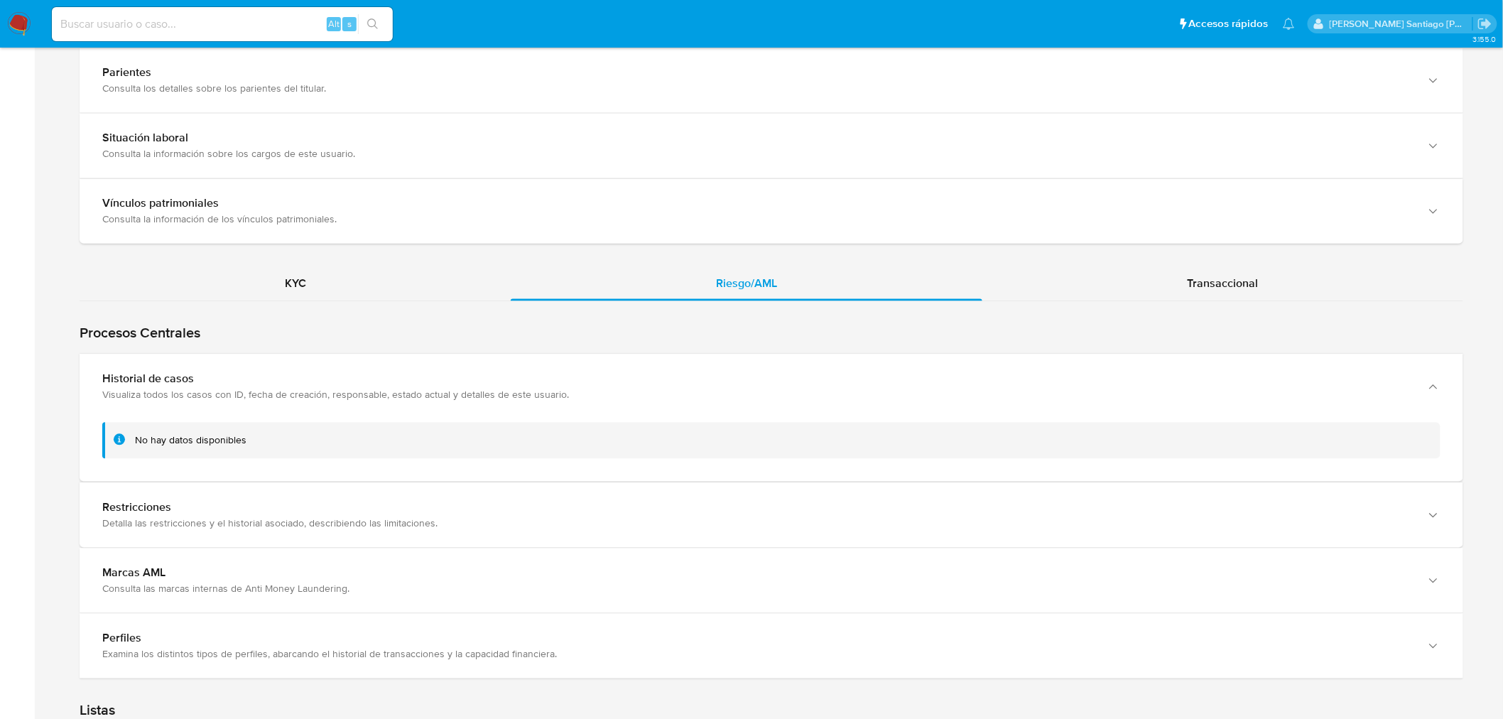
drag, startPoint x: 435, startPoint y: 516, endPoint x: 410, endPoint y: 456, distance: 65.3
click at [430, 513] on div "Restricciones Detalla las restricciones y el historial asociado, describiendo l…" at bounding box center [757, 515] width 1310 height 29
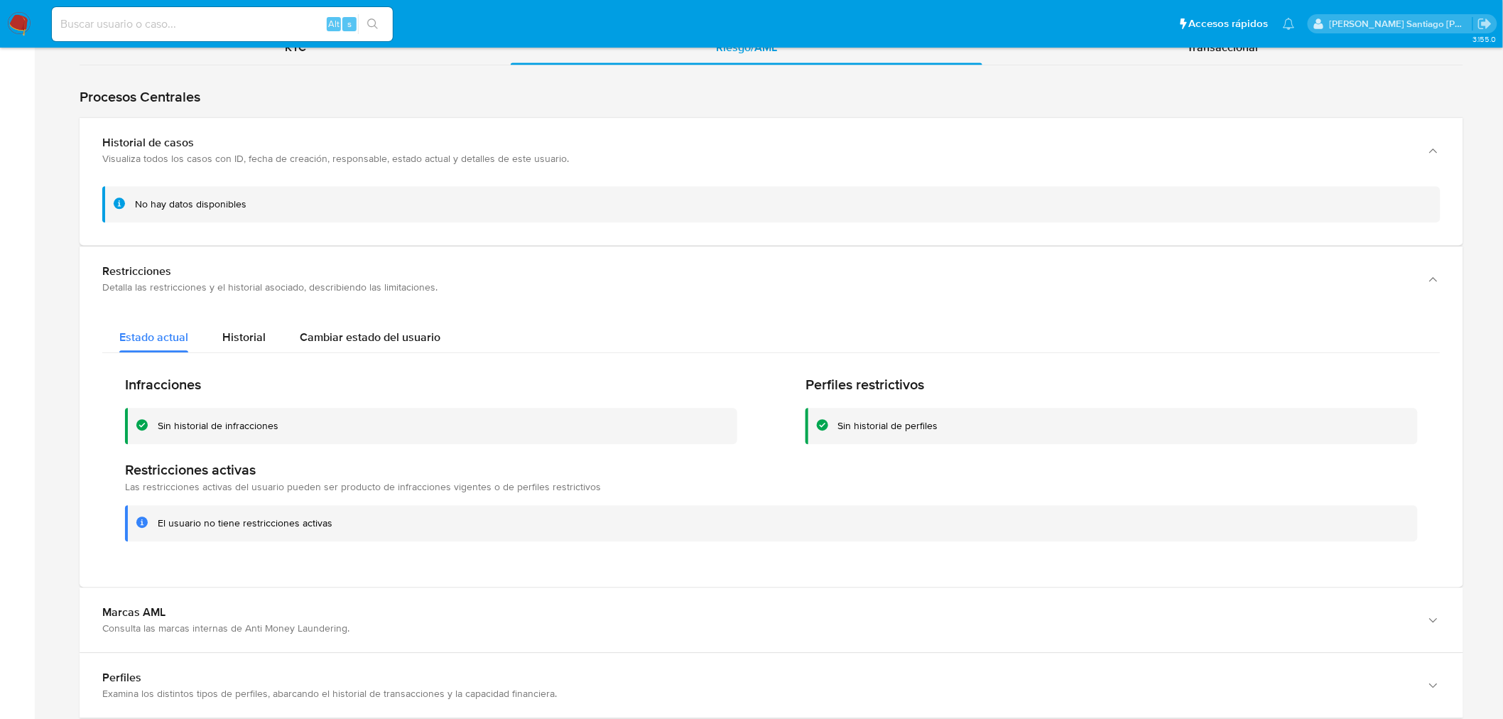
scroll to position [1499, 0]
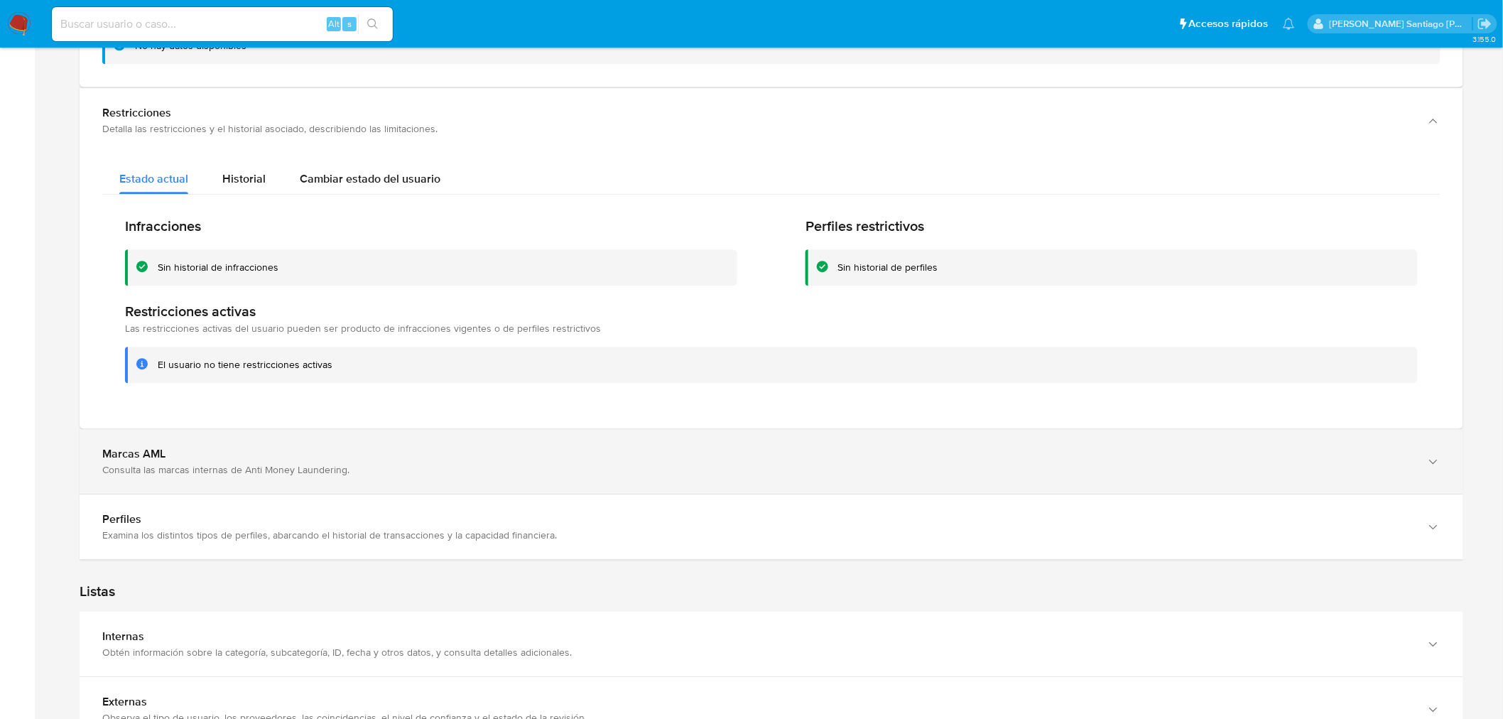
click at [439, 469] on div "Consulta las marcas internas de Anti Money Laundering." at bounding box center [757, 469] width 1310 height 13
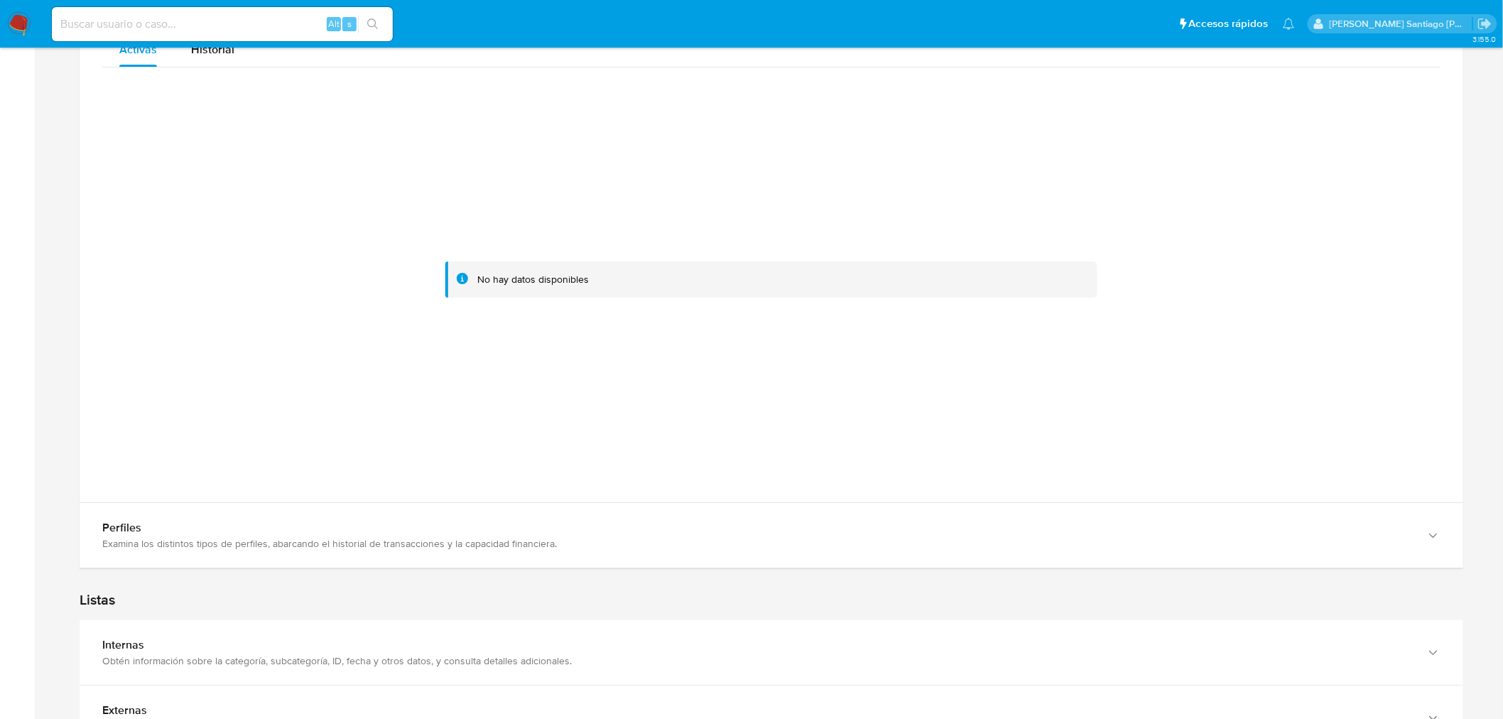
scroll to position [2209, 0]
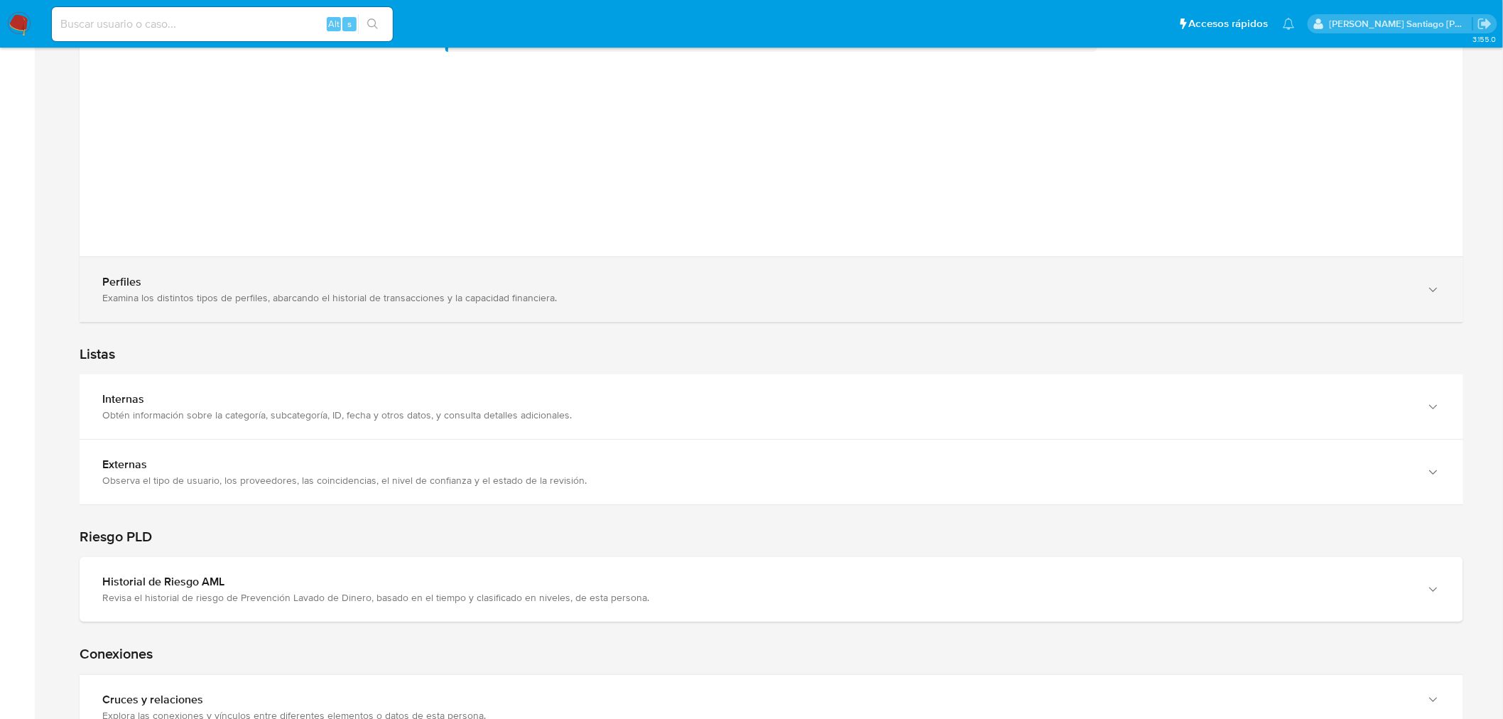
drag, startPoint x: 508, startPoint y: 304, endPoint x: 516, endPoint y: 303, distance: 7.2
click at [508, 303] on div "Perfiles Examina los distintos tipos de perfiles, abarcando el historial de tra…" at bounding box center [771, 289] width 1383 height 65
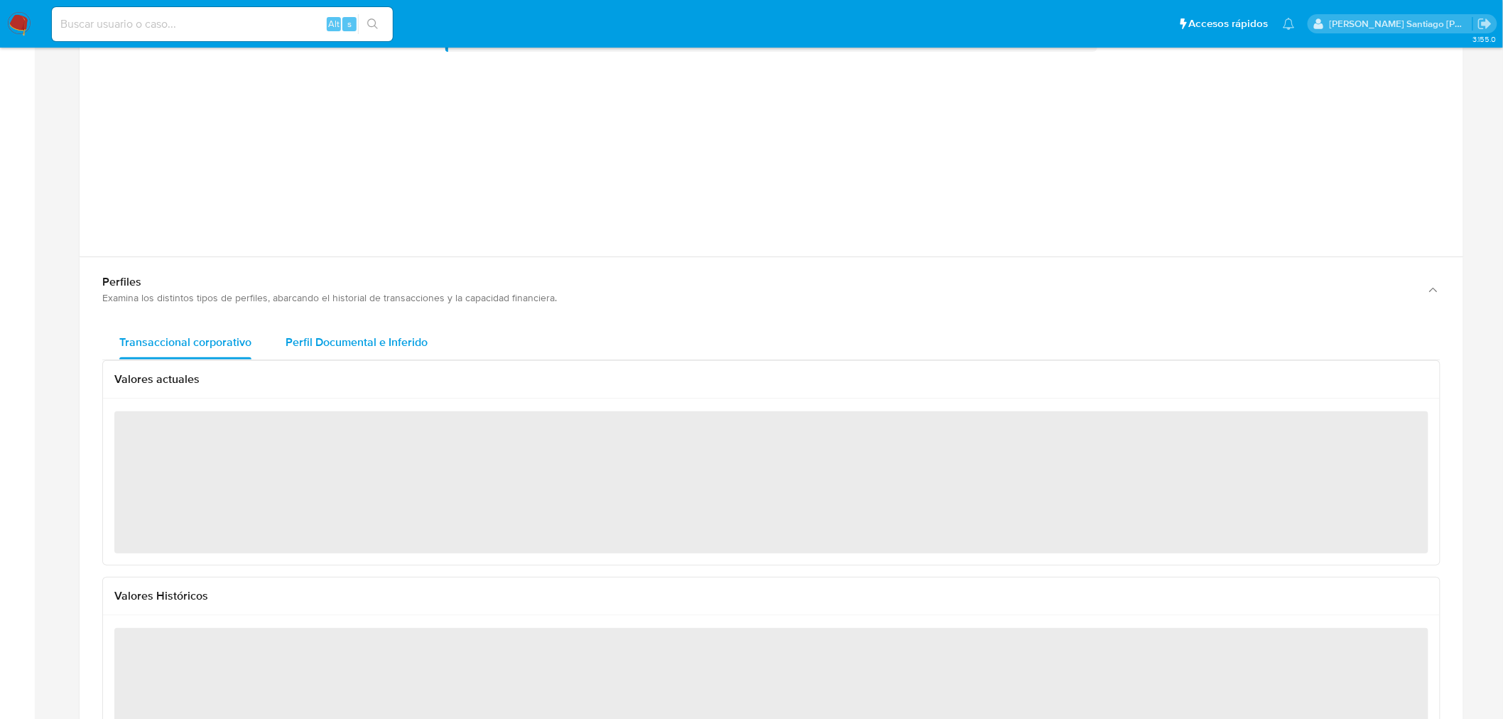
click at [391, 344] on span "Perfil Documental e Inferido" at bounding box center [356, 342] width 142 height 16
click at [203, 339] on span "Transaccional corporativo" at bounding box center [185, 342] width 132 height 16
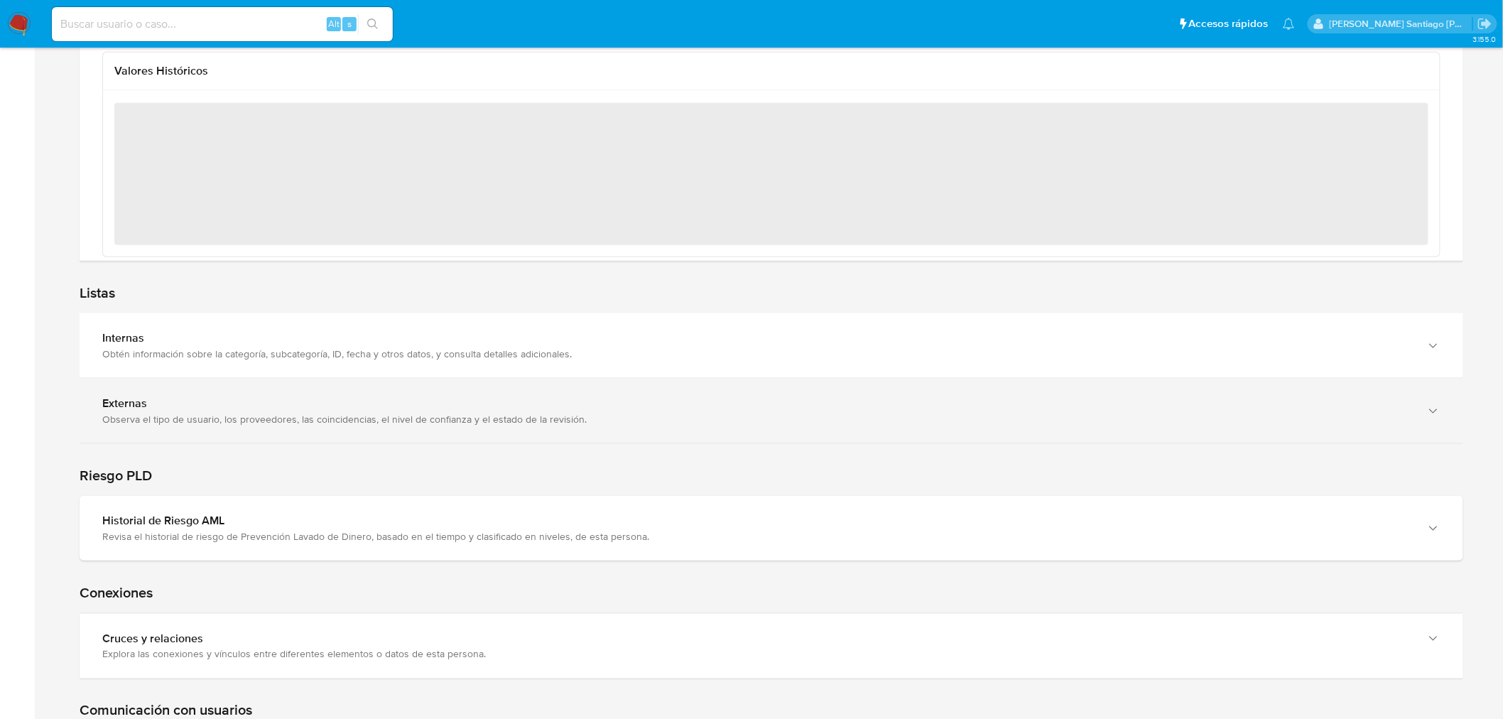
scroll to position [2761, 0]
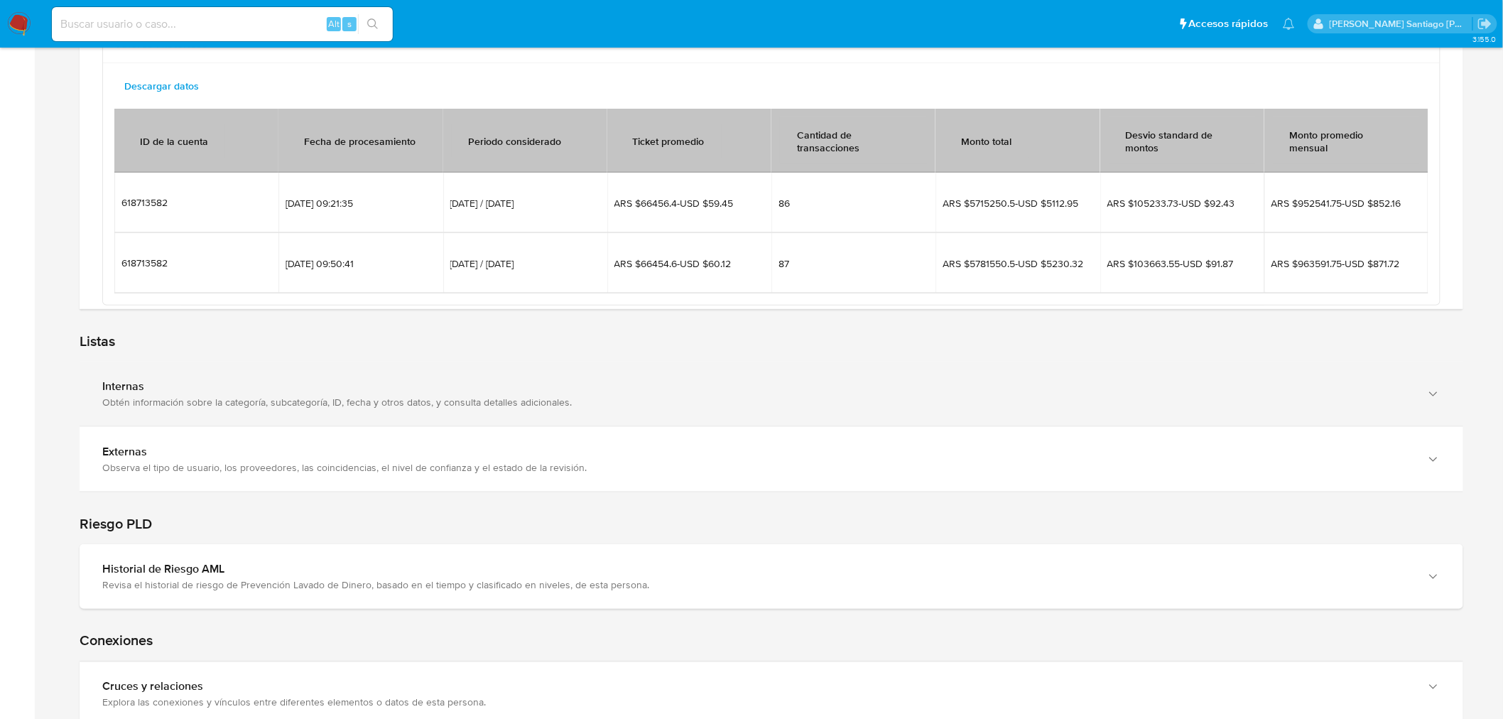
click at [513, 342] on div "Listas Internas Obtén información sobre la categoría, subcategoría, ID, fecha y…" at bounding box center [771, 401] width 1383 height 183
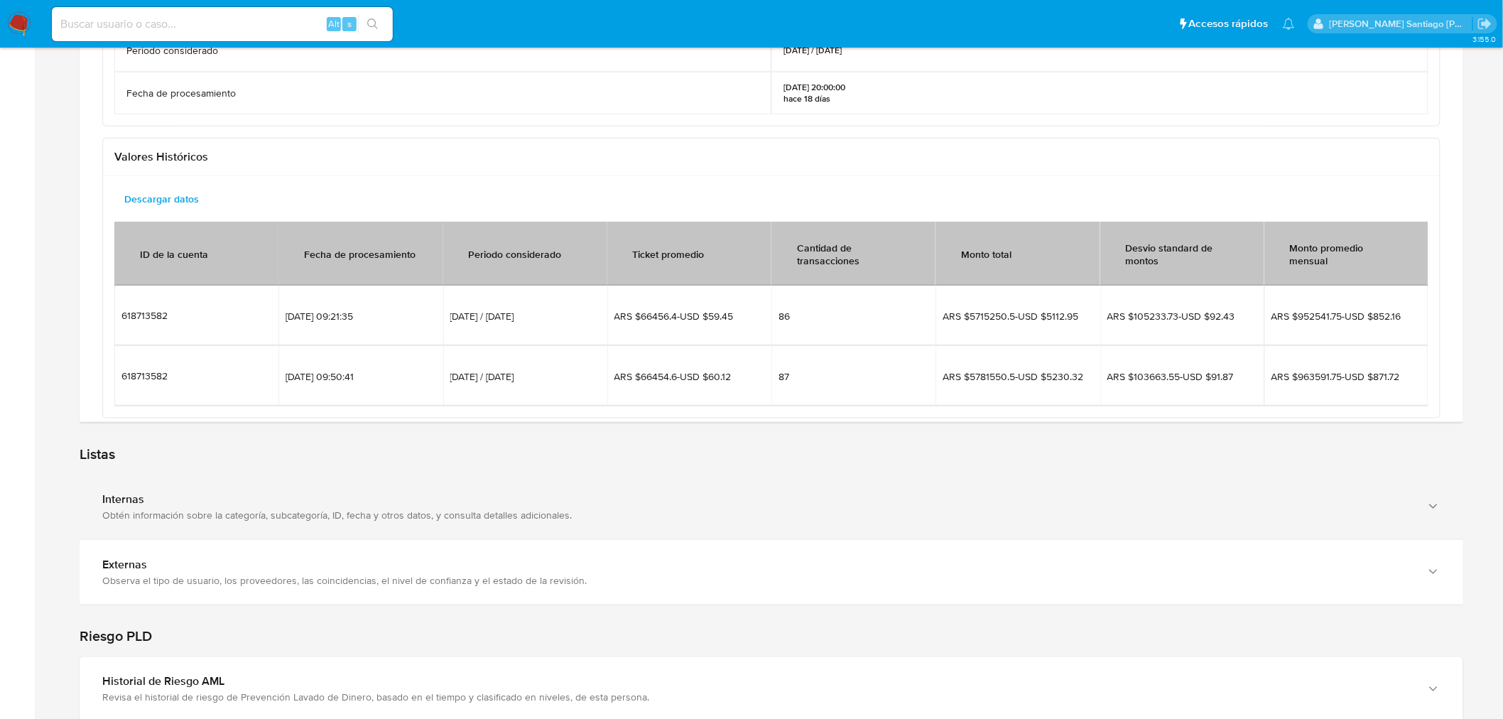
click at [430, 516] on div "Obtén información sobre la categoría, subcategoría, ID, fecha y otros datos, y …" at bounding box center [757, 514] width 1310 height 13
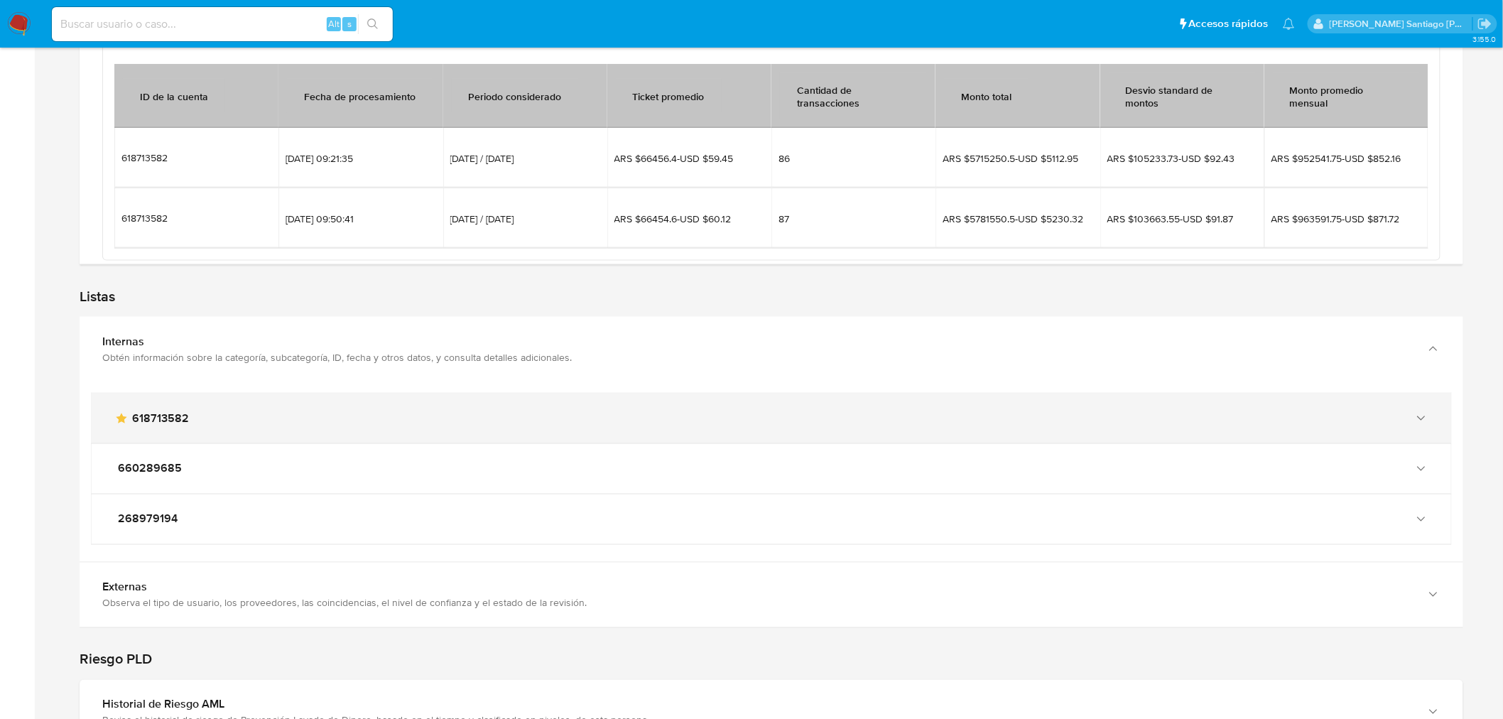
scroll to position [2919, 0]
click at [315, 430] on div "main-user-icon 618713582" at bounding box center [771, 418] width 1359 height 50
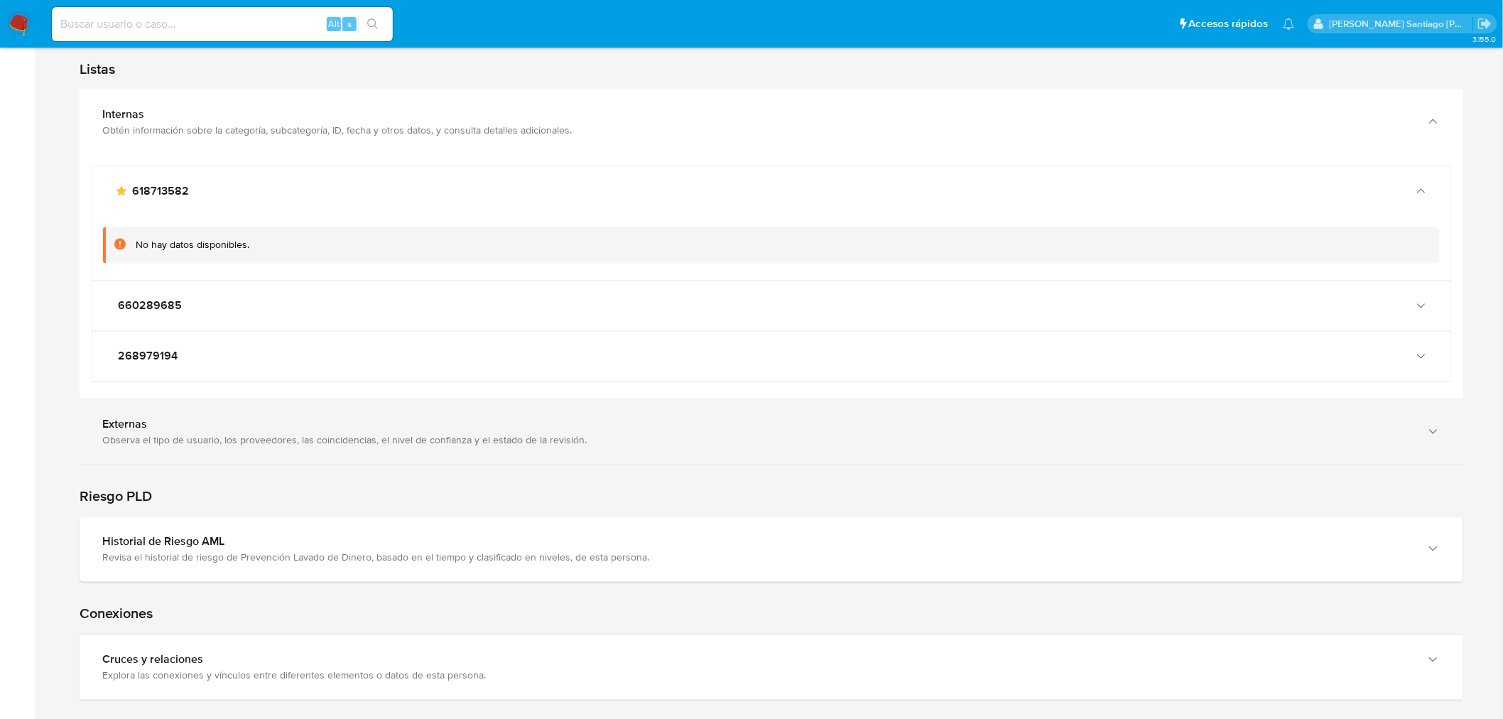
scroll to position [3156, 0]
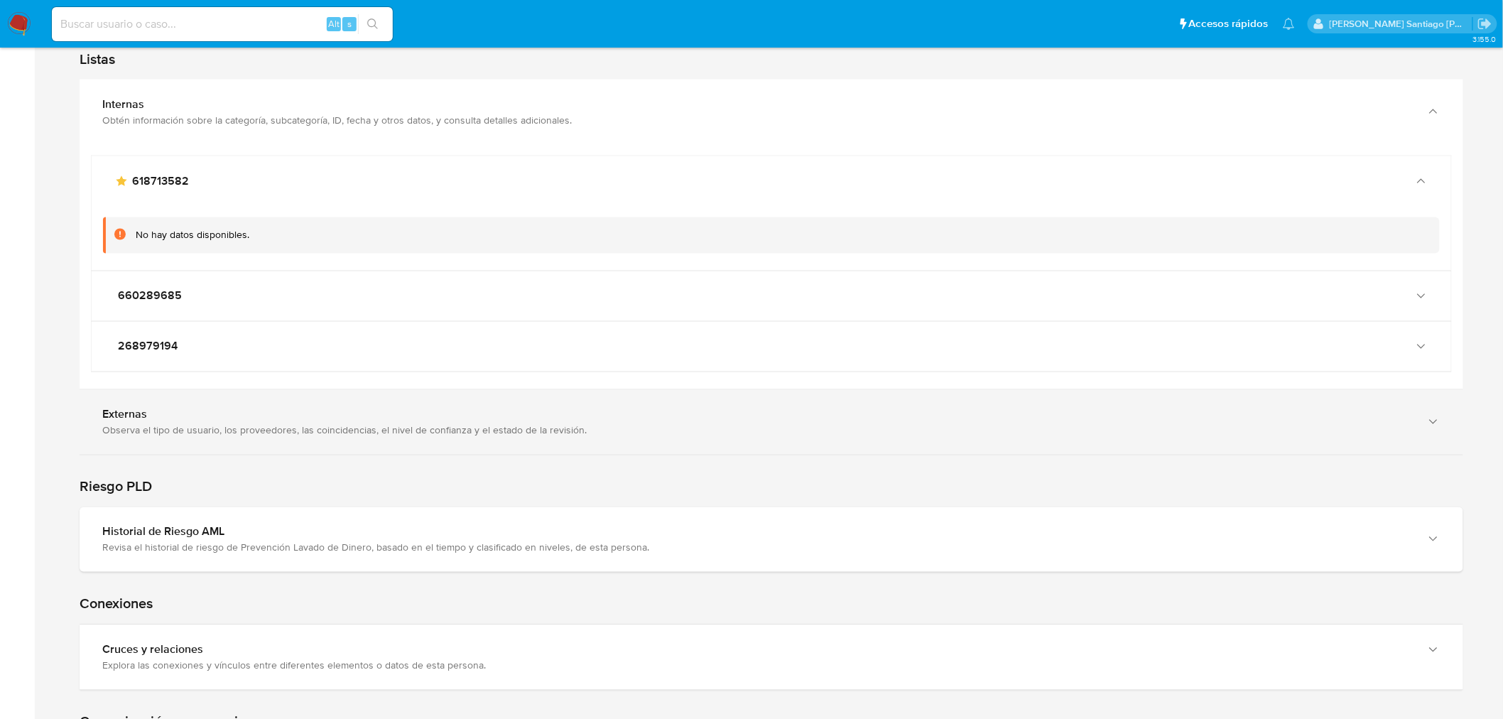
click at [394, 432] on div "Observa el tipo de usuario, los proveedores, las coincidencias, el nivel de con…" at bounding box center [757, 430] width 1310 height 13
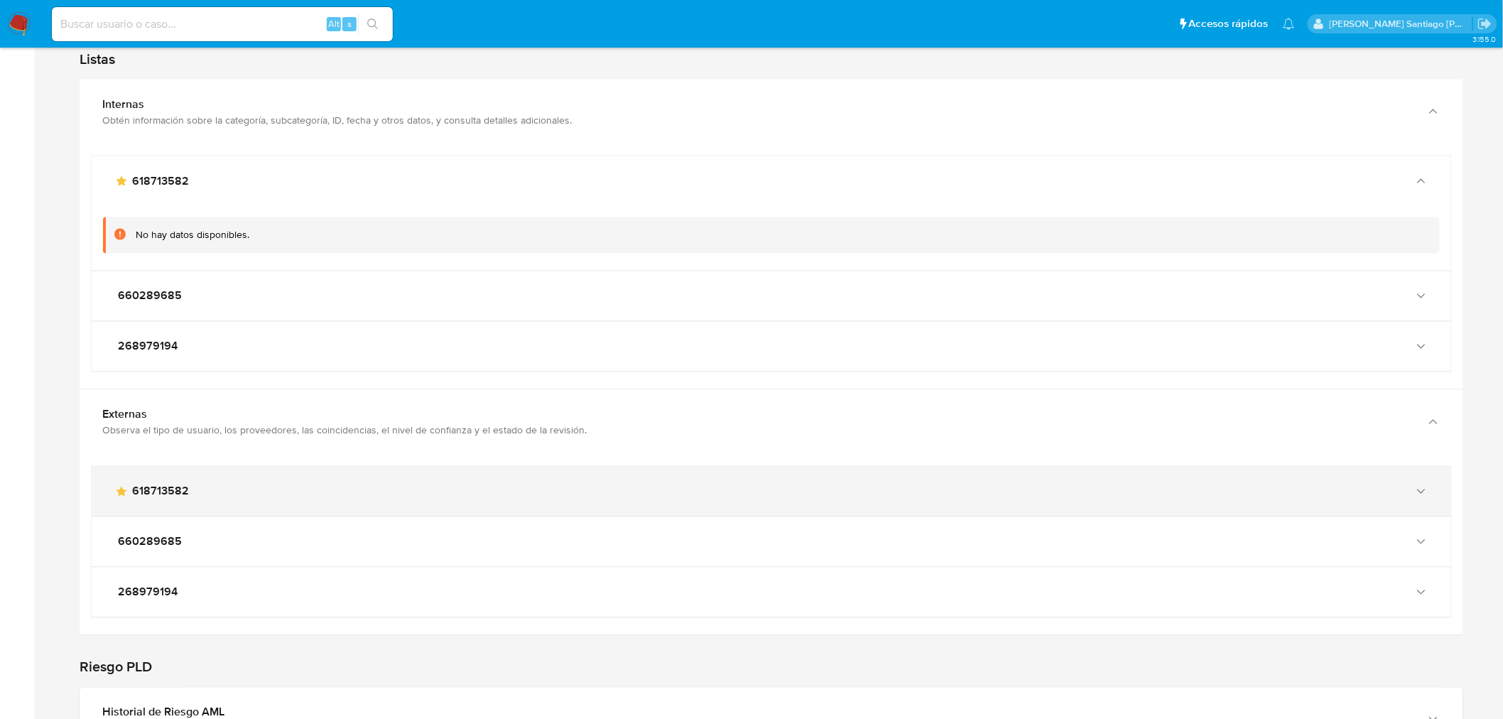
click at [493, 490] on div "main-user-icon 618713582" at bounding box center [756, 491] width 1285 height 14
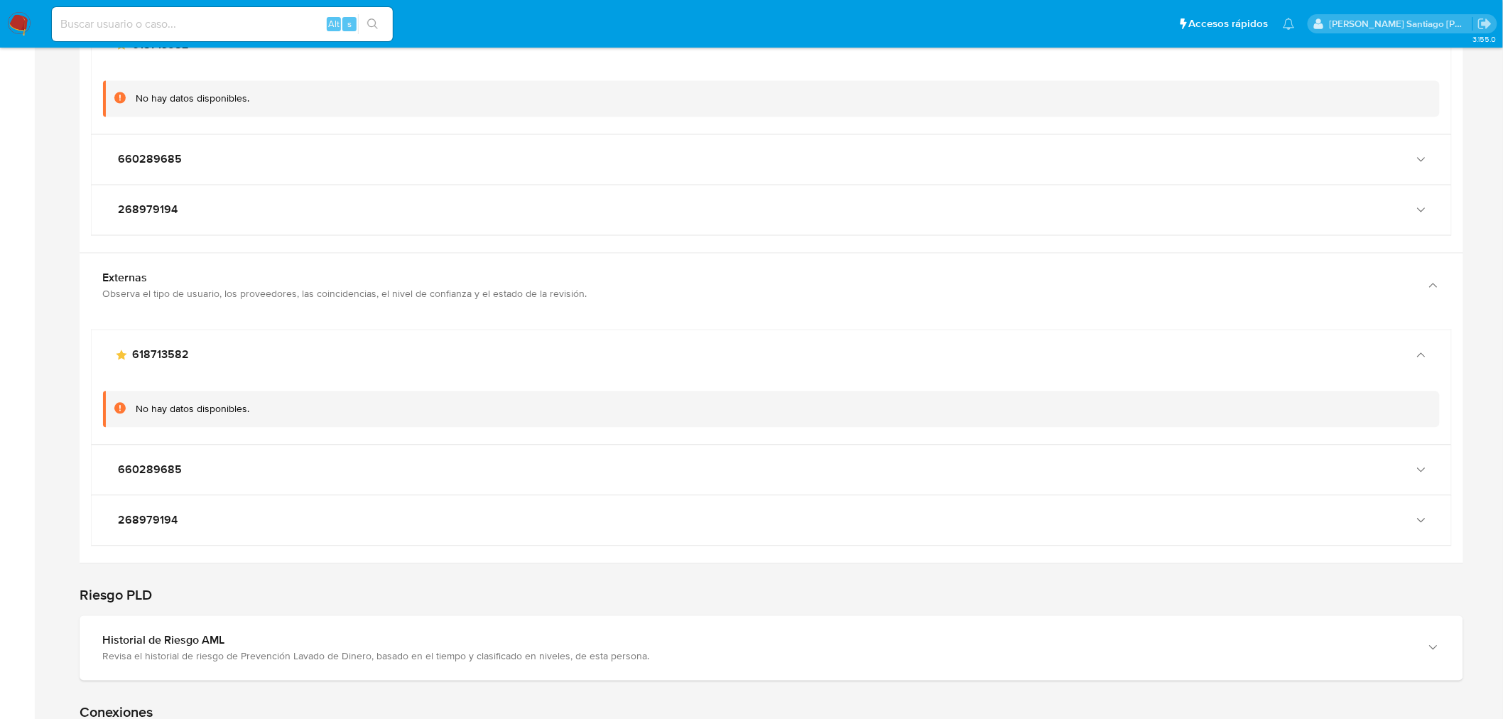
scroll to position [3630, 0]
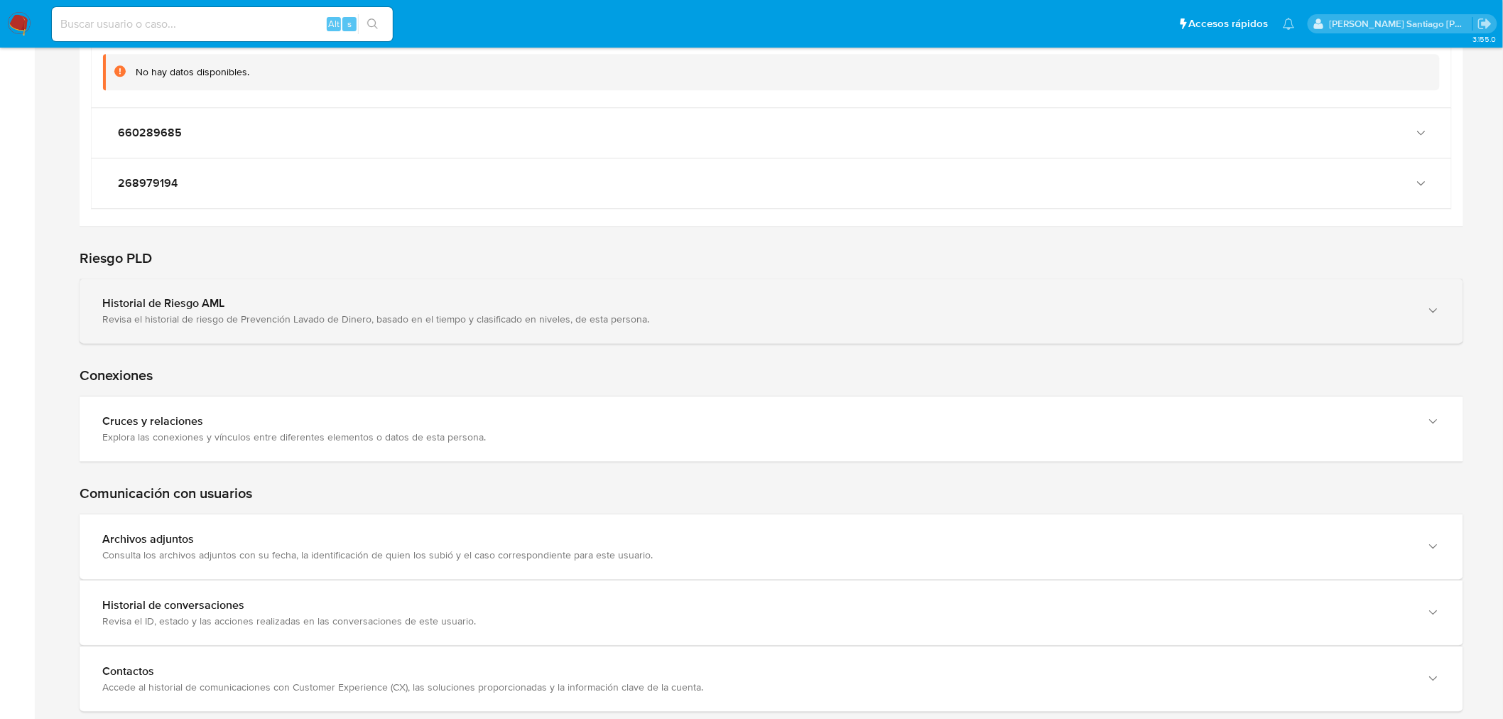
click at [608, 338] on div "Historial de Riesgo AML Revisa el historial de riesgo de Prevención Lavado de D…" at bounding box center [771, 310] width 1383 height 65
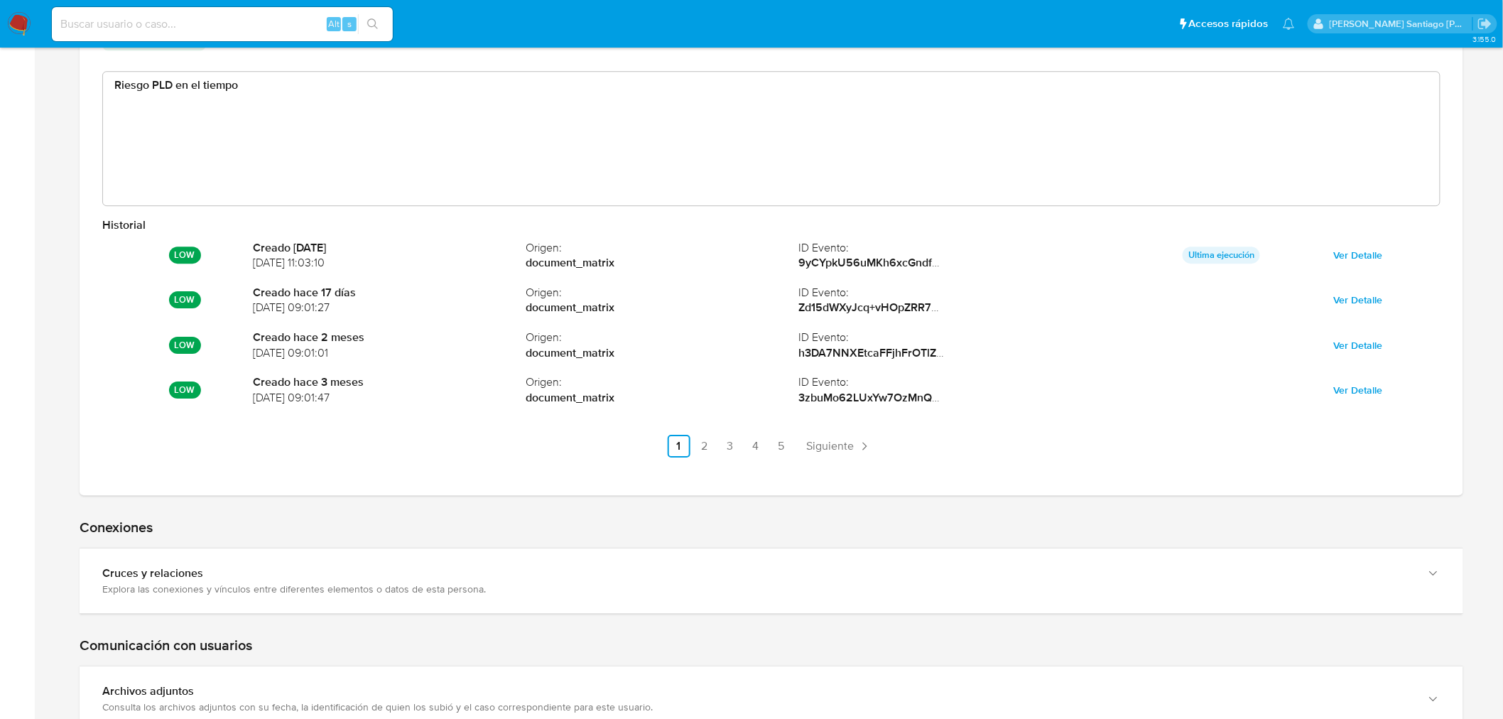
scroll to position [4133, 0]
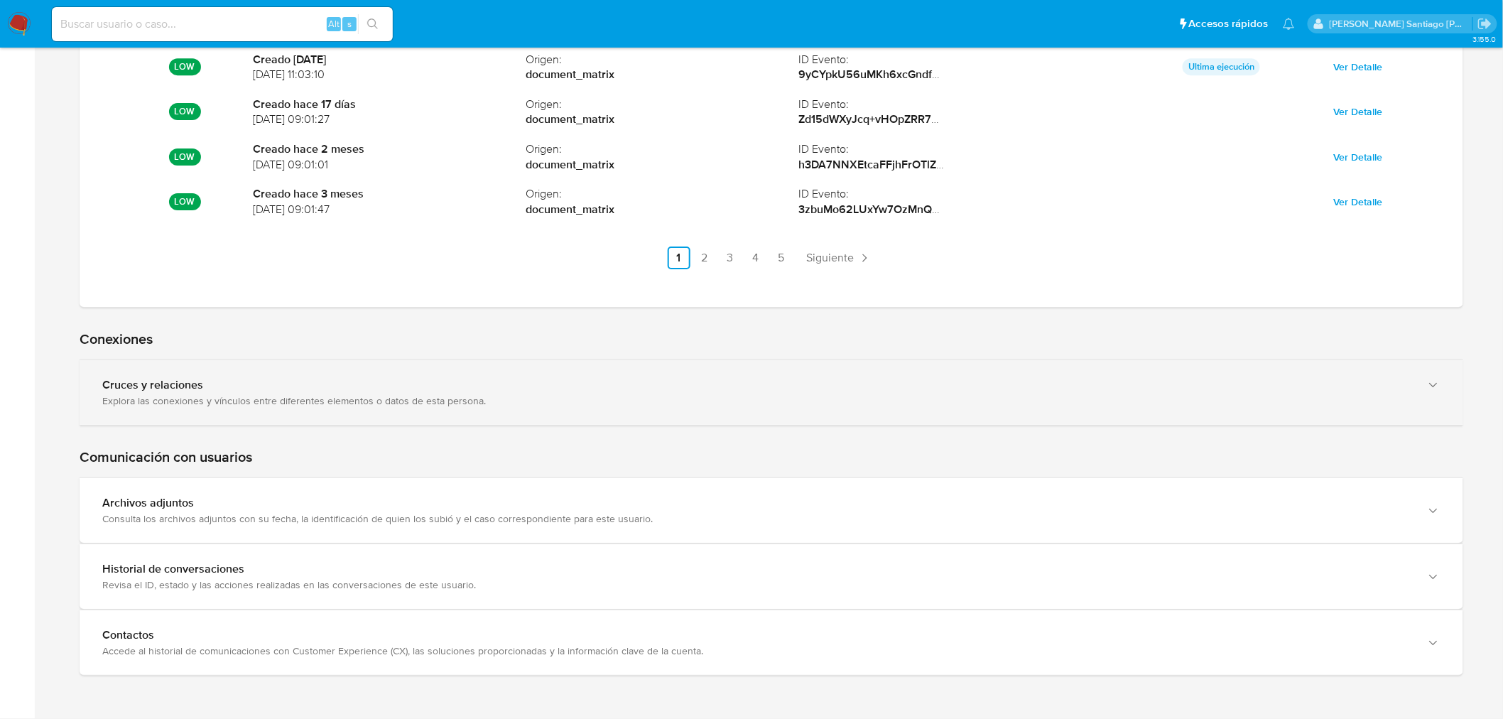
click at [521, 412] on div "Cruces y relaciones Explora las conexiones y vínculos entre diferentes elemento…" at bounding box center [771, 392] width 1383 height 65
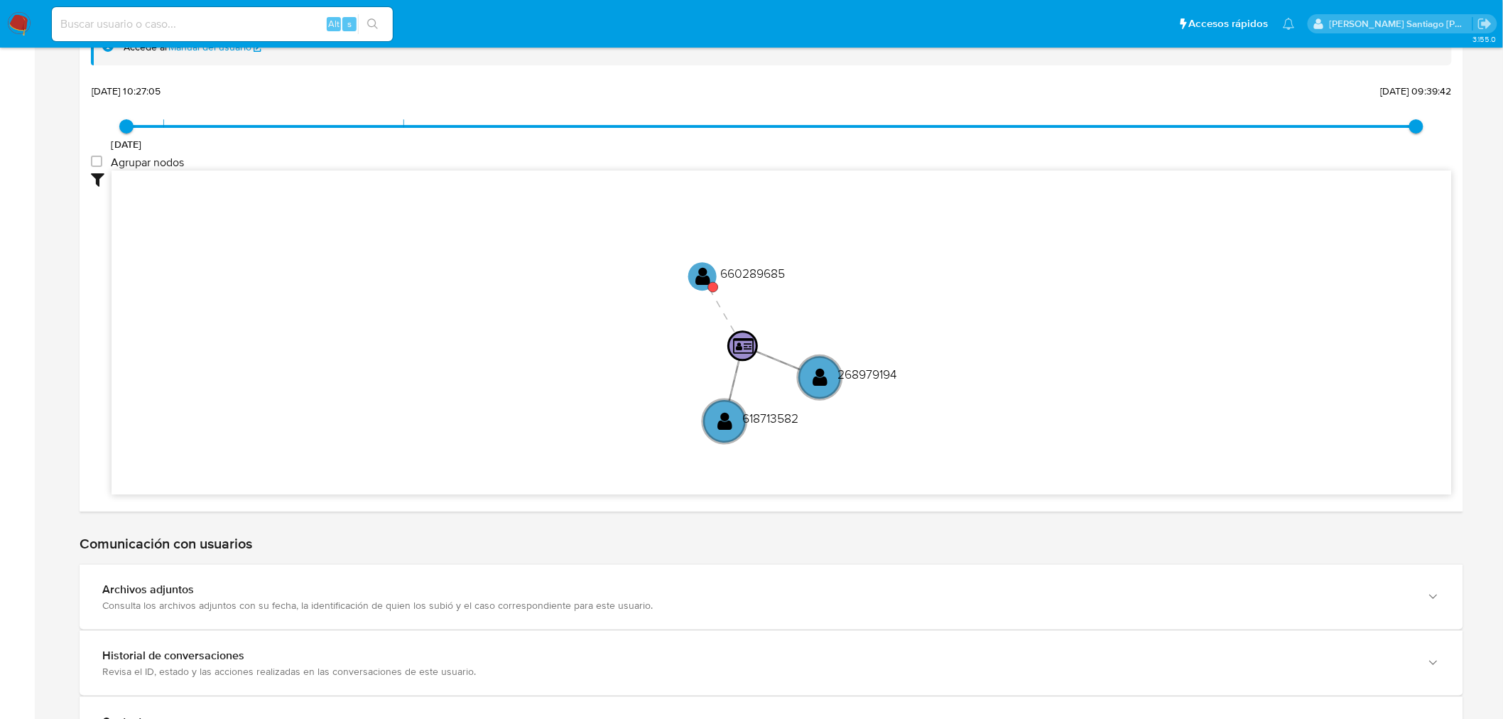
scroll to position [4625, 0]
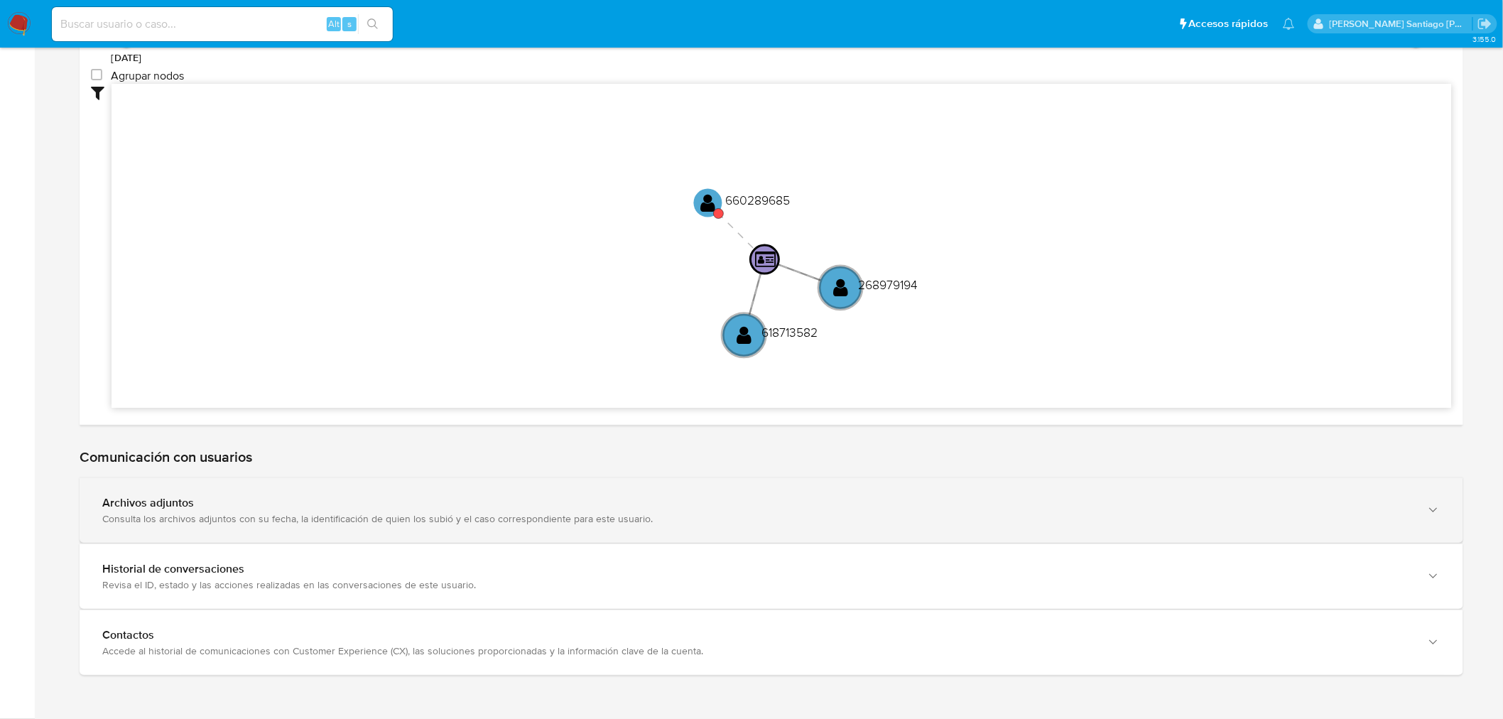
click at [790, 524] on div "Archivos adjuntos Consulta los archivos adjuntos con su fecha, la identificació…" at bounding box center [771, 510] width 1383 height 65
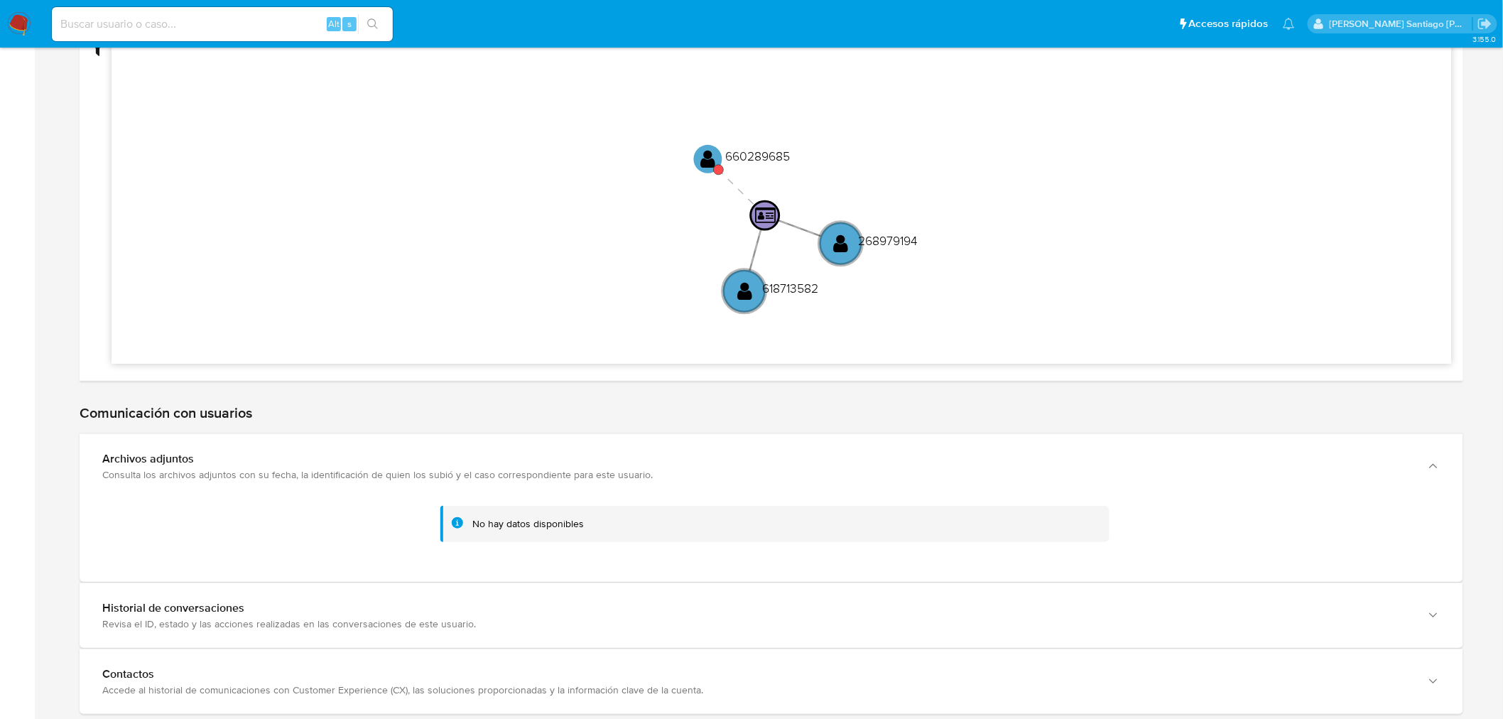
scroll to position [4709, 0]
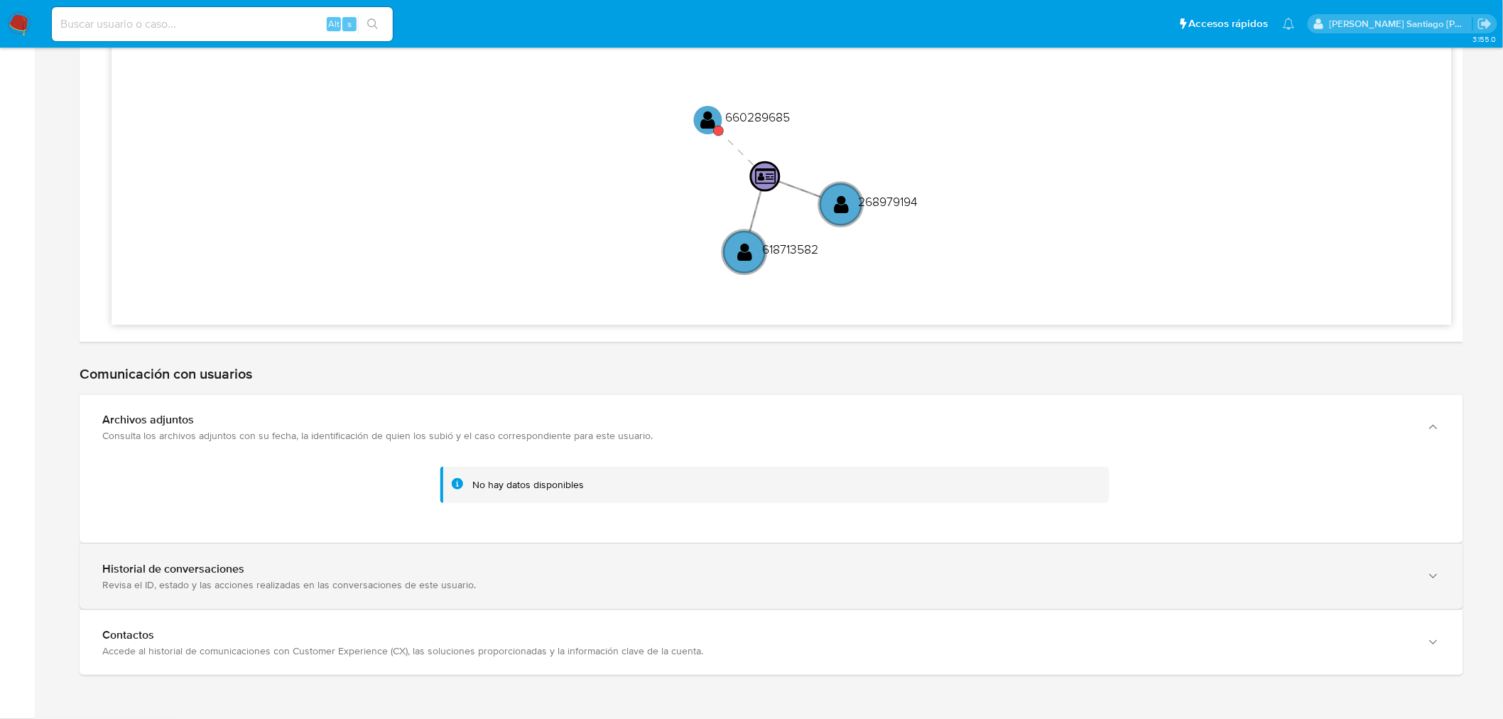
click at [700, 568] on div "Historial de conversaciones" at bounding box center [757, 569] width 1310 height 14
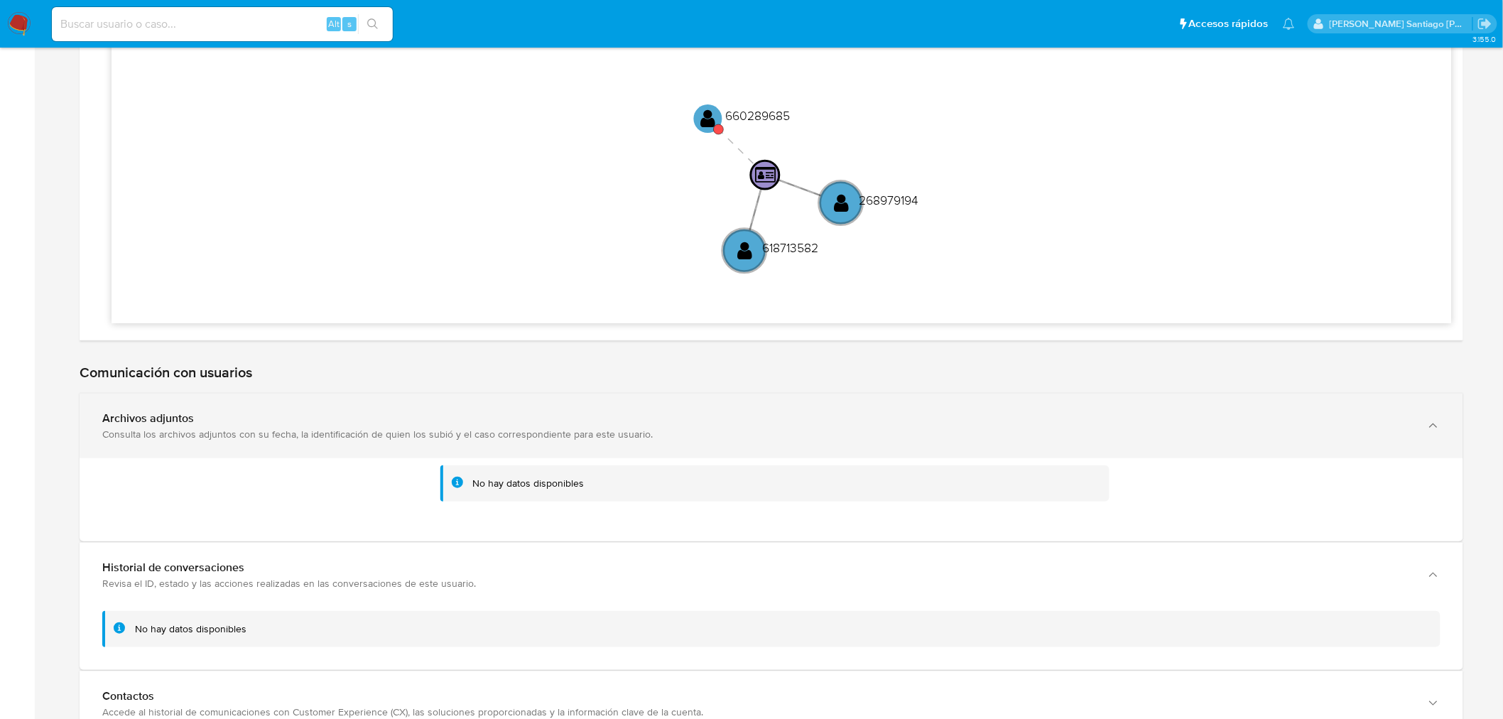
scroll to position [4771, 0]
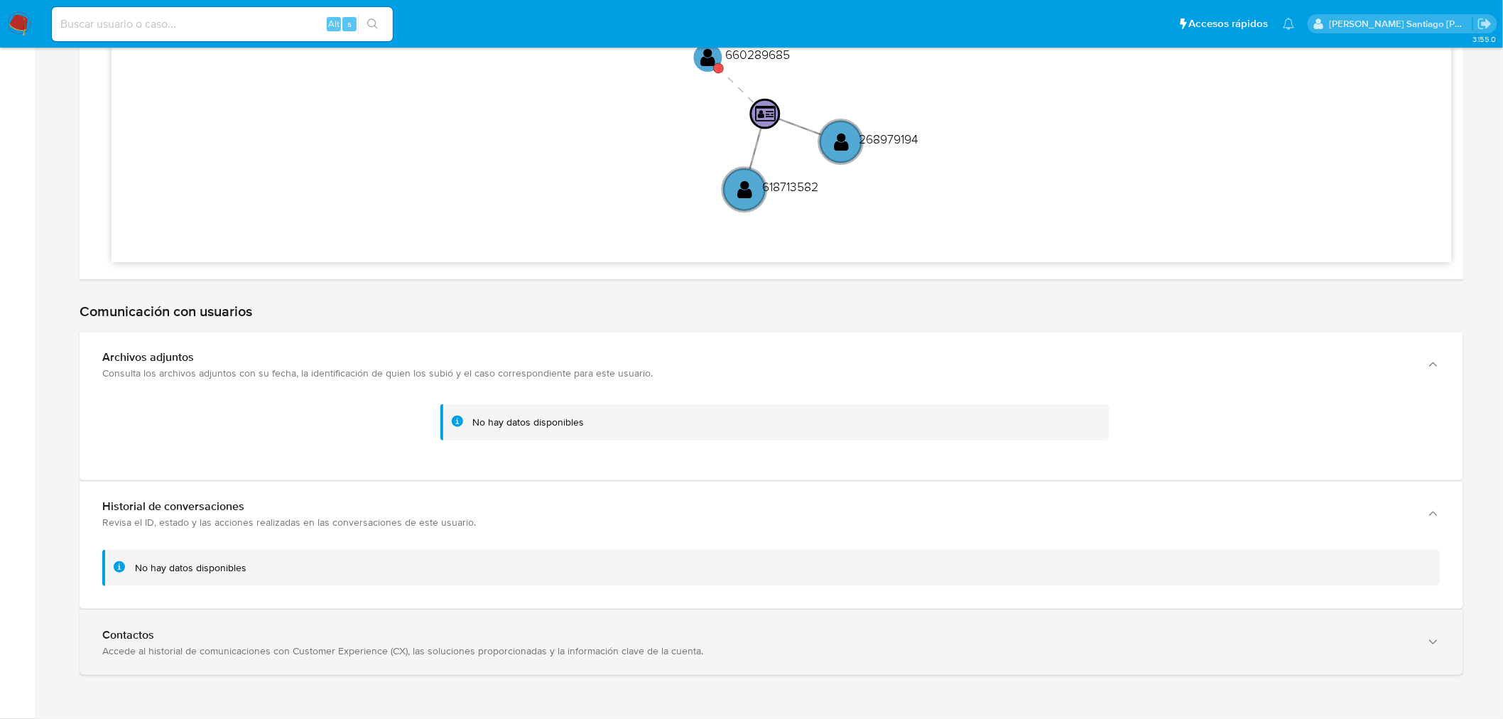
click at [707, 643] on div "Contactos Accede al historial de comunicaciones con Customer Experience (CX), l…" at bounding box center [757, 642] width 1310 height 29
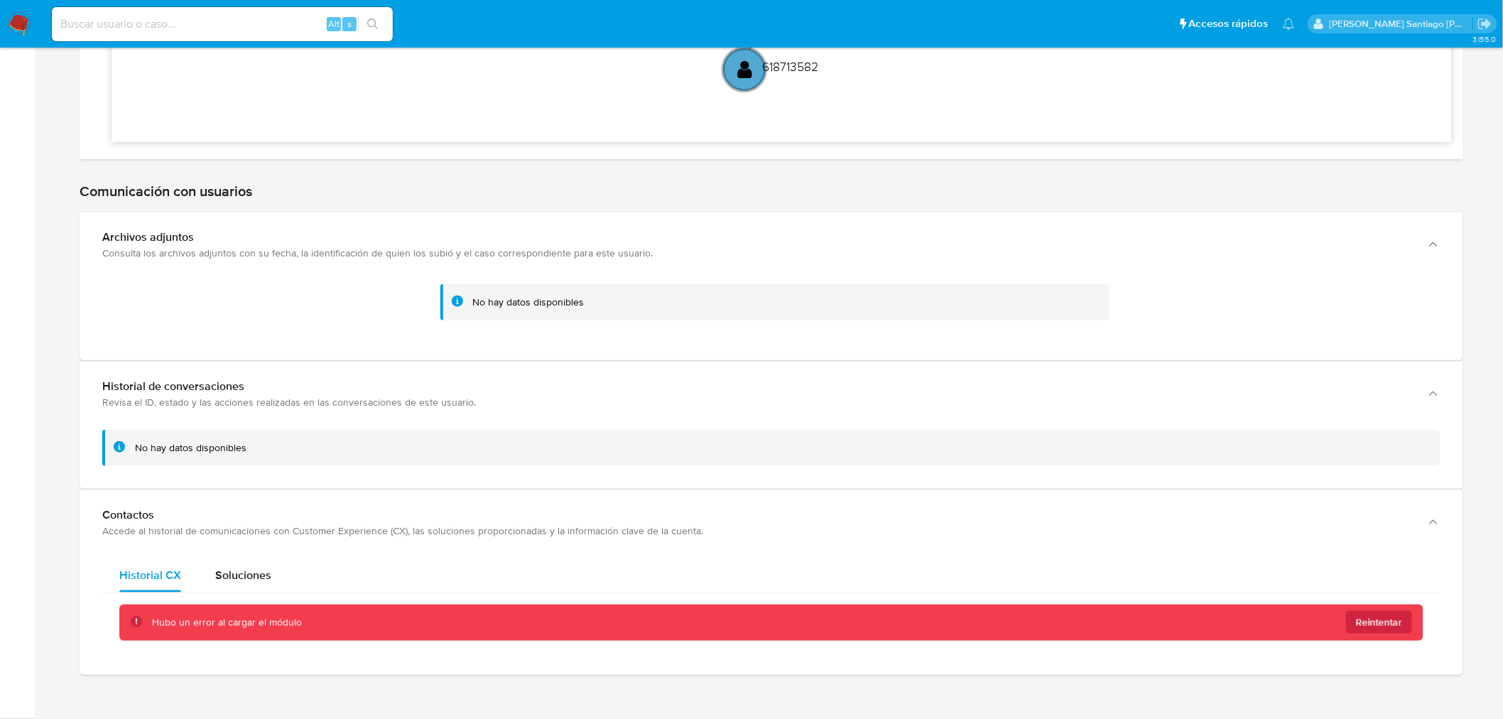
scroll to position [4891, 0]
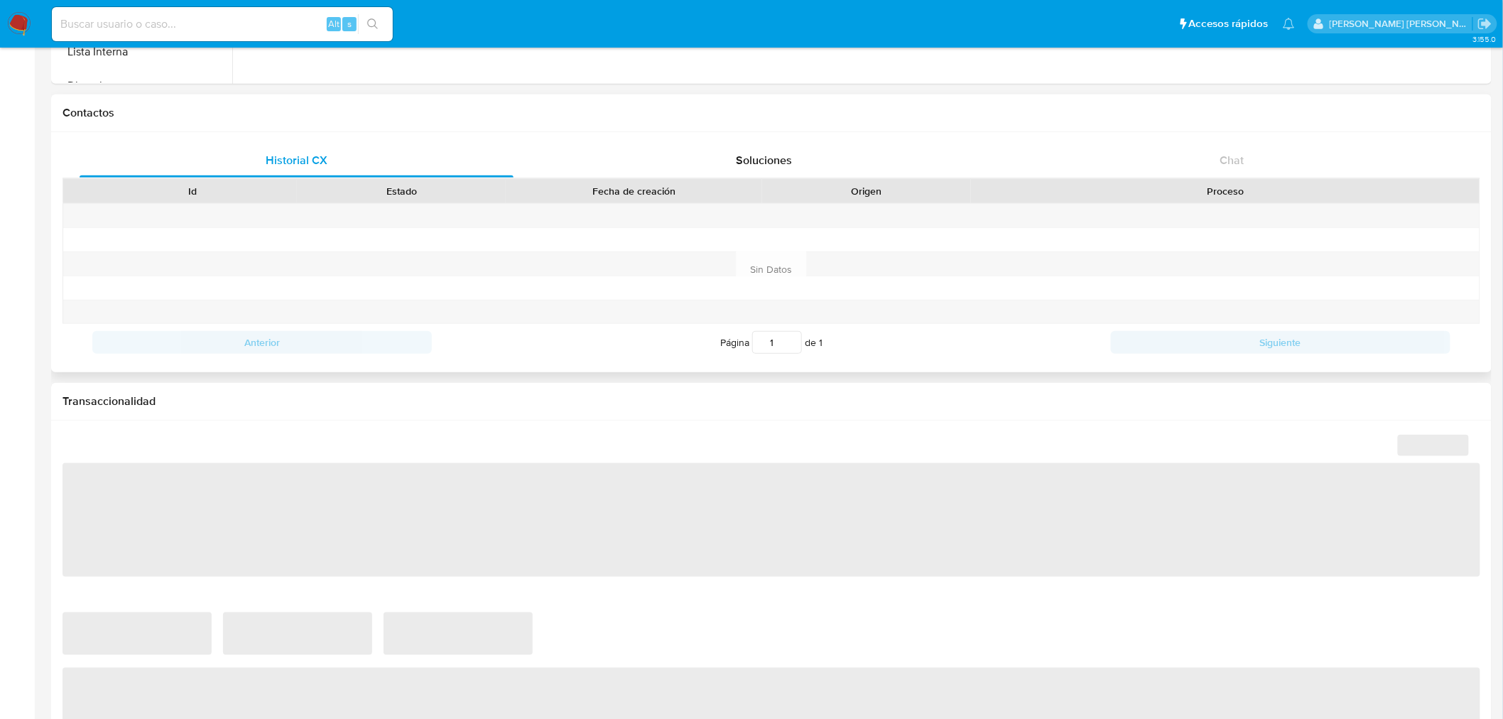
select select "10"
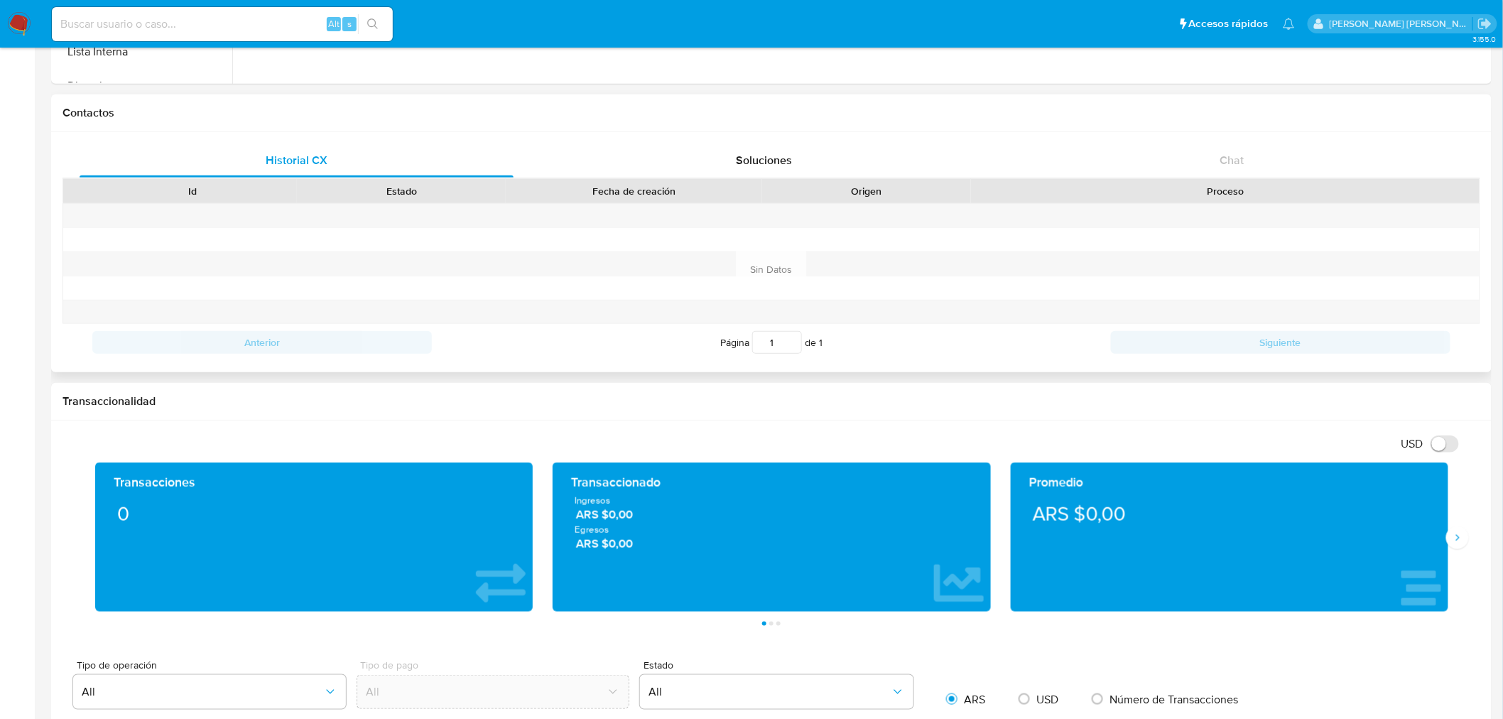
scroll to position [552, 0]
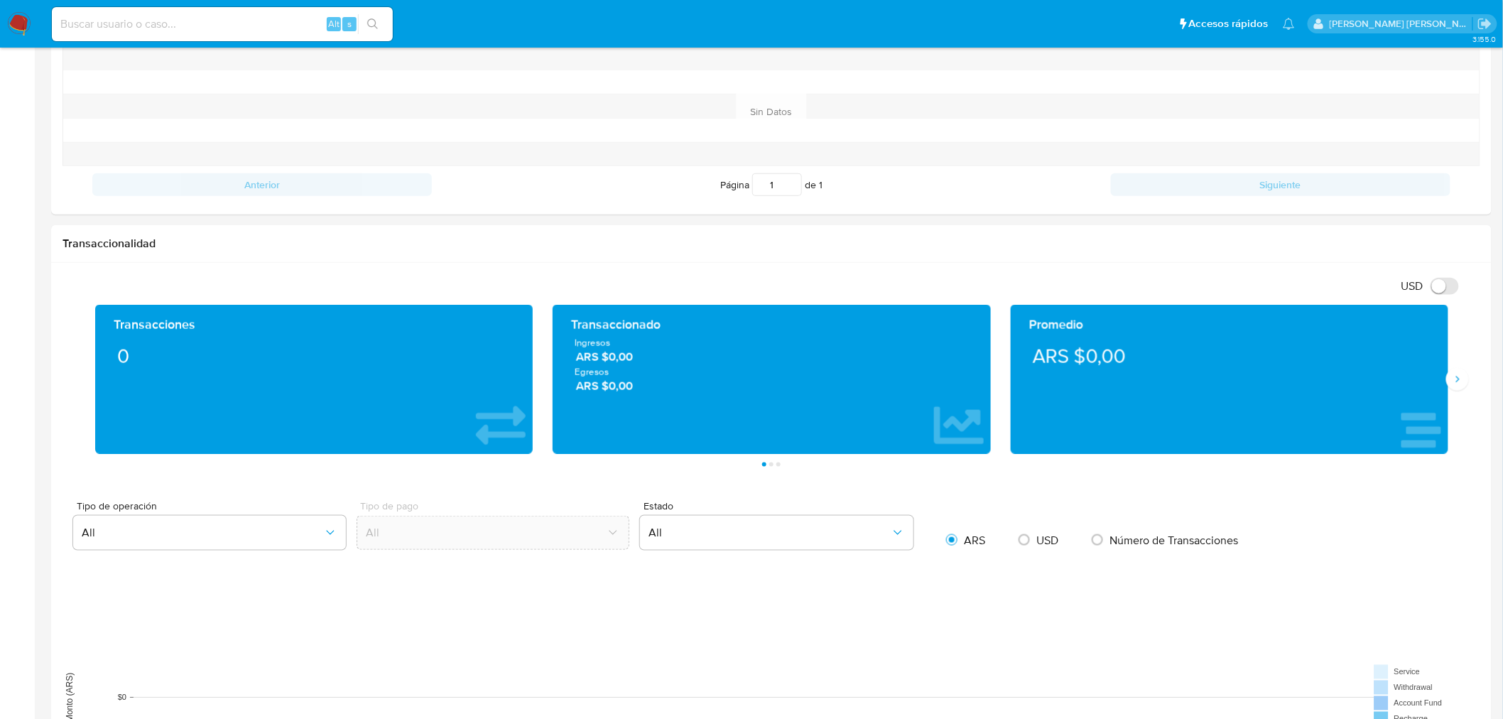
drag, startPoint x: 1463, startPoint y: 381, endPoint x: 1495, endPoint y: 388, distance: 32.7
click at [1461, 381] on button "Siguiente" at bounding box center [1457, 379] width 23 height 23
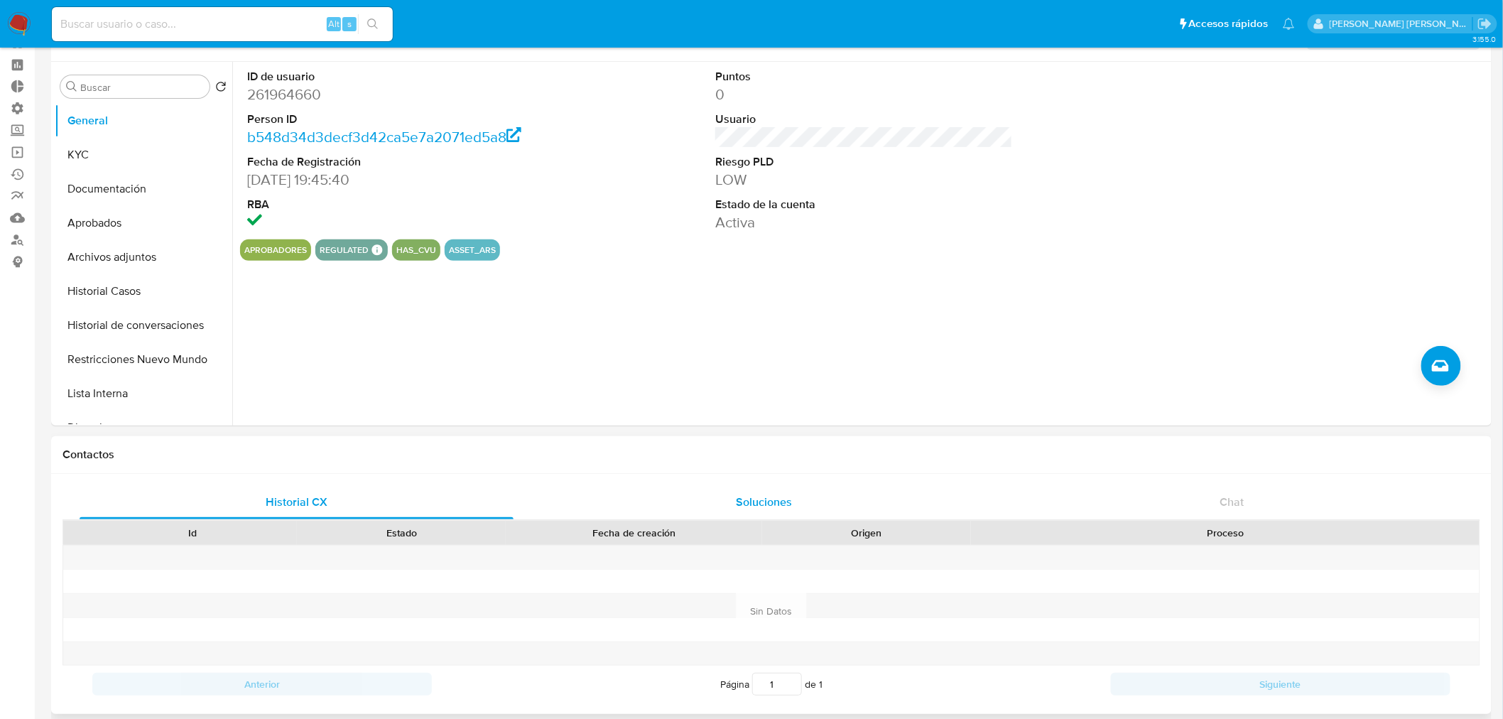
scroll to position [0, 0]
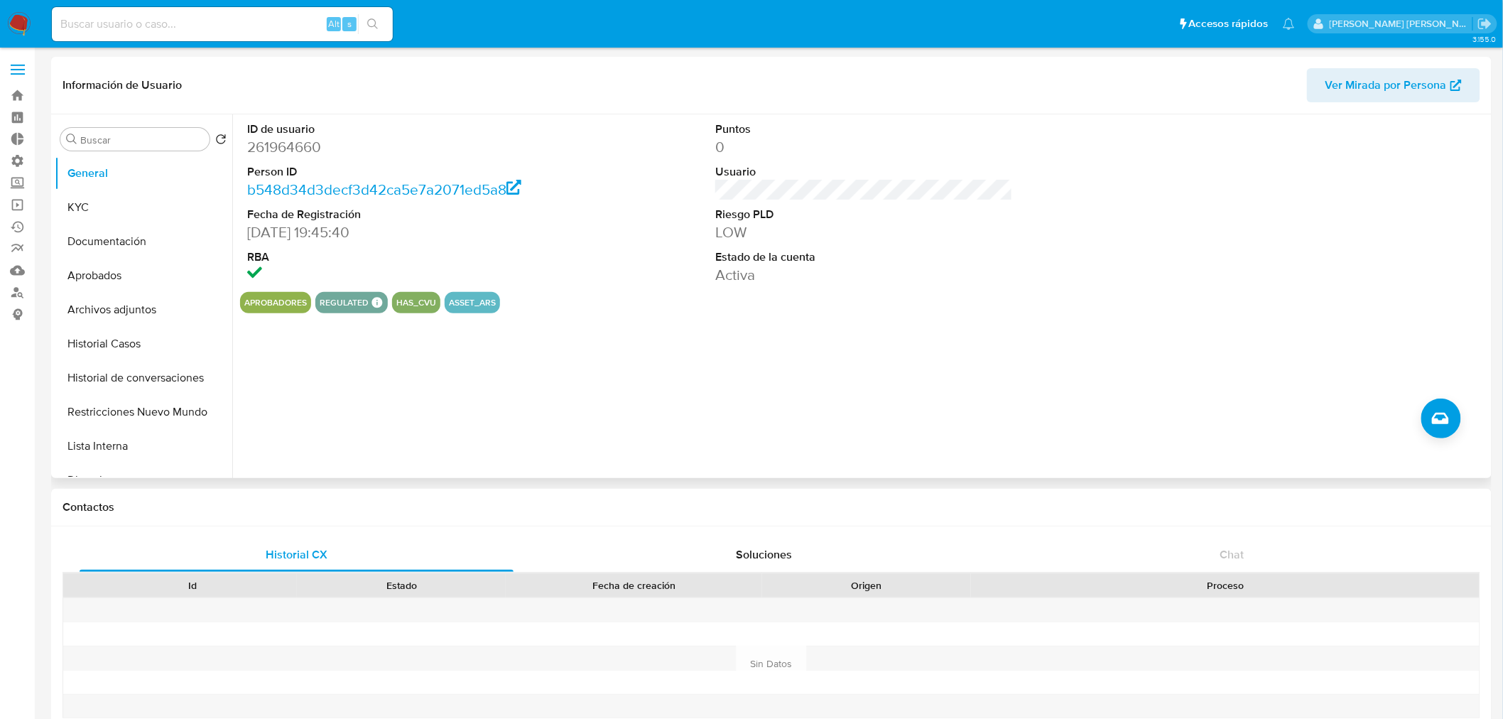
click at [296, 143] on dd "261964660" at bounding box center [396, 147] width 298 height 20
copy dd "261964660"
click at [87, 215] on button "KYC" at bounding box center [138, 207] width 166 height 34
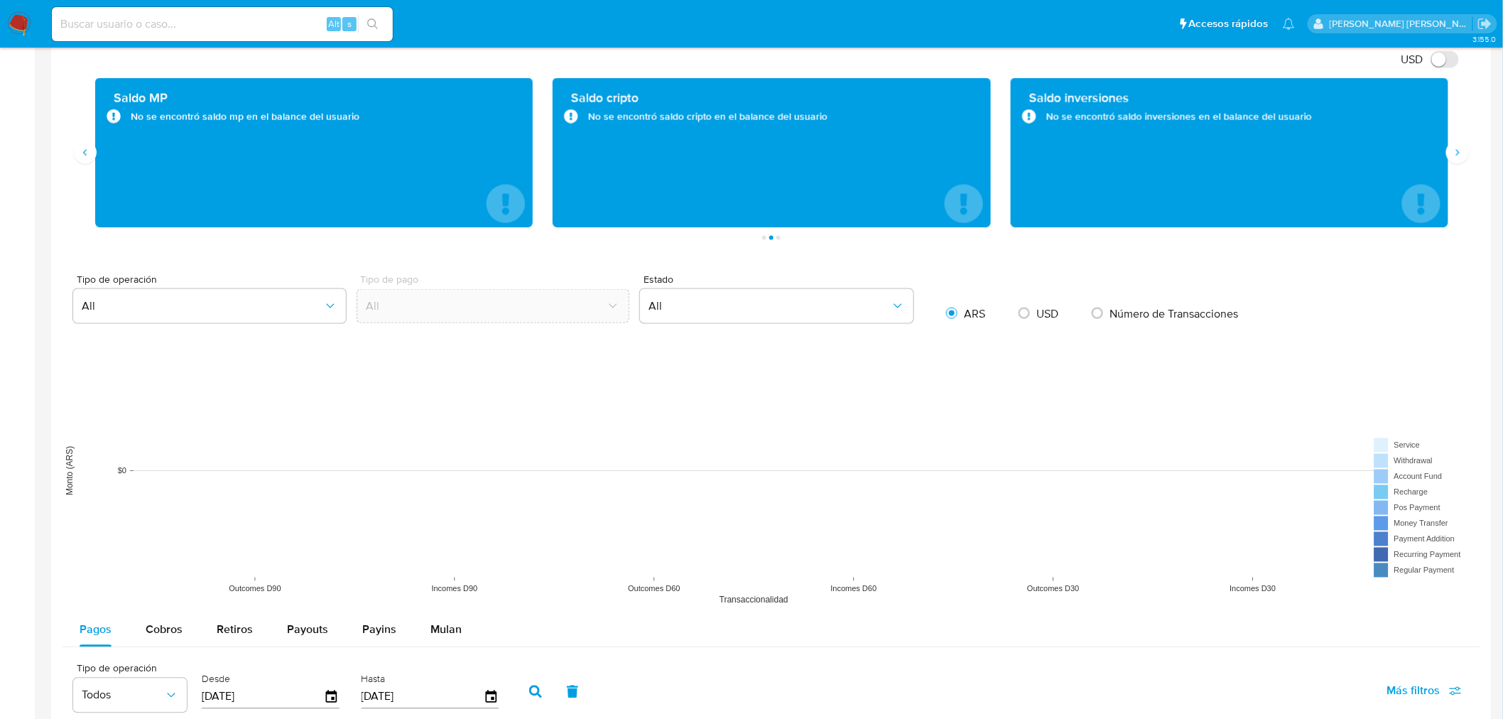
scroll to position [789, 0]
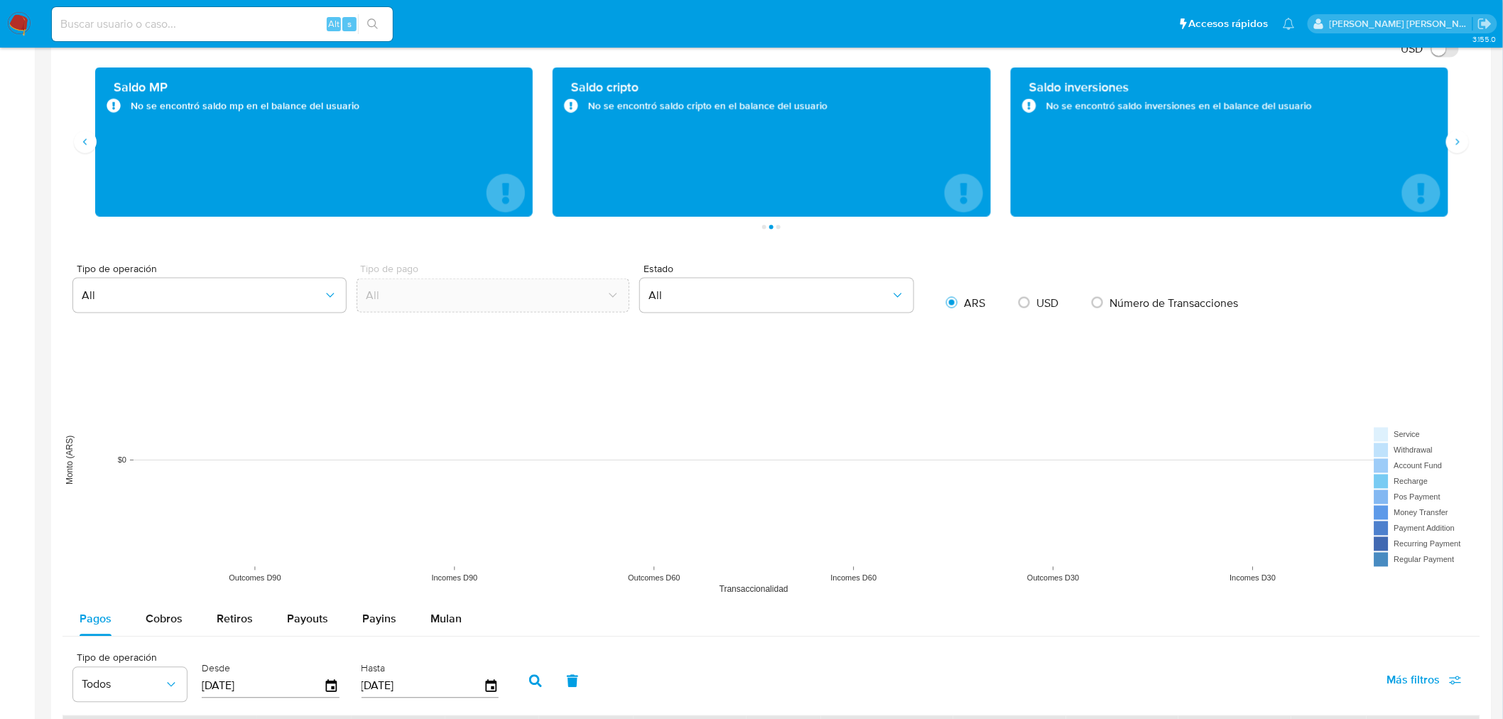
click at [1443, 148] on div "Saldo inversiones No se encontró saldo inversiones en el balance del usuario" at bounding box center [1229, 141] width 437 height 149
click at [84, 153] on button "Anterior" at bounding box center [85, 142] width 23 height 23
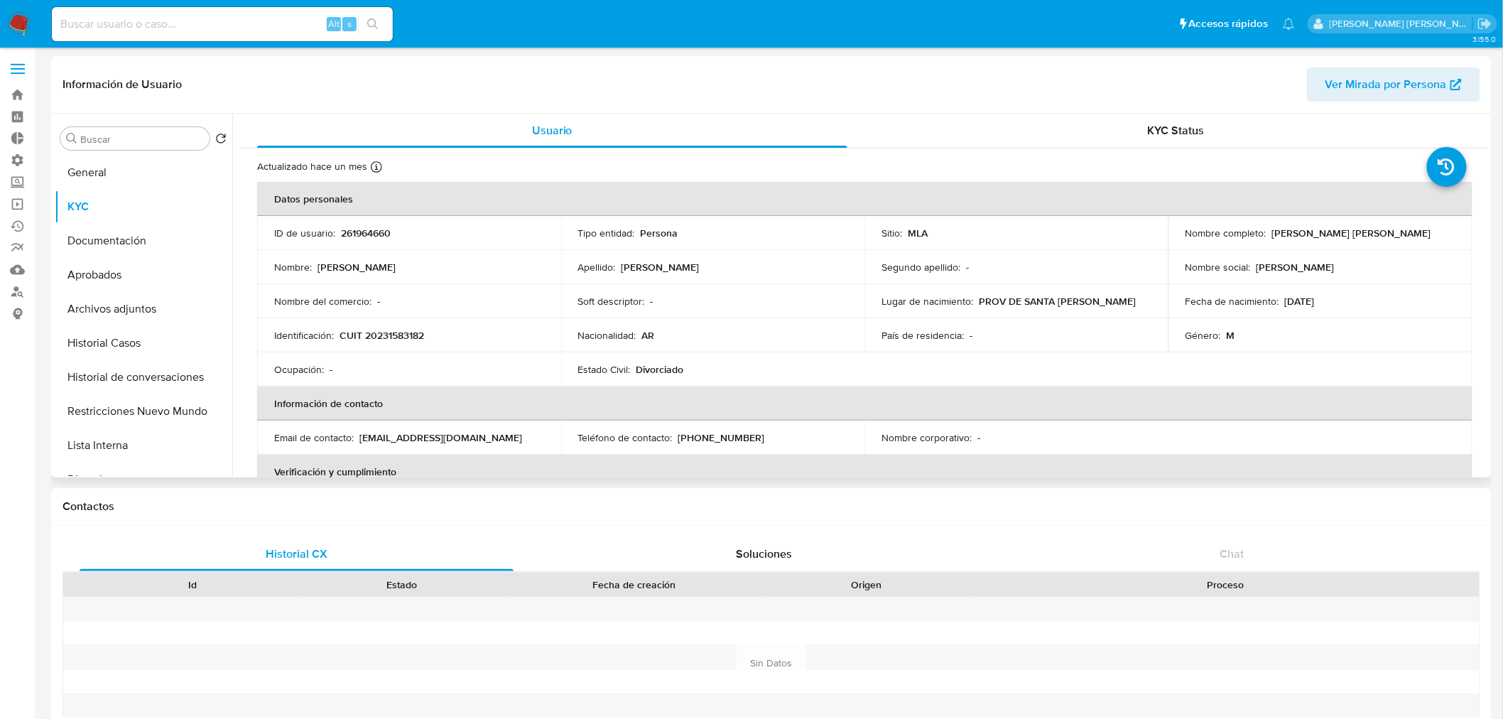
scroll to position [0, 0]
click at [22, 28] on img at bounding box center [19, 24] width 24 height 24
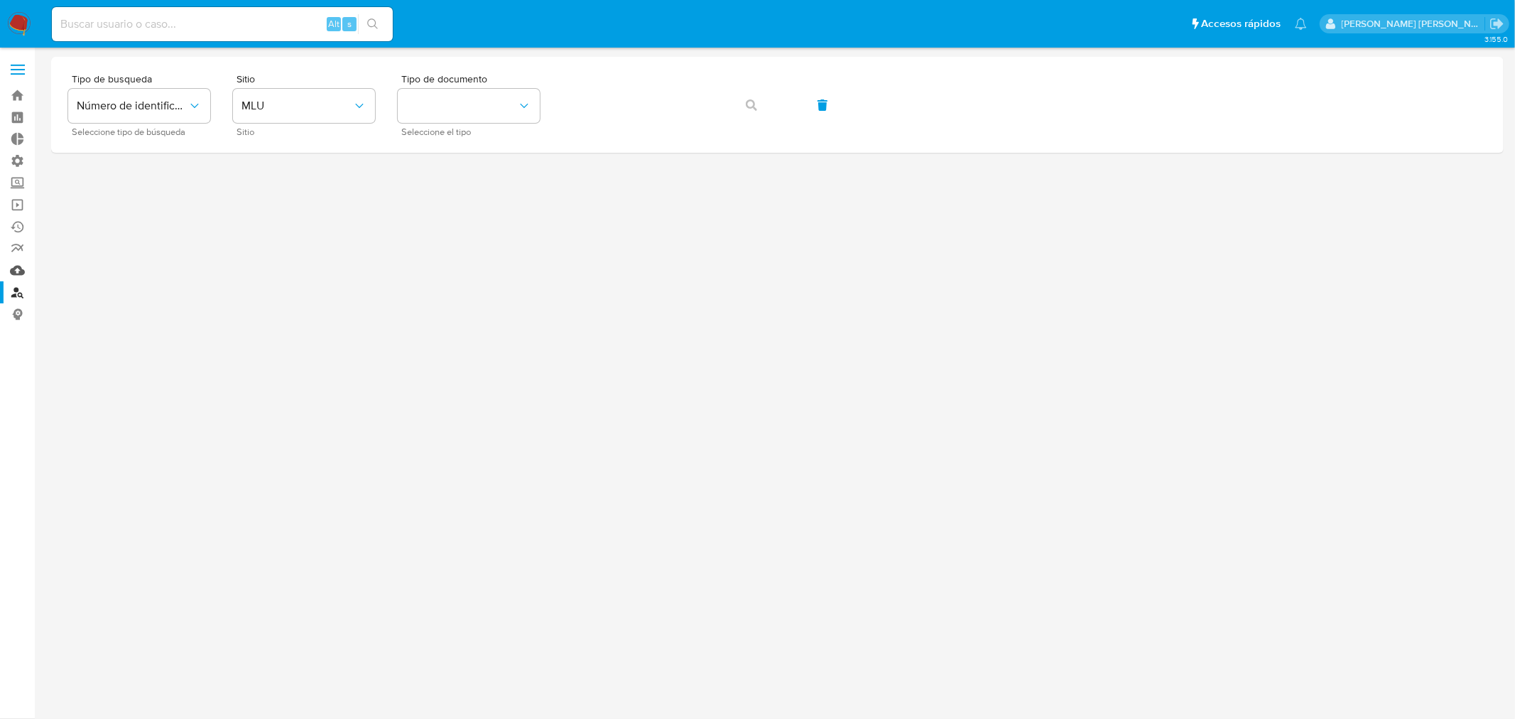
click at [14, 273] on link "Mulan" at bounding box center [84, 270] width 169 height 22
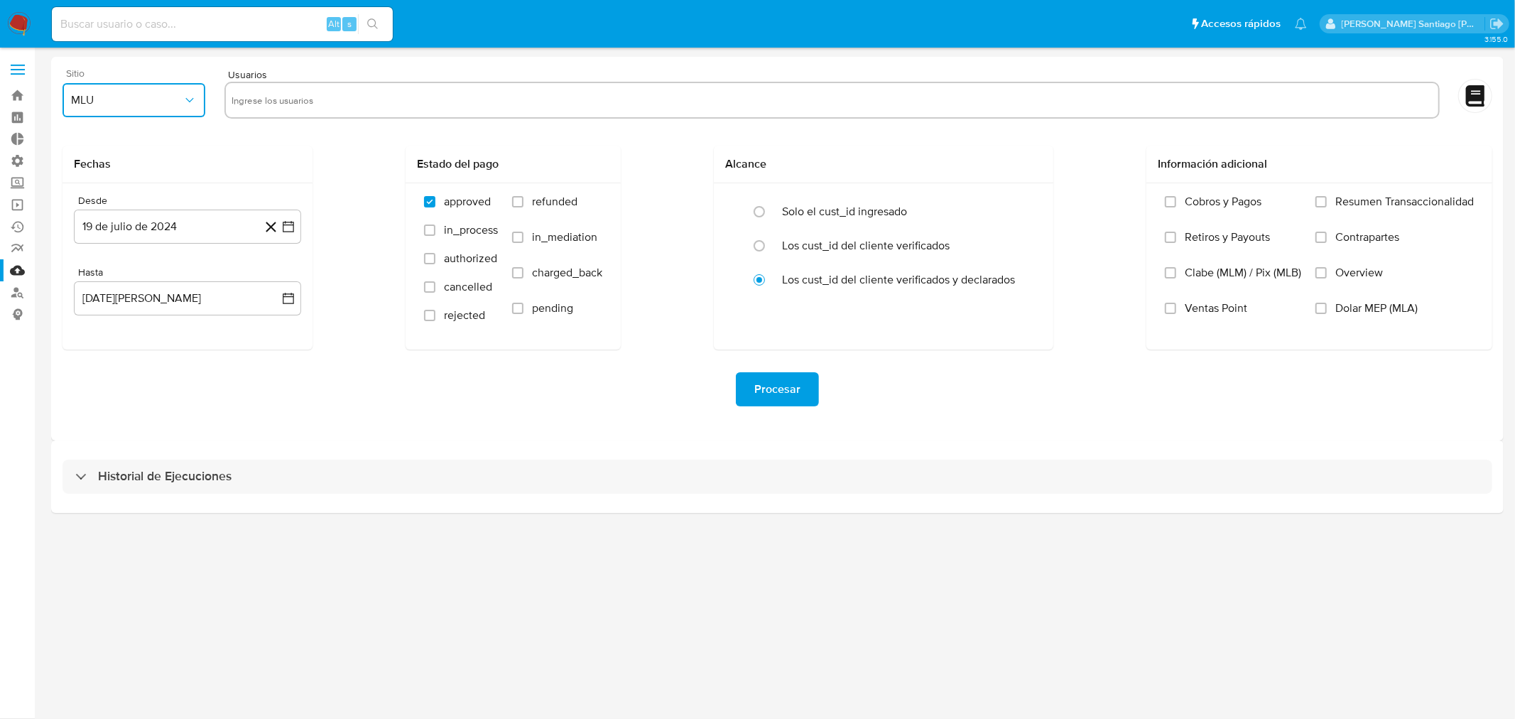
drag, startPoint x: 153, startPoint y: 94, endPoint x: 165, endPoint y: 111, distance: 20.7
click at [153, 95] on span "MLU" at bounding box center [126, 100] width 111 height 14
drag, startPoint x: 145, startPoint y: 145, endPoint x: 219, endPoint y: 118, distance: 78.6
click at [145, 144] on div "MLA" at bounding box center [130, 138] width 117 height 34
click at [260, 97] on input "text" at bounding box center [832, 100] width 1201 height 23
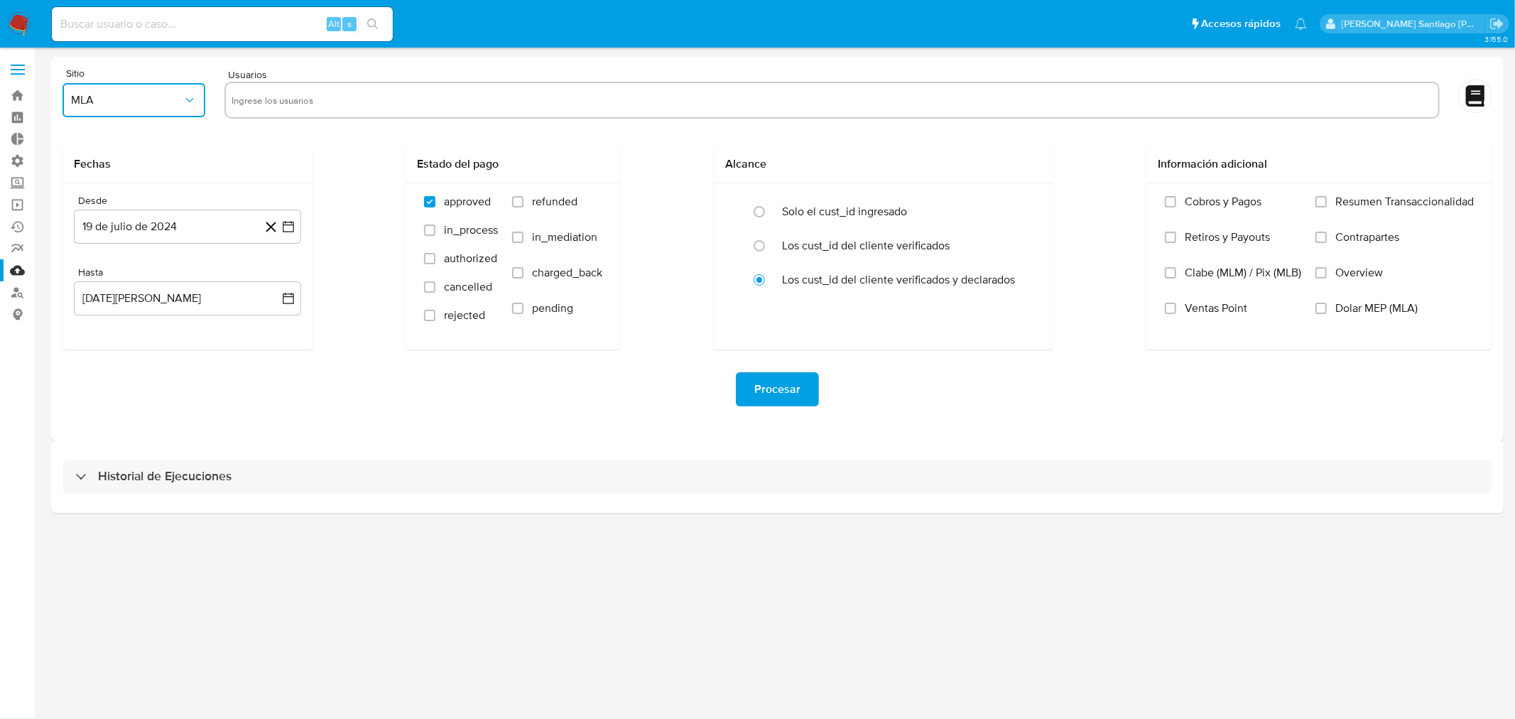
type input "261964660"
paste input "268979194"
type input "268979194"
click at [230, 234] on button "19 de julio de 2024" at bounding box center [187, 226] width 227 height 34
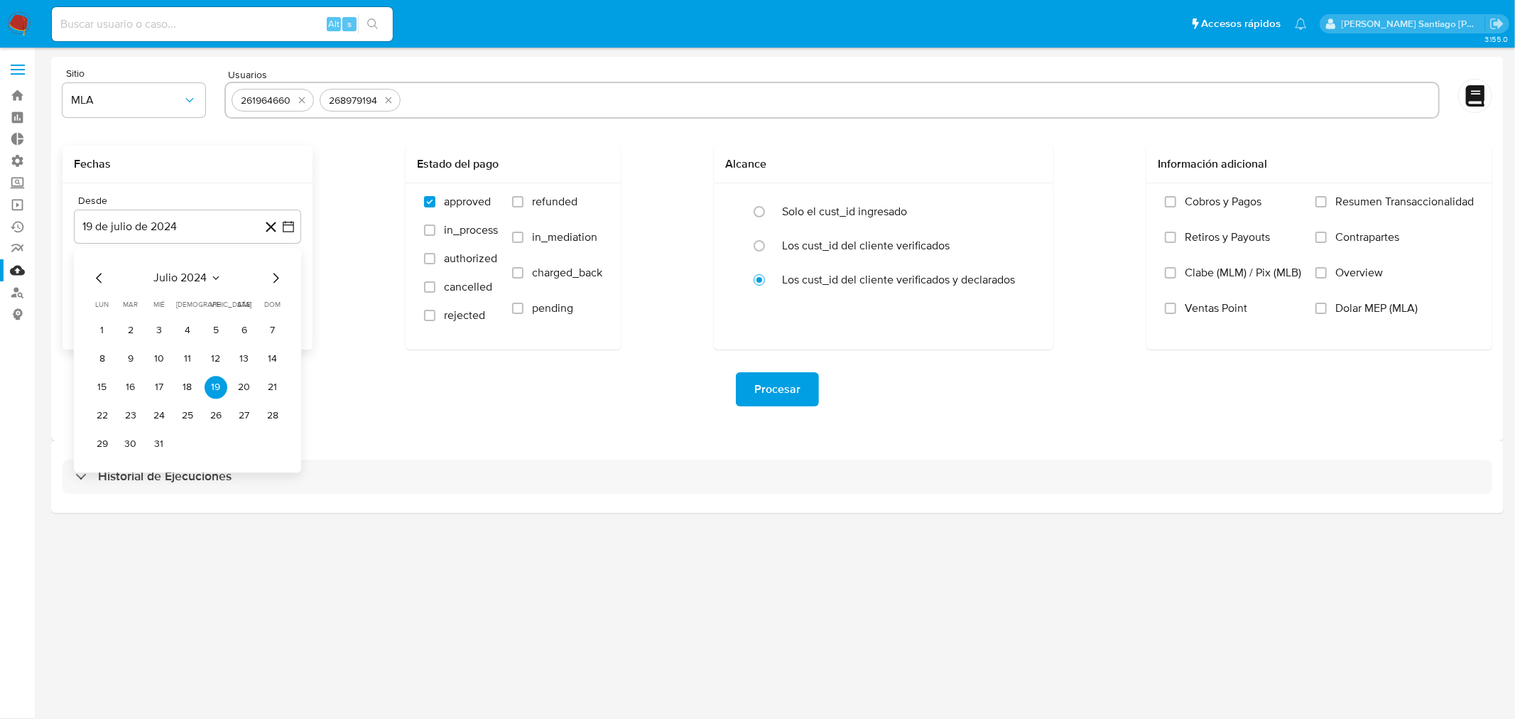
click at [275, 274] on icon "Mes siguiente" at bounding box center [275, 277] width 17 height 17
click at [275, 273] on icon "Mes siguiente" at bounding box center [275, 277] width 17 height 17
drag, startPoint x: 99, startPoint y: 277, endPoint x: 156, endPoint y: 315, distance: 68.1
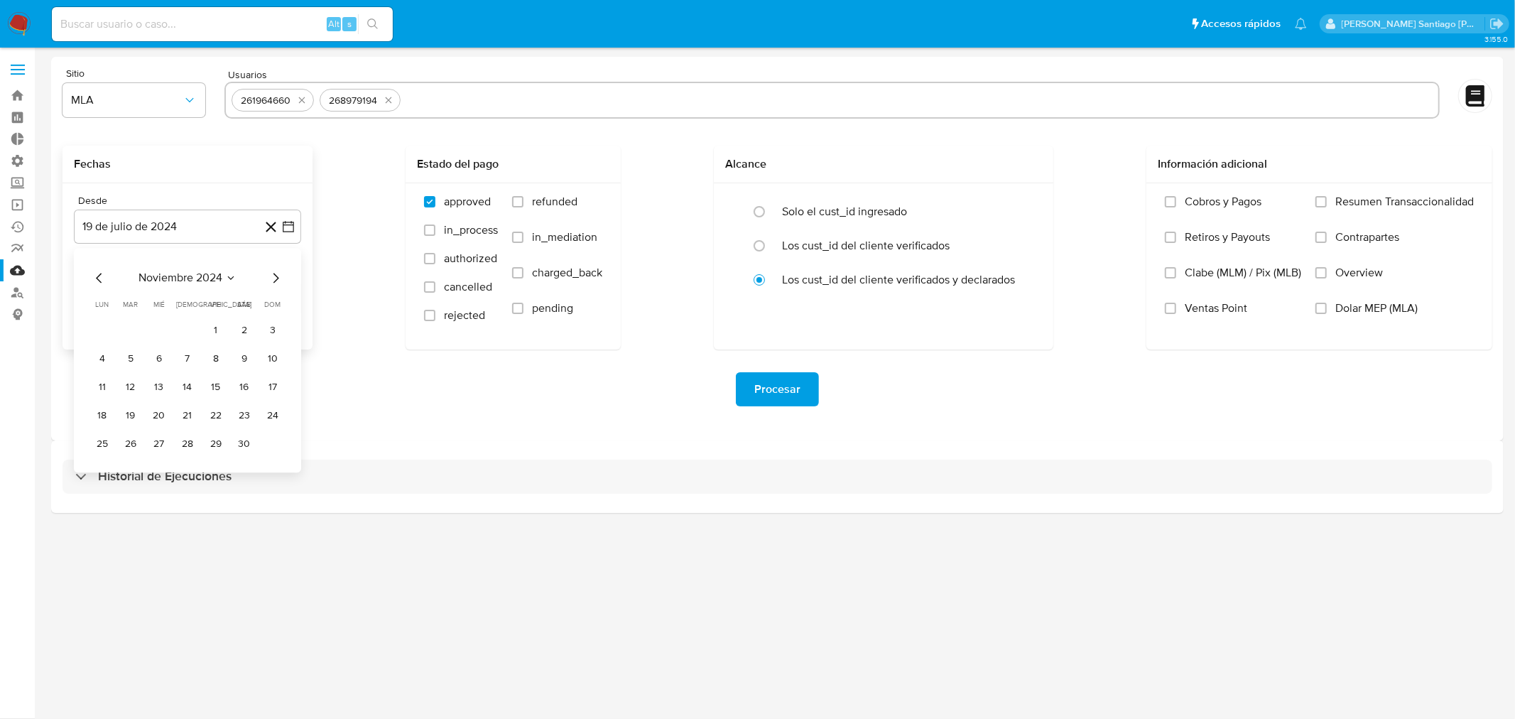
click at [116, 281] on div "noviembre 2024" at bounding box center [187, 277] width 193 height 17
click at [93, 281] on icon "Mes anterior" at bounding box center [99, 277] width 17 height 17
click at [98, 283] on icon "Mes anterior" at bounding box center [99, 277] width 17 height 17
click at [98, 282] on icon "Mes anterior" at bounding box center [99, 277] width 17 height 17
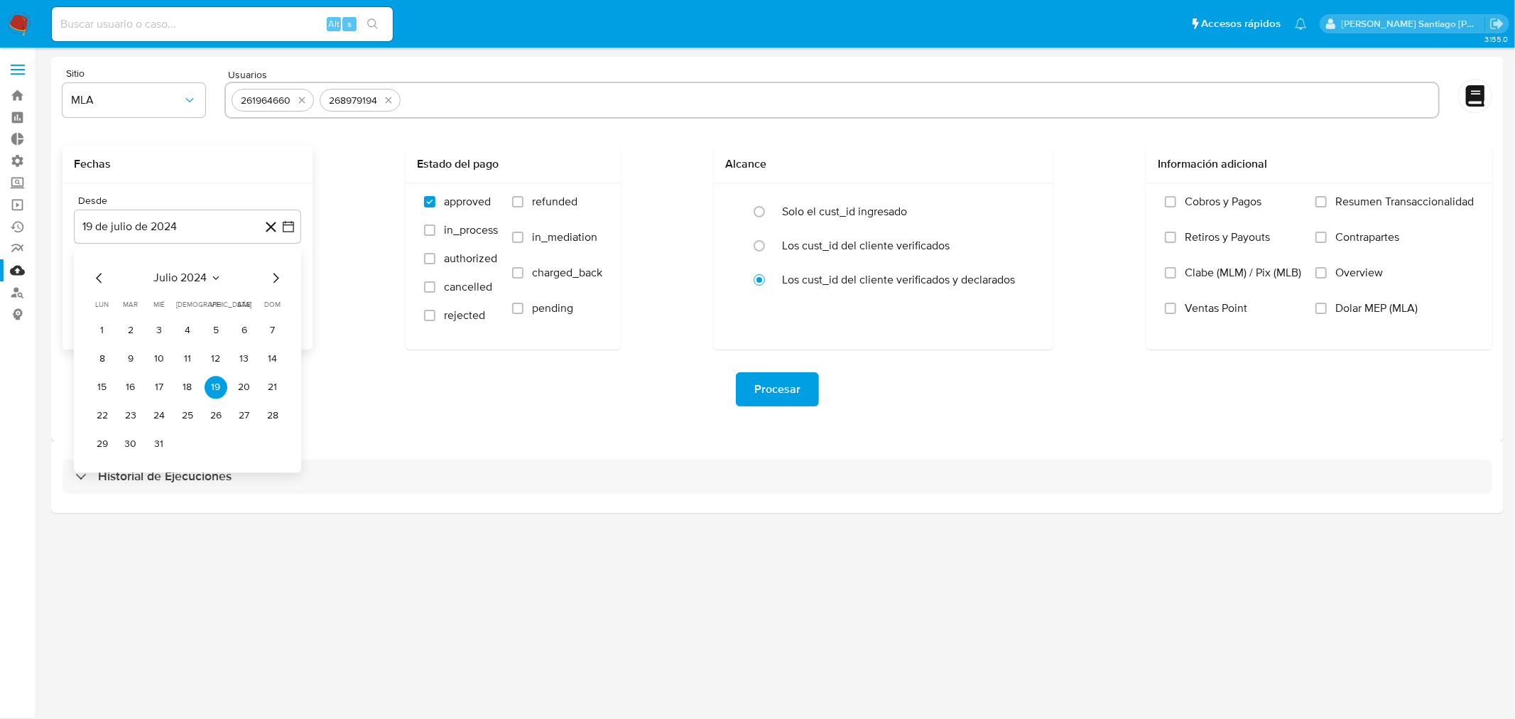
click at [98, 282] on icon "Mes anterior" at bounding box center [99, 277] width 17 height 17
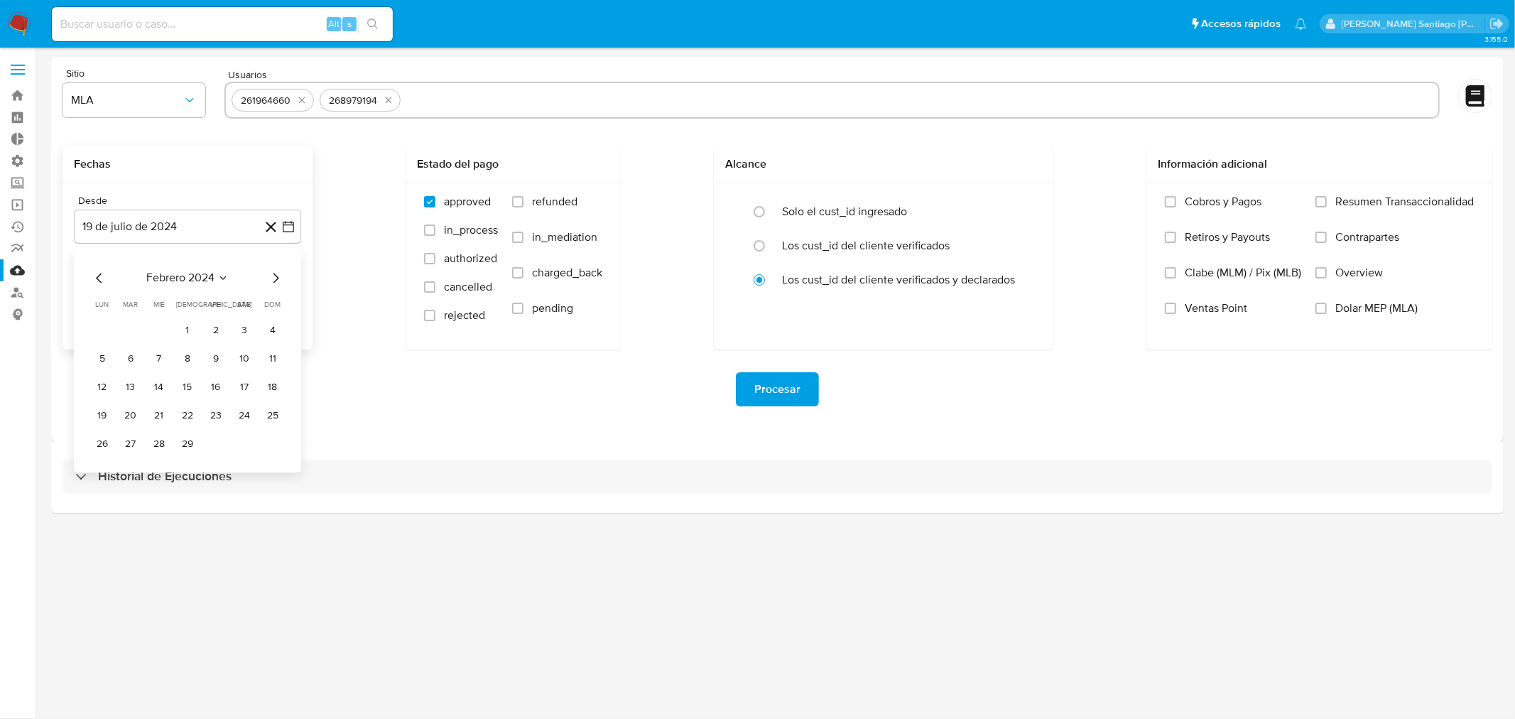
click at [98, 282] on icon "Mes anterior" at bounding box center [99, 277] width 17 height 17
click at [99, 283] on icon "Mes anterior" at bounding box center [99, 277] width 17 height 17
click at [271, 331] on button "1" at bounding box center [272, 330] width 23 height 23
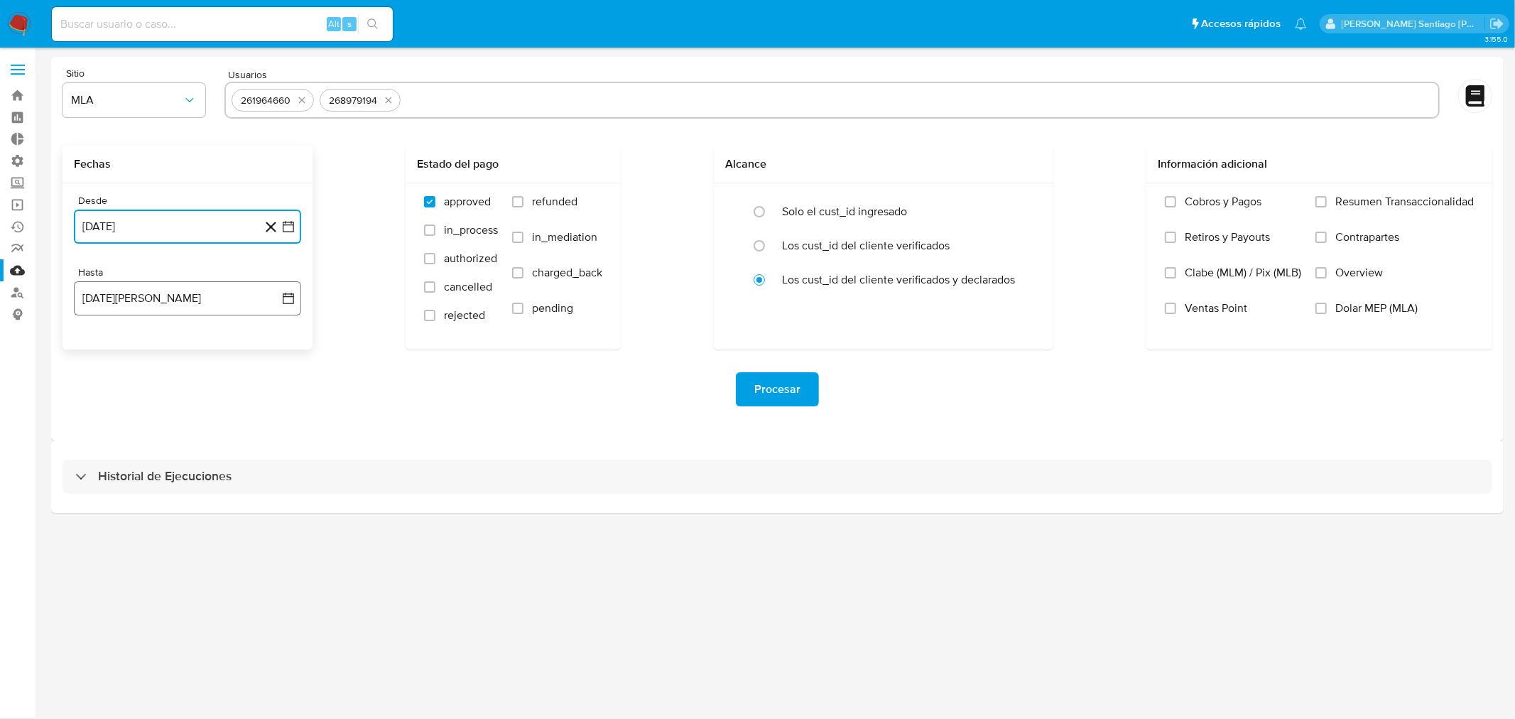
click at [178, 302] on button "19 de agosto de 2025" at bounding box center [187, 298] width 227 height 34
click at [100, 346] on icon "Mes anterior" at bounding box center [99, 349] width 17 height 17
click at [100, 346] on icon "Mes anterior" at bounding box center [99, 349] width 6 height 10
click at [100, 345] on icon "Mes anterior" at bounding box center [99, 349] width 6 height 10
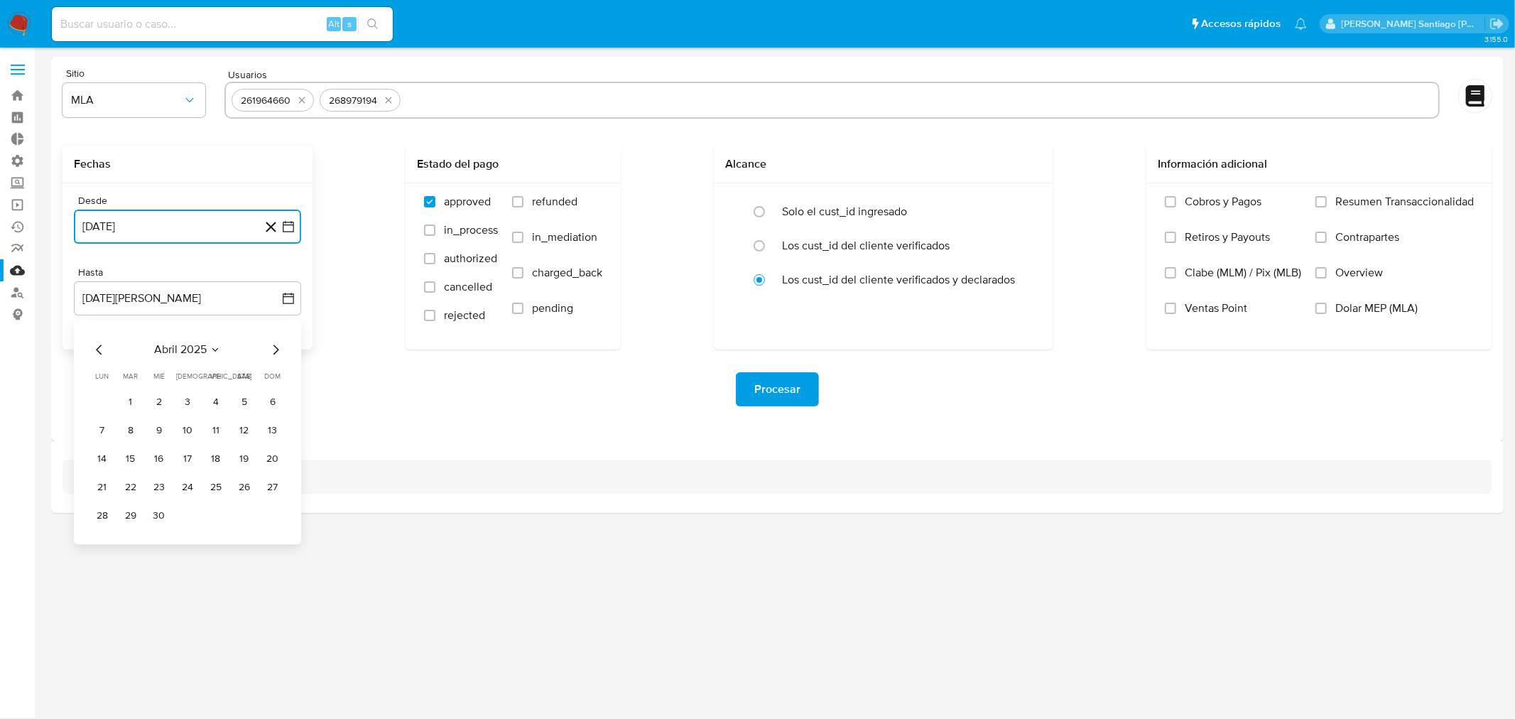
click at [100, 345] on icon "Mes anterior" at bounding box center [99, 349] width 6 height 10
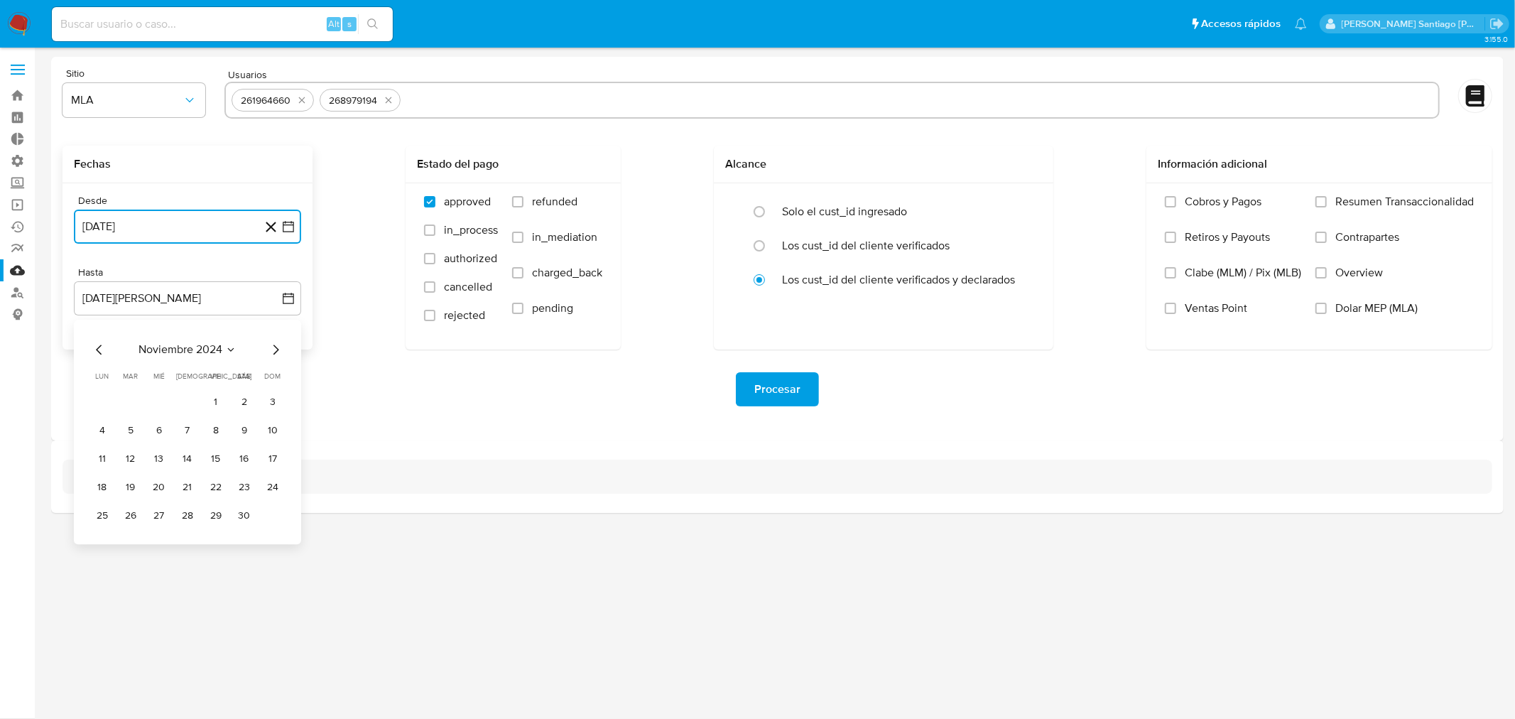
click at [100, 345] on icon "Mes anterior" at bounding box center [99, 349] width 6 height 10
click at [89, 550] on div "septiembre 2024 septiembre 2024 lun lunes mar martes mié miércoles jue jueves v…" at bounding box center [187, 446] width 227 height 253
click at [102, 549] on button "30" at bounding box center [102, 544] width 23 height 23
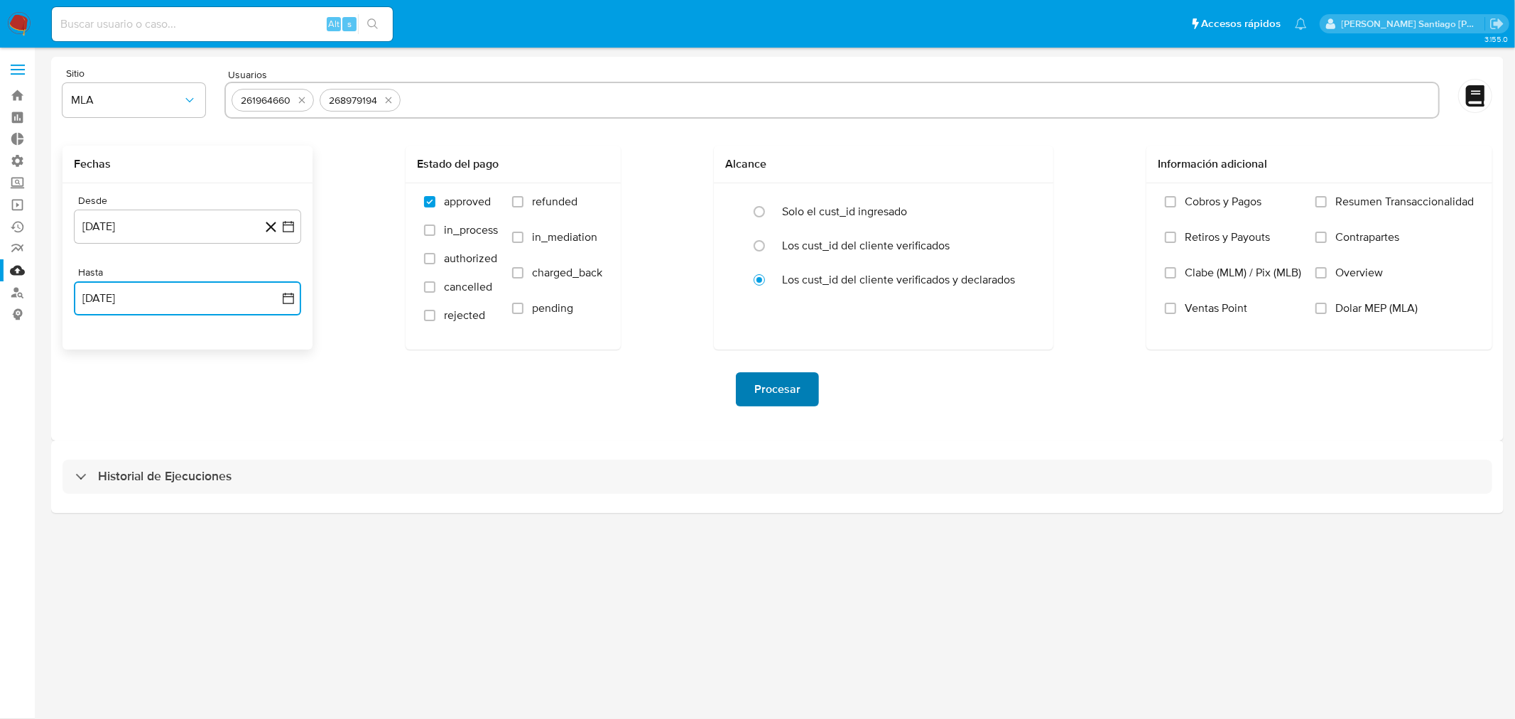
click at [778, 401] on span "Procesar" at bounding box center [777, 389] width 46 height 31
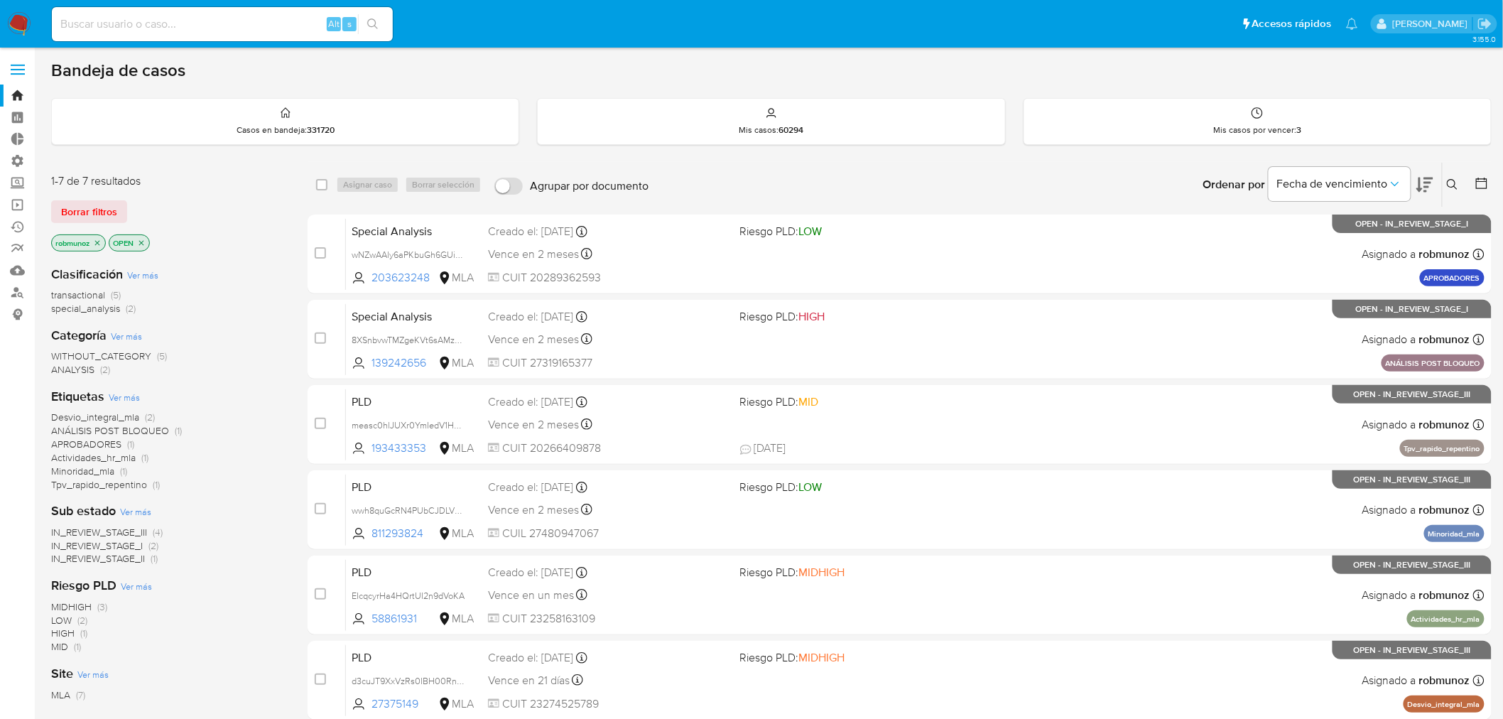
click at [94, 205] on span "Borrar filtros" at bounding box center [89, 212] width 56 height 20
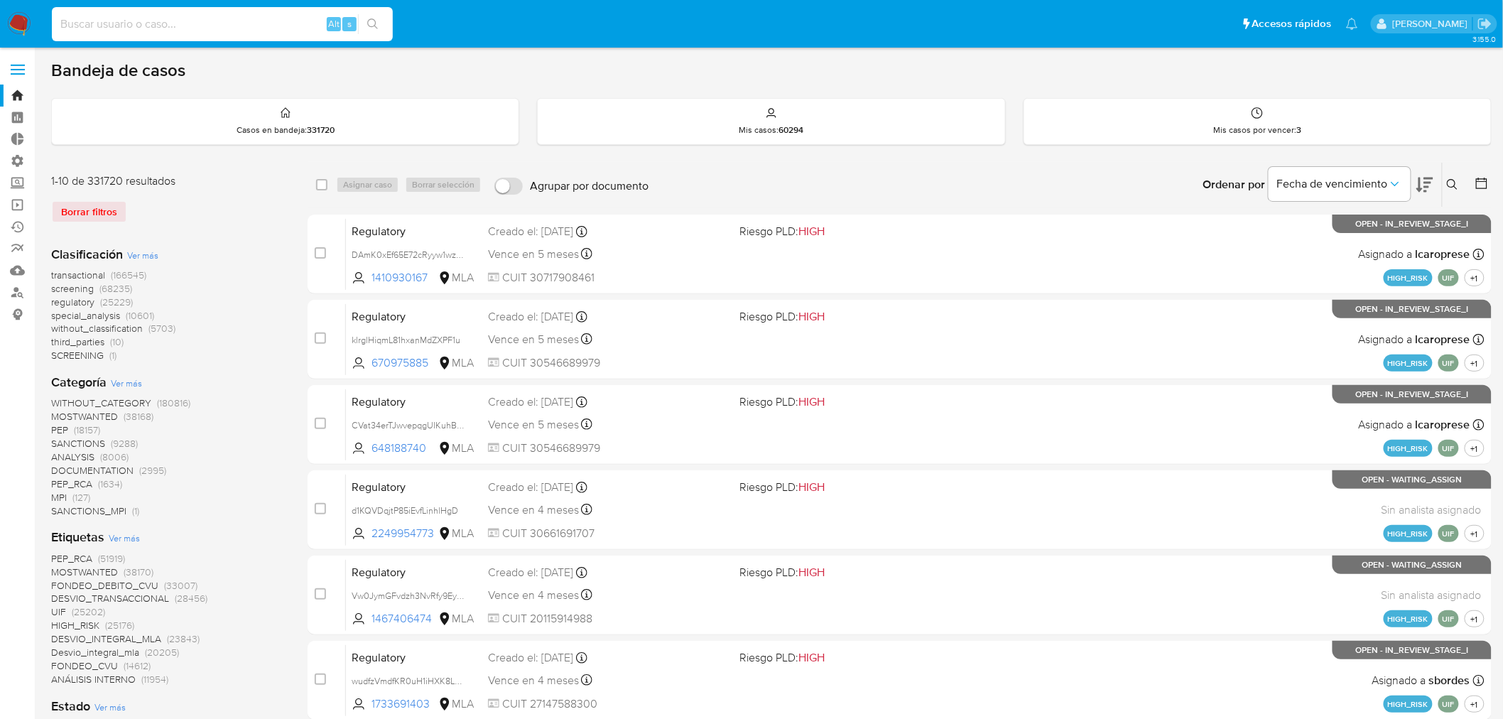
click at [232, 15] on input at bounding box center [222, 24] width 341 height 18
paste input "JNYyX2lr3iJTcciKD5fhOiNI"
type input "JNYyX2lr3iJTcciKD5fhOiNI"
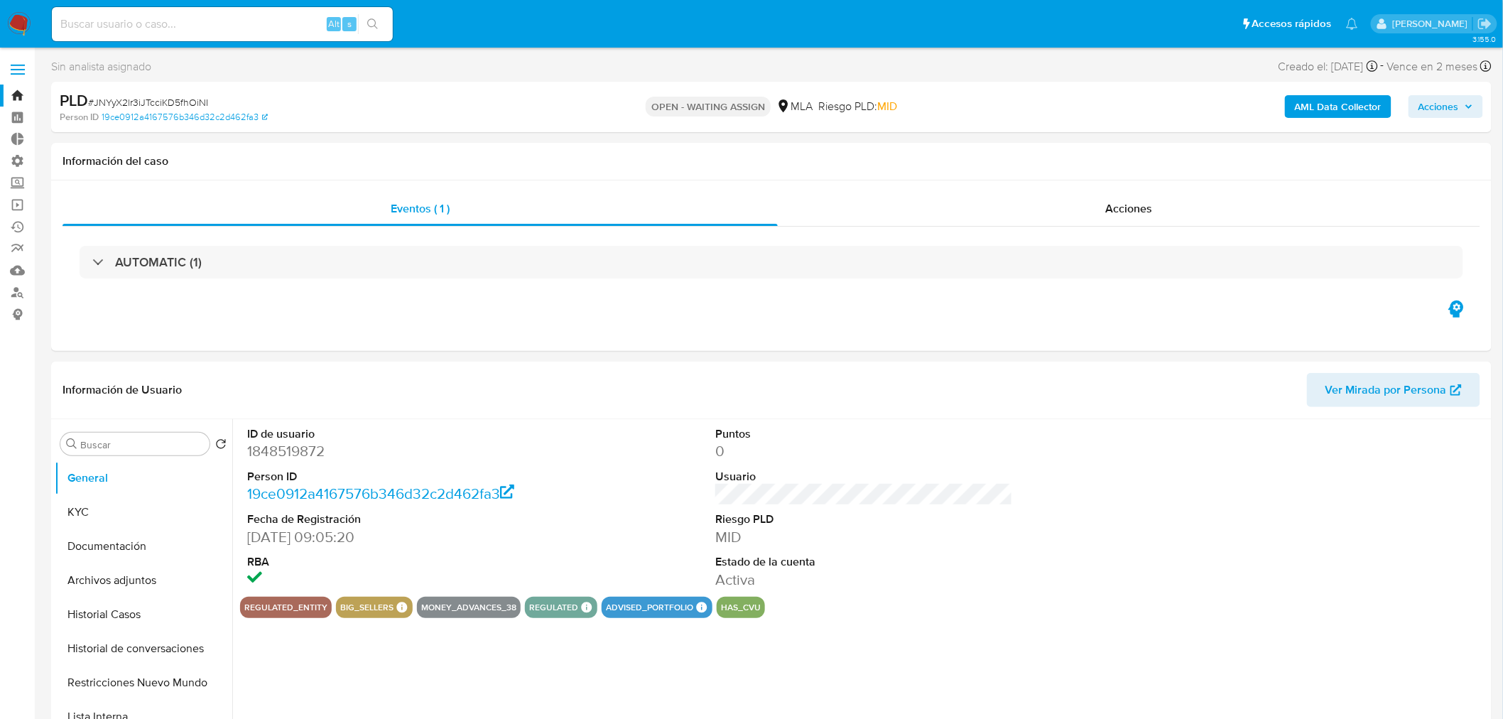
select select "10"
click at [125, 513] on button "KYC" at bounding box center [138, 512] width 166 height 34
